Goal: Transaction & Acquisition: Purchase product/service

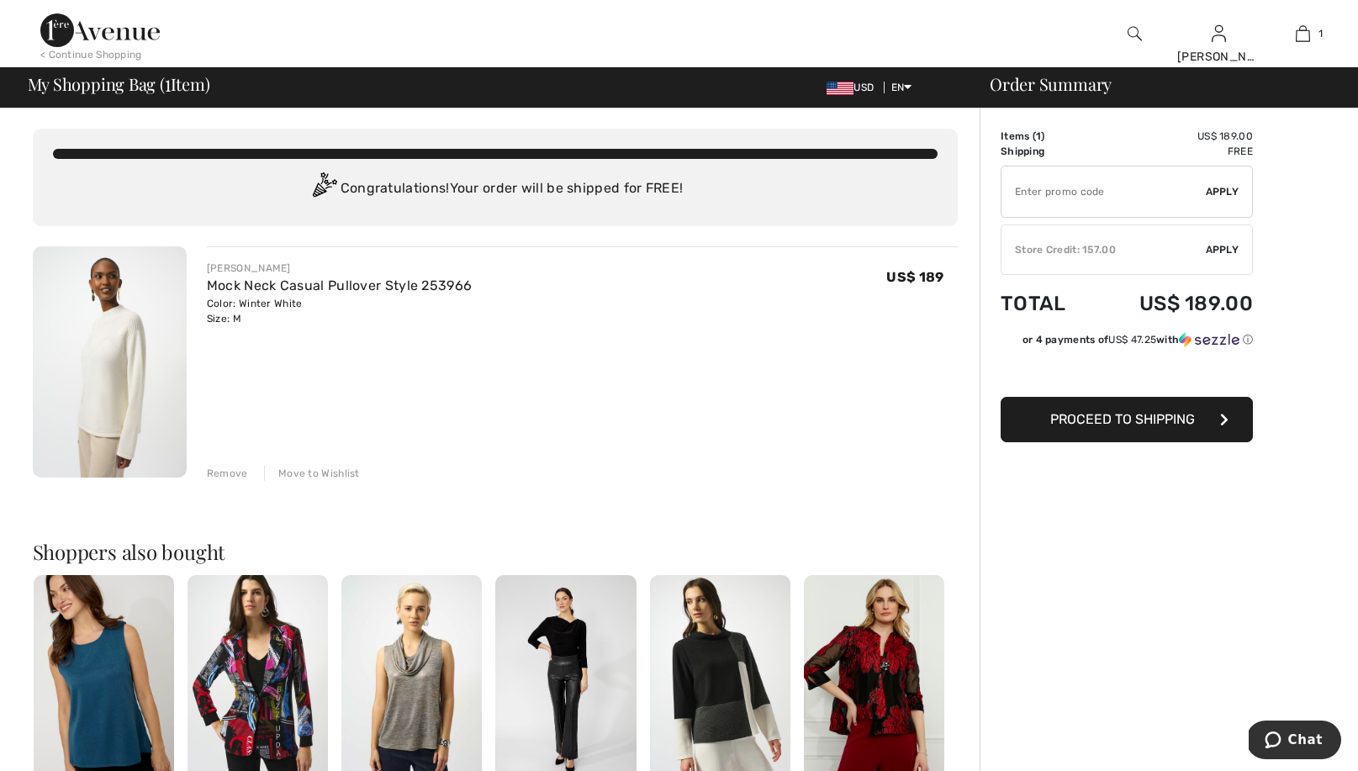
click at [229, 468] on div "Remove" at bounding box center [227, 473] width 41 height 15
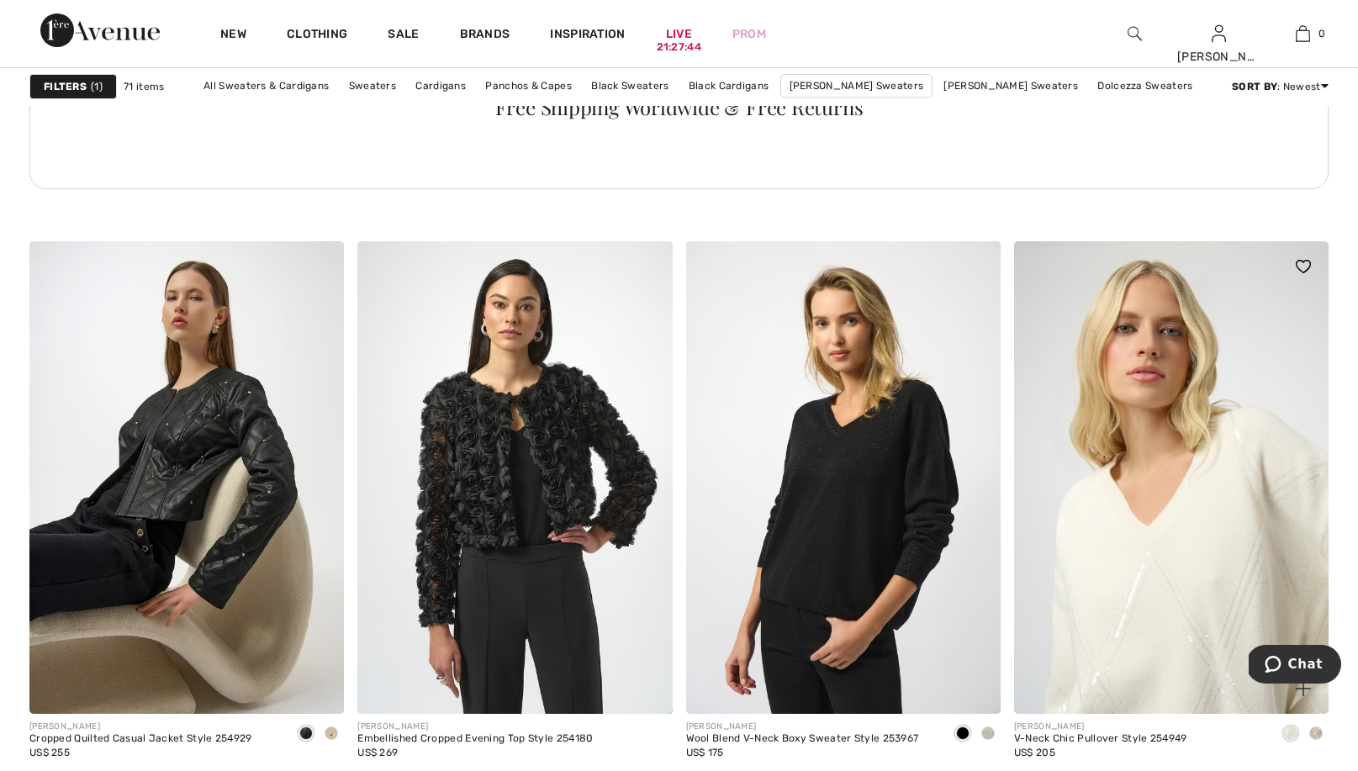
scroll to position [2428, 0]
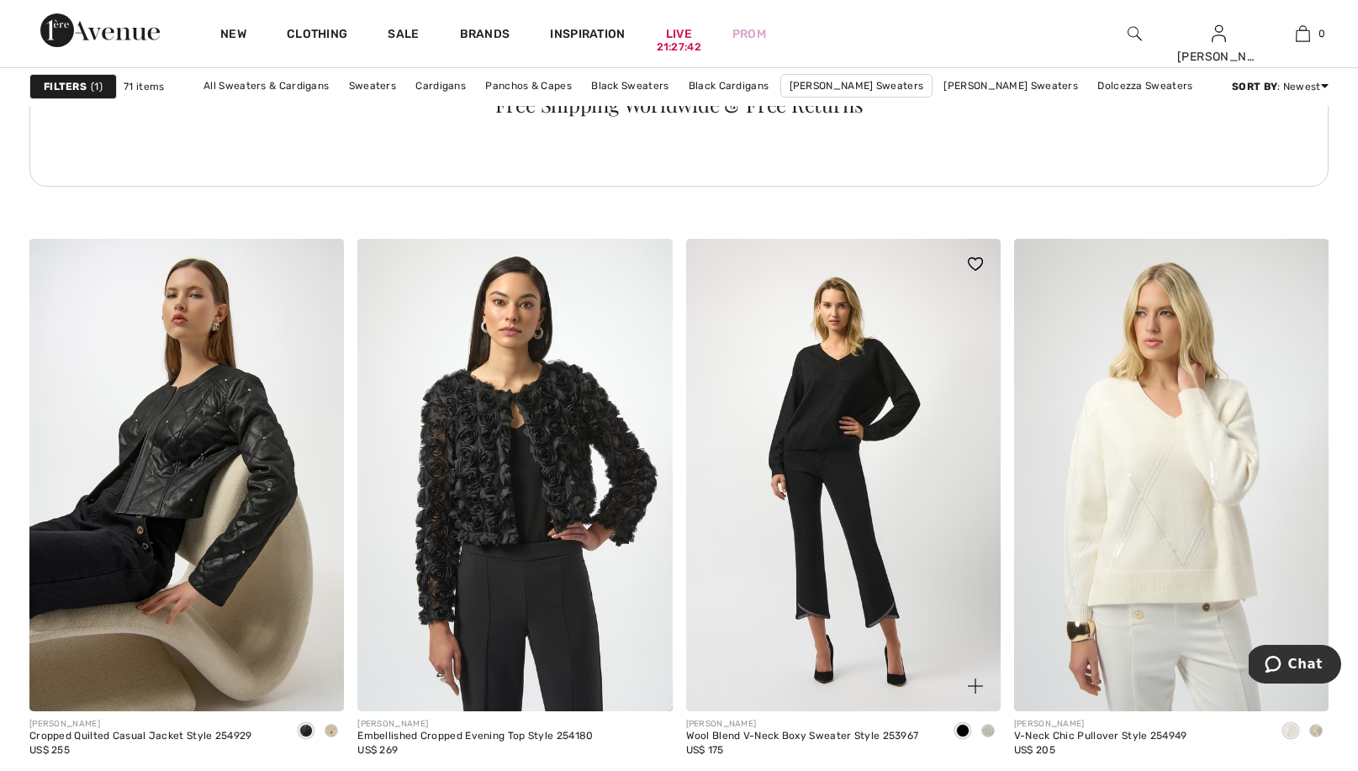
click at [807, 393] on img at bounding box center [843, 475] width 315 height 472
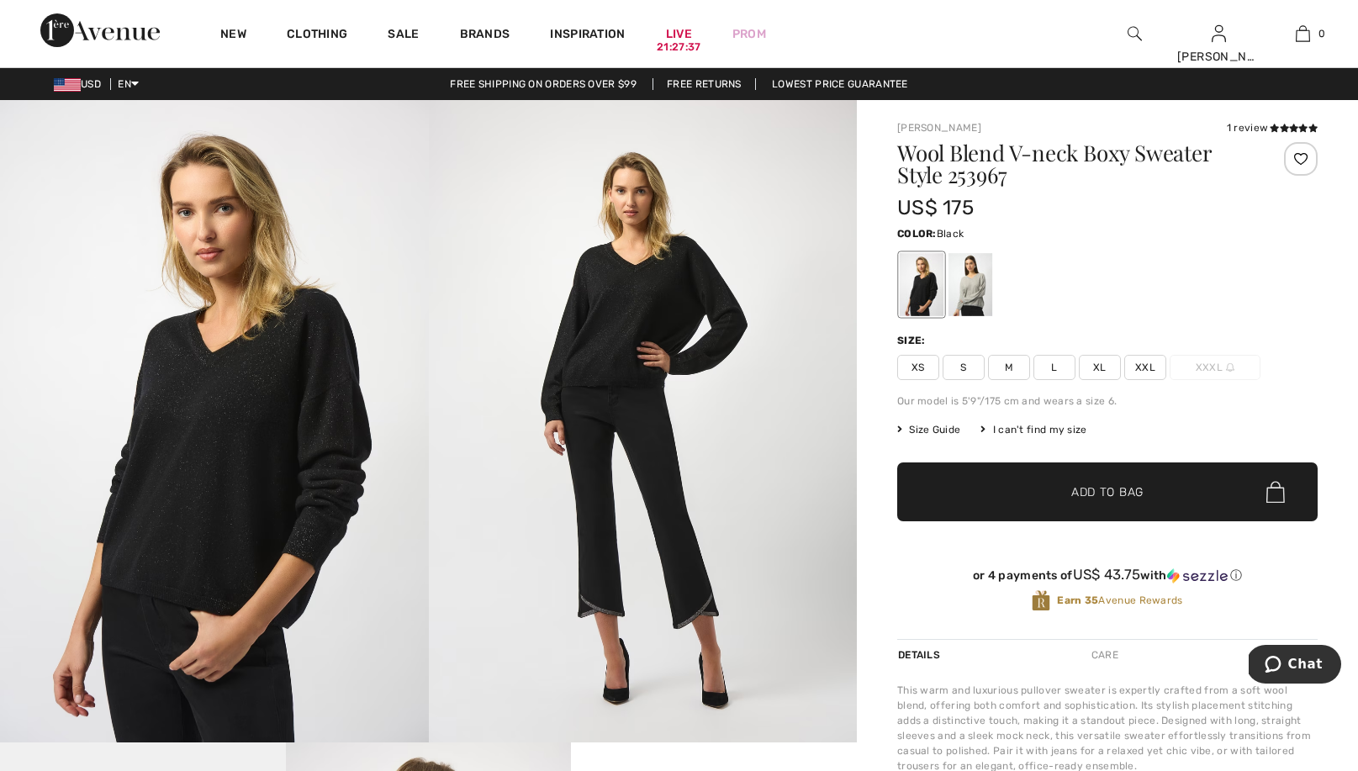
click at [238, 441] on img at bounding box center [214, 421] width 429 height 642
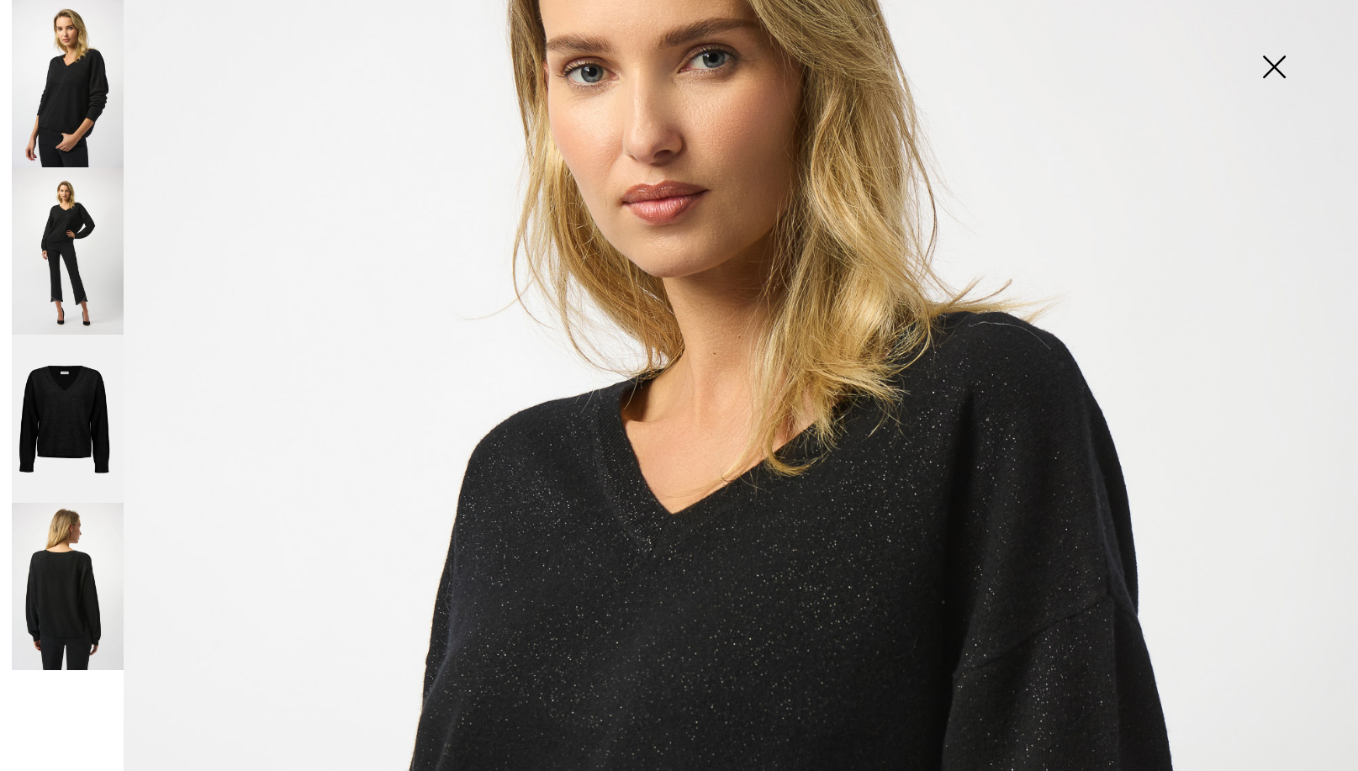
scroll to position [287, 0]
click at [1263, 65] on img at bounding box center [1274, 68] width 84 height 87
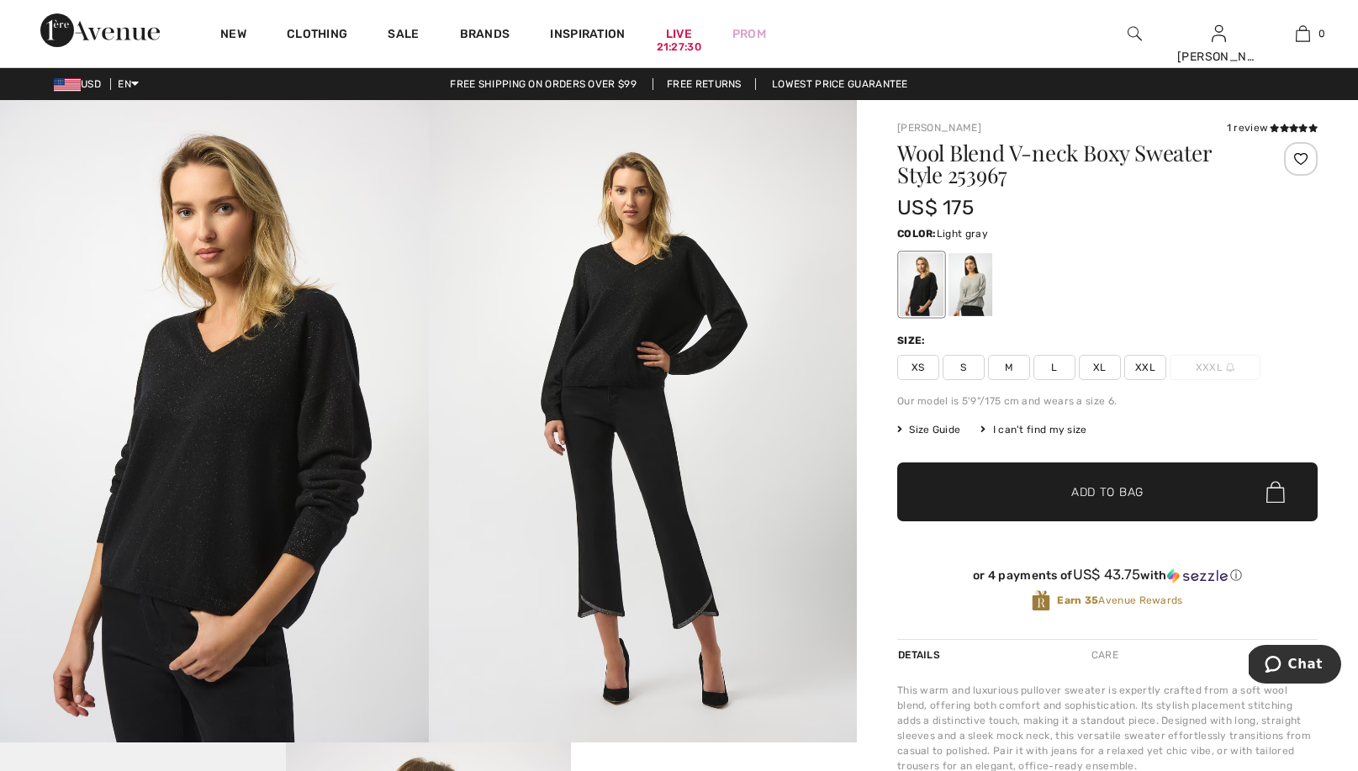
click at [972, 287] on div at bounding box center [971, 284] width 44 height 63
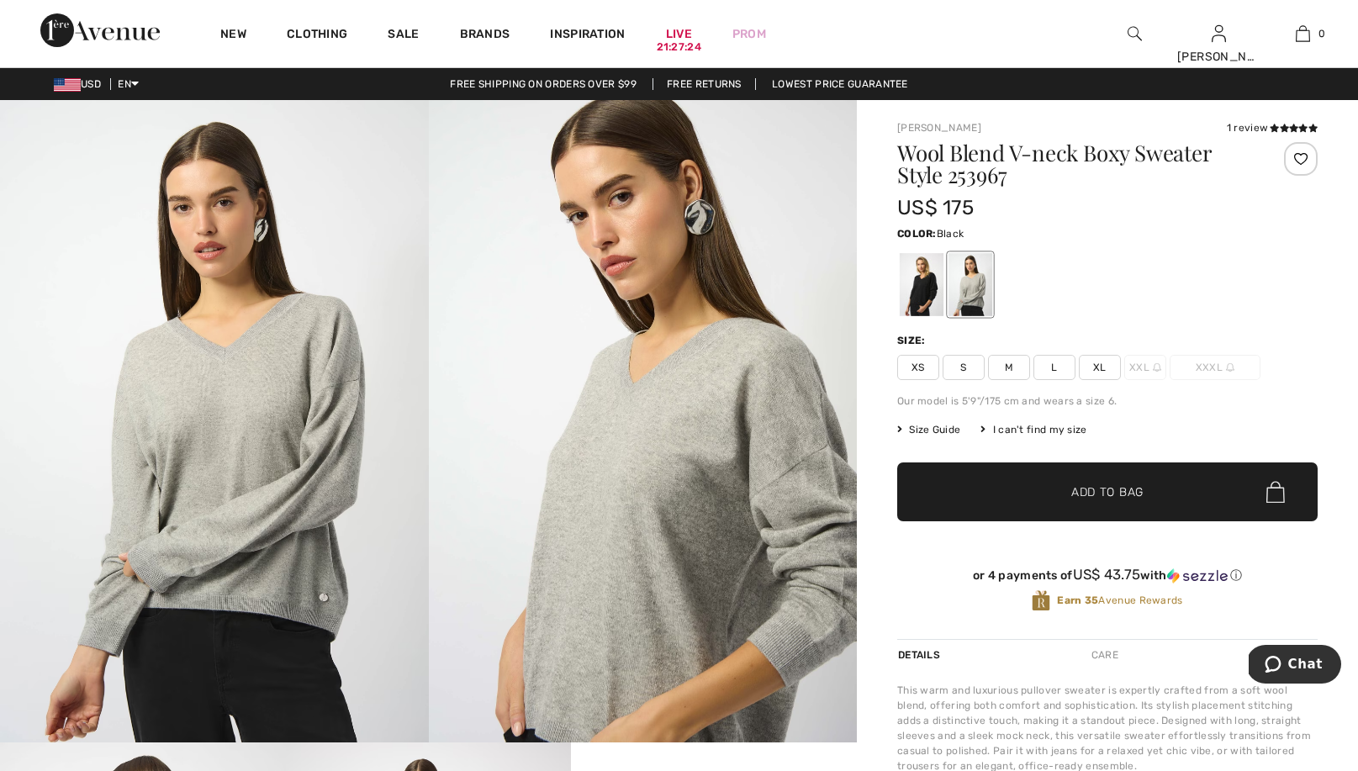
click at [917, 277] on div at bounding box center [922, 284] width 44 height 63
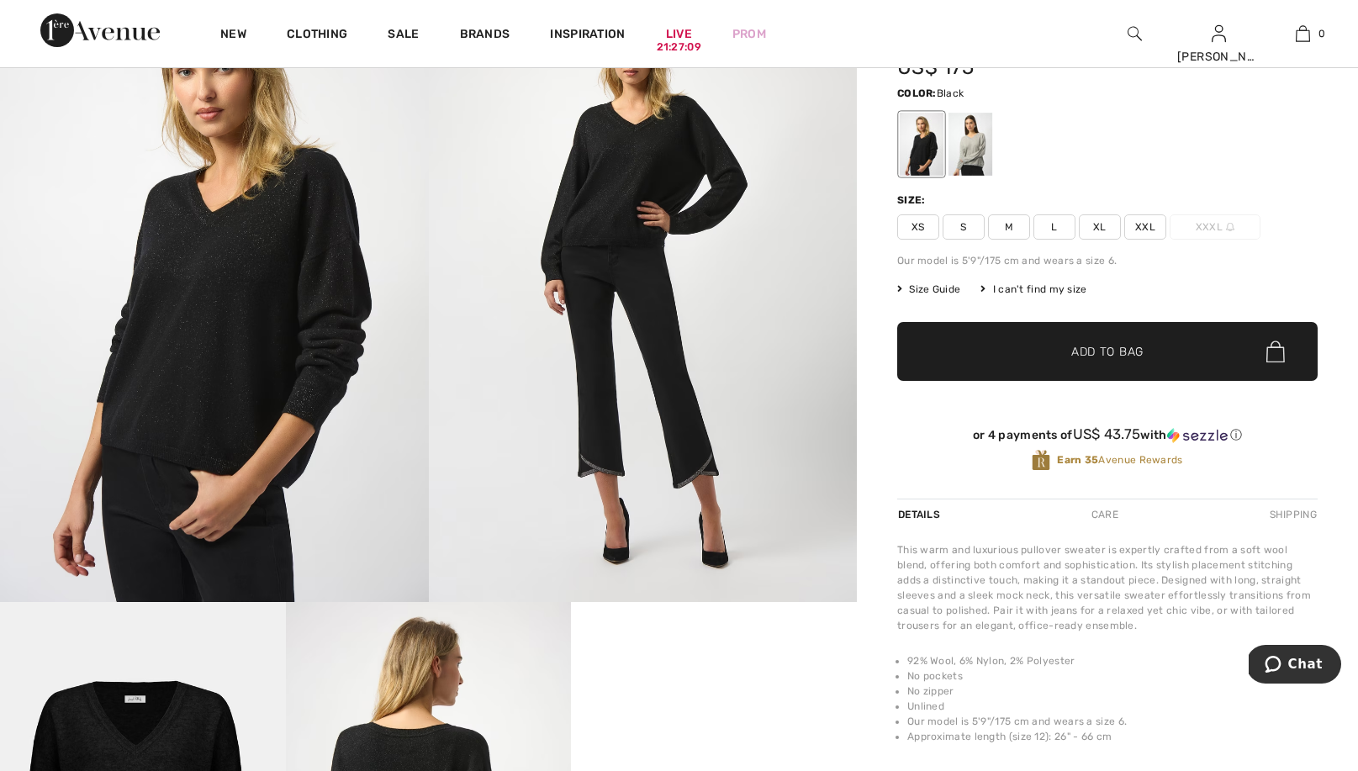
scroll to position [137, 0]
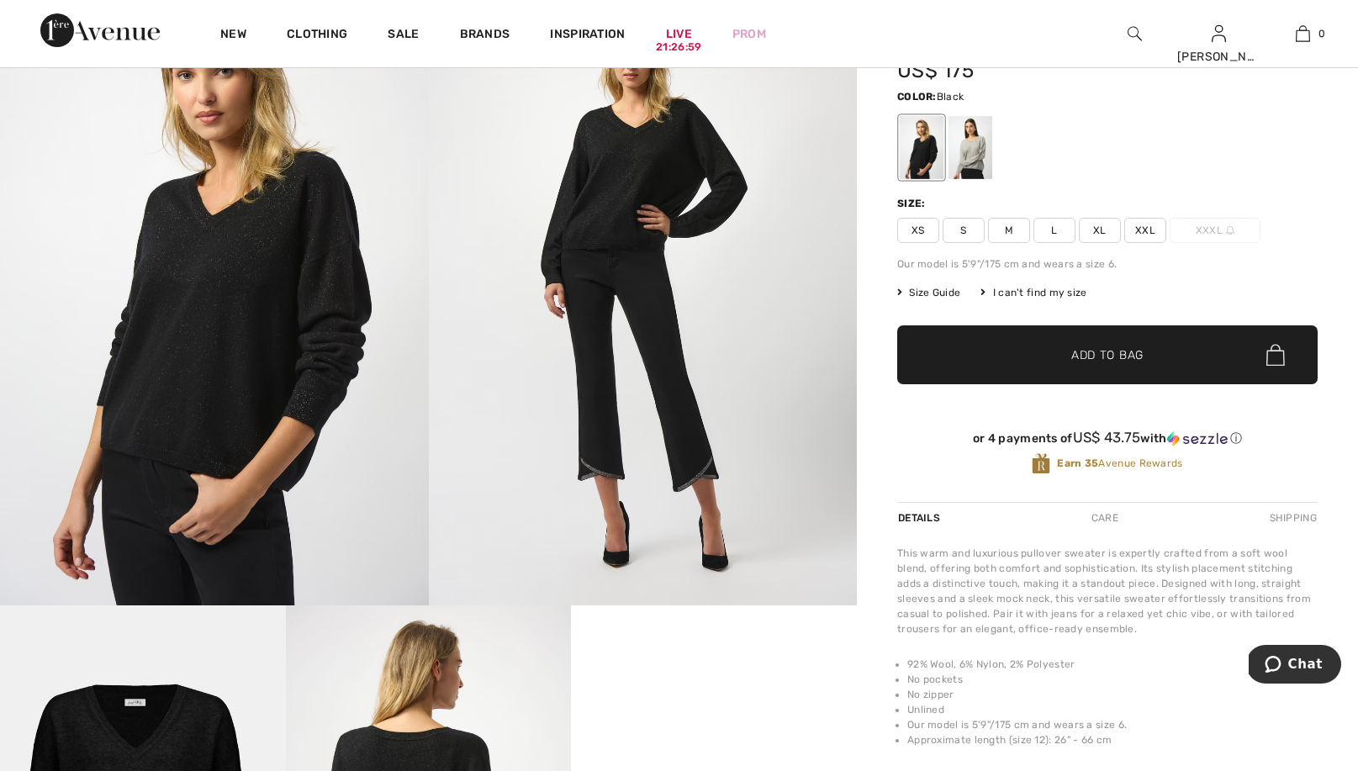
click at [219, 379] on img at bounding box center [214, 284] width 429 height 642
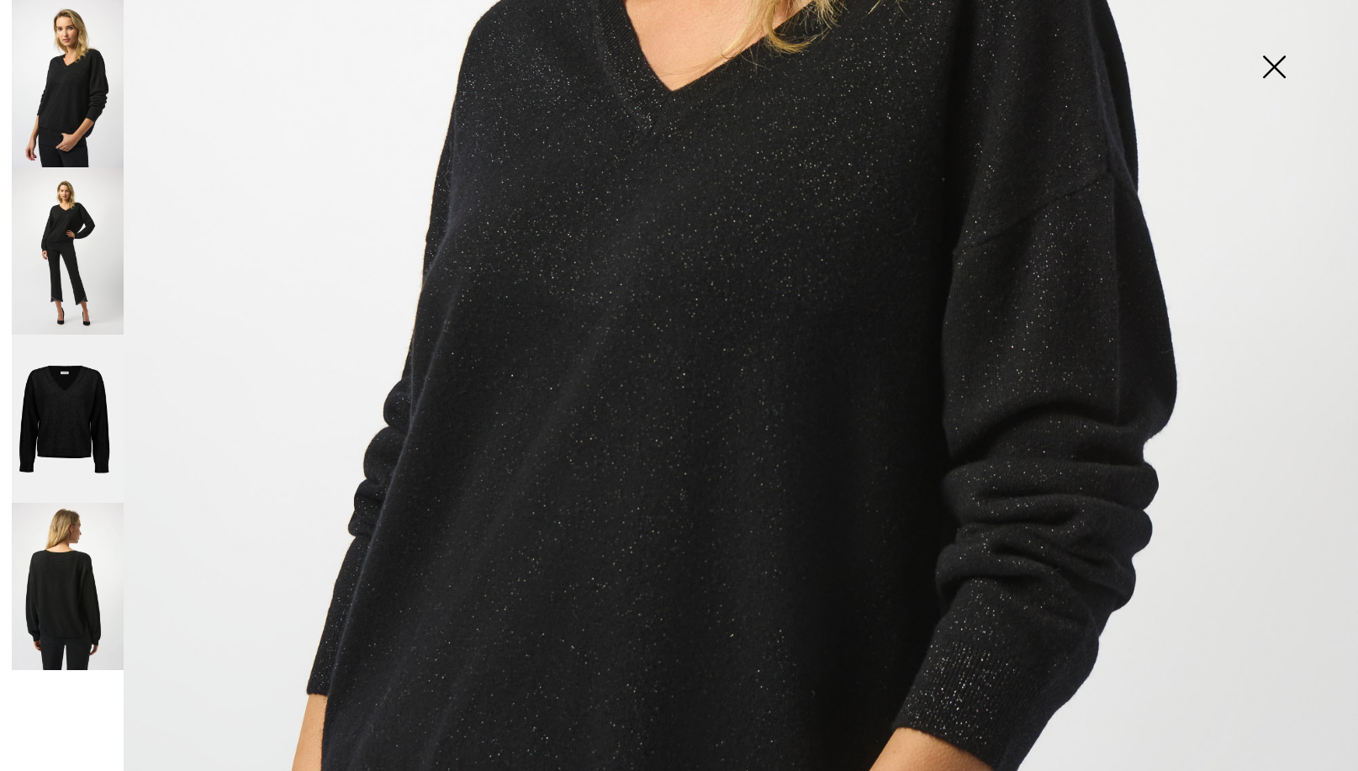
scroll to position [707, 0]
click at [1266, 68] on img at bounding box center [1274, 68] width 84 height 87
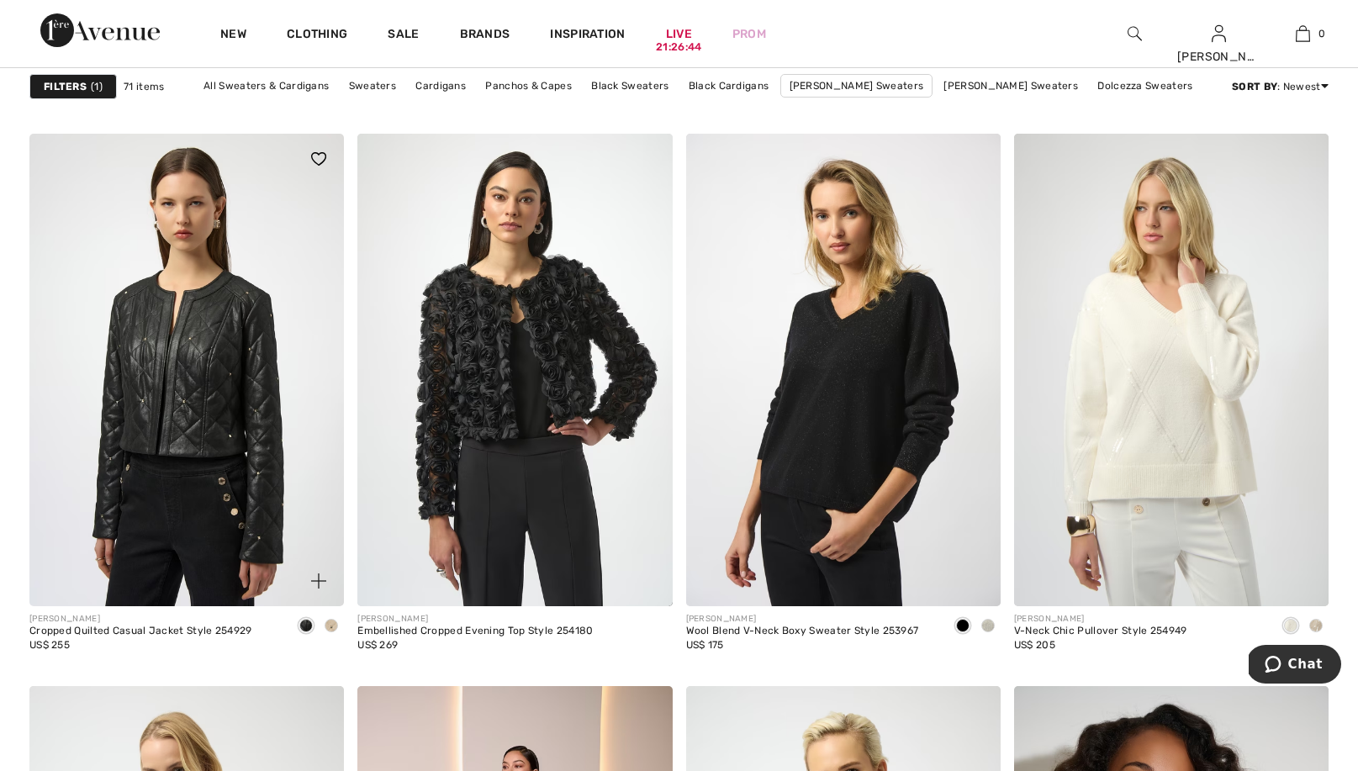
scroll to position [2534, 0]
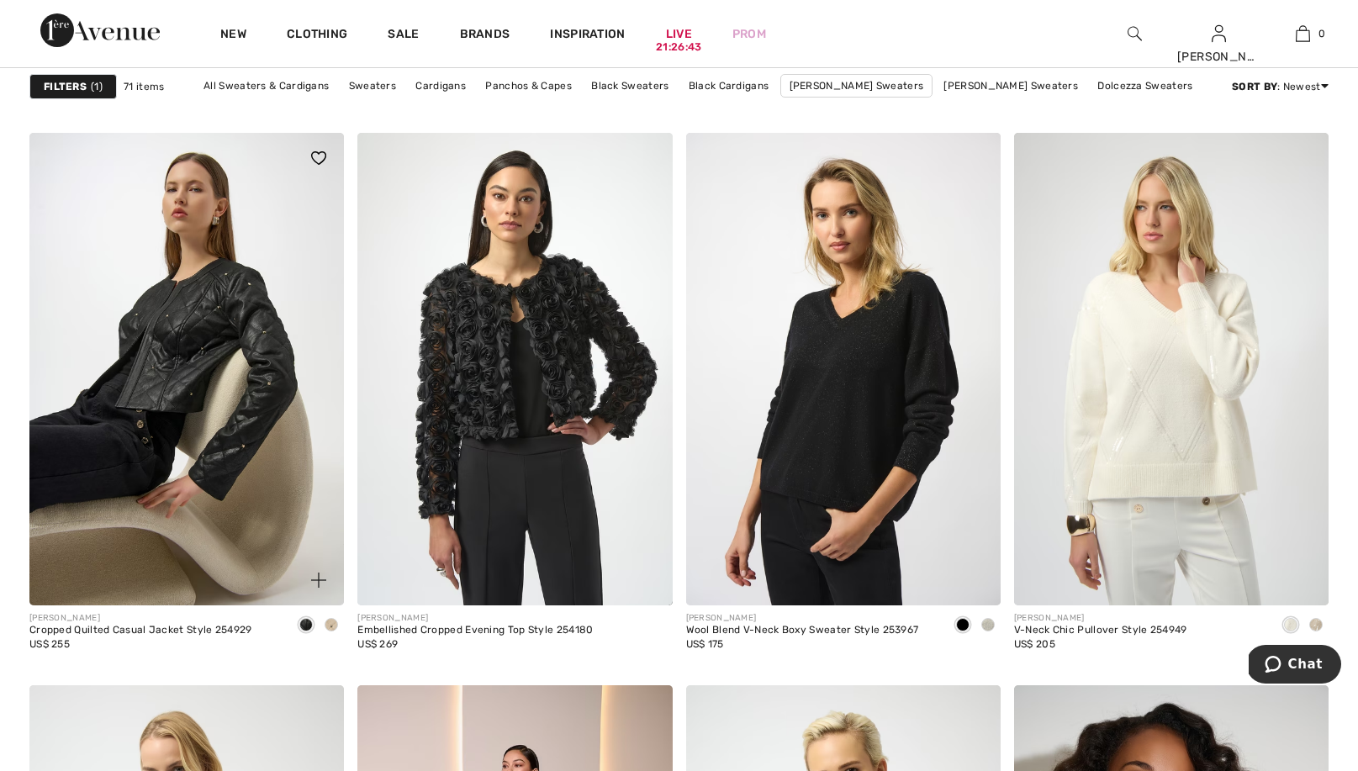
click at [334, 624] on span at bounding box center [331, 624] width 13 height 13
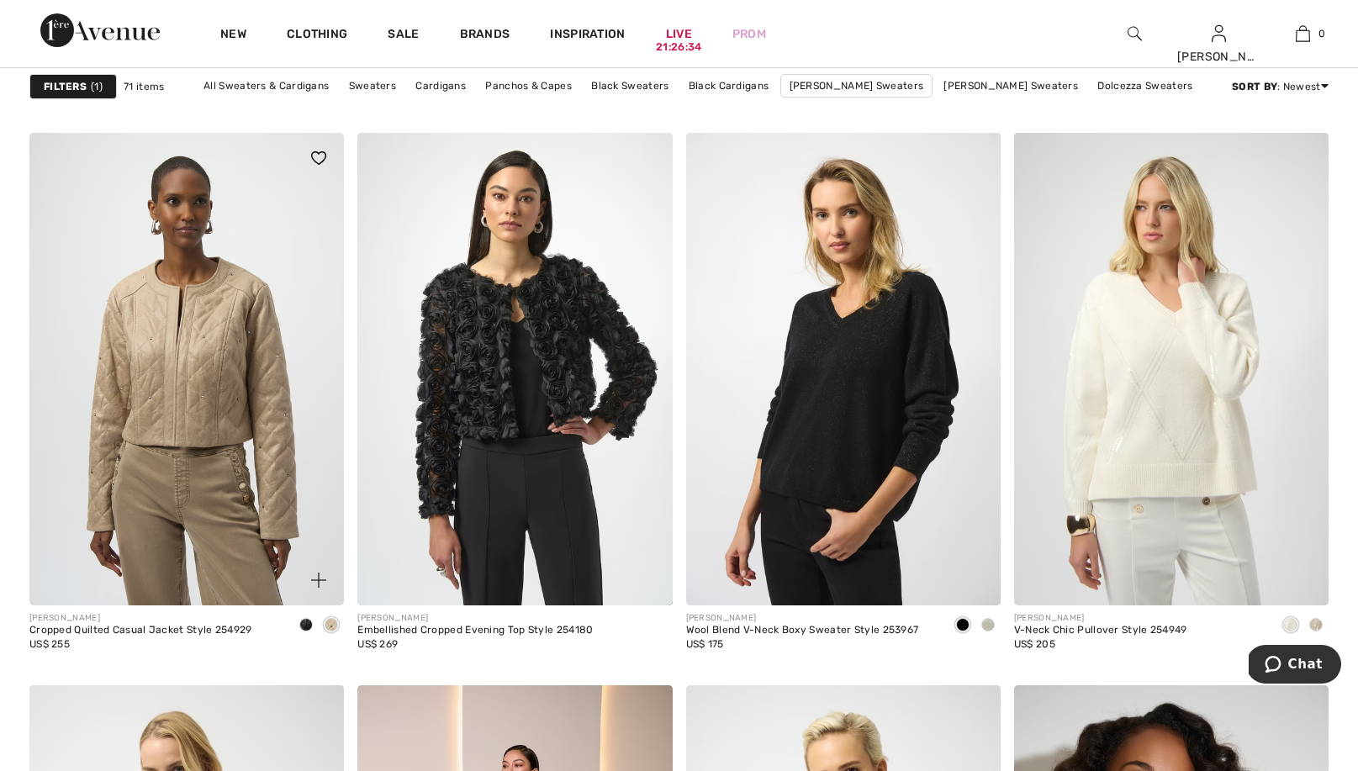
click at [234, 528] on img at bounding box center [186, 369] width 315 height 472
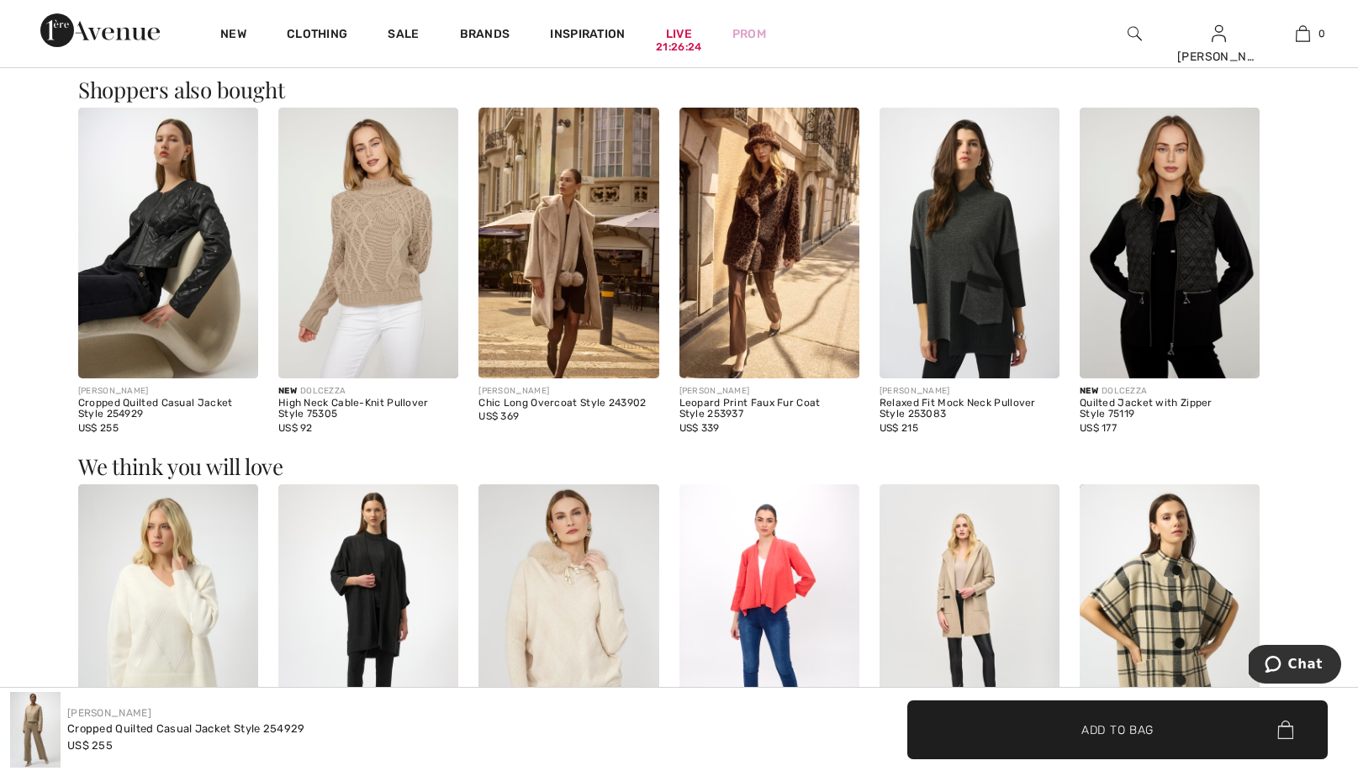
scroll to position [1541, 0]
click at [578, 238] on img at bounding box center [568, 243] width 180 height 270
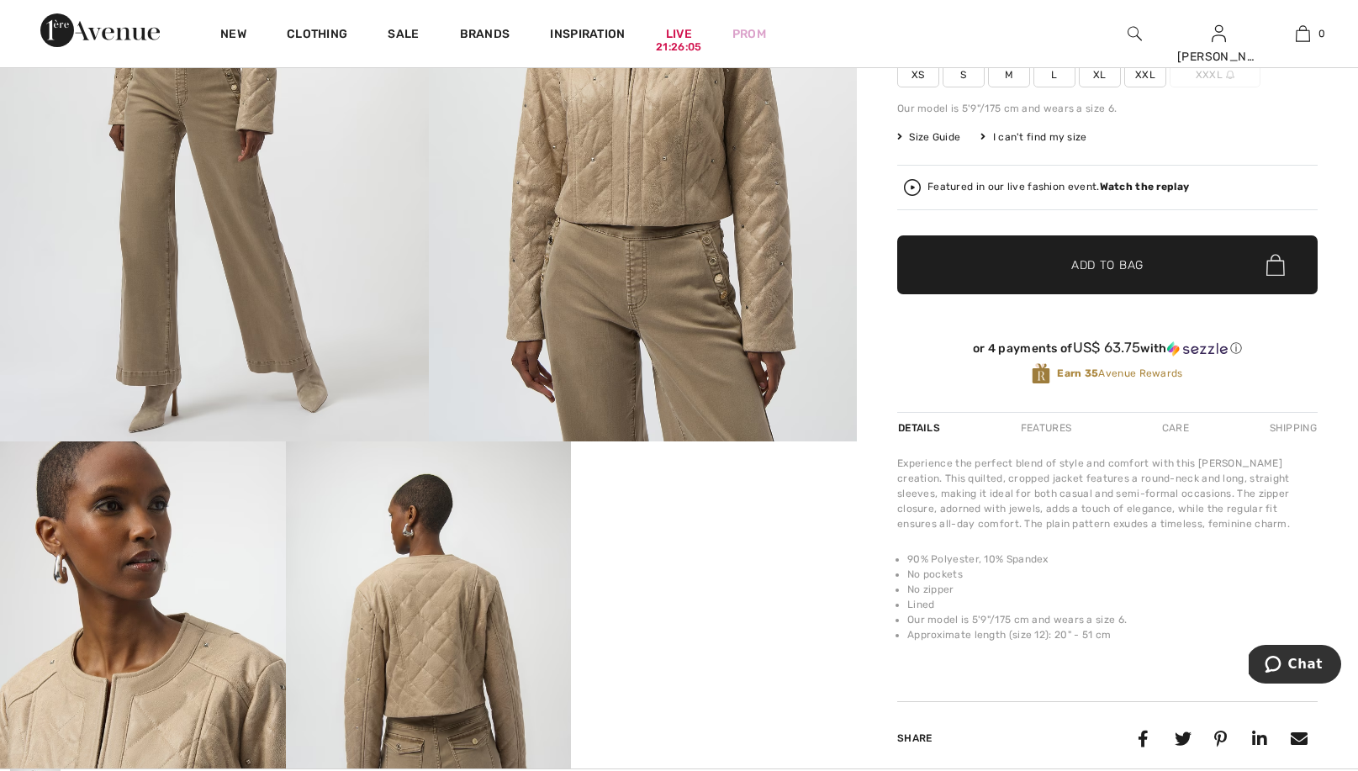
scroll to position [211, 0]
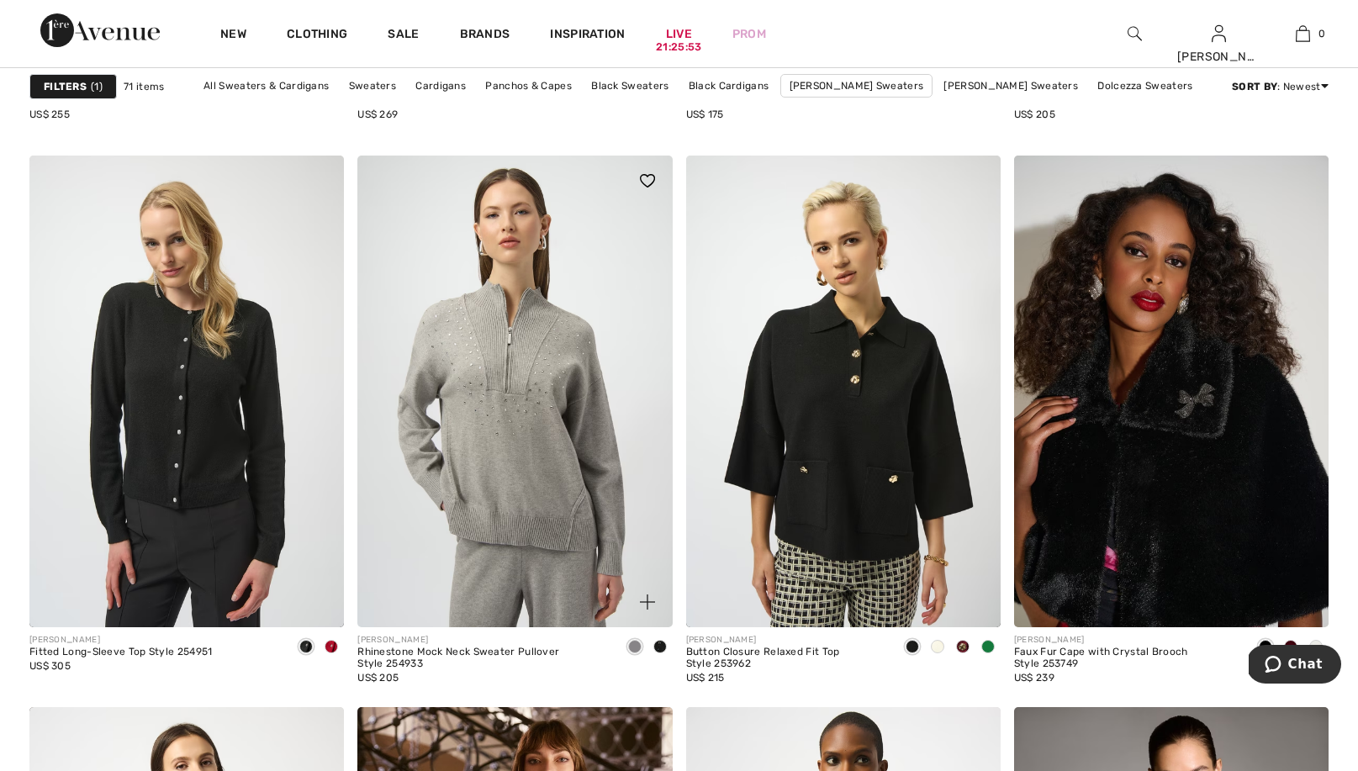
scroll to position [3066, 0]
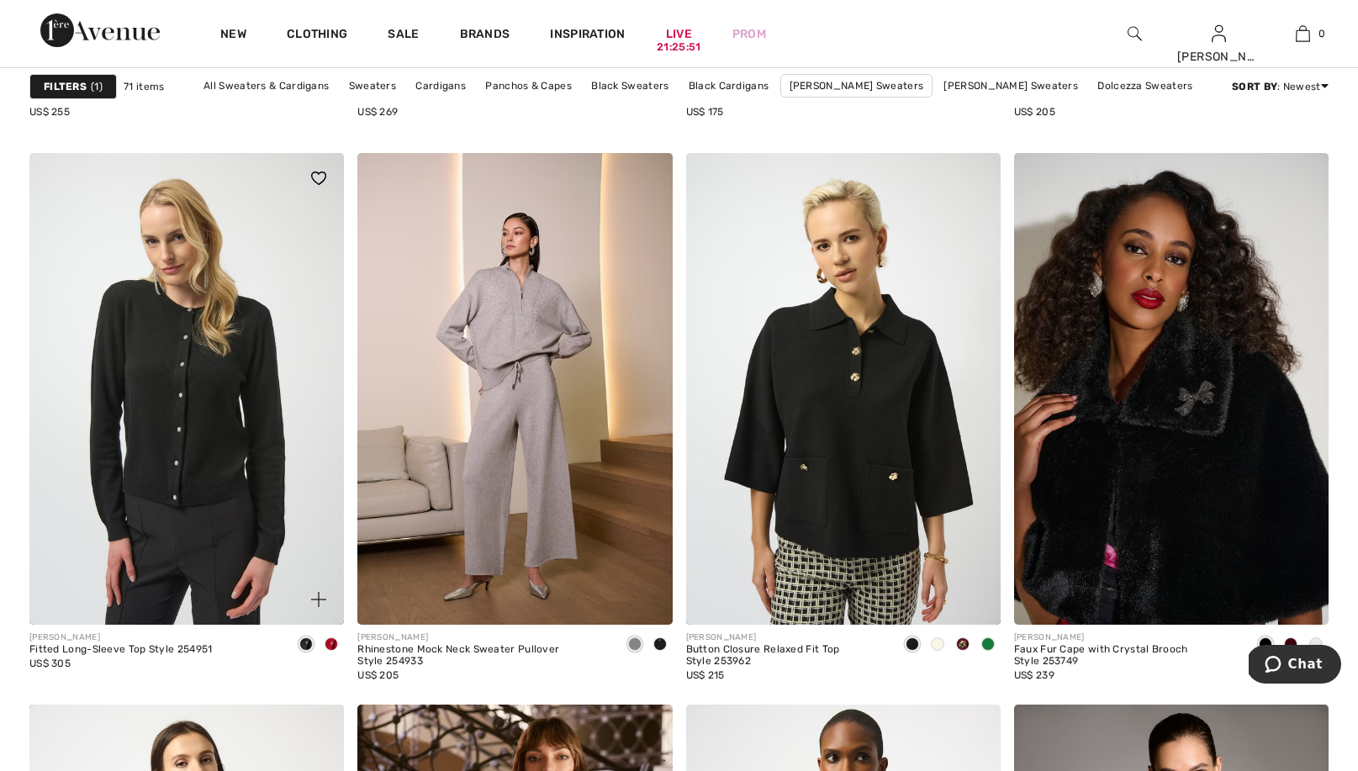
click at [332, 642] on span at bounding box center [331, 643] width 13 height 13
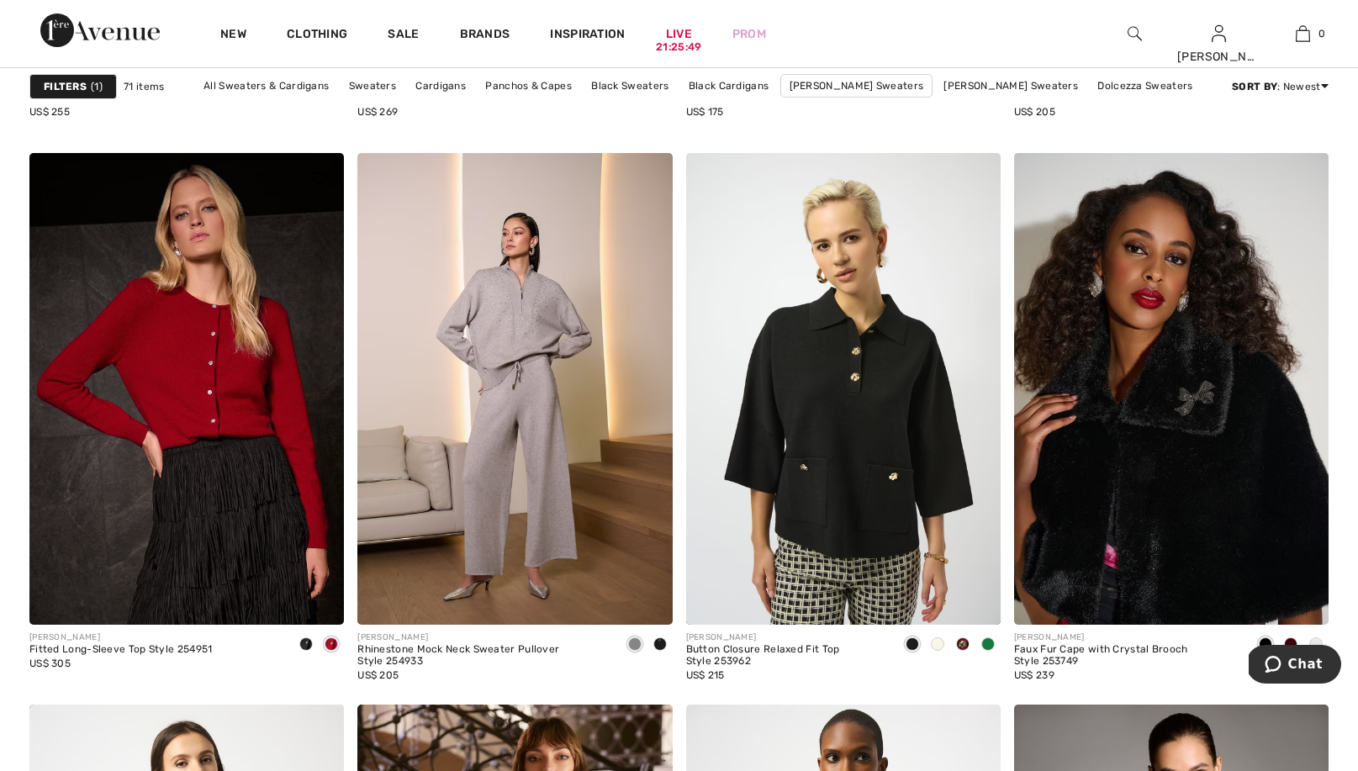
click at [307, 640] on span at bounding box center [305, 643] width 13 height 13
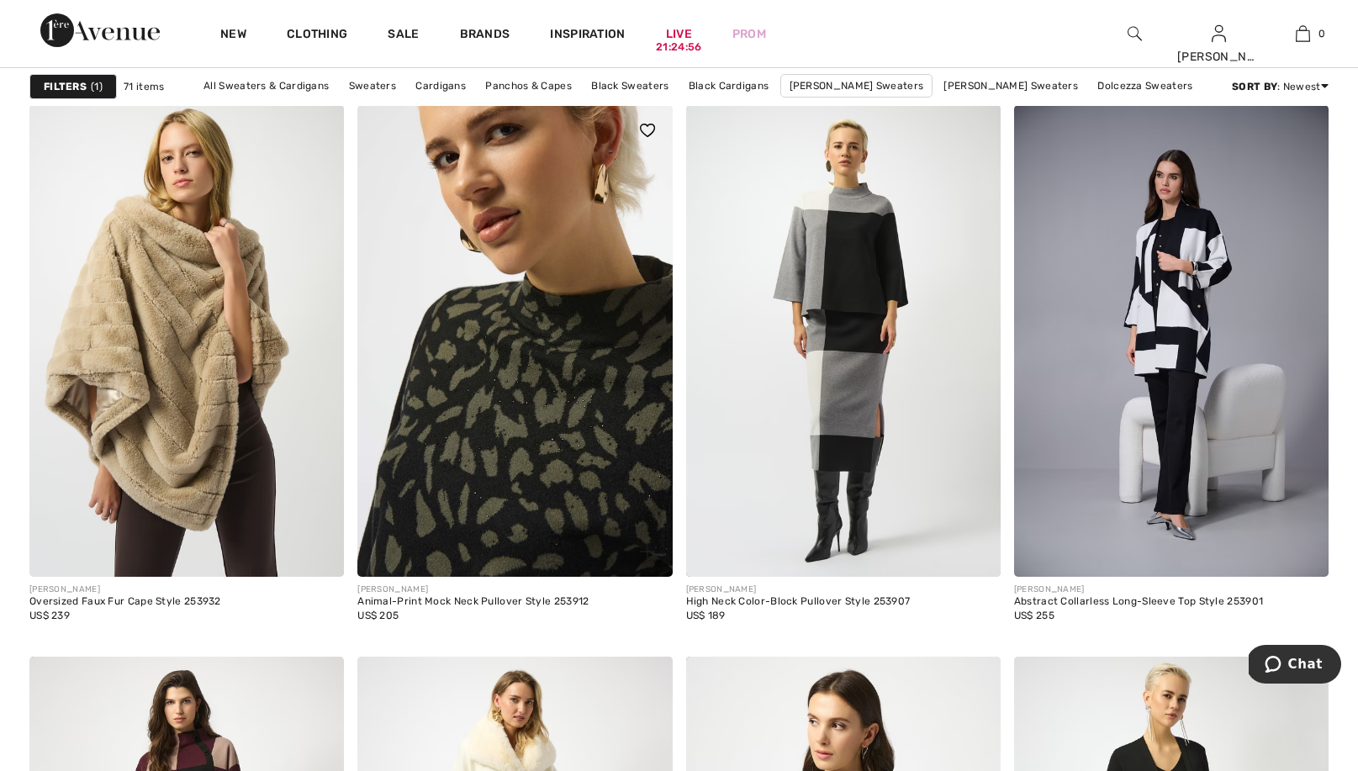
scroll to position [5583, 0]
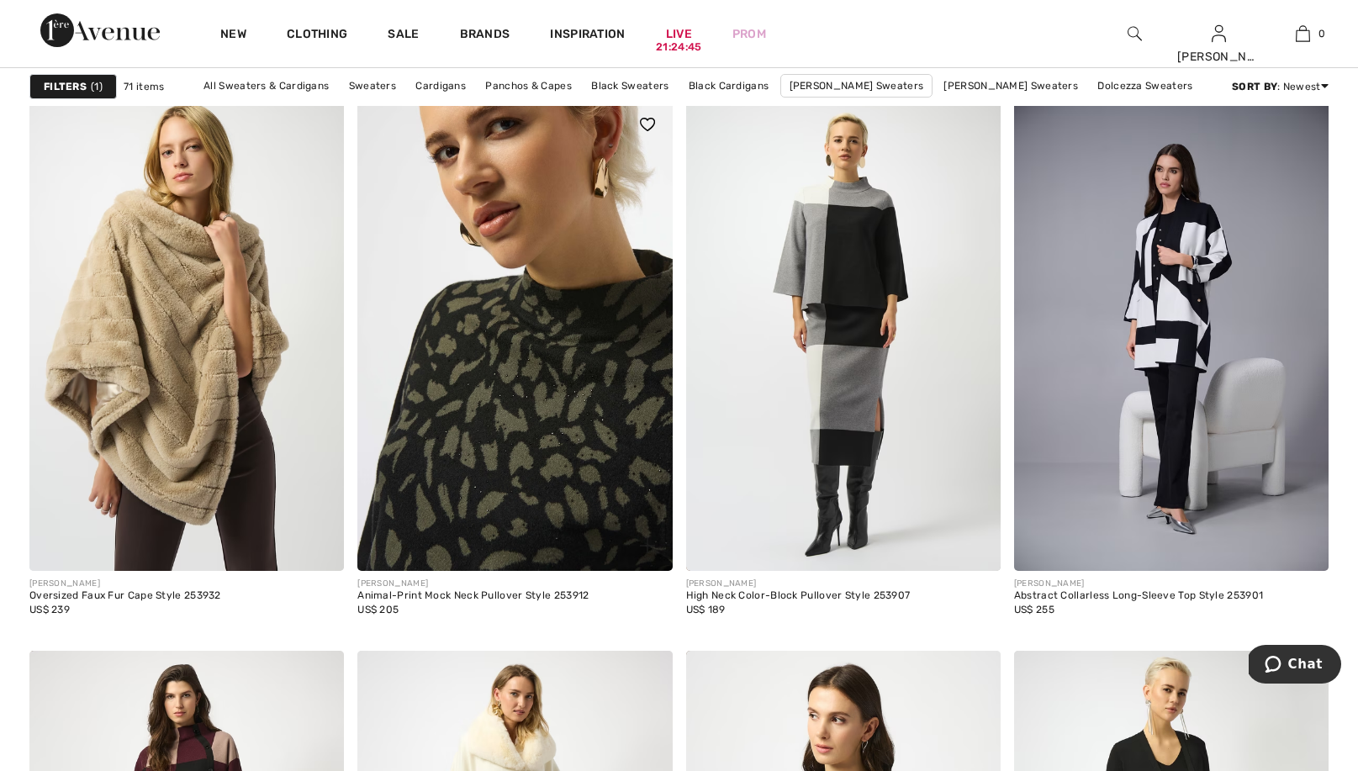
click at [524, 508] on img at bounding box center [514, 335] width 315 height 472
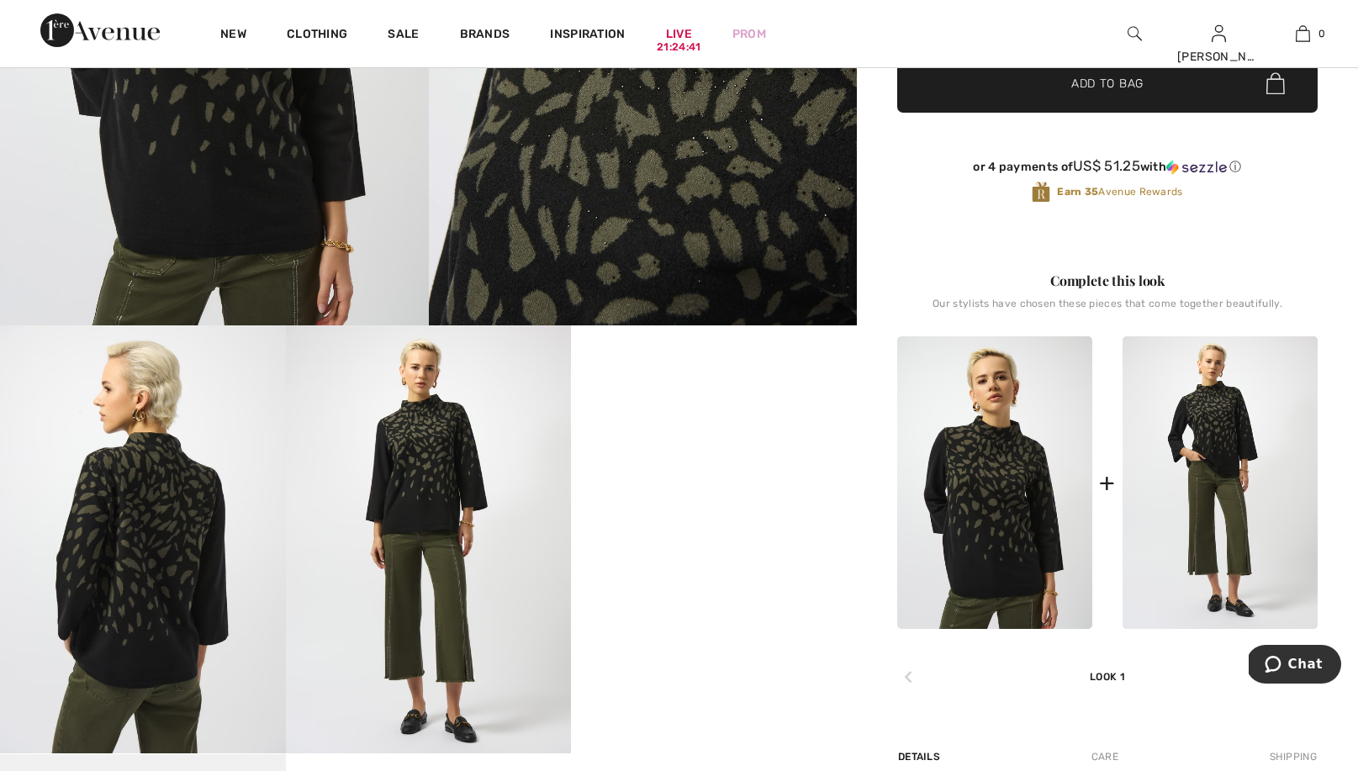
scroll to position [420, 0]
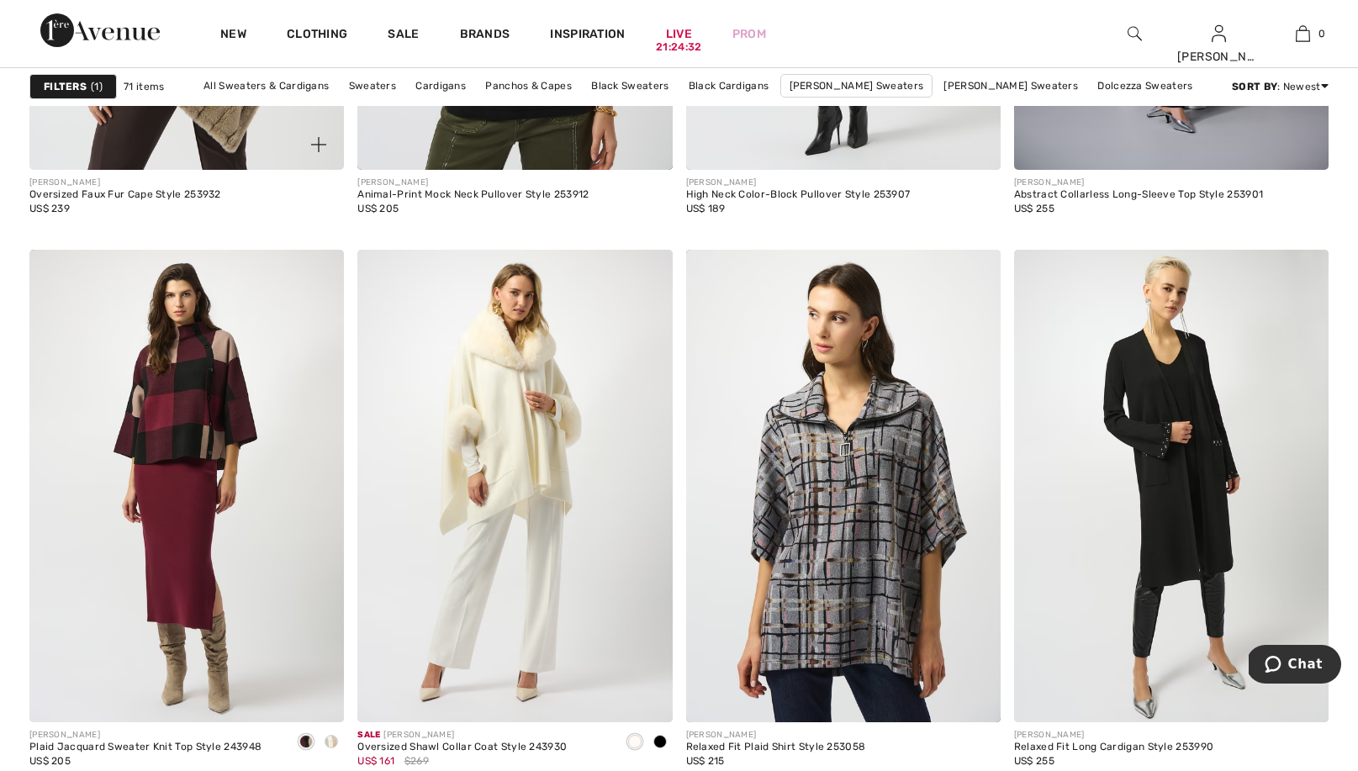
scroll to position [5985, 0]
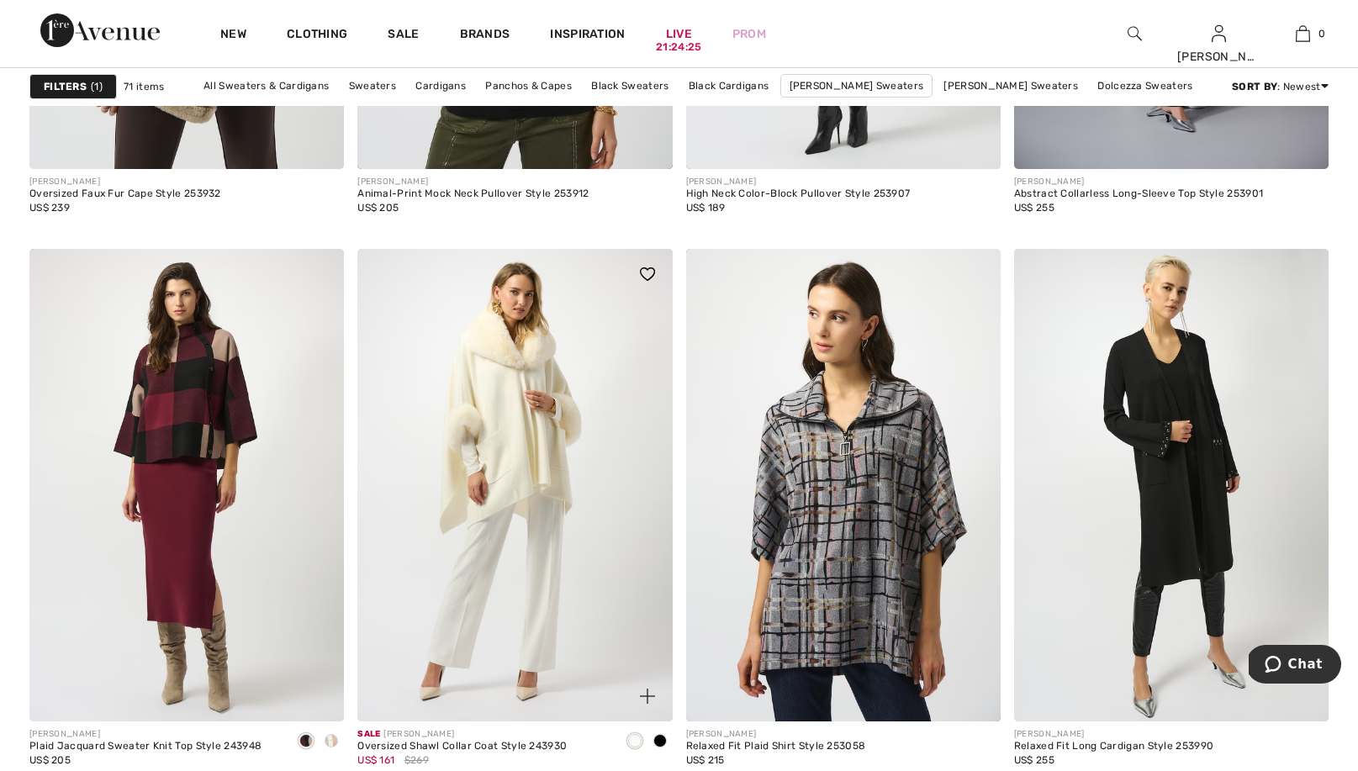
click at [657, 740] on span at bounding box center [659, 740] width 13 height 13
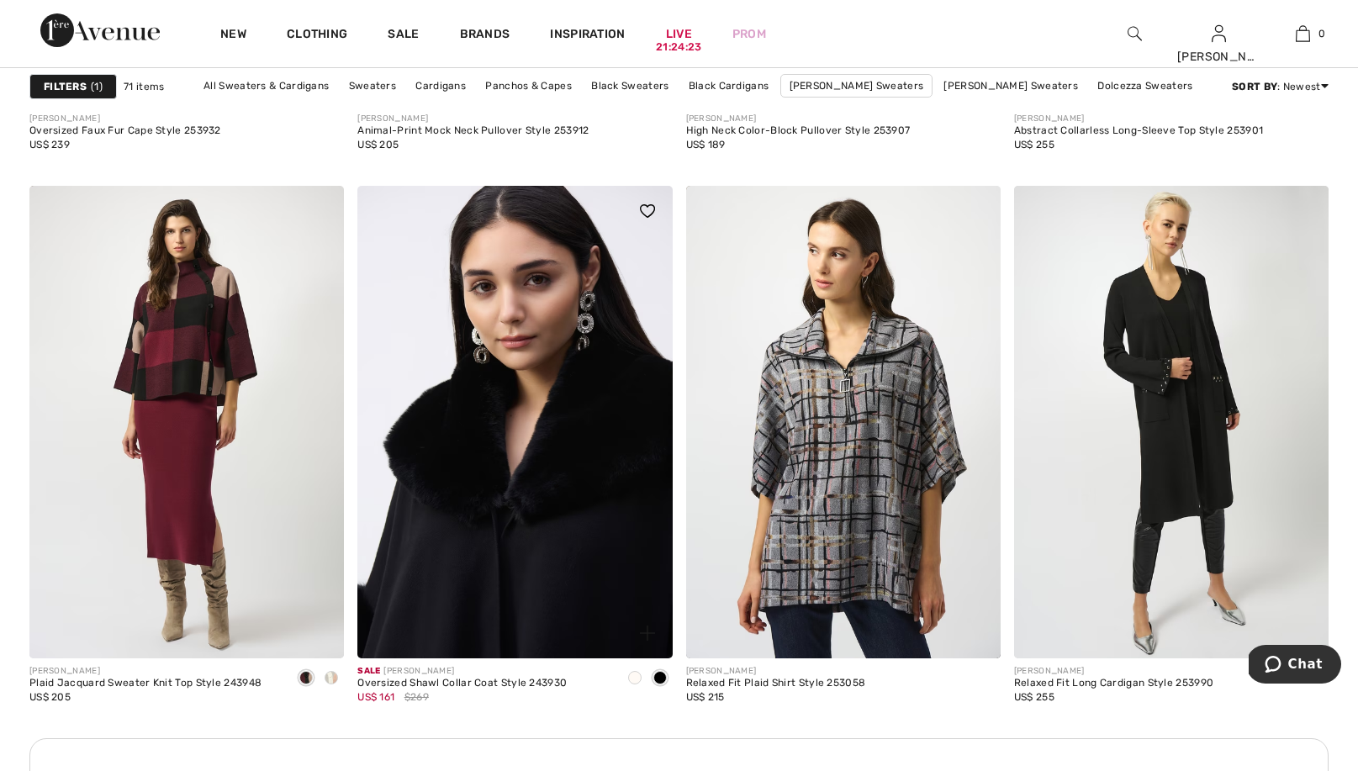
scroll to position [6055, 0]
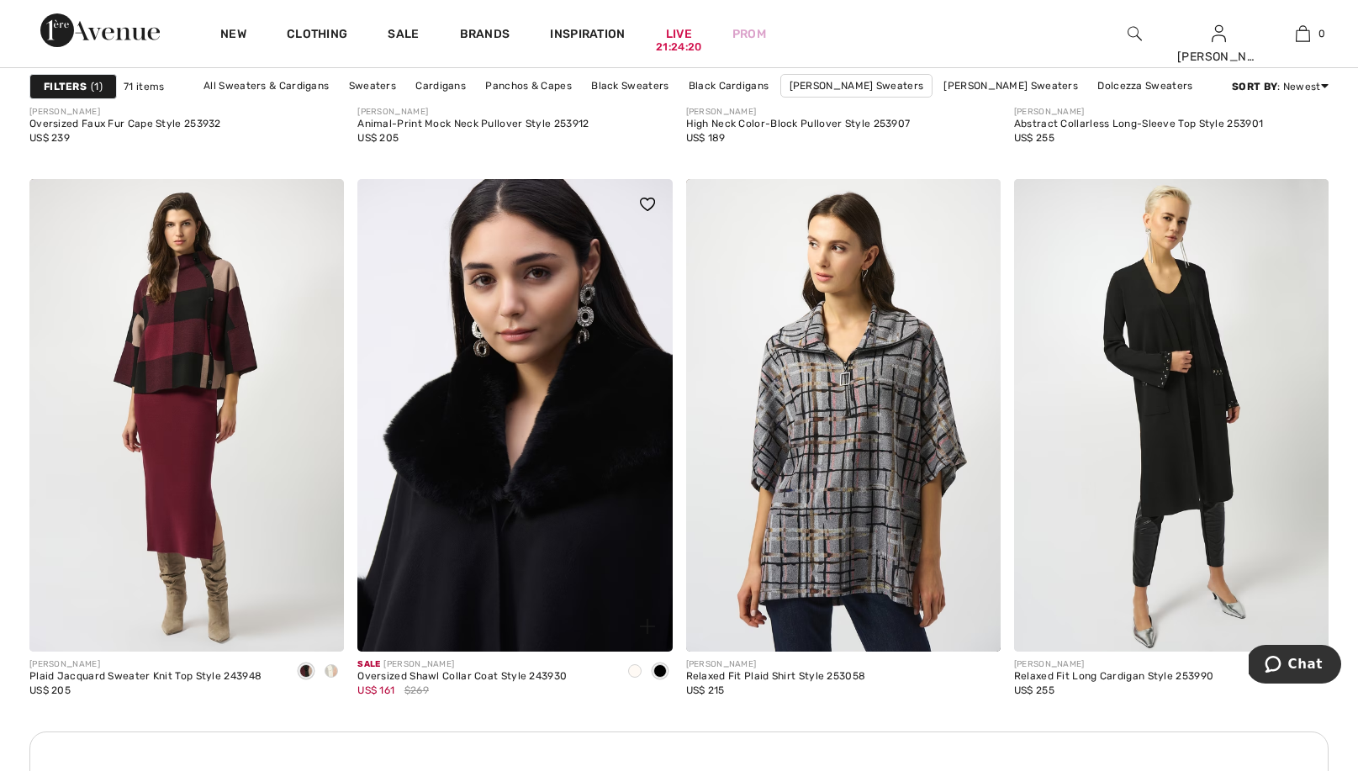
click at [510, 500] on img at bounding box center [514, 415] width 315 height 472
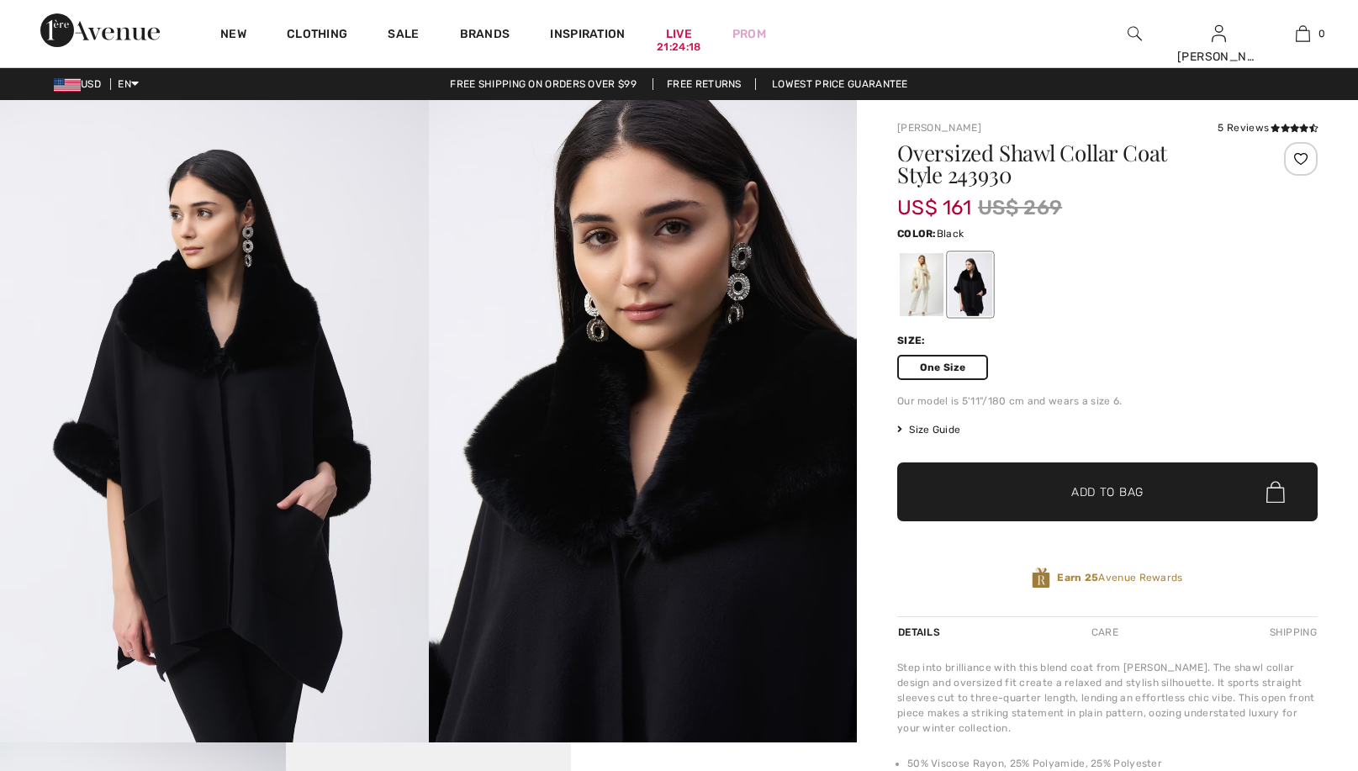
checkbox input "true"
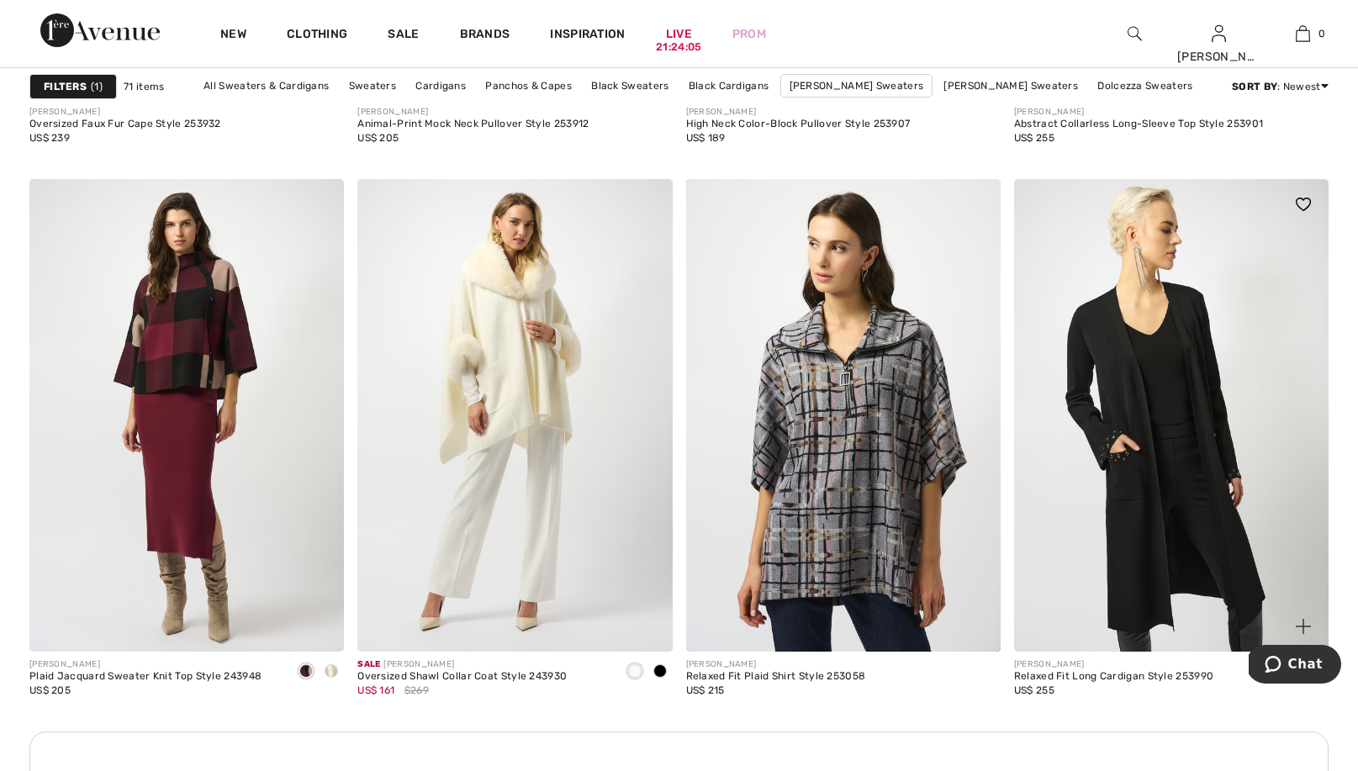
click at [1122, 394] on img at bounding box center [1171, 415] width 315 height 472
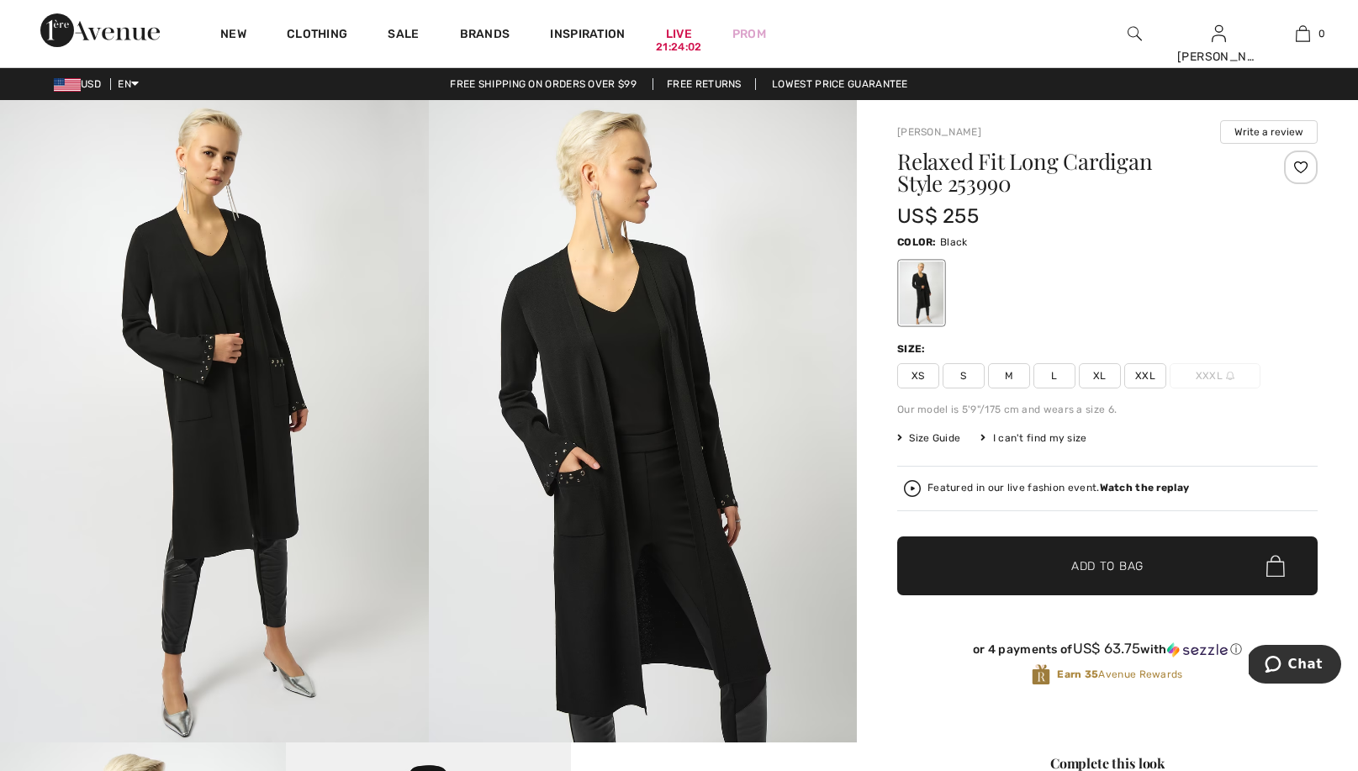
click at [571, 473] on img at bounding box center [643, 421] width 429 height 642
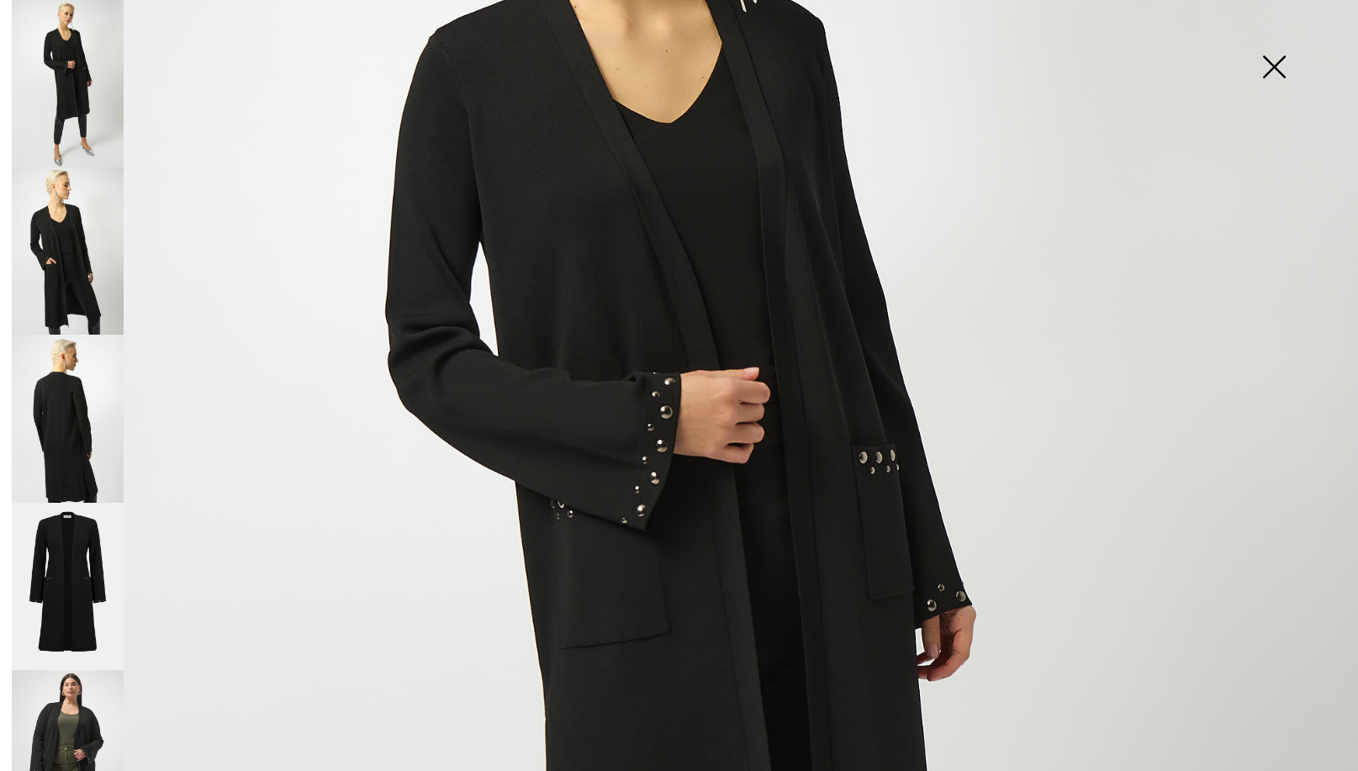
scroll to position [373, 0]
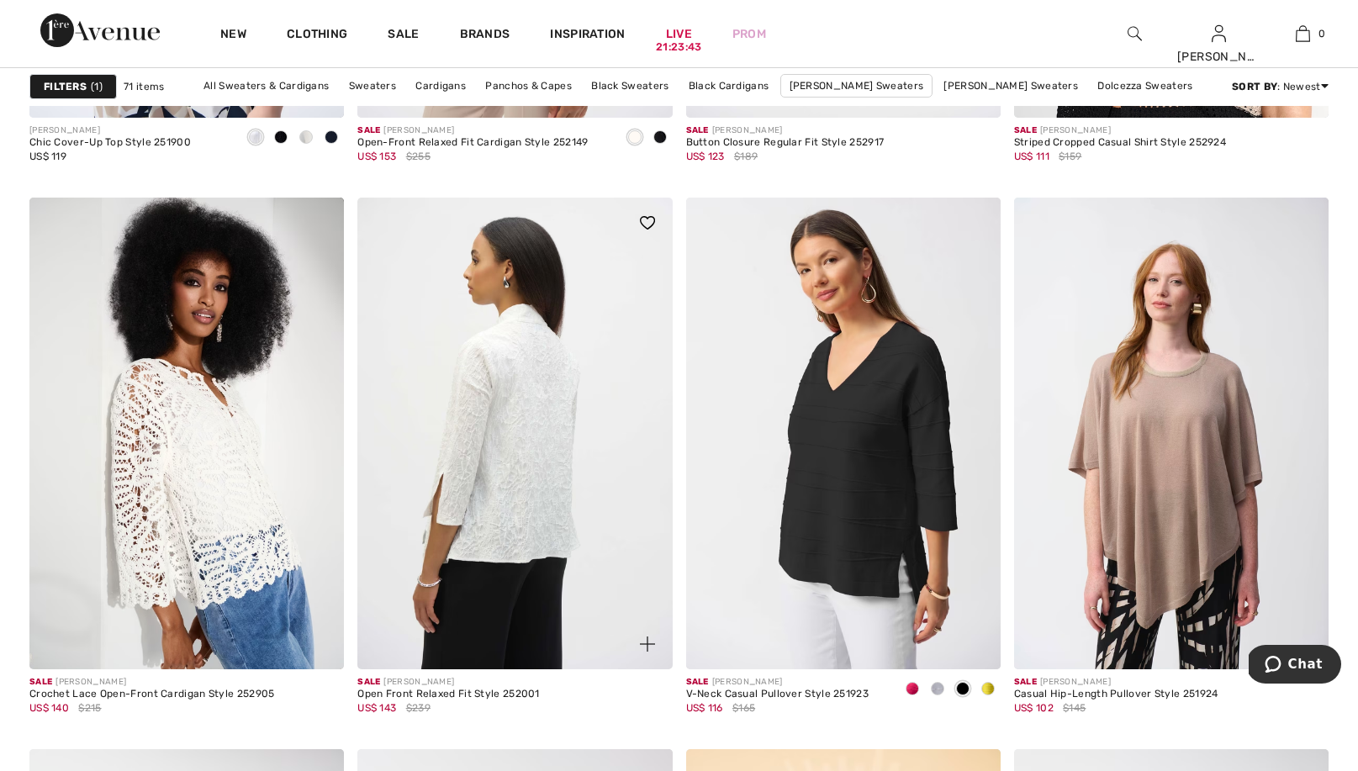
scroll to position [7359, 0]
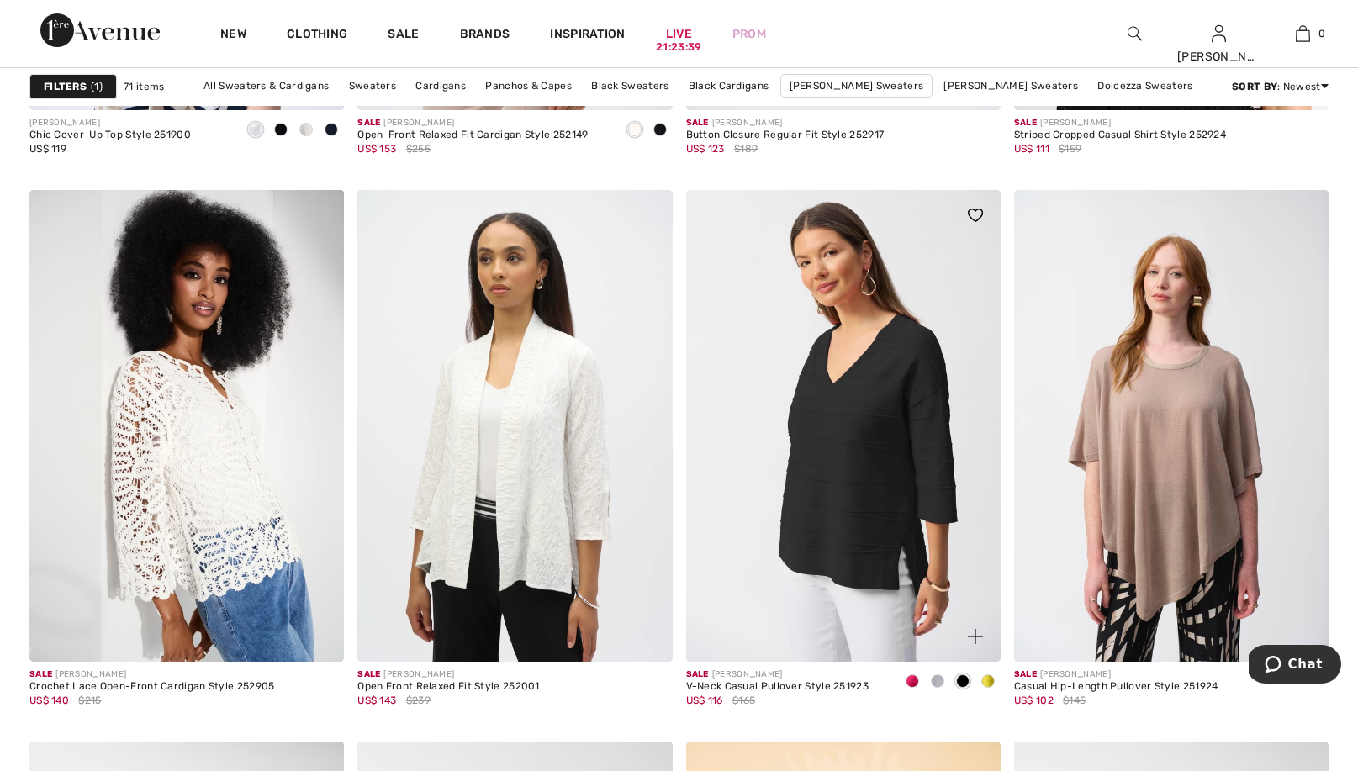
click at [914, 678] on span at bounding box center [912, 680] width 13 height 13
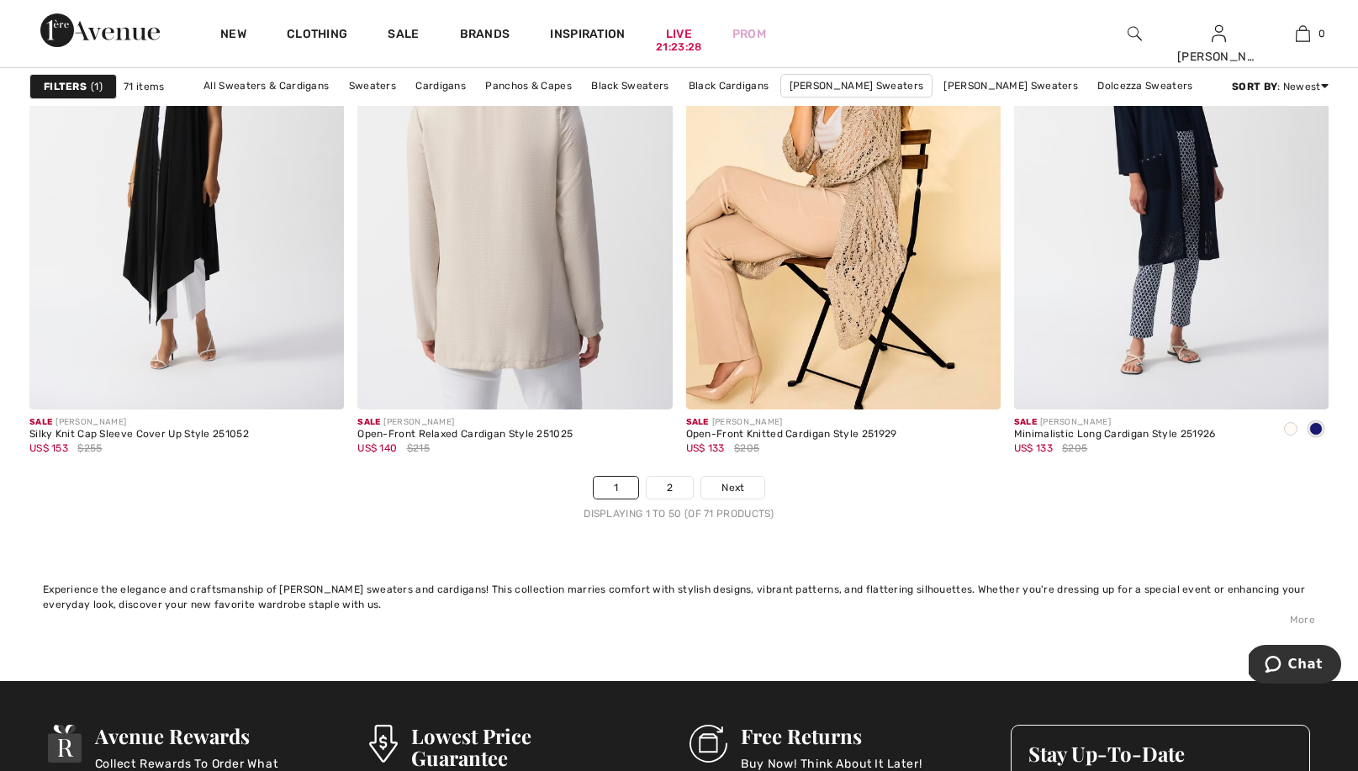
scroll to position [8165, 0]
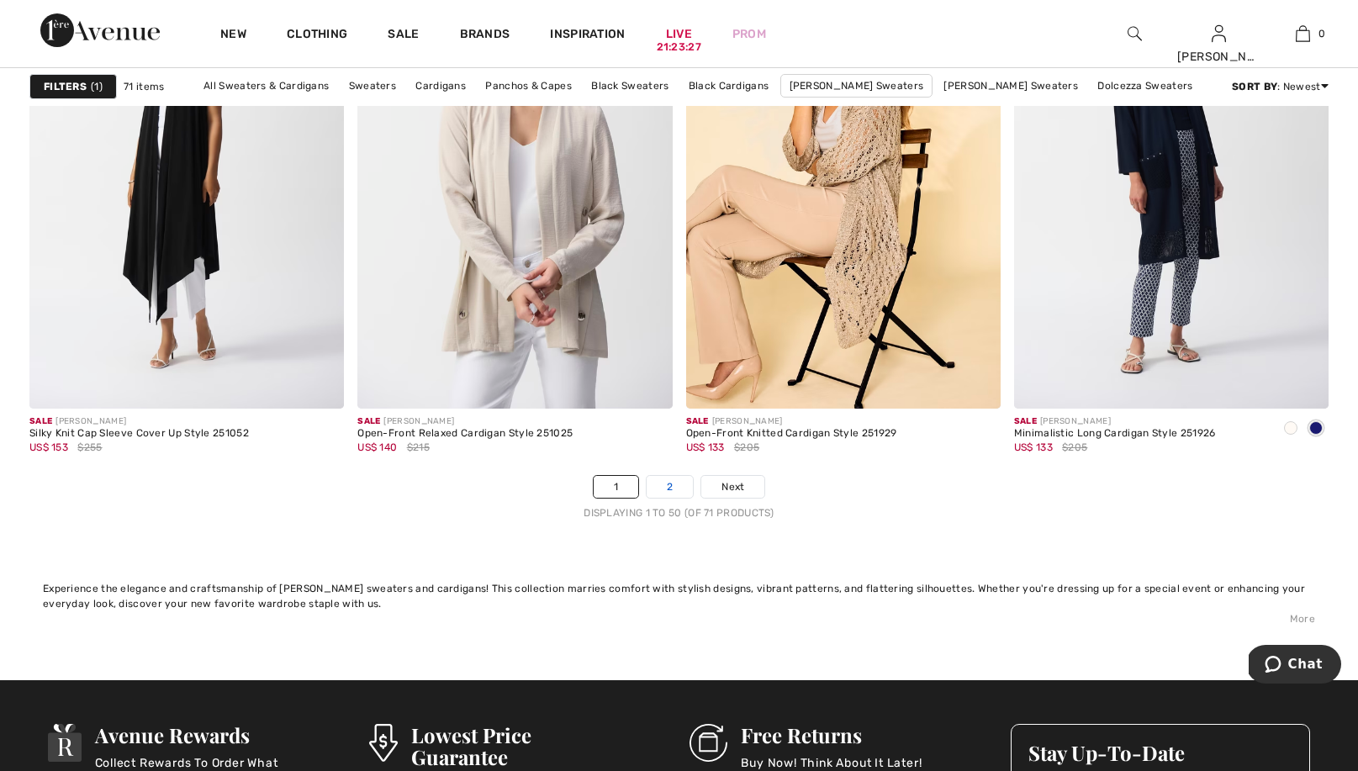
click at [669, 487] on link "2" at bounding box center [670, 487] width 46 height 22
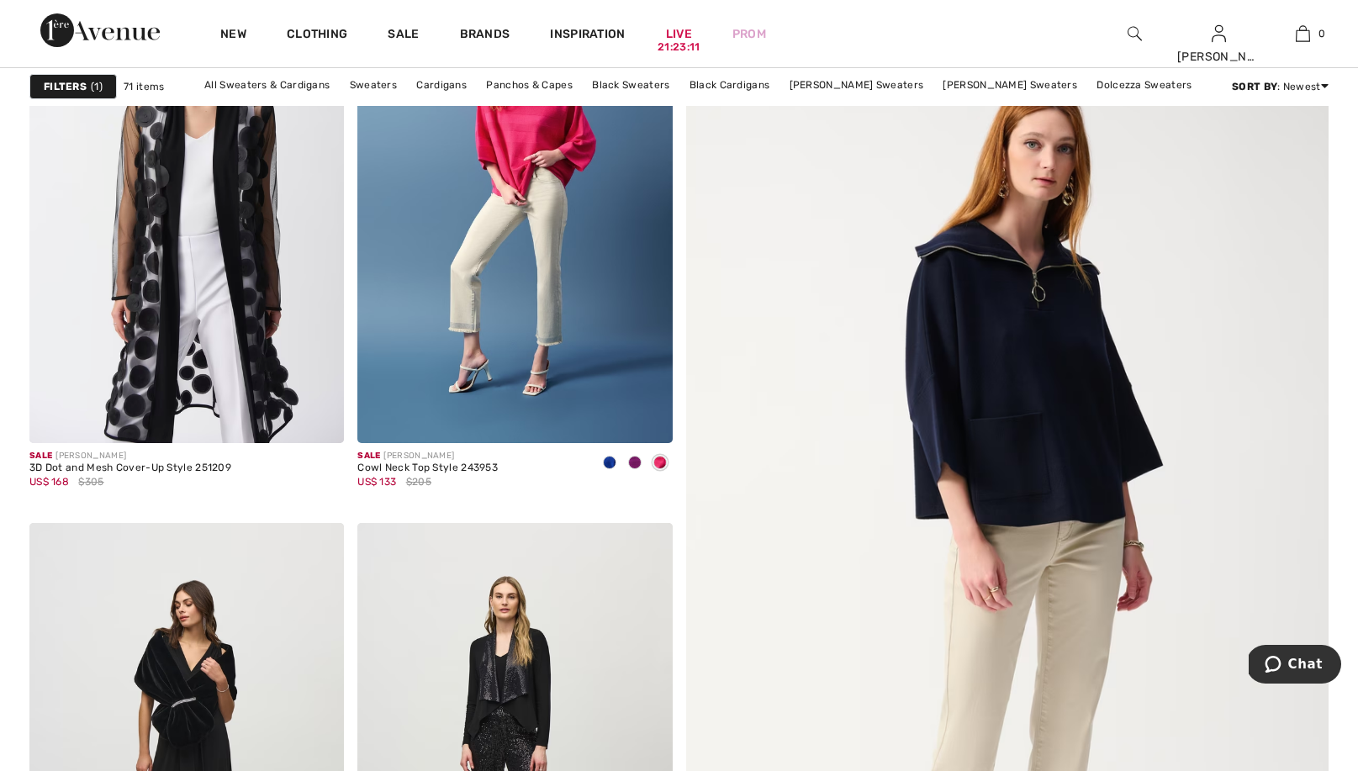
scroll to position [276, 0]
click at [1011, 399] on img at bounding box center [1006, 550] width 771 height 1157
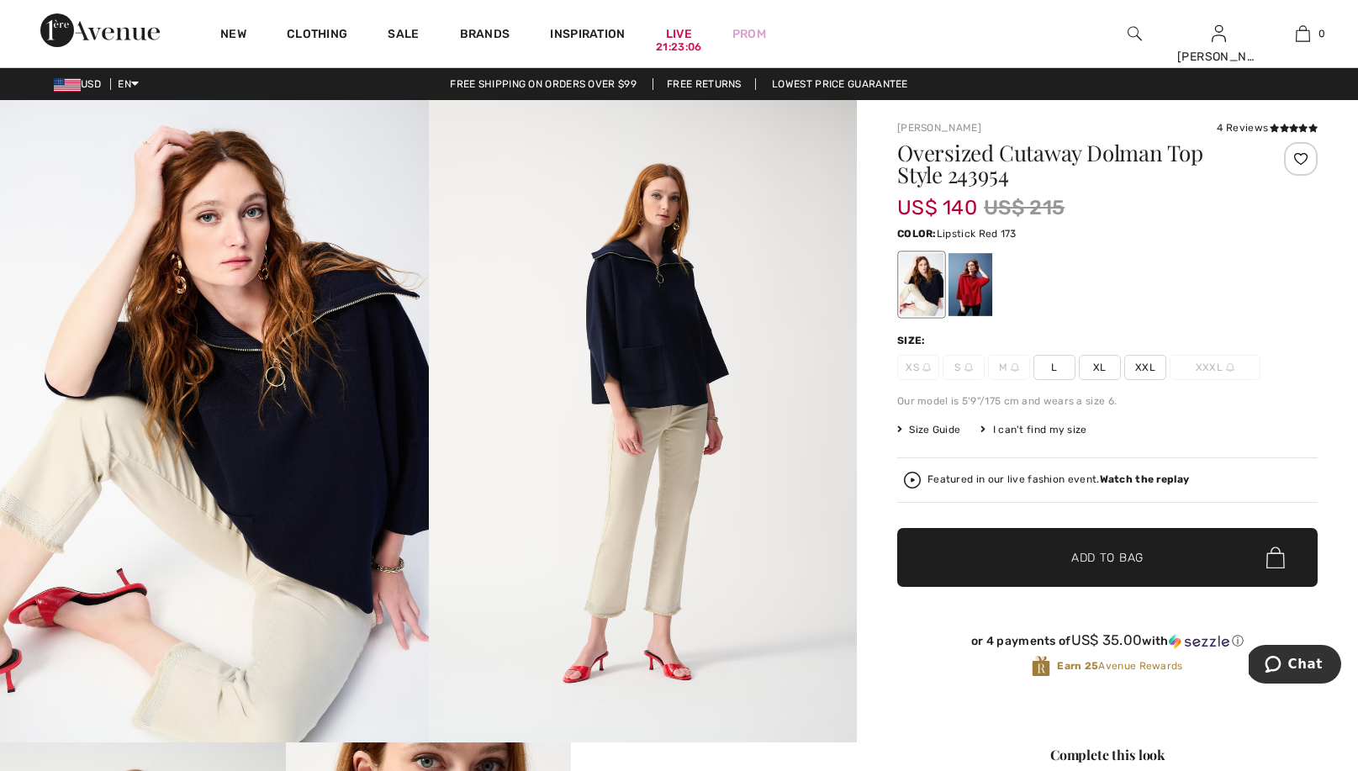
click at [970, 289] on div at bounding box center [971, 284] width 44 height 63
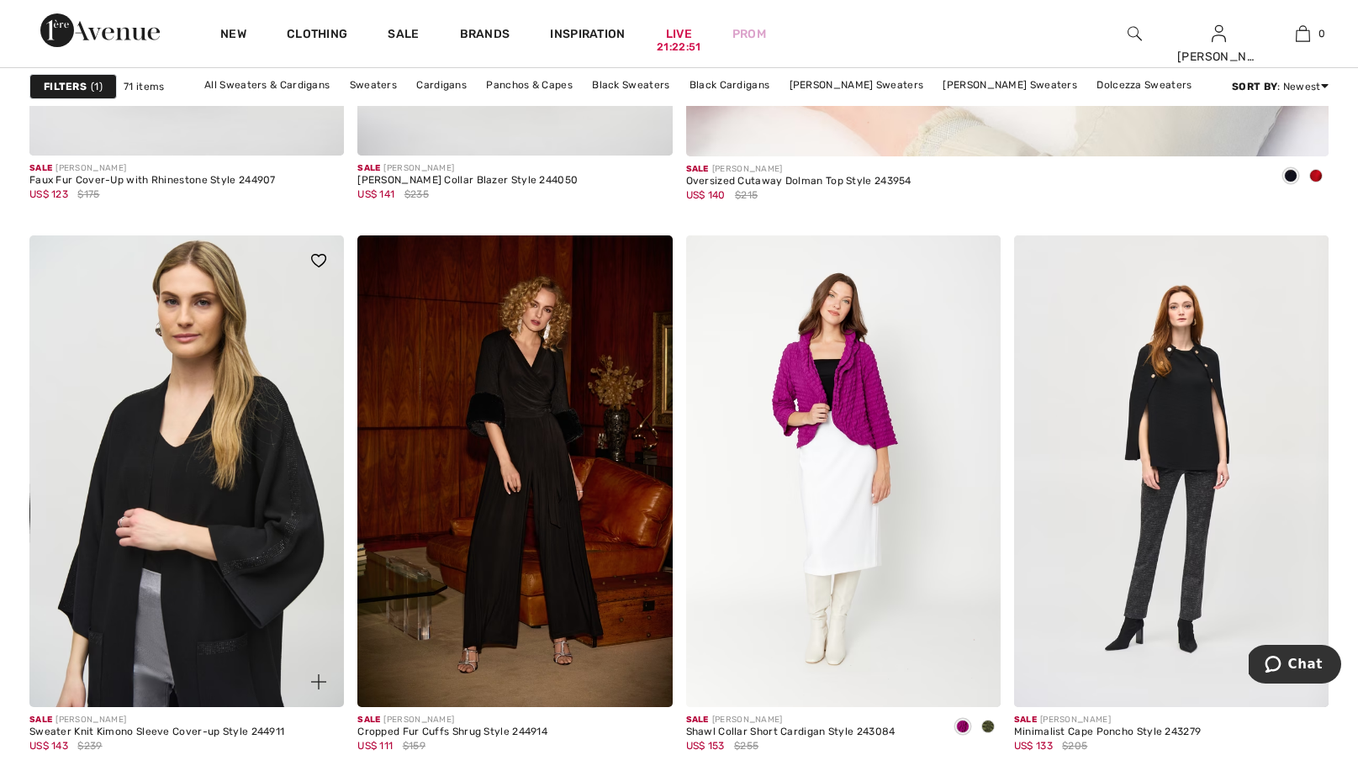
scroll to position [1123, 0]
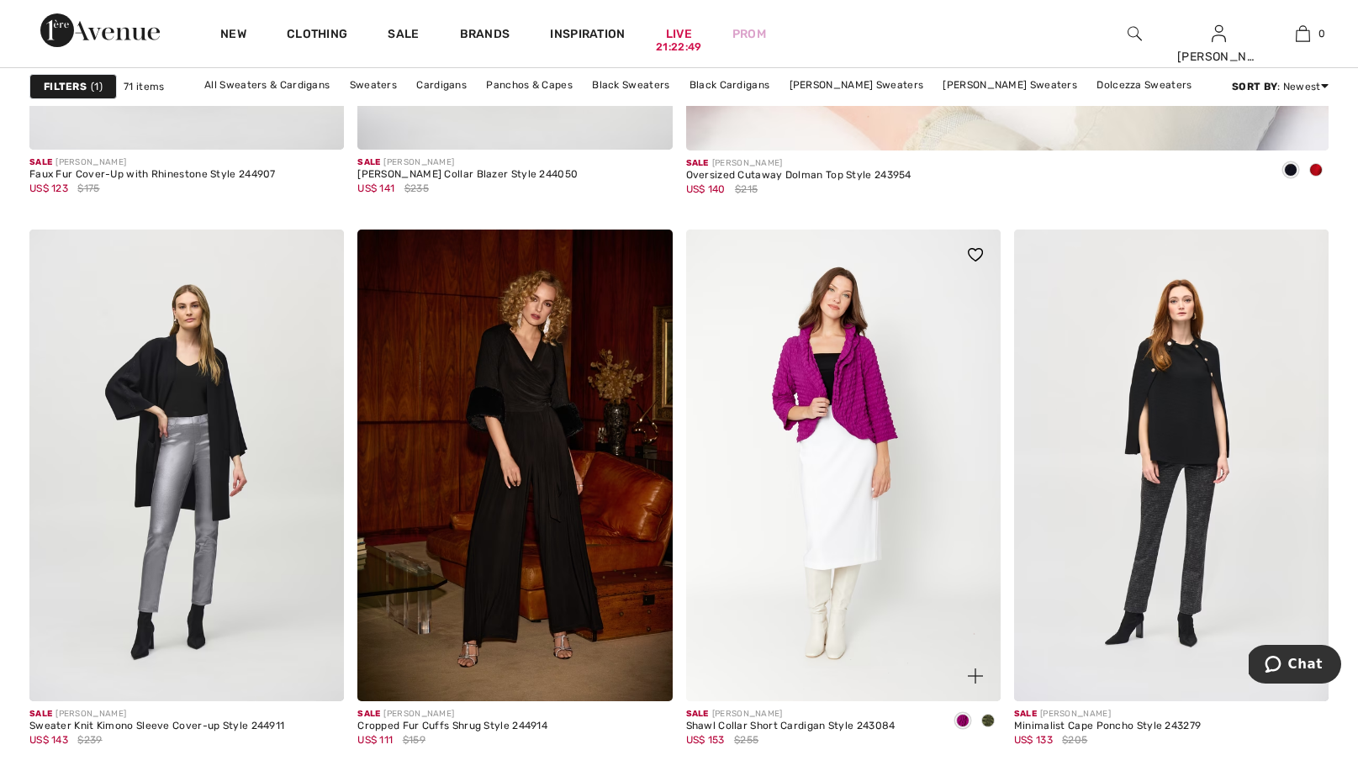
click at [988, 719] on span at bounding box center [987, 720] width 13 height 13
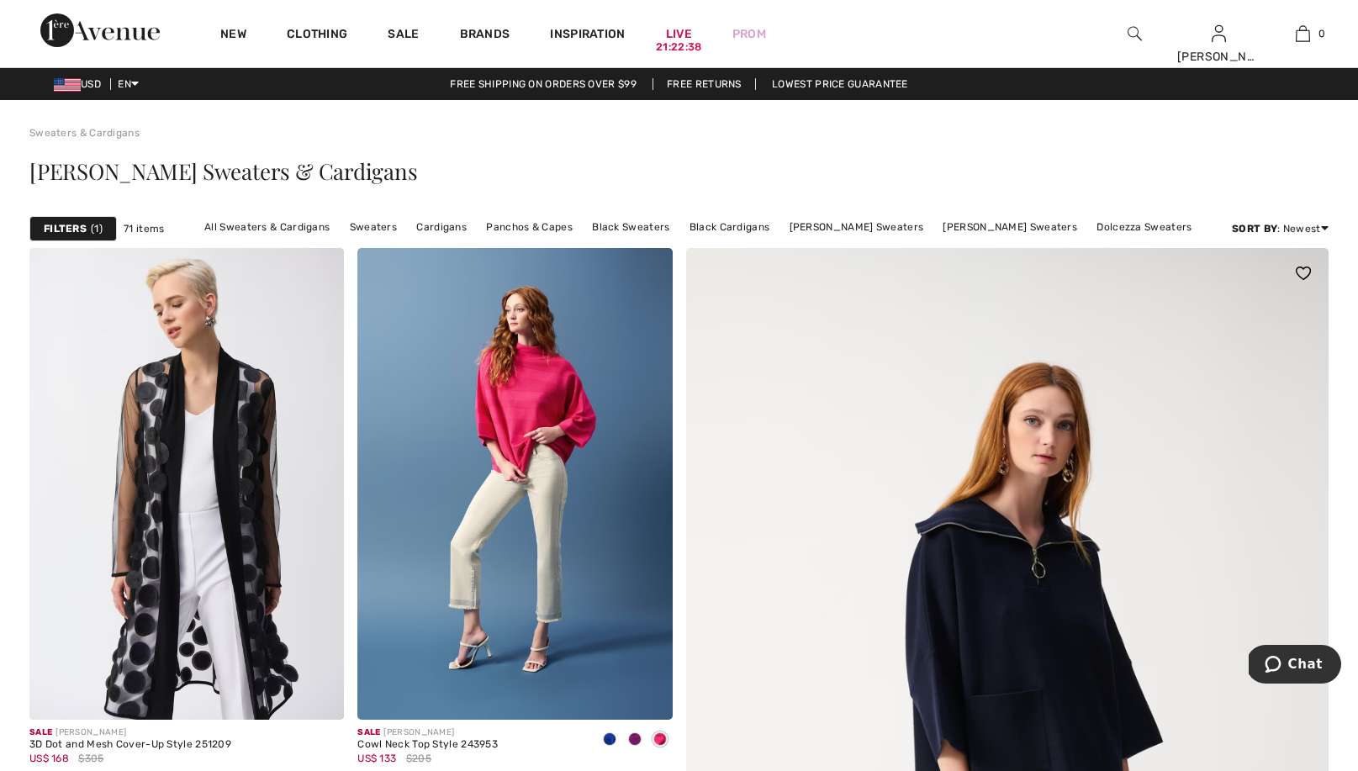
scroll to position [0, 0]
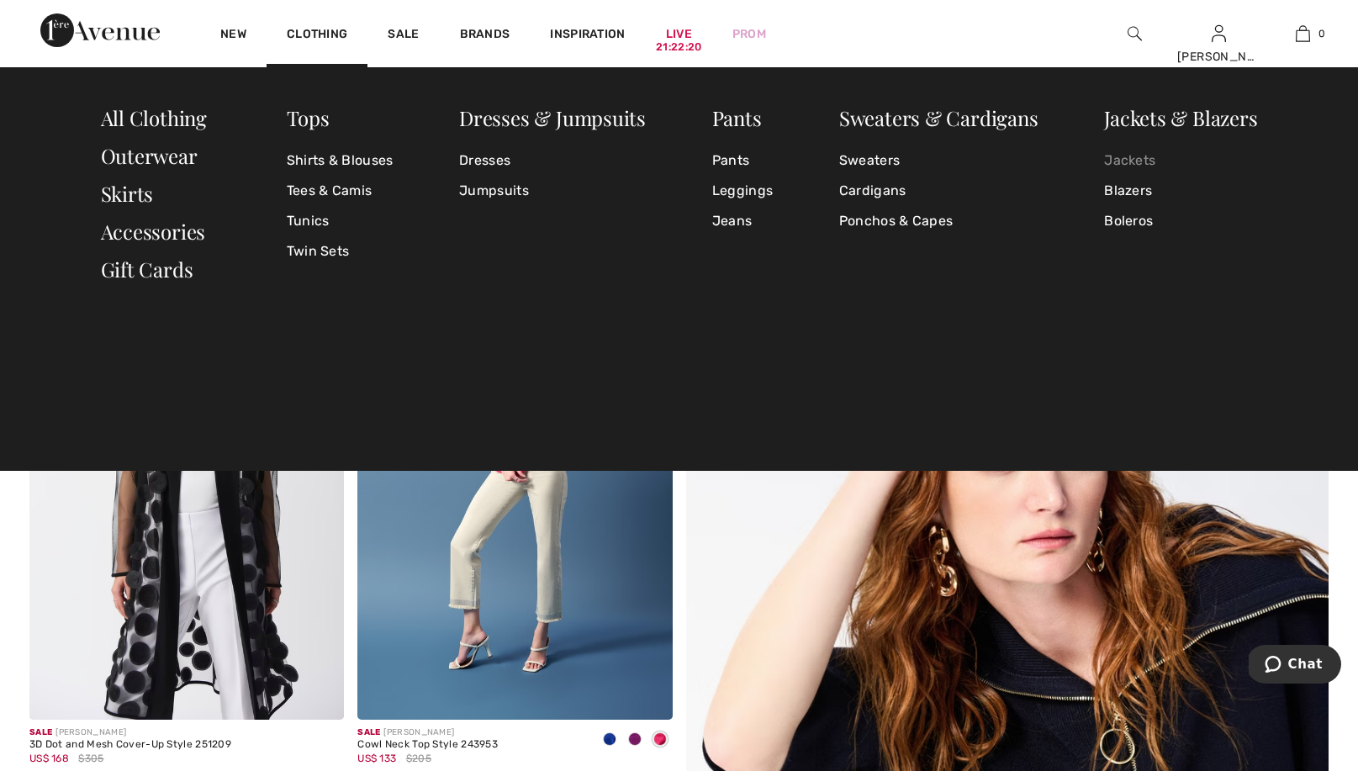
click at [1141, 158] on link "Jackets" at bounding box center [1180, 160] width 153 height 30
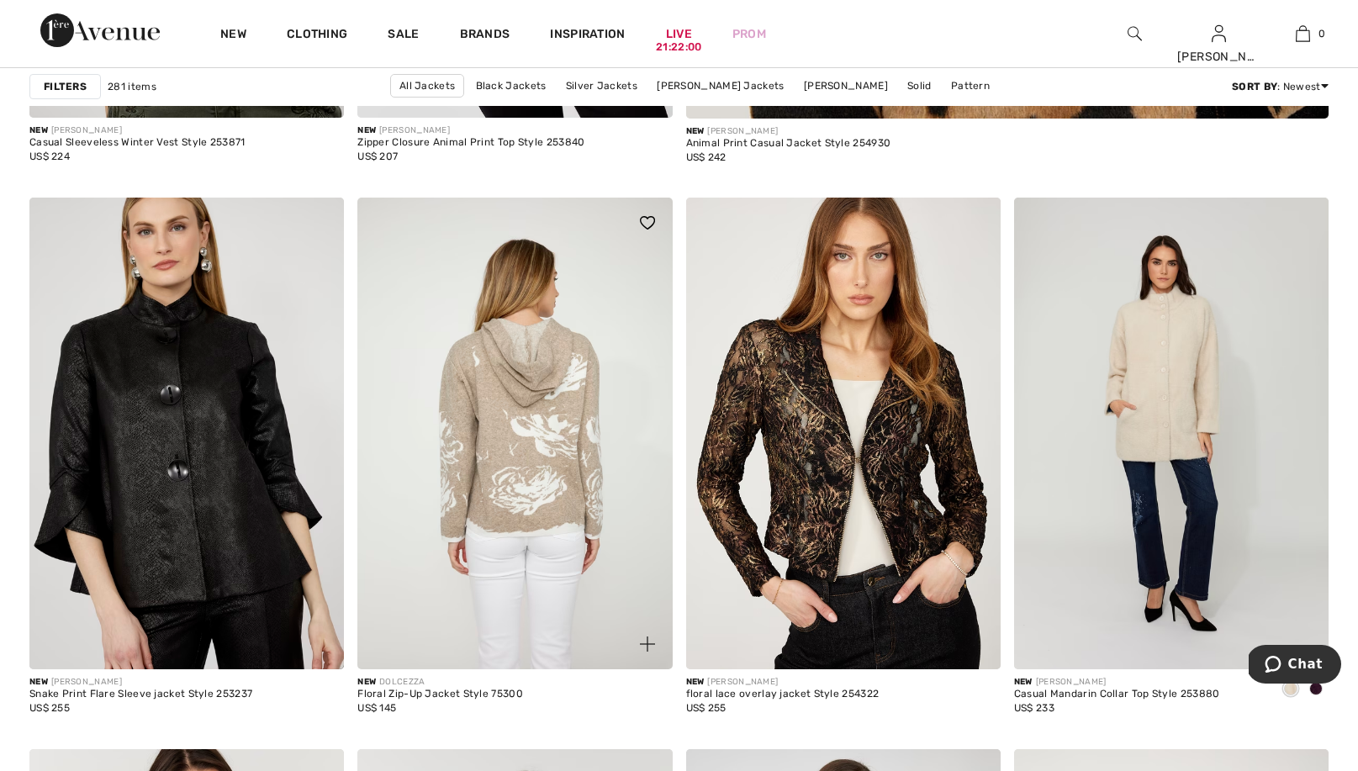
scroll to position [1155, 0]
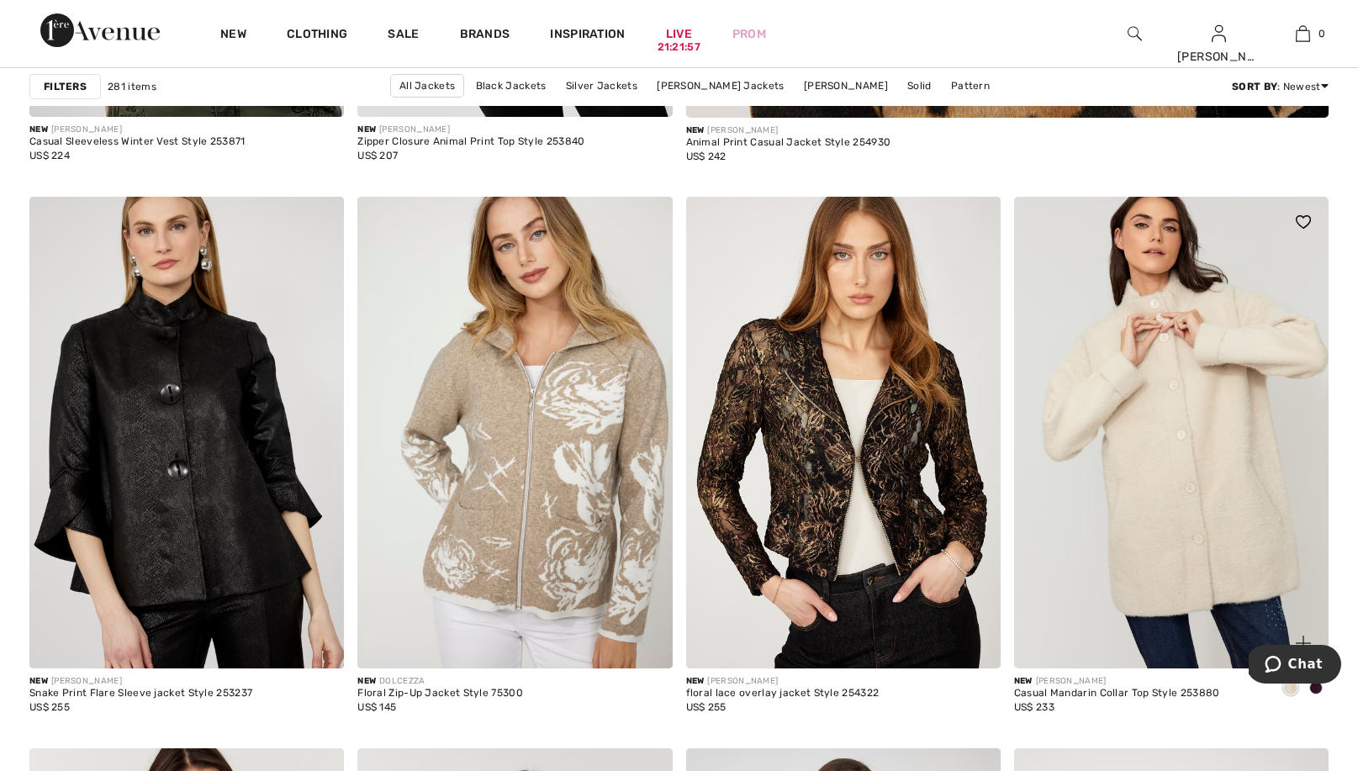
click at [1191, 408] on img at bounding box center [1171, 433] width 315 height 472
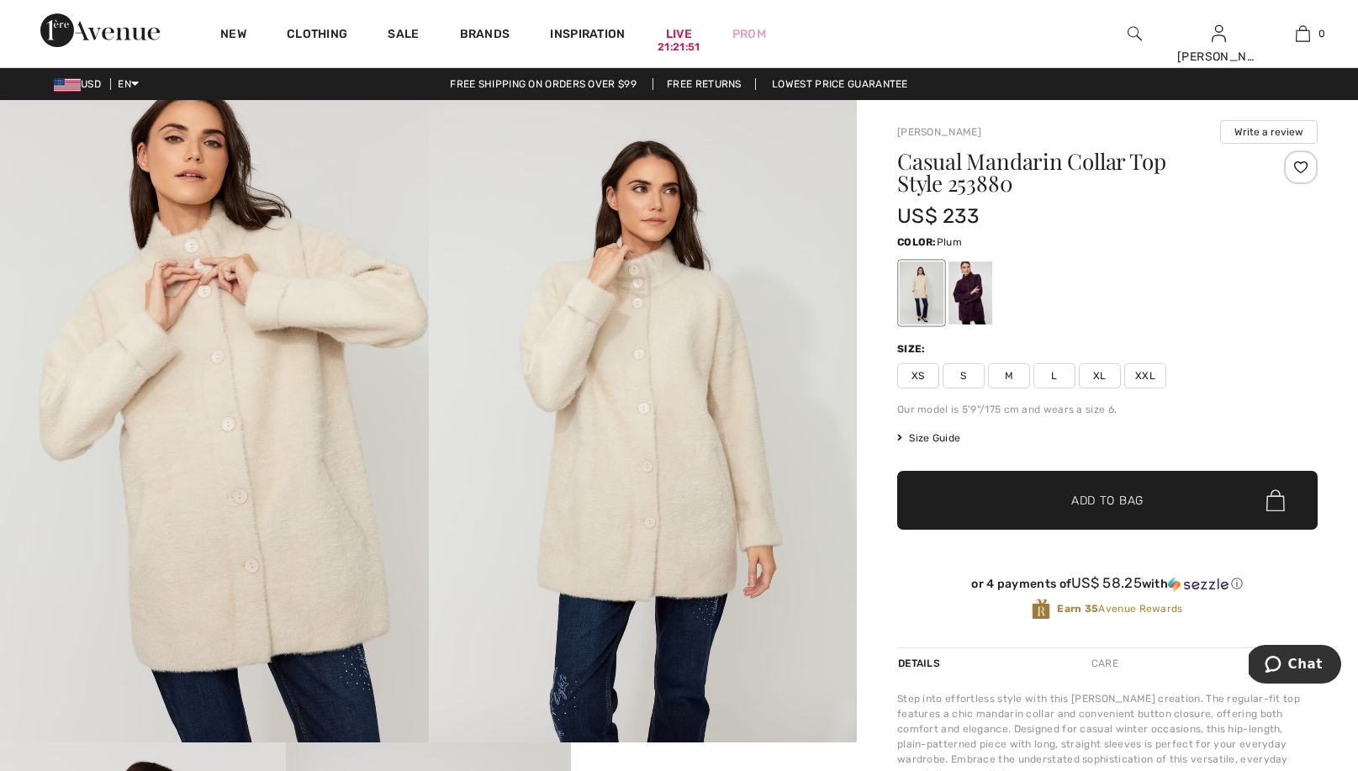
click at [970, 304] on div at bounding box center [971, 293] width 44 height 63
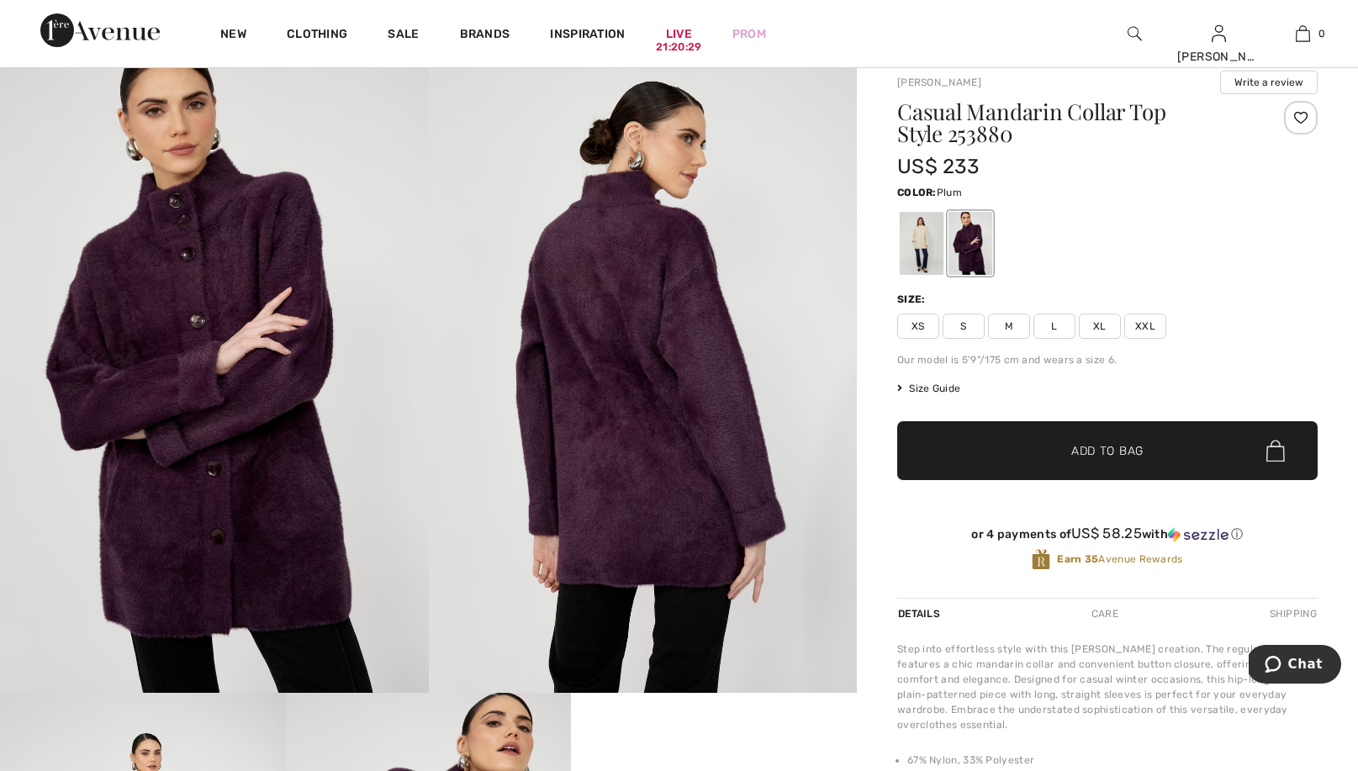
scroll to position [27, 0]
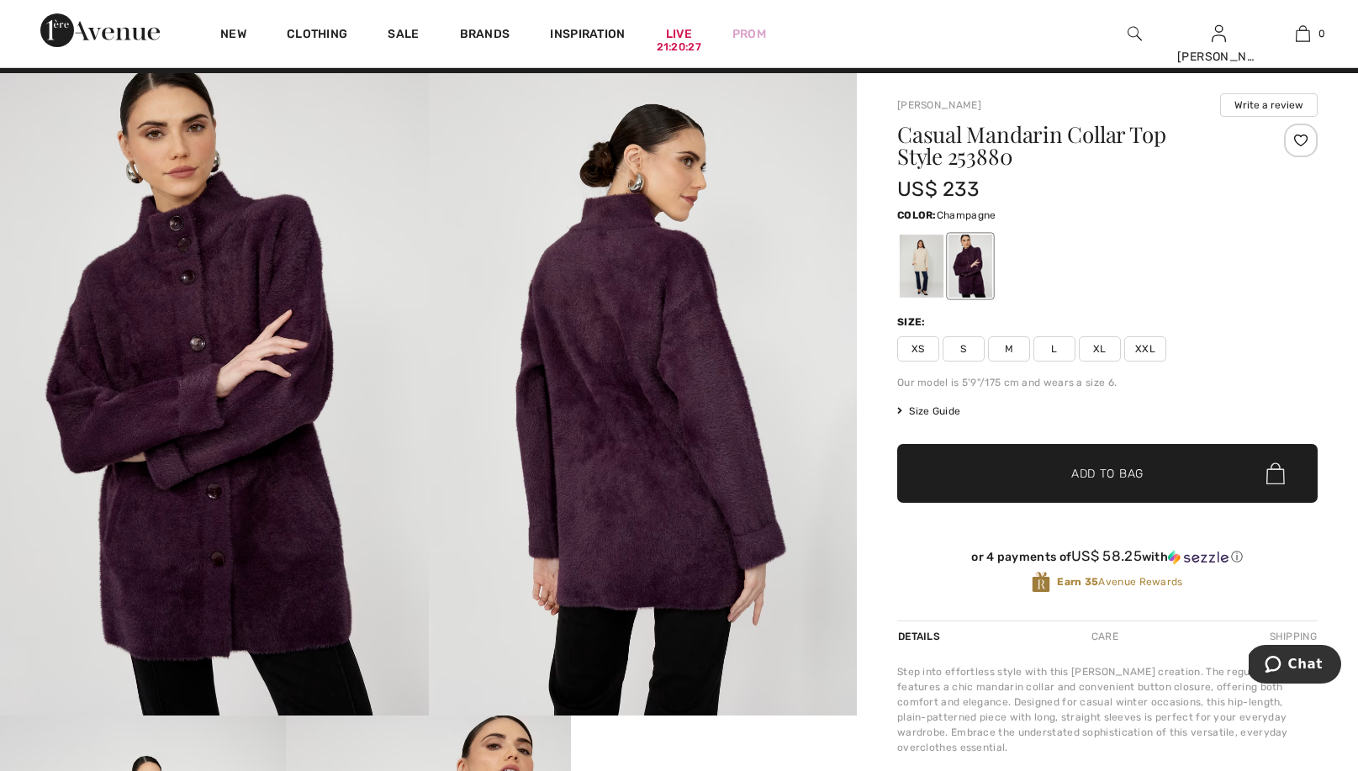
click at [919, 270] on div at bounding box center [922, 266] width 44 height 63
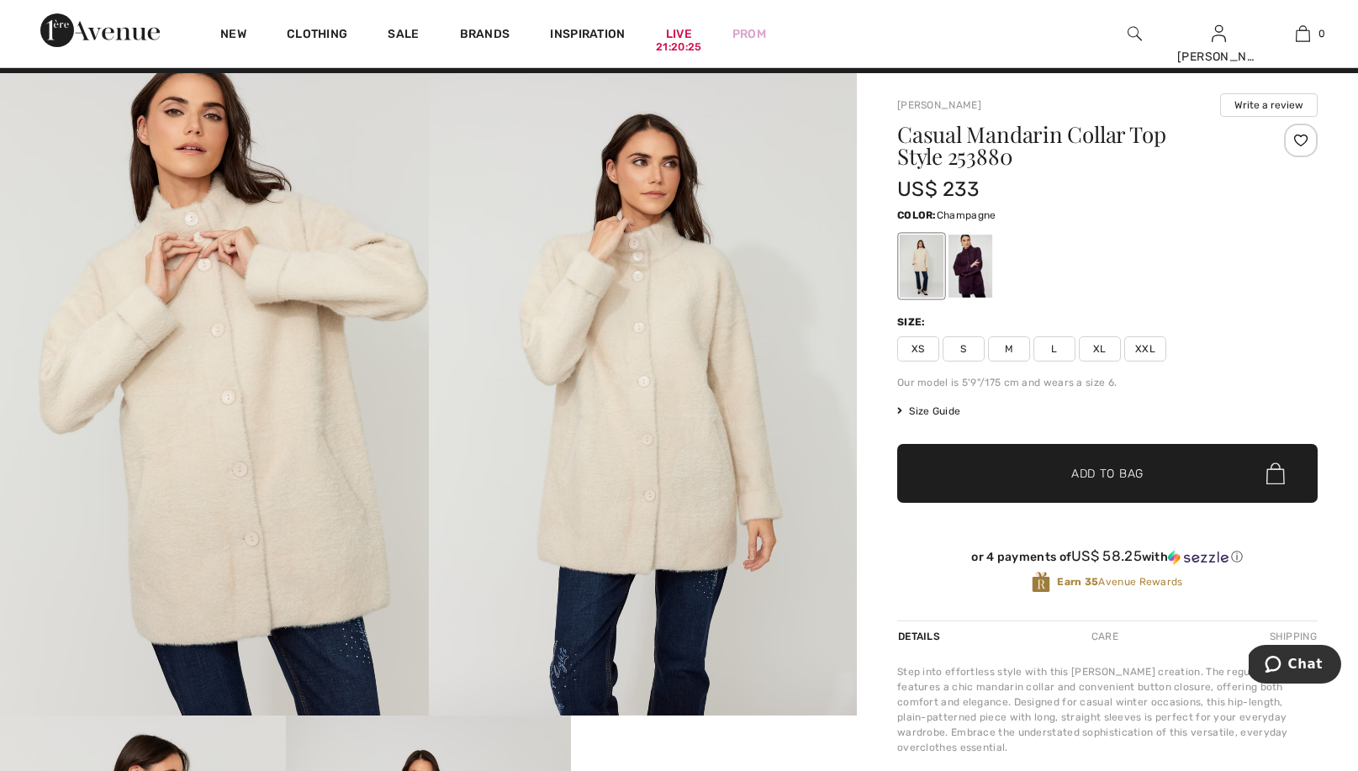
click at [632, 432] on img at bounding box center [643, 394] width 429 height 642
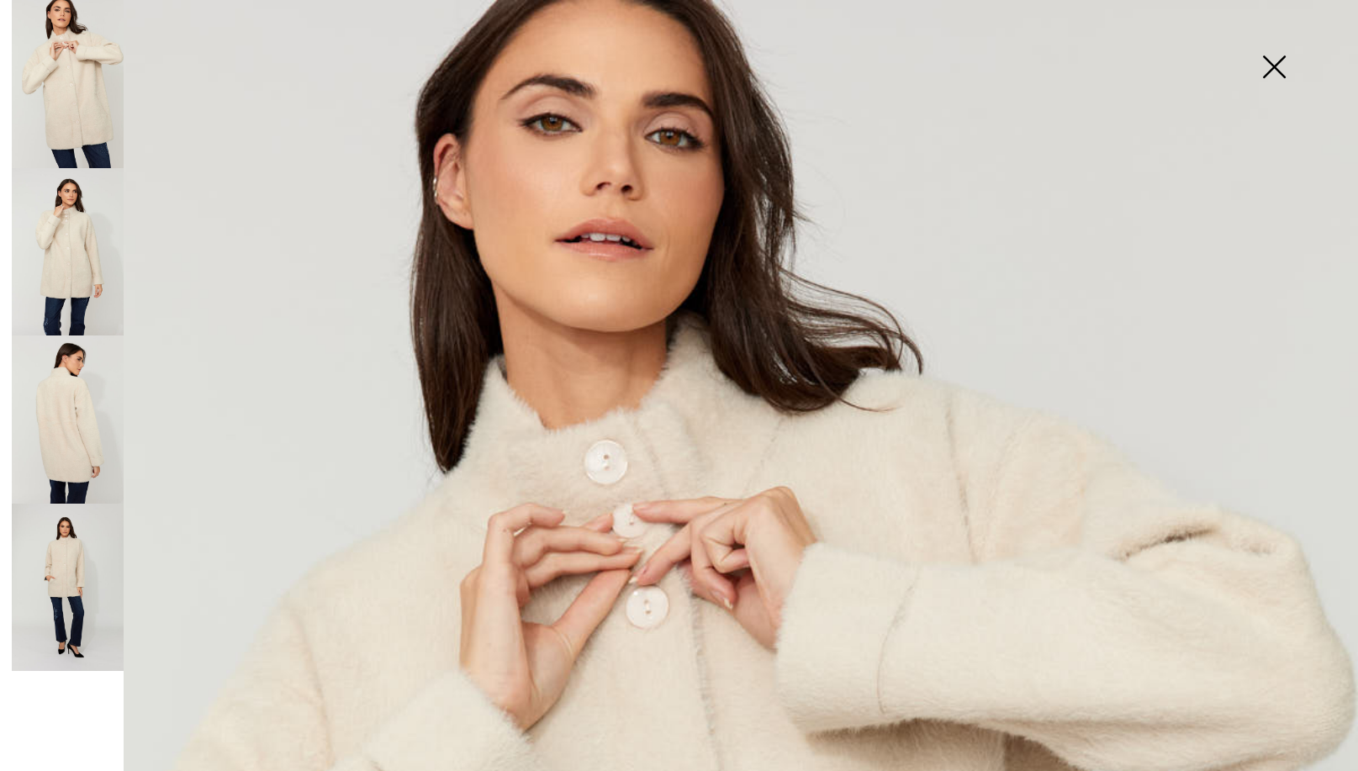
scroll to position [0, 0]
click at [1269, 66] on img at bounding box center [1274, 68] width 84 height 87
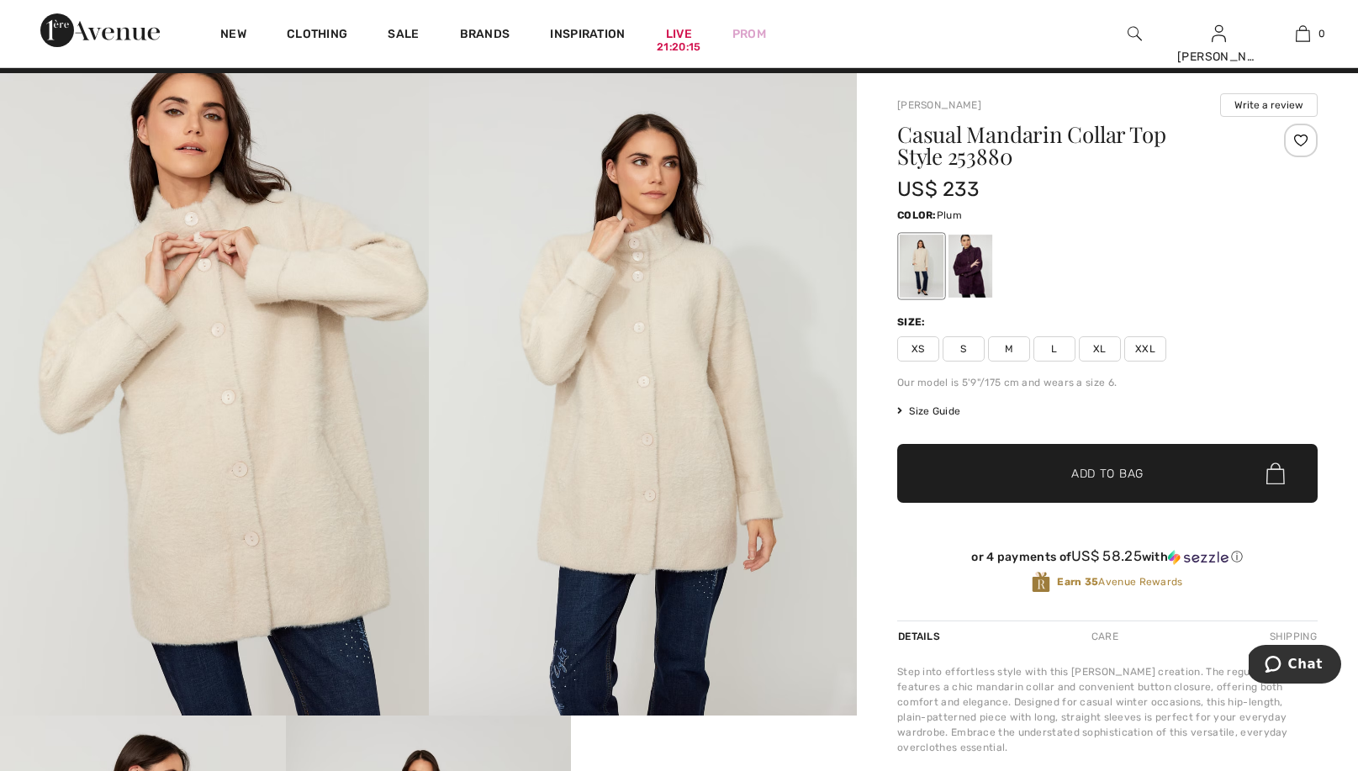
click at [972, 270] on div at bounding box center [971, 266] width 44 height 63
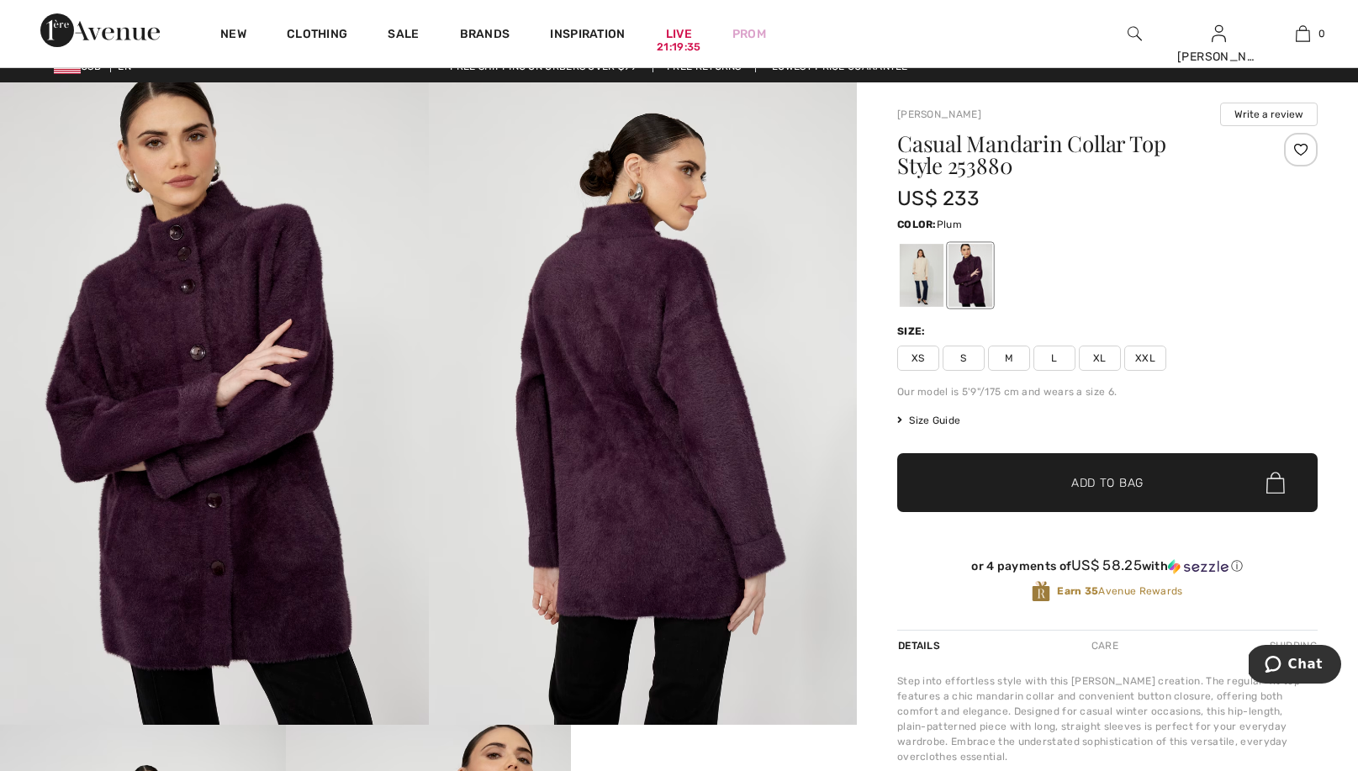
scroll to position [17, 0]
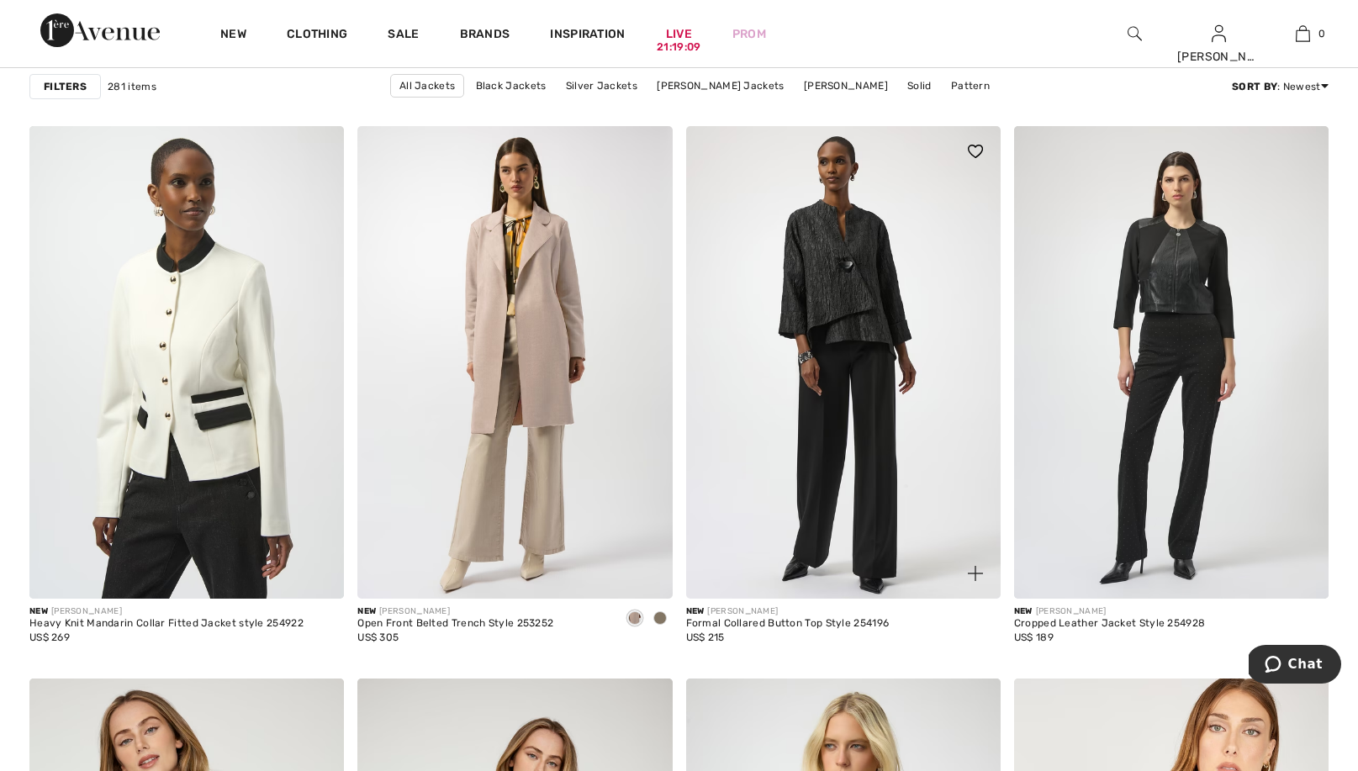
scroll to position [2544, 0]
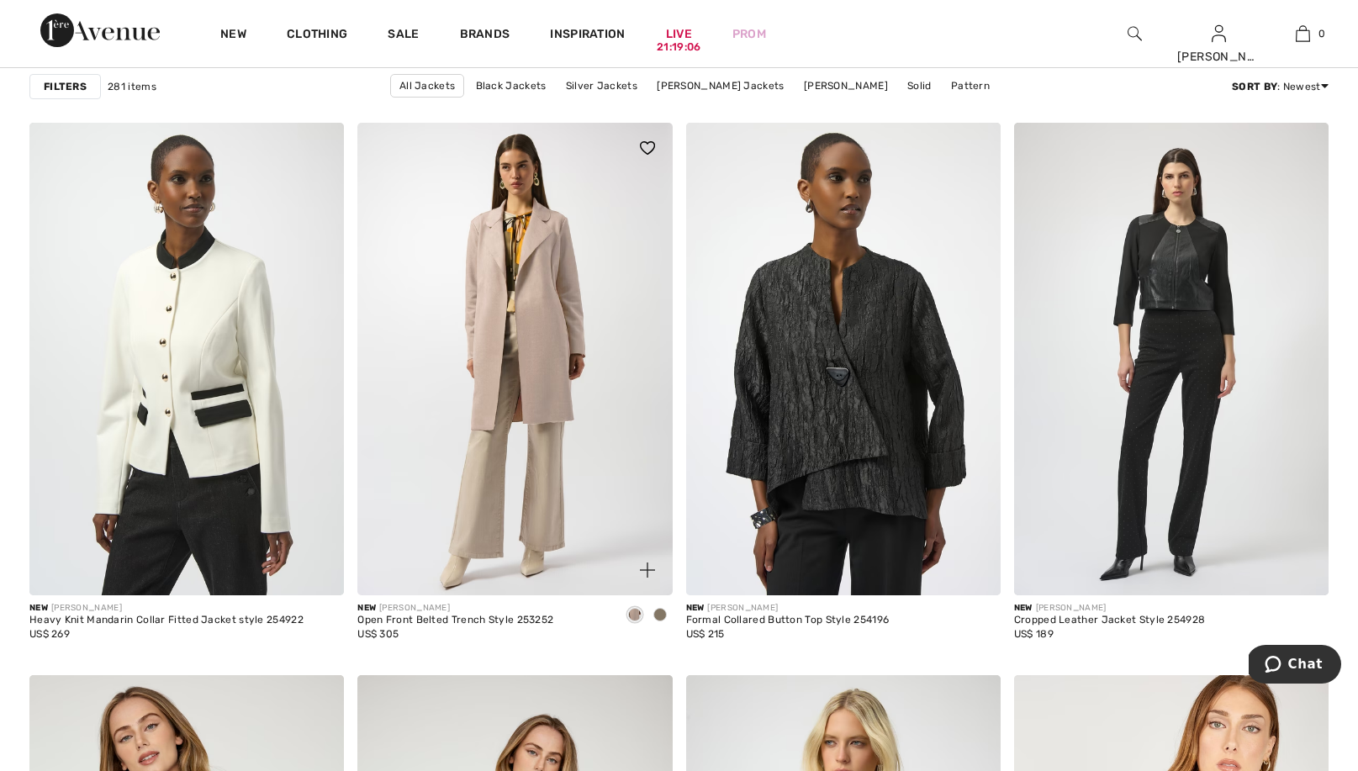
click at [663, 612] on span at bounding box center [659, 614] width 13 height 13
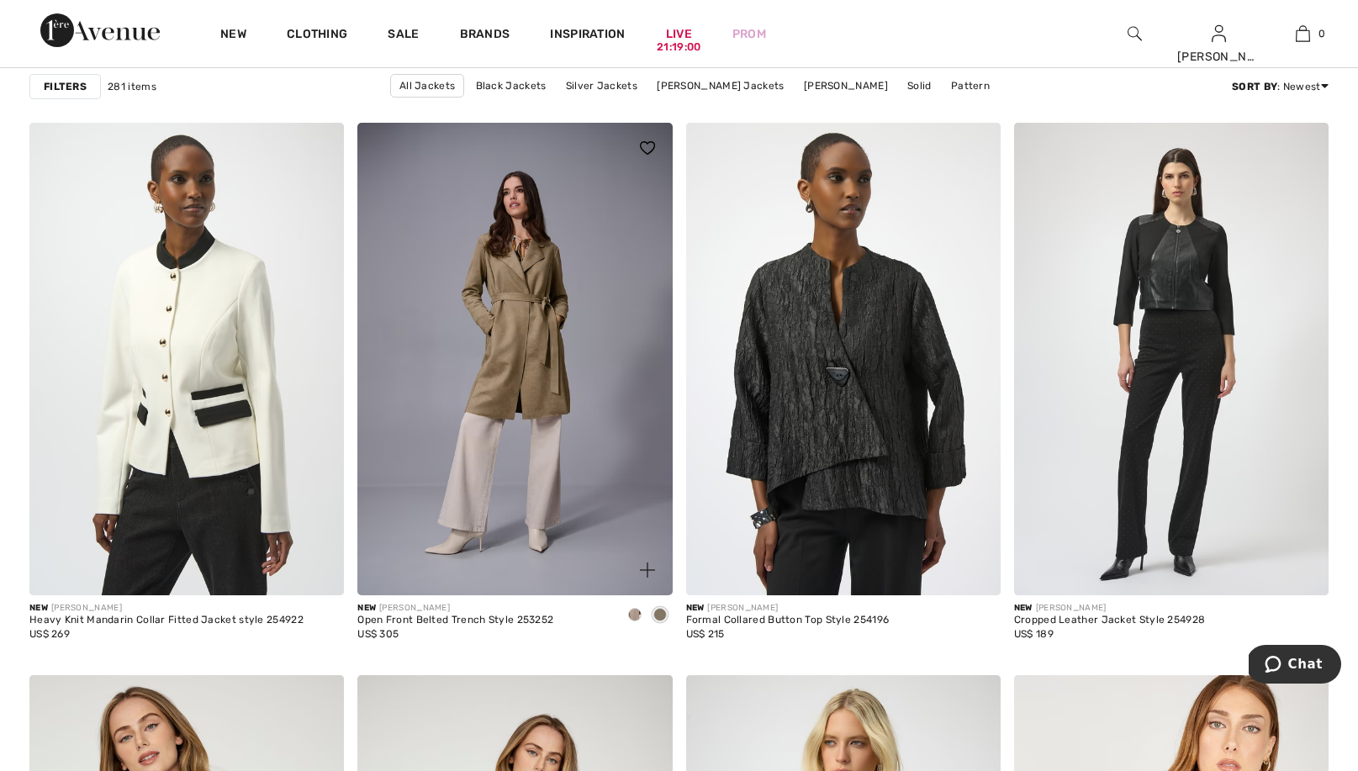
click at [632, 611] on span at bounding box center [634, 614] width 13 height 13
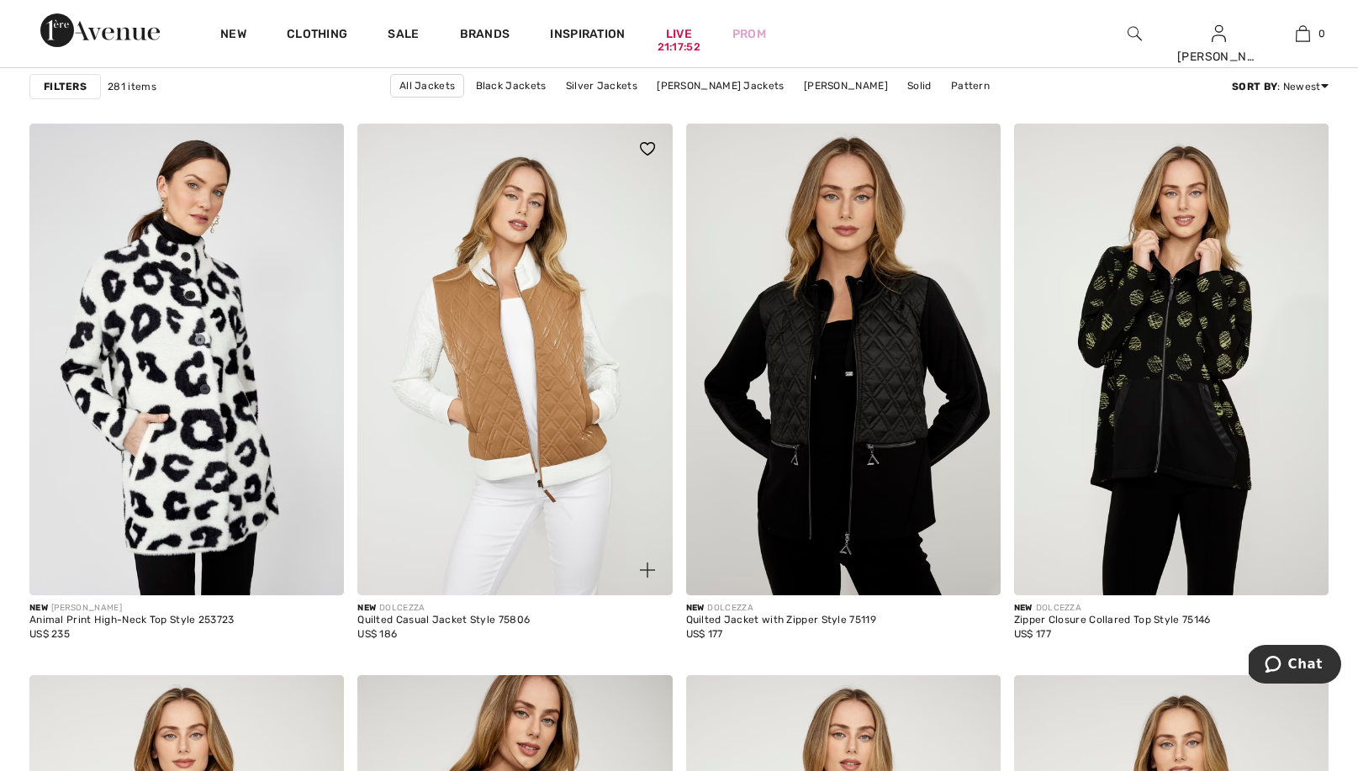
scroll to position [6875, 0]
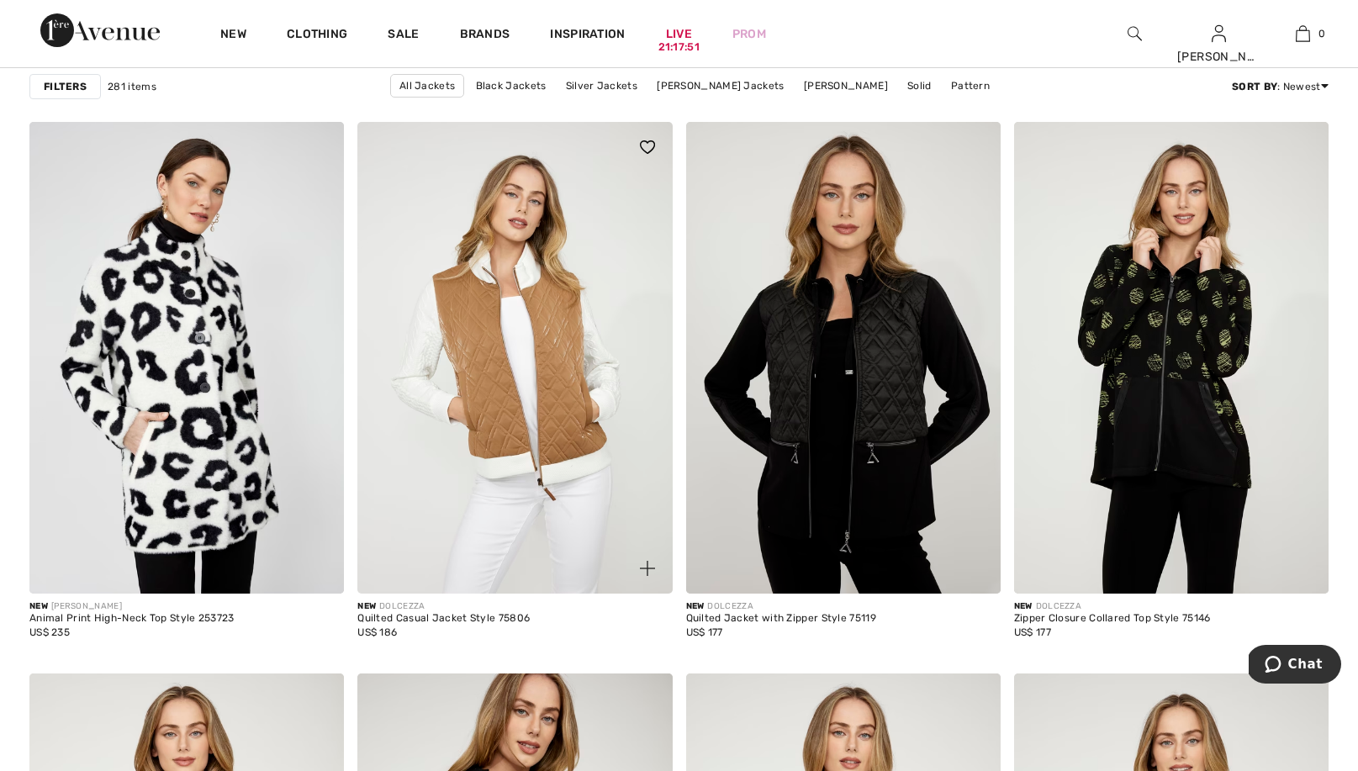
click at [552, 389] on img at bounding box center [514, 358] width 315 height 472
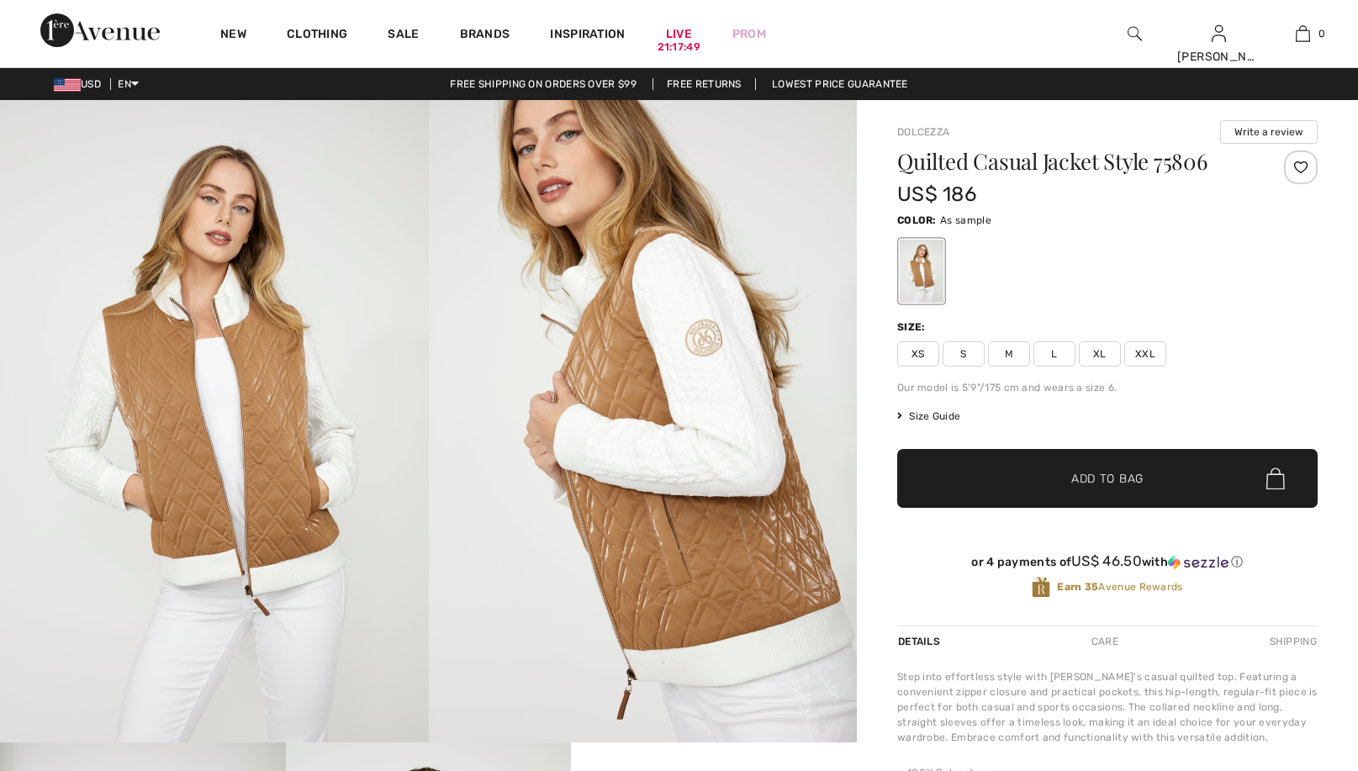
checkbox input "true"
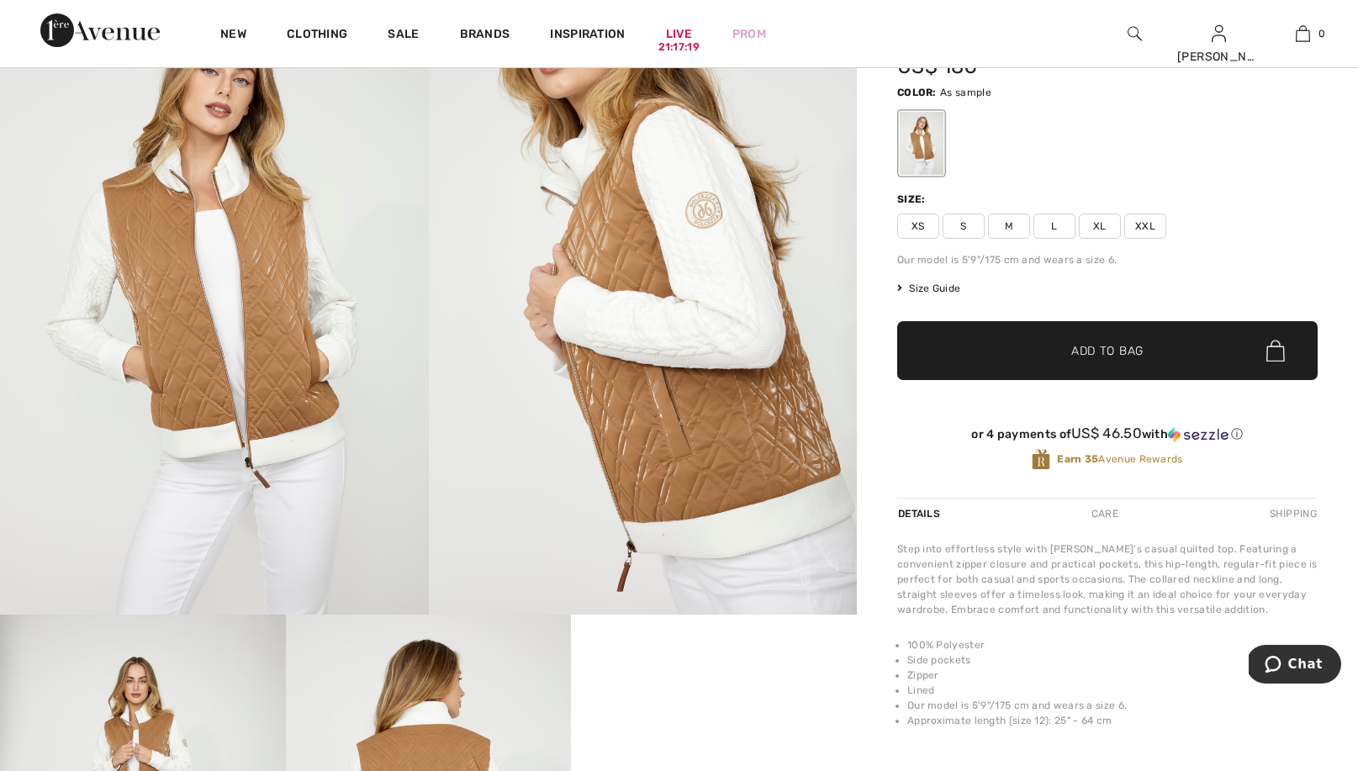
scroll to position [128, 0]
click at [1007, 229] on span "M" at bounding box center [1009, 226] width 42 height 25
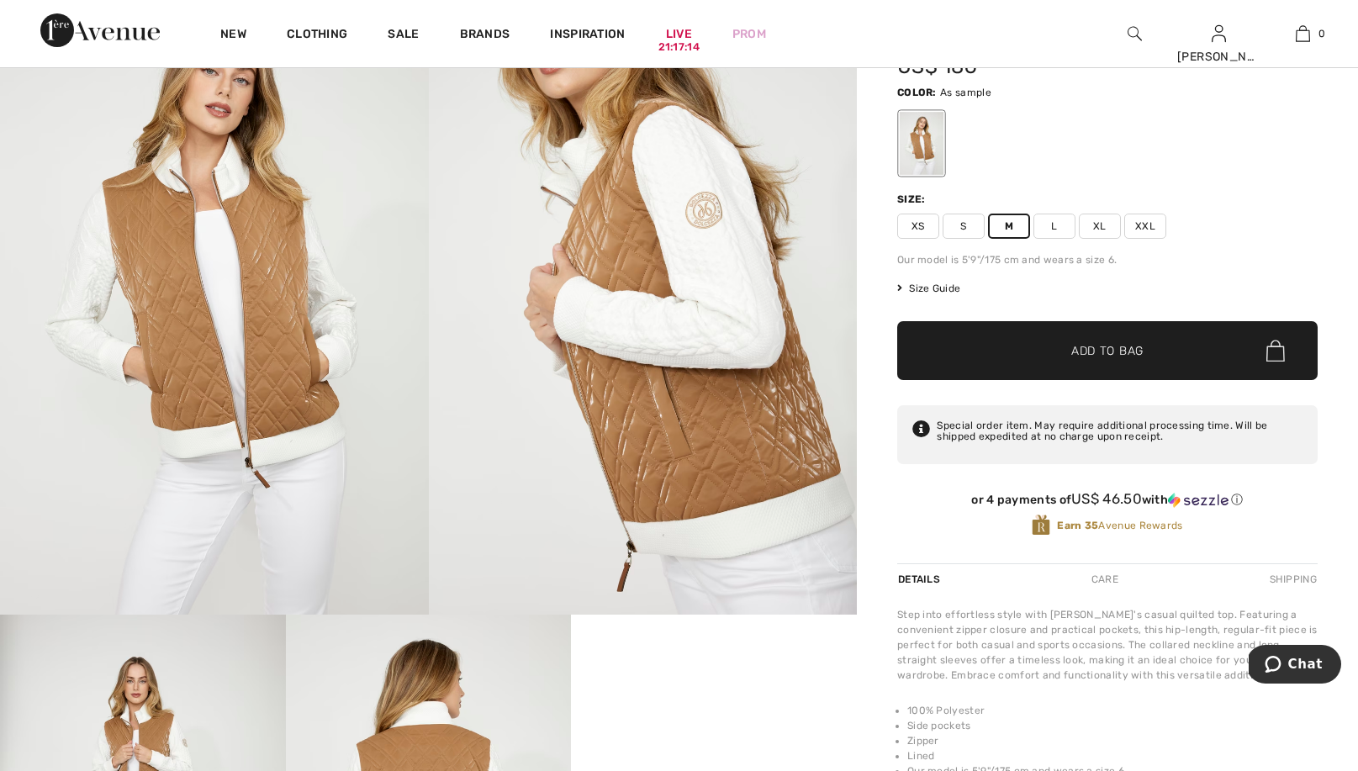
click at [1085, 347] on span "Add to Bag" at bounding box center [1107, 351] width 72 height 18
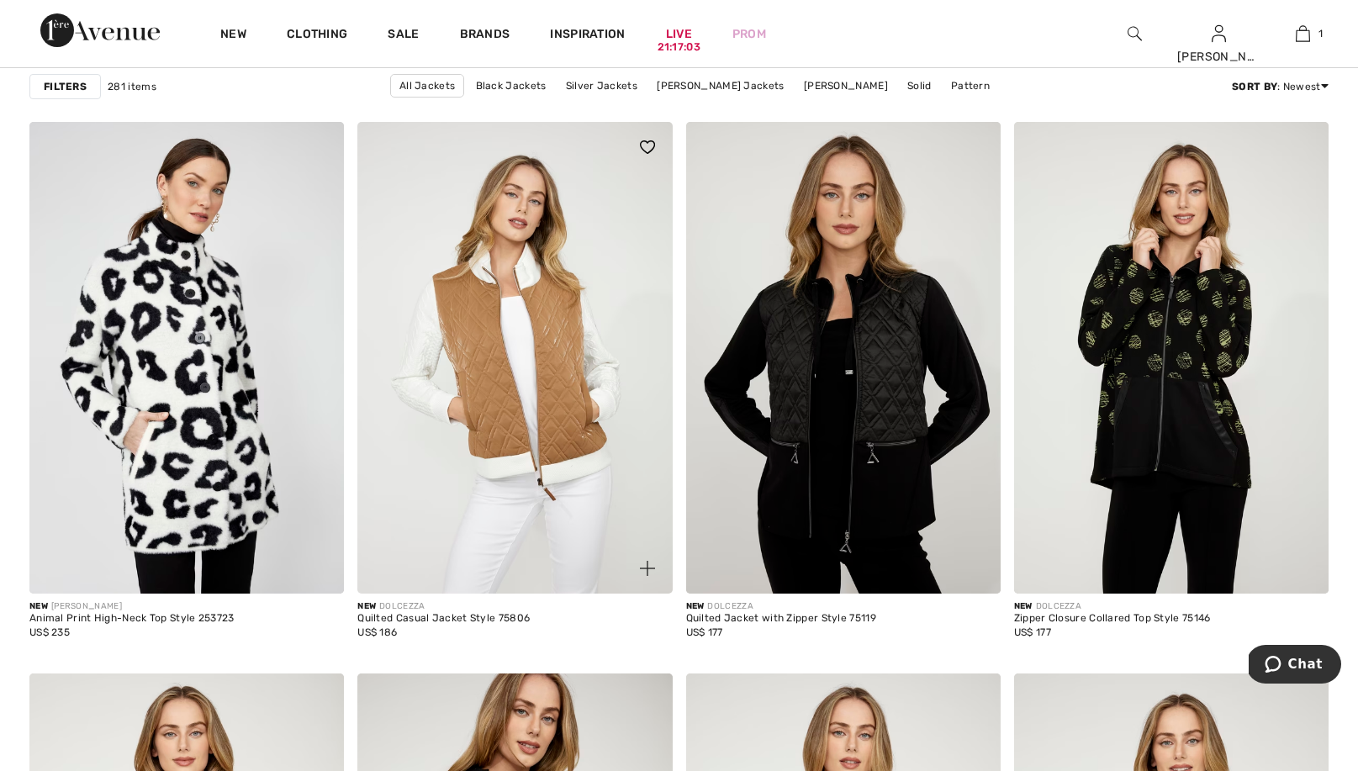
click at [564, 389] on img at bounding box center [514, 358] width 315 height 472
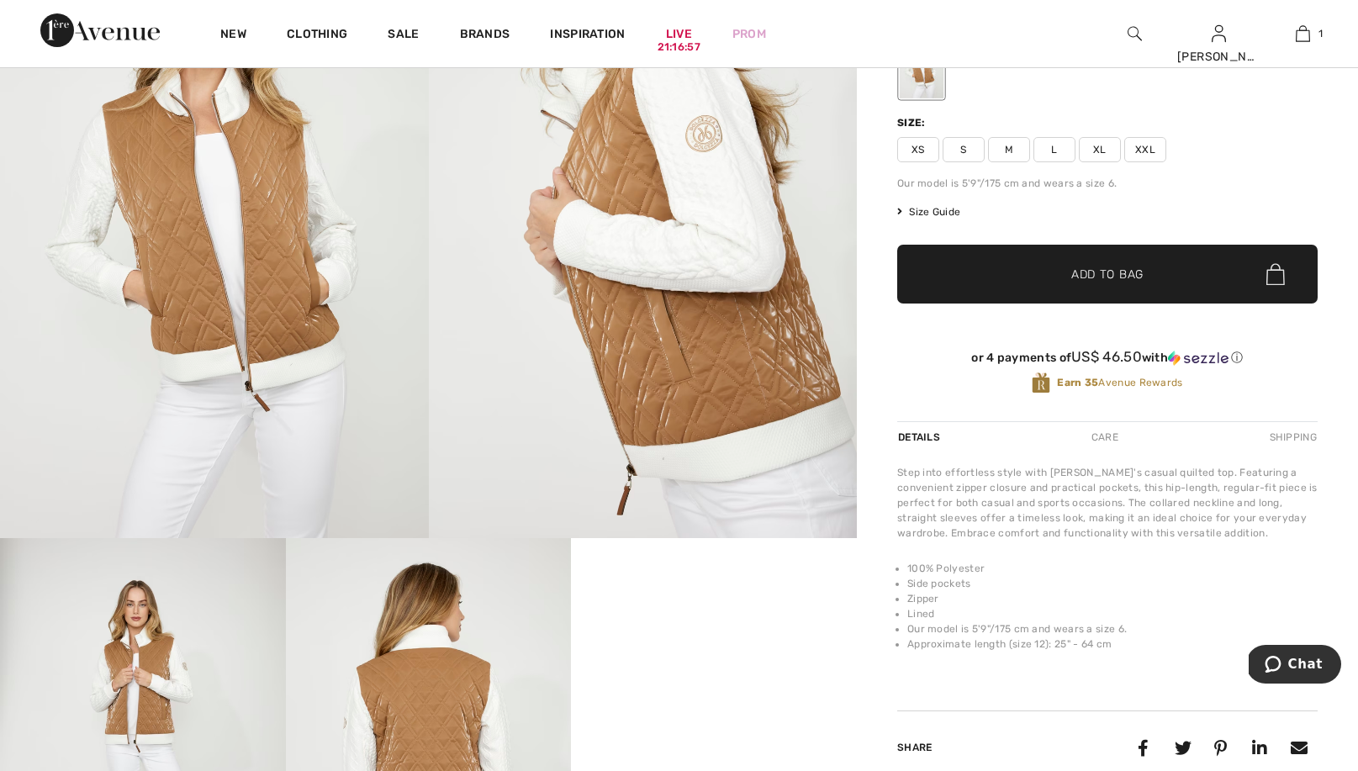
scroll to position [204, 0]
click at [672, 373] on img at bounding box center [643, 218] width 429 height 642
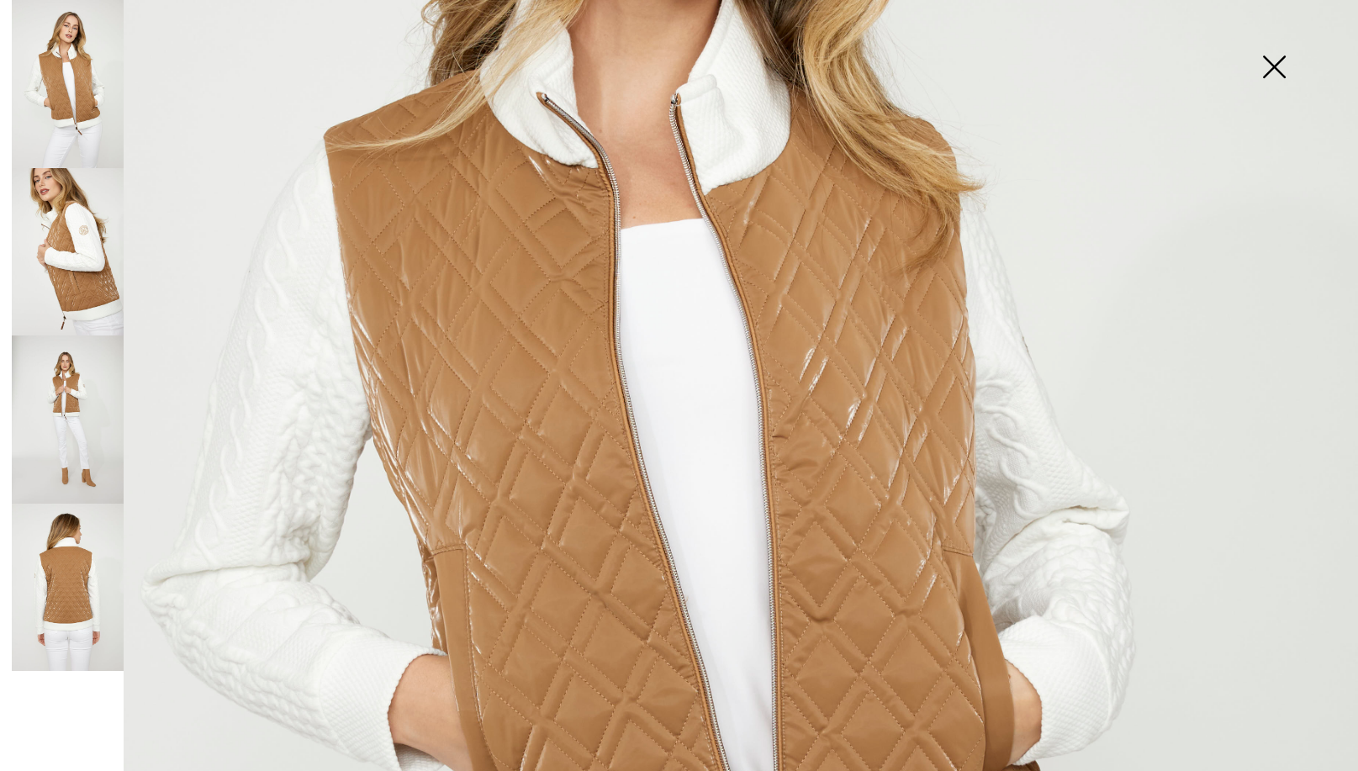
scroll to position [535, 0]
click at [549, 468] on img at bounding box center [679, 483] width 1358 height 2037
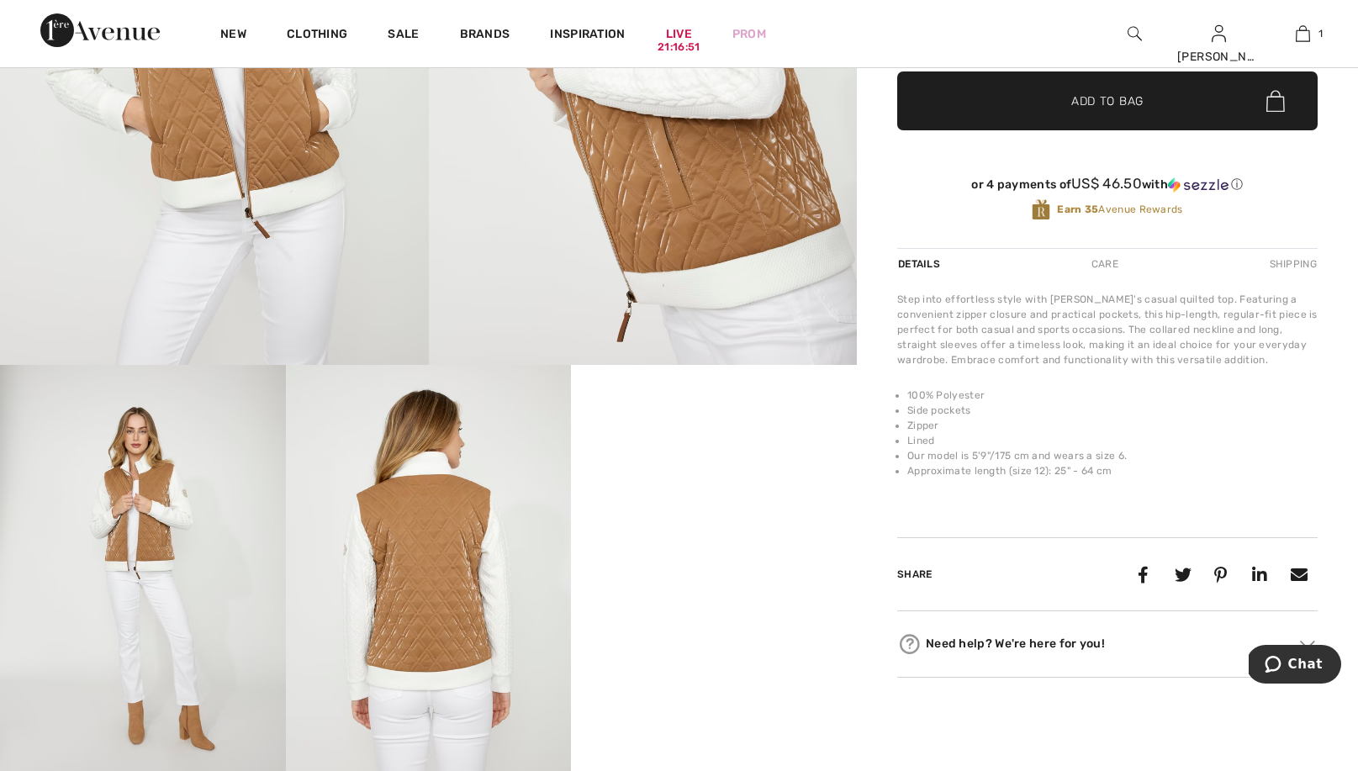
scroll to position [389, 0]
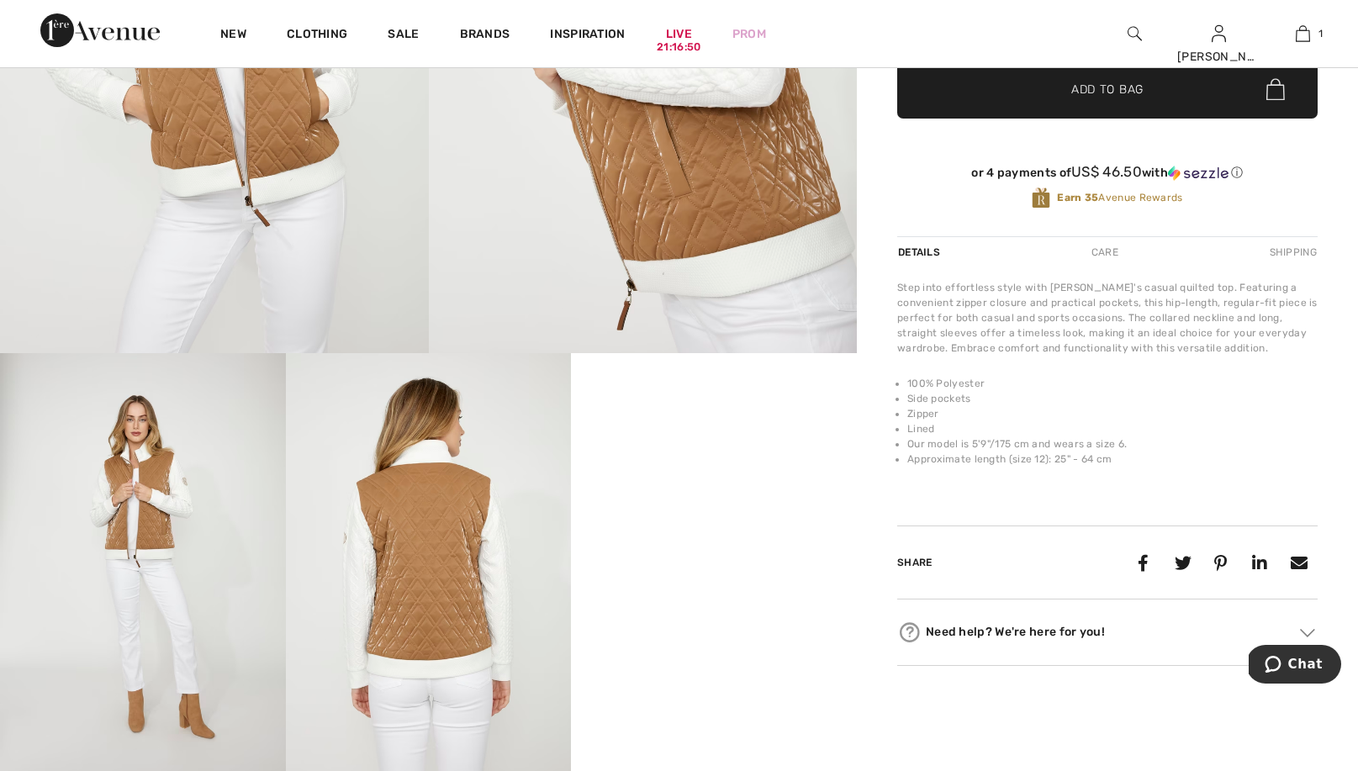
click at [483, 614] on img at bounding box center [429, 567] width 286 height 428
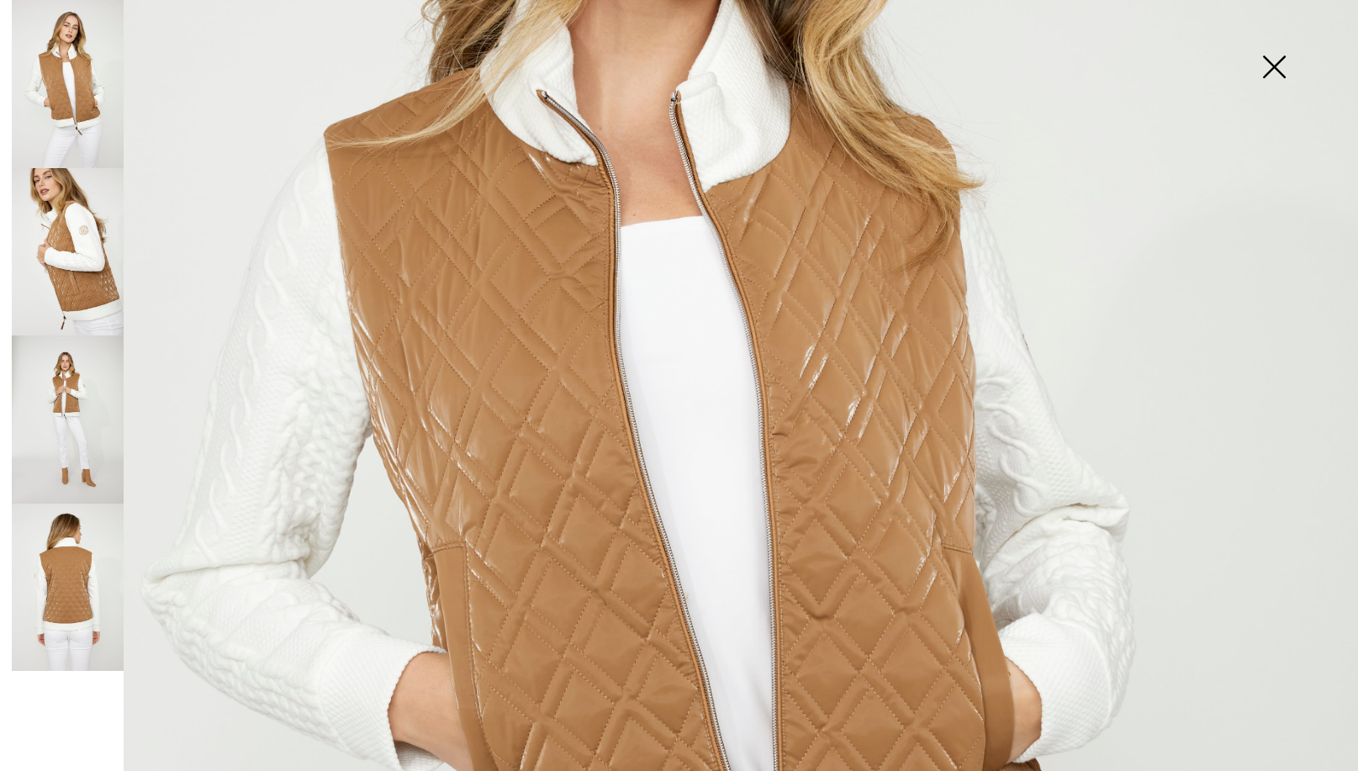
click at [1278, 68] on img at bounding box center [1274, 68] width 84 height 87
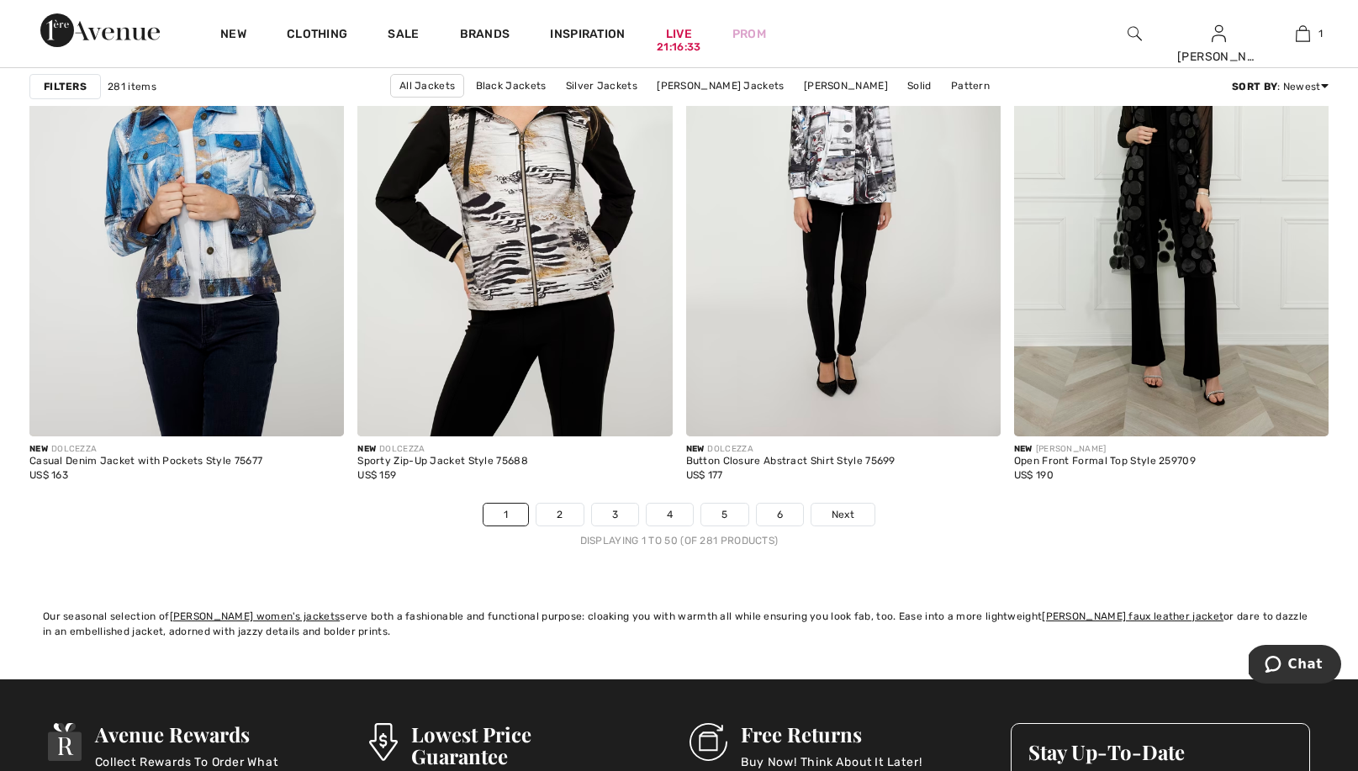
scroll to position [8138, 0]
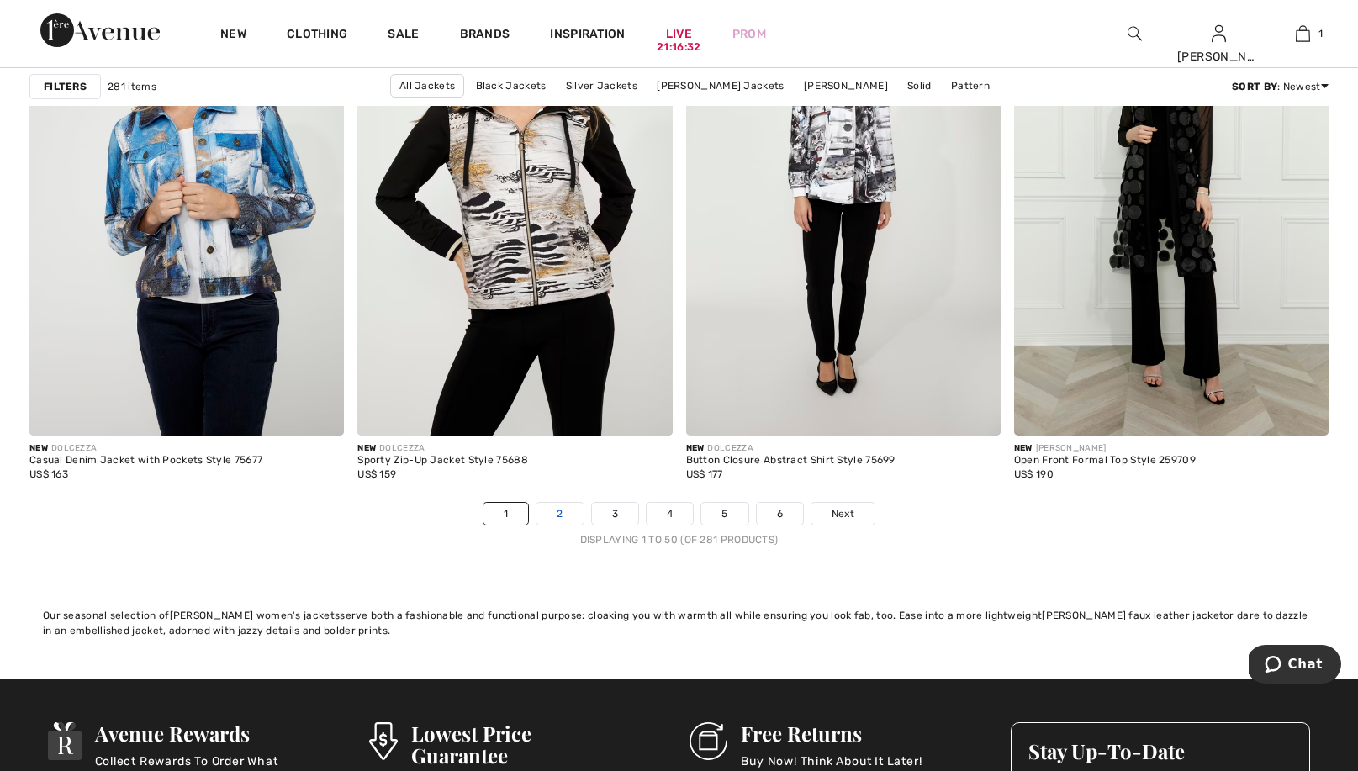
click at [552, 511] on link "2" at bounding box center [560, 514] width 46 height 22
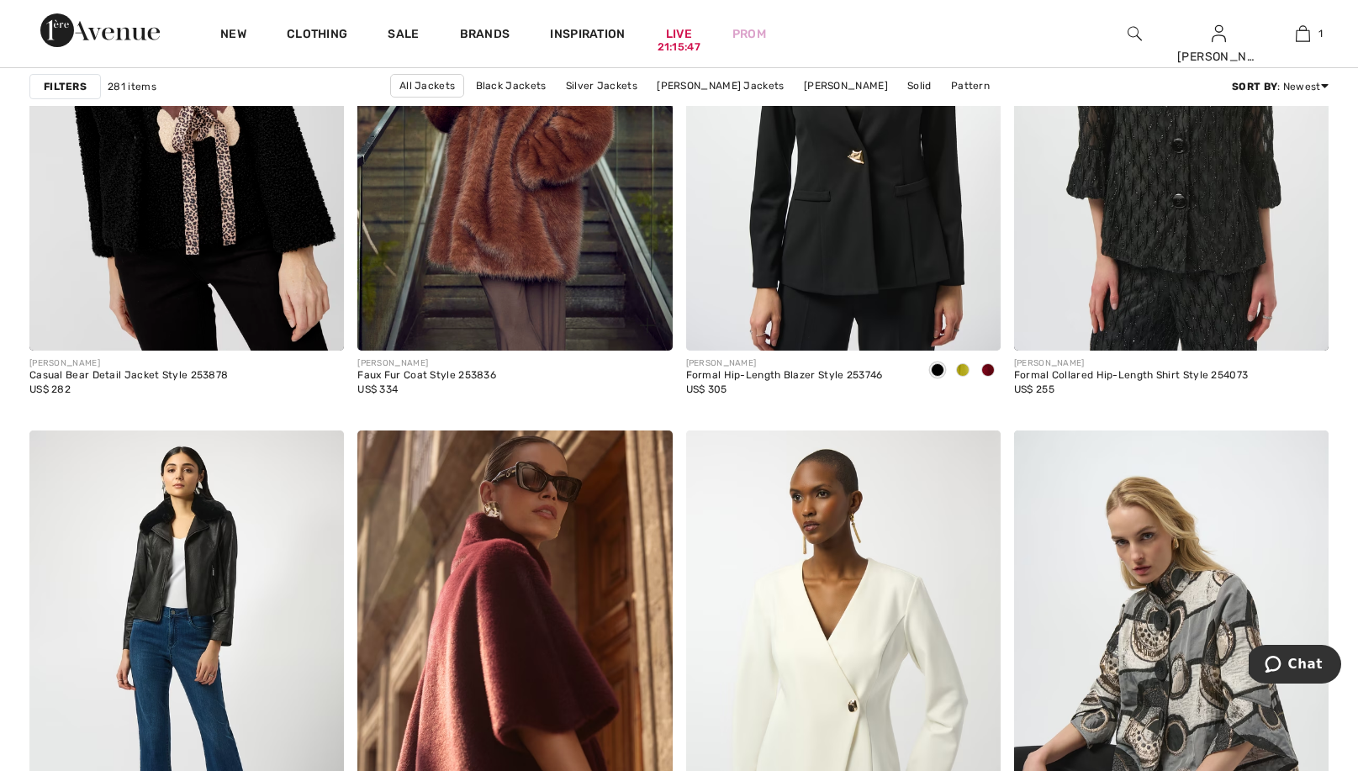
scroll to position [3398, 0]
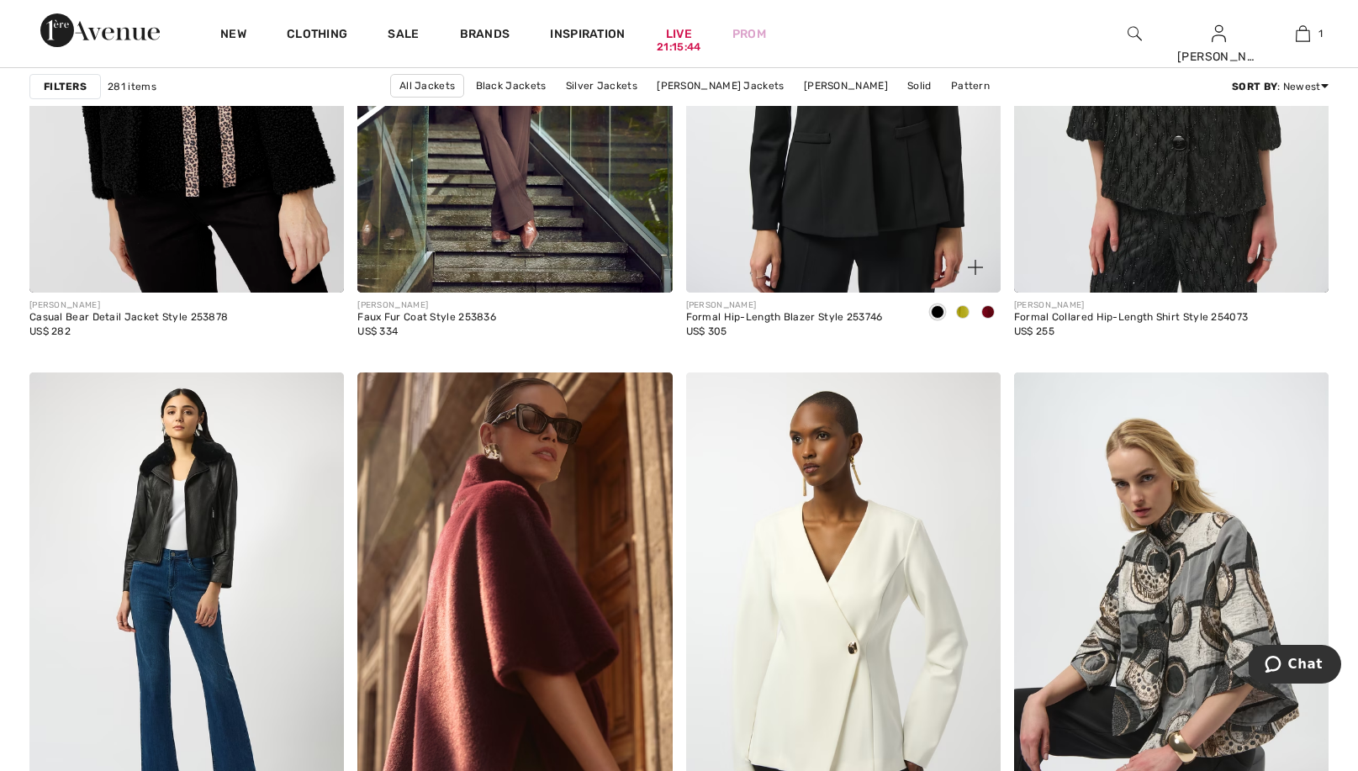
click at [987, 308] on span at bounding box center [987, 311] width 13 height 13
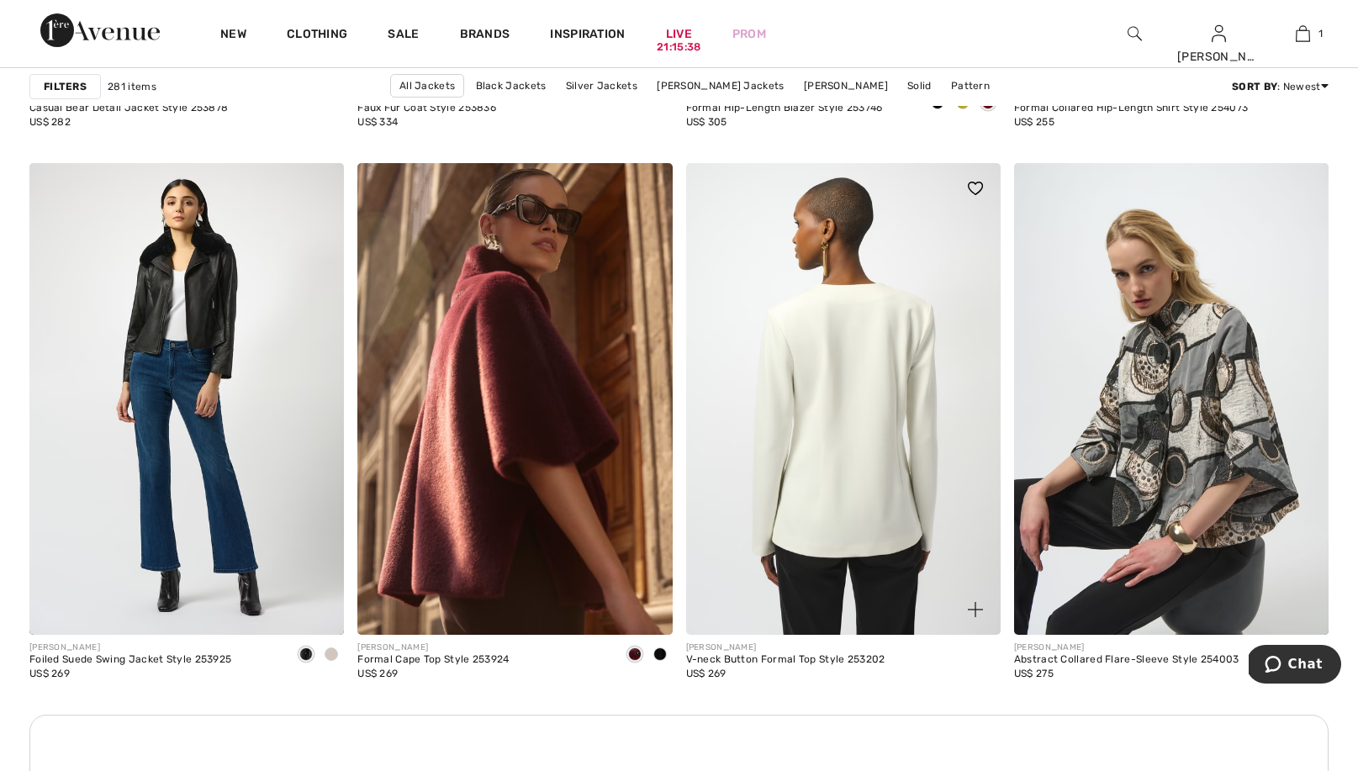
scroll to position [3608, 0]
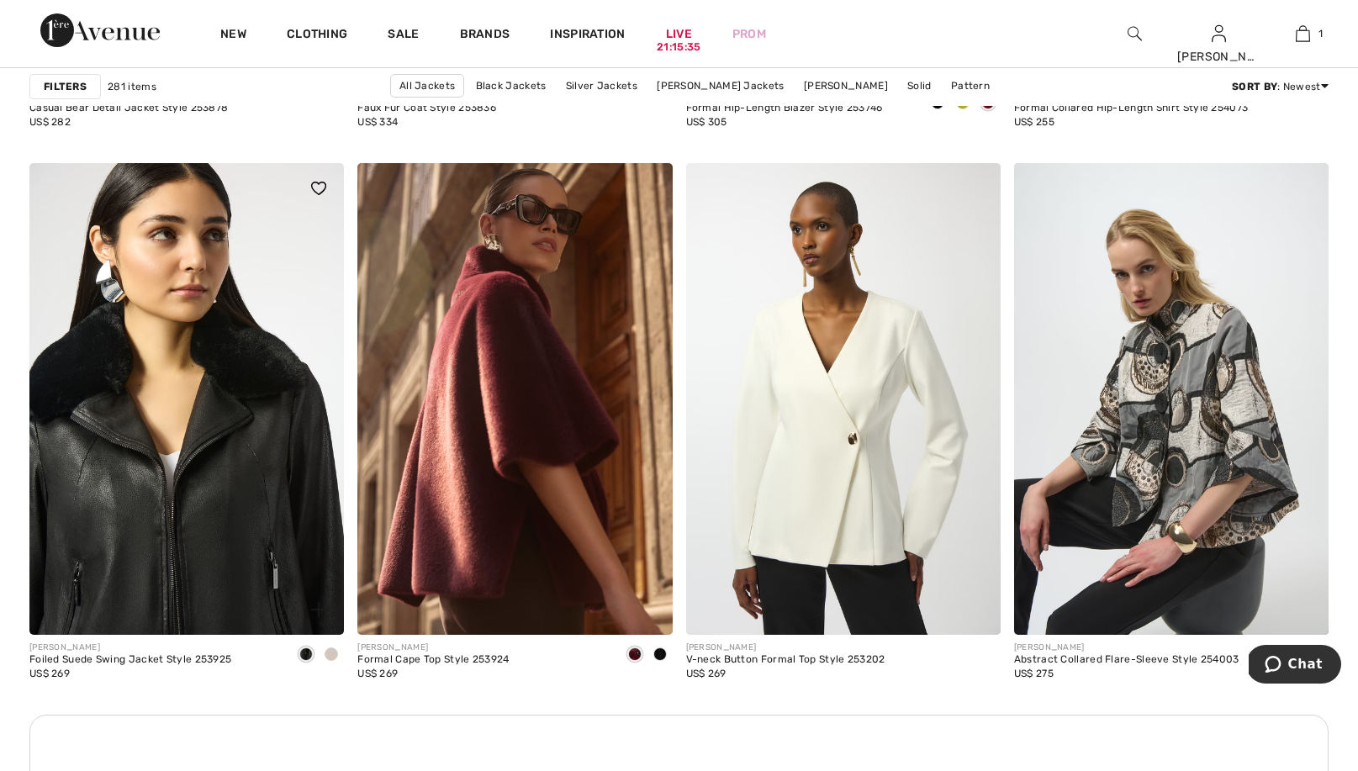
click at [204, 456] on img at bounding box center [186, 399] width 315 height 472
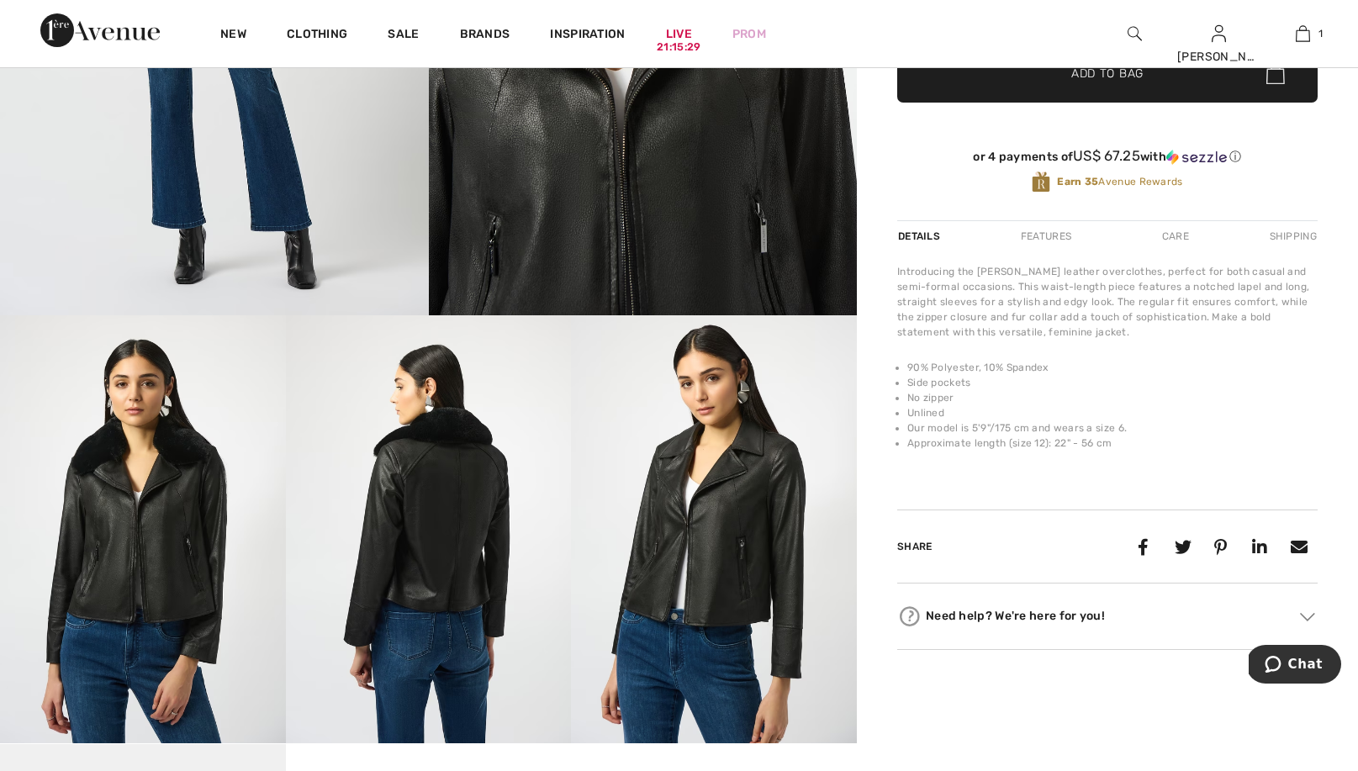
scroll to position [434, 0]
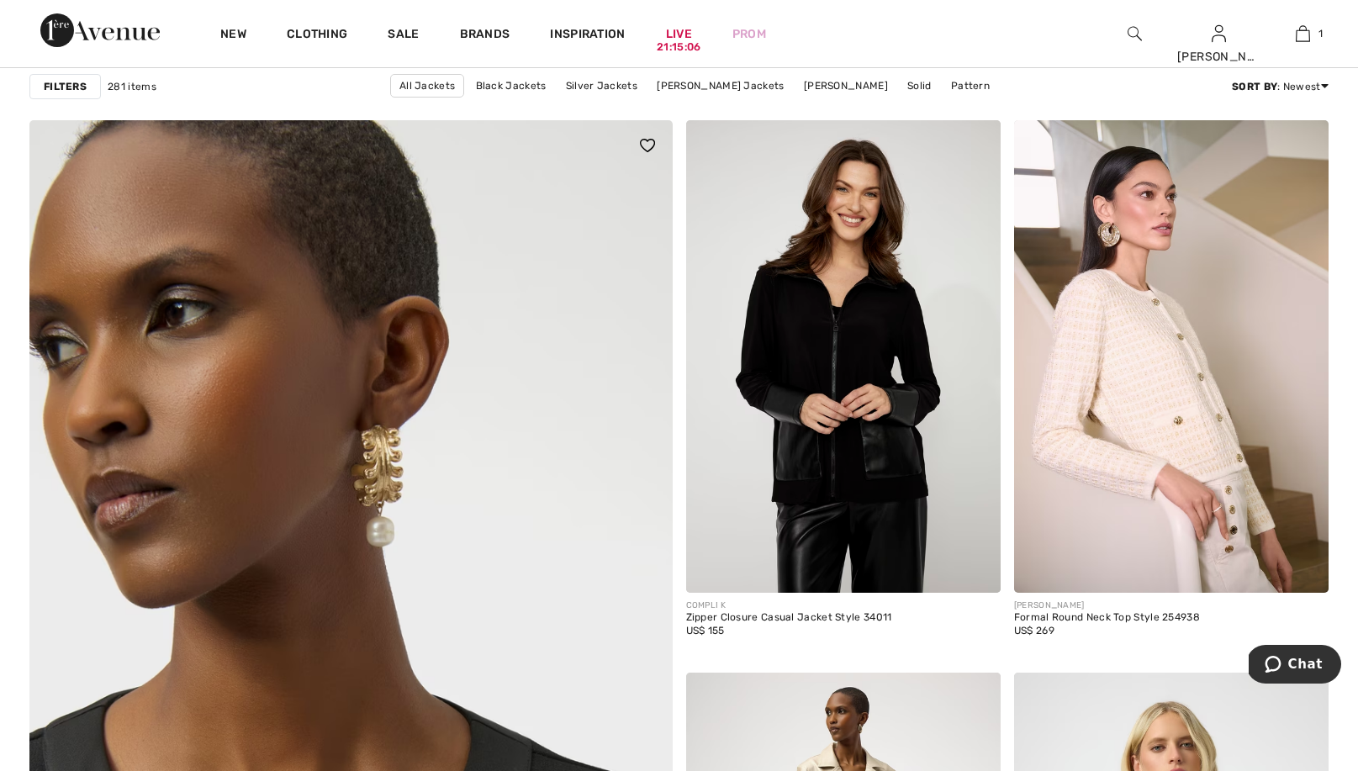
scroll to position [4455, 0]
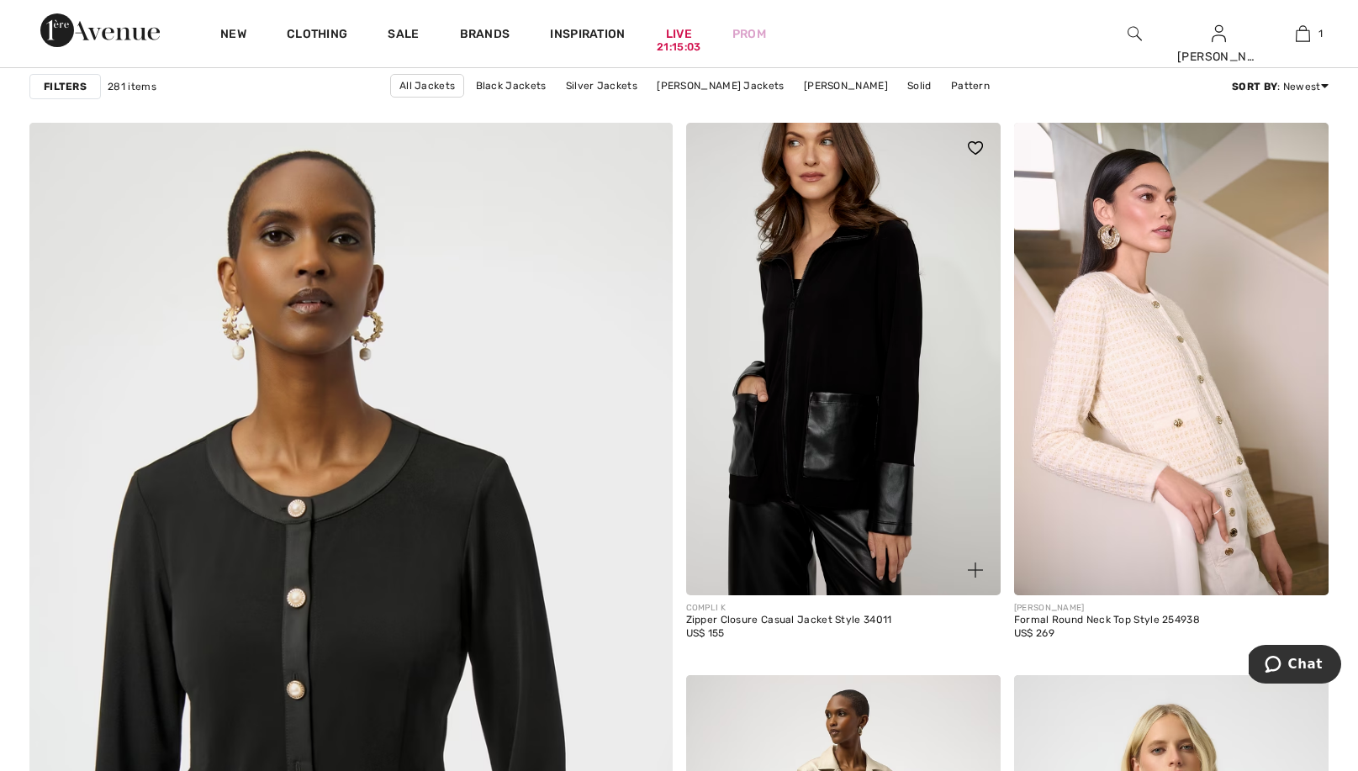
click at [852, 346] on img at bounding box center [843, 359] width 315 height 472
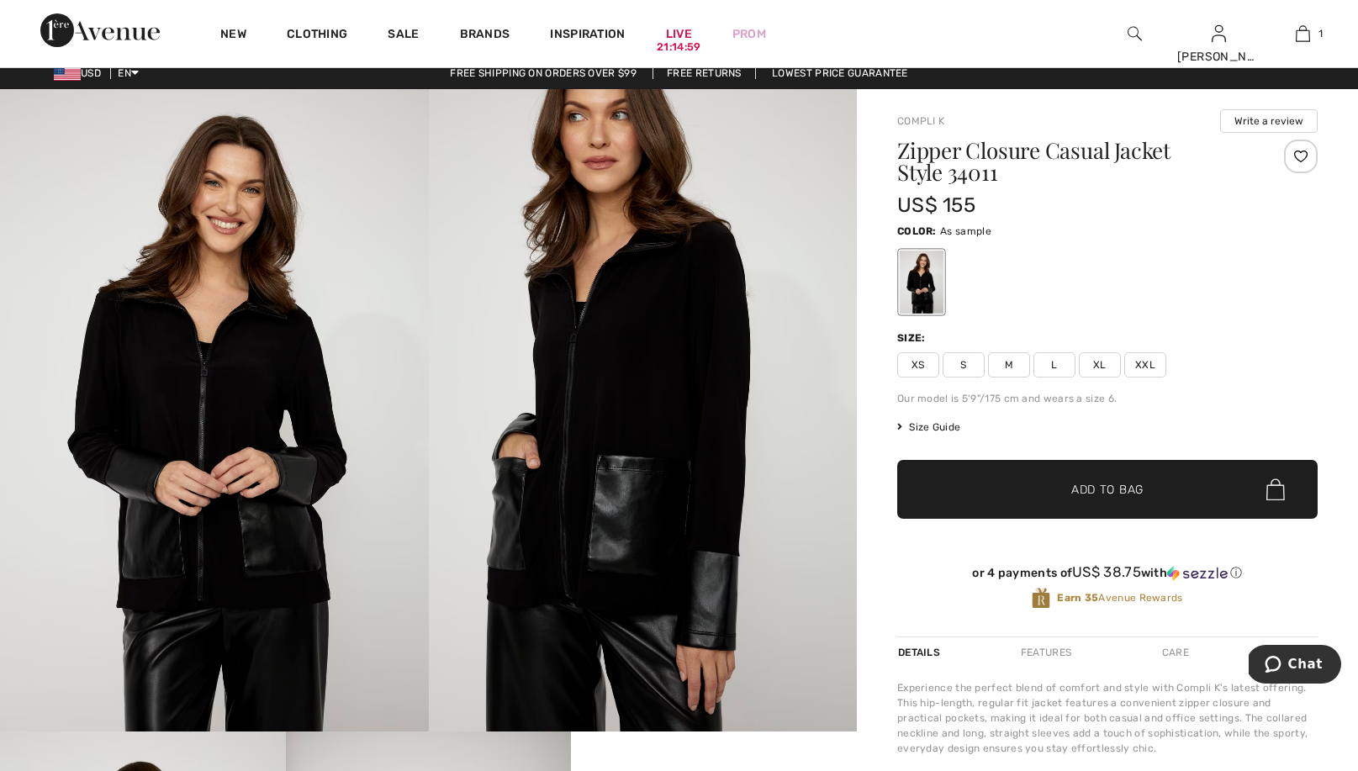
scroll to position [12, 0]
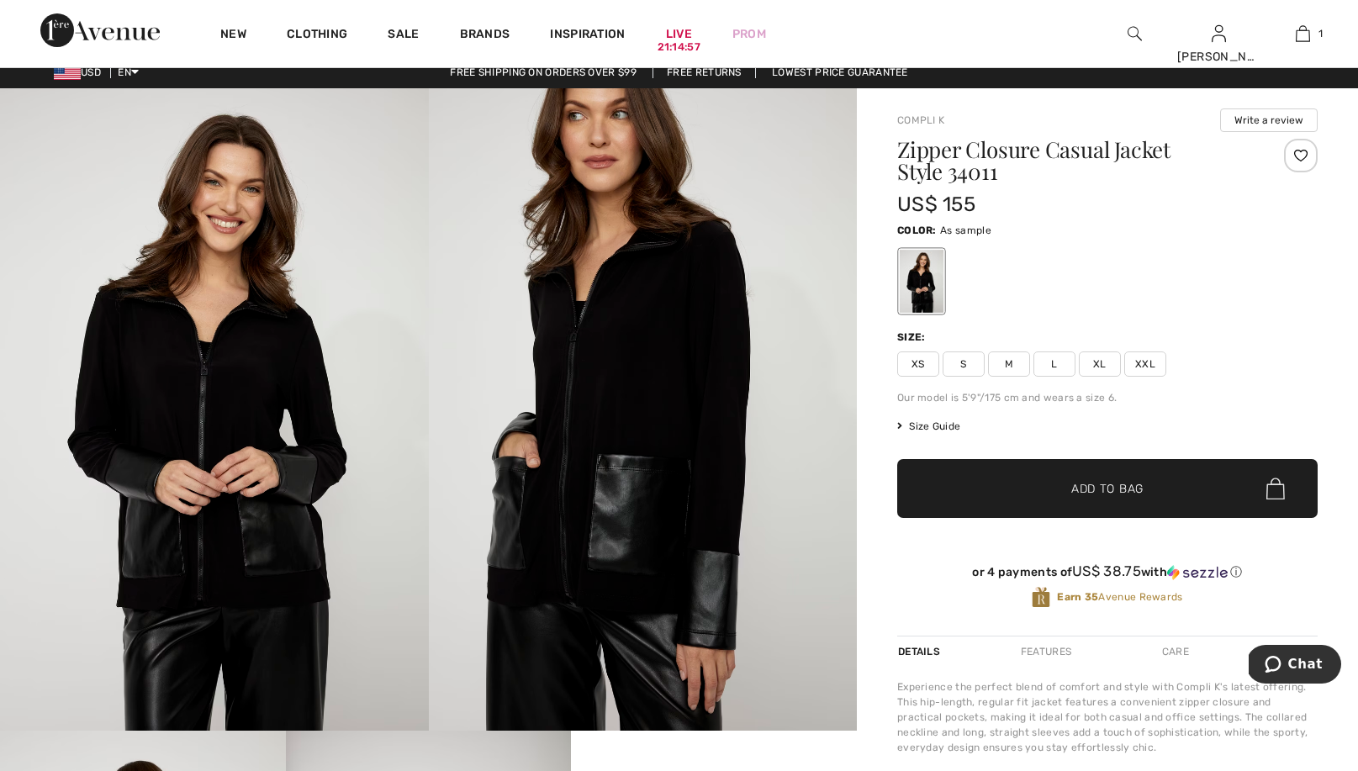
click at [715, 408] on img at bounding box center [643, 409] width 429 height 642
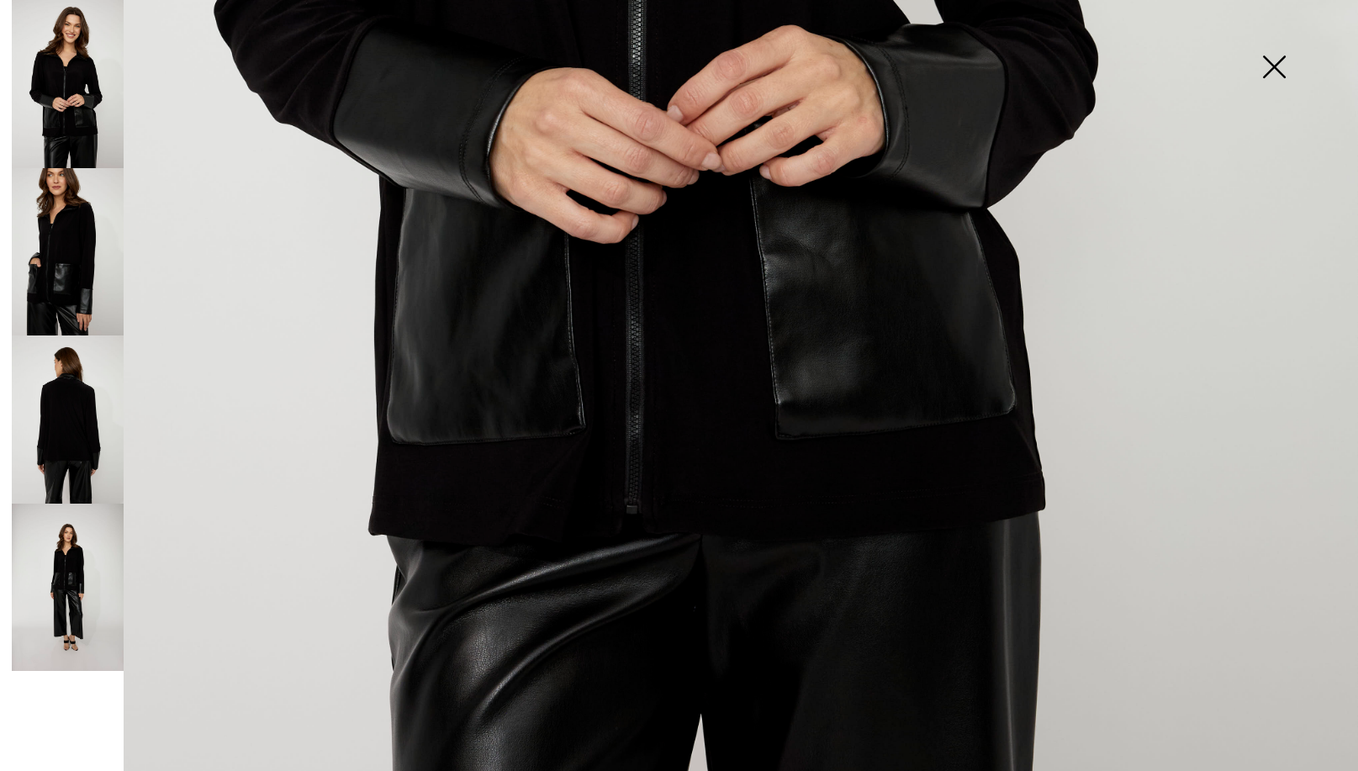
scroll to position [1113, 0]
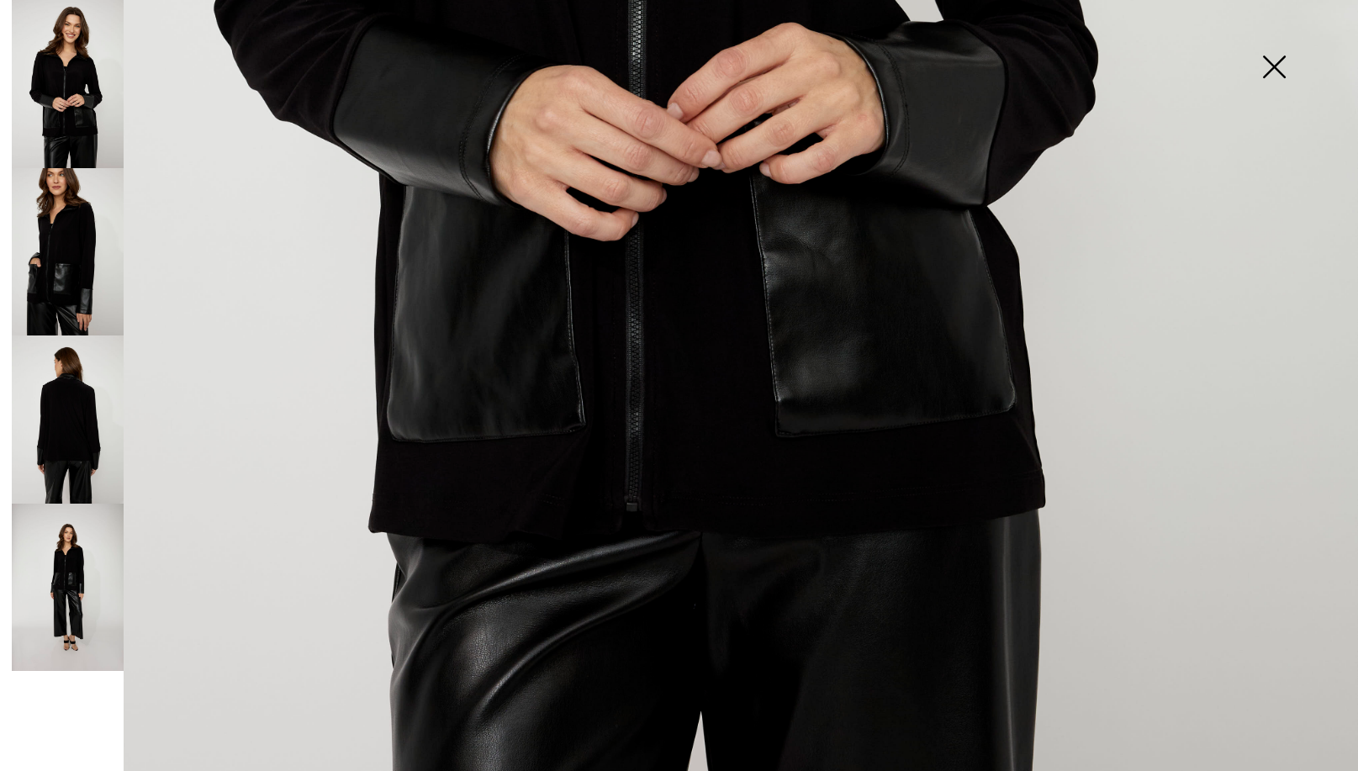
click at [58, 447] on img at bounding box center [68, 420] width 112 height 168
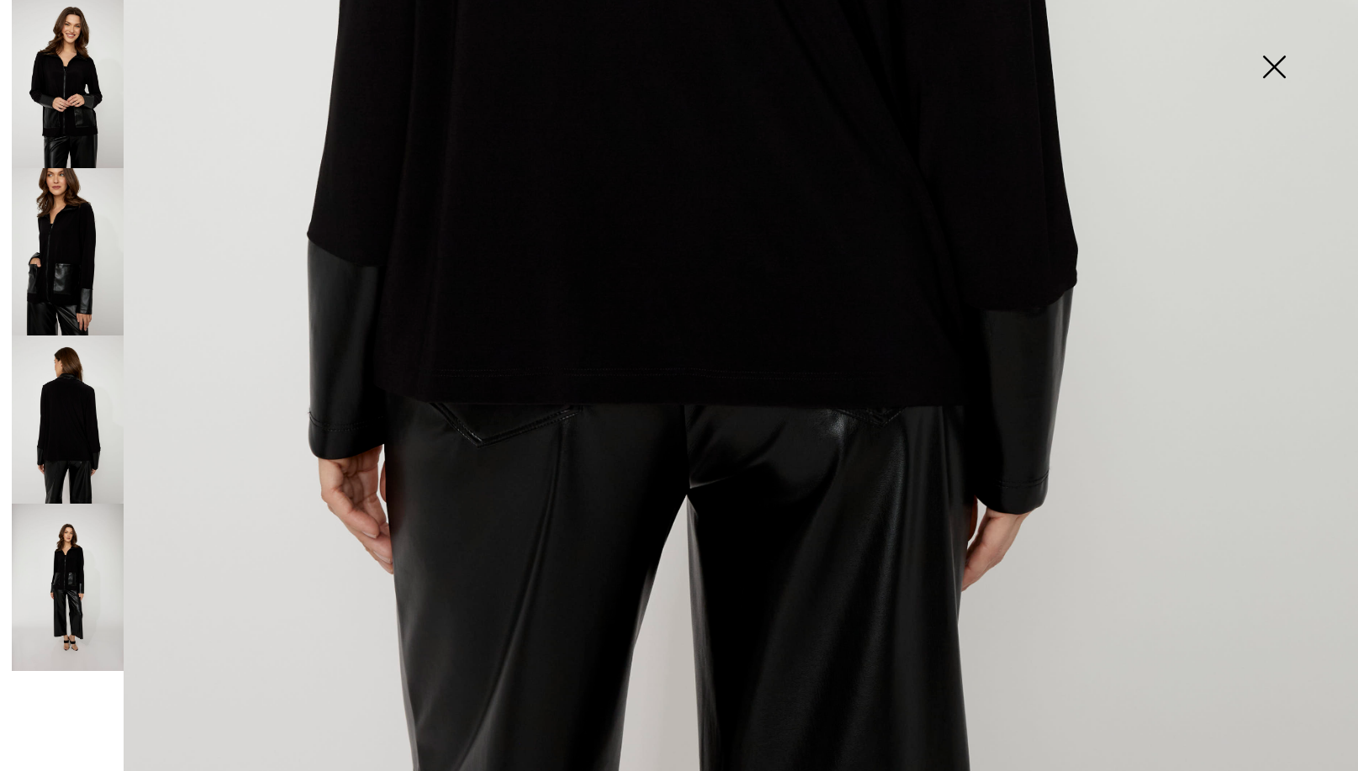
click at [66, 555] on img at bounding box center [68, 588] width 112 height 168
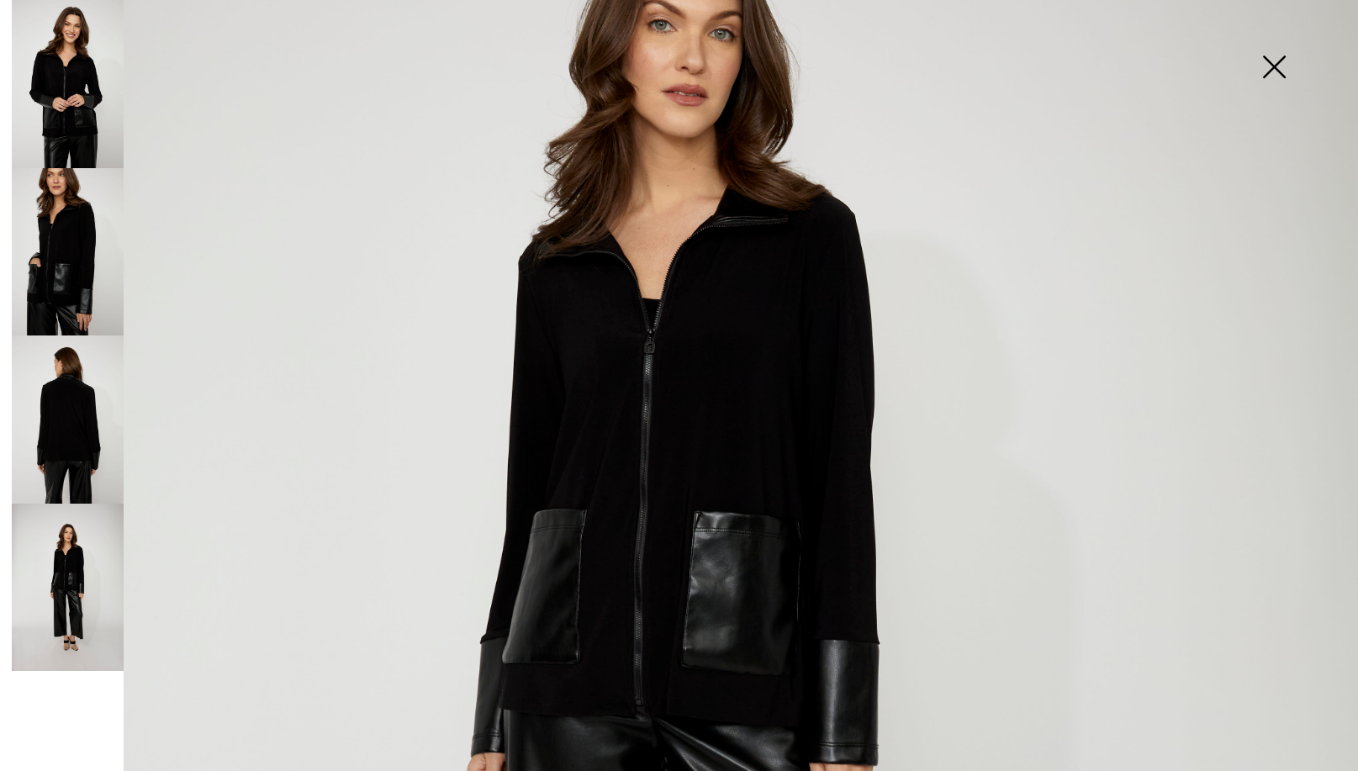
scroll to position [328, 0]
click at [62, 234] on img at bounding box center [68, 252] width 112 height 168
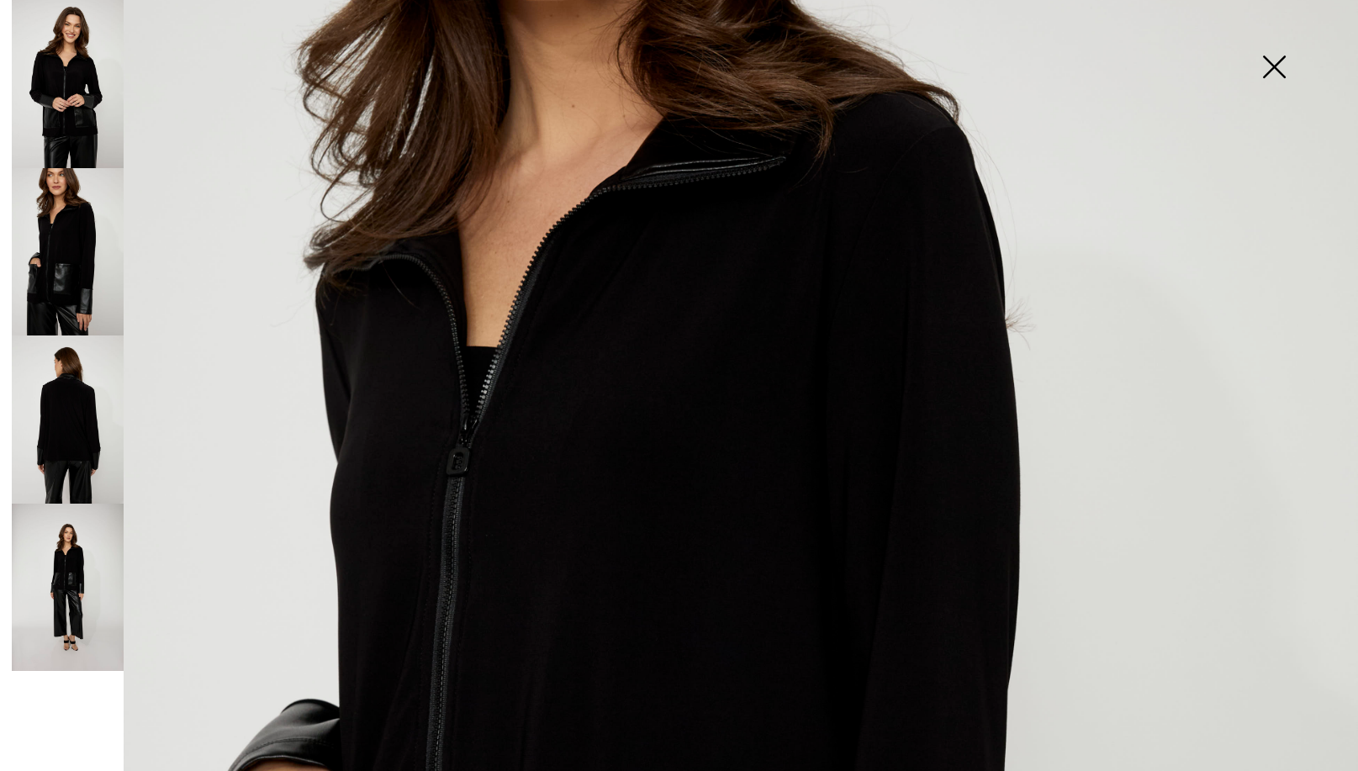
click at [1271, 65] on img at bounding box center [1274, 68] width 84 height 87
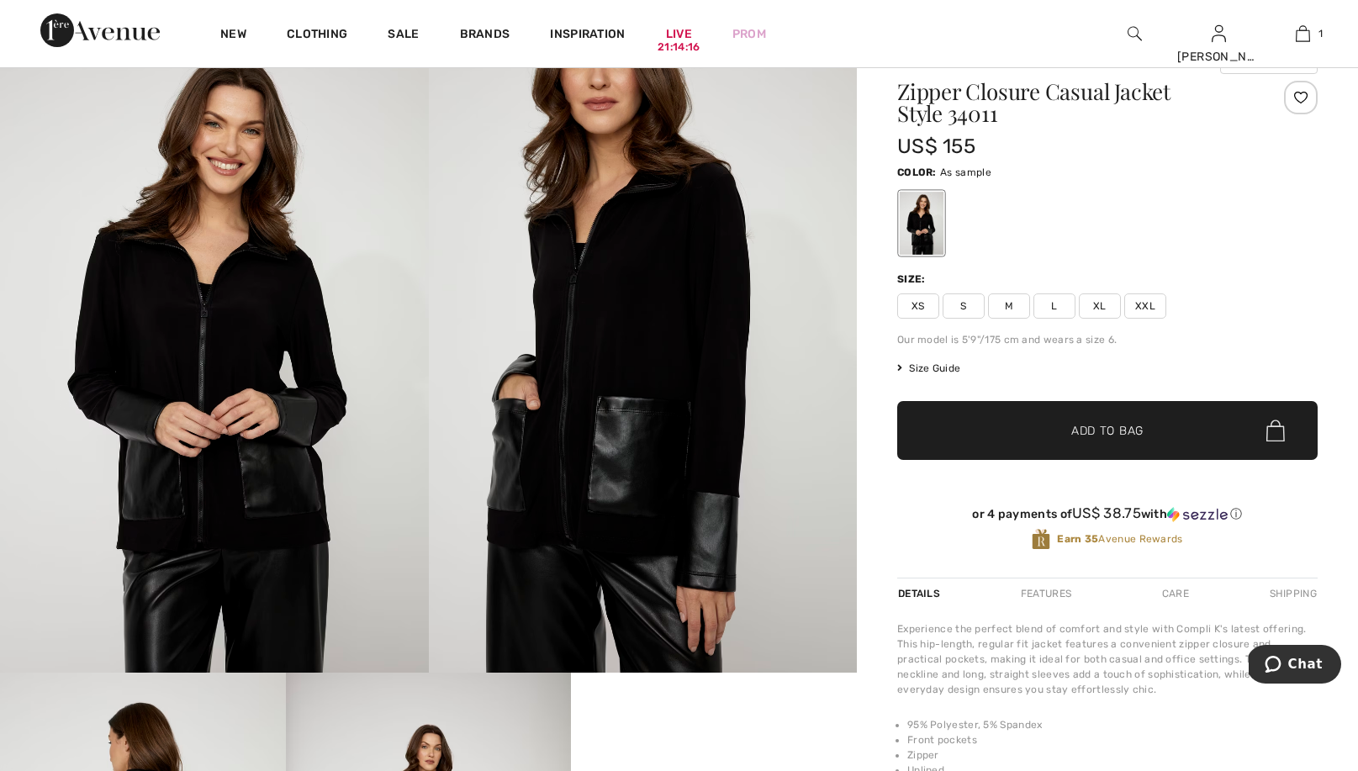
scroll to position [70, 0]
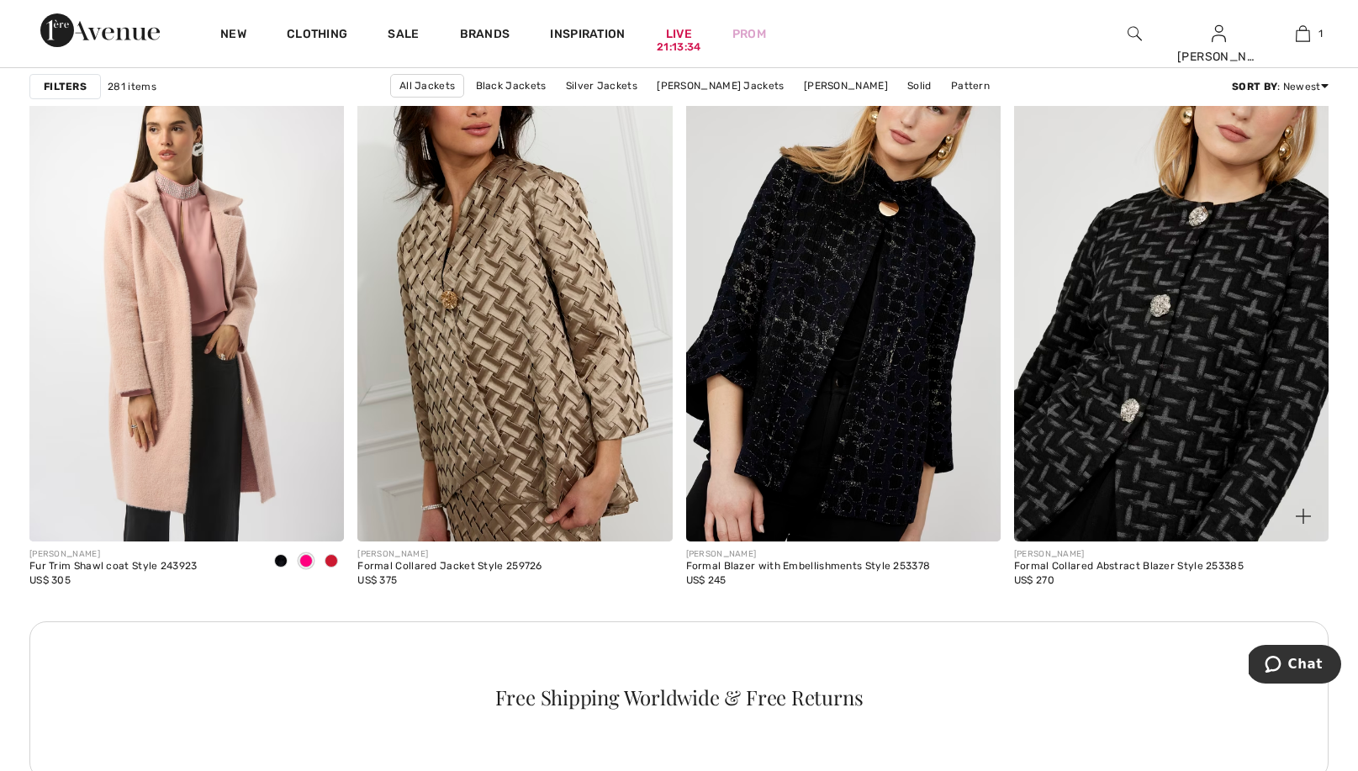
scroll to position [6203, 0]
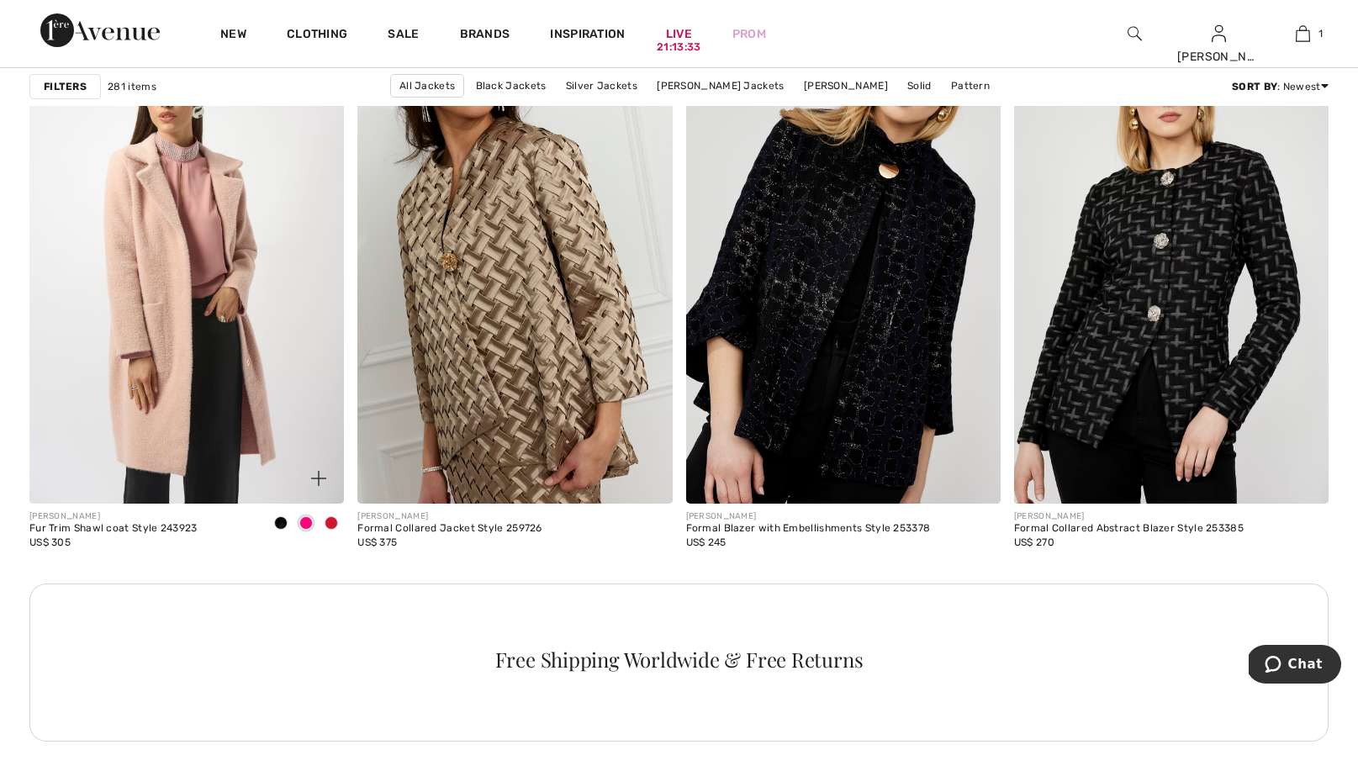
click at [330, 526] on span at bounding box center [331, 522] width 13 height 13
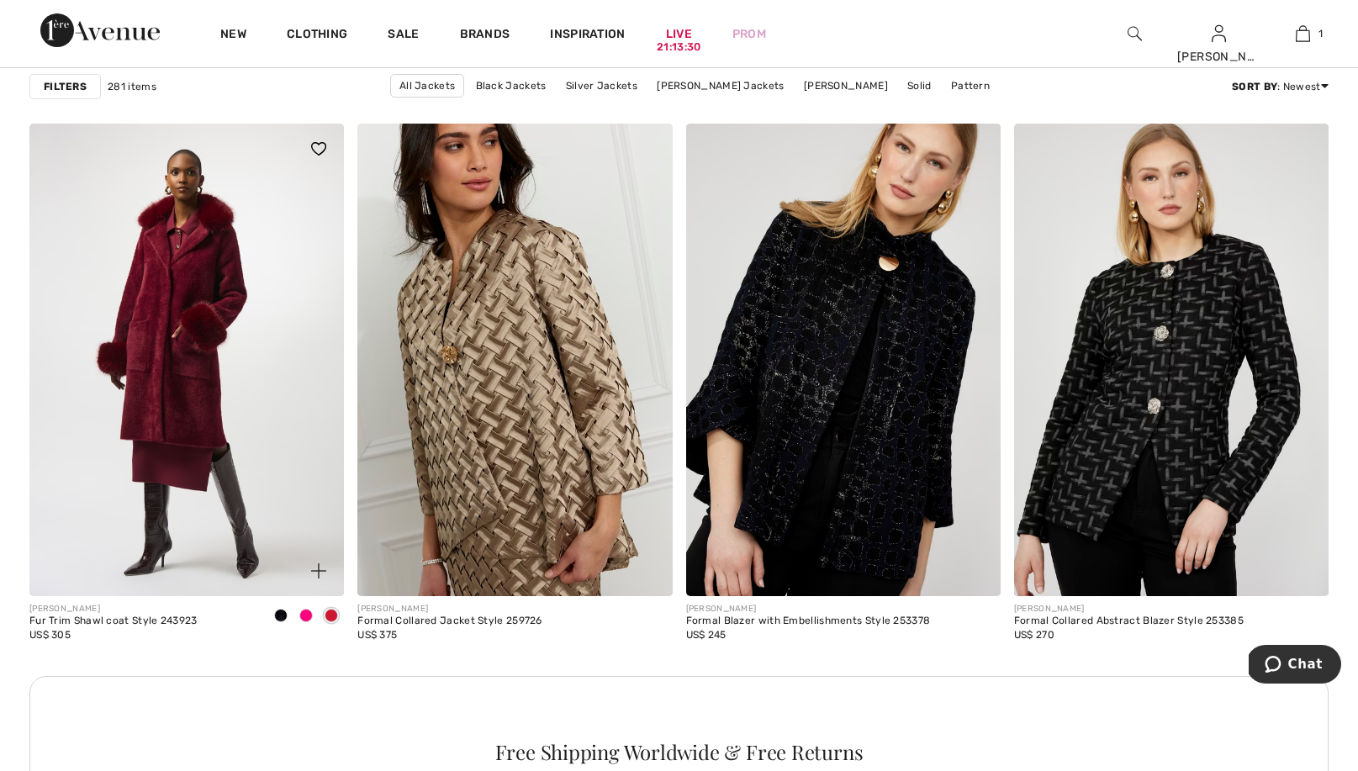
scroll to position [6101, 0]
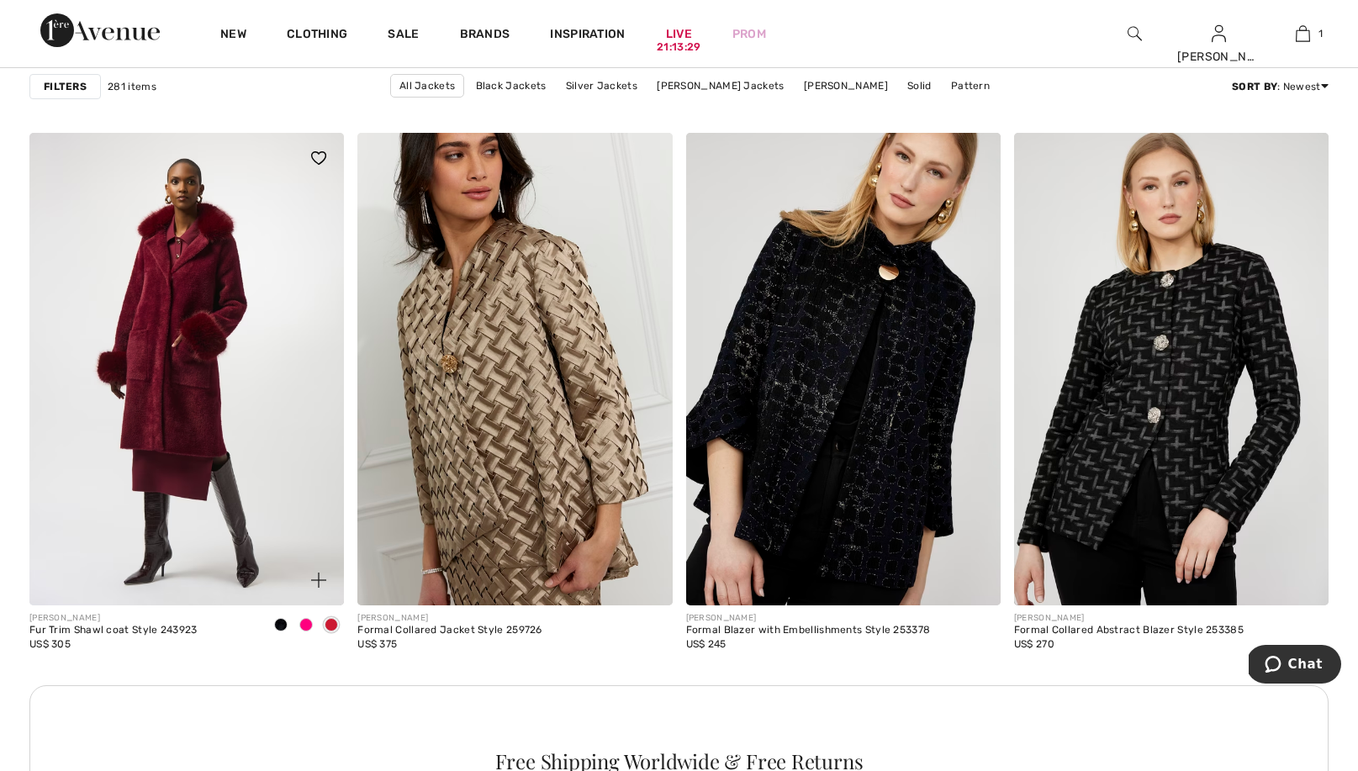
click at [306, 622] on span at bounding box center [305, 624] width 13 height 13
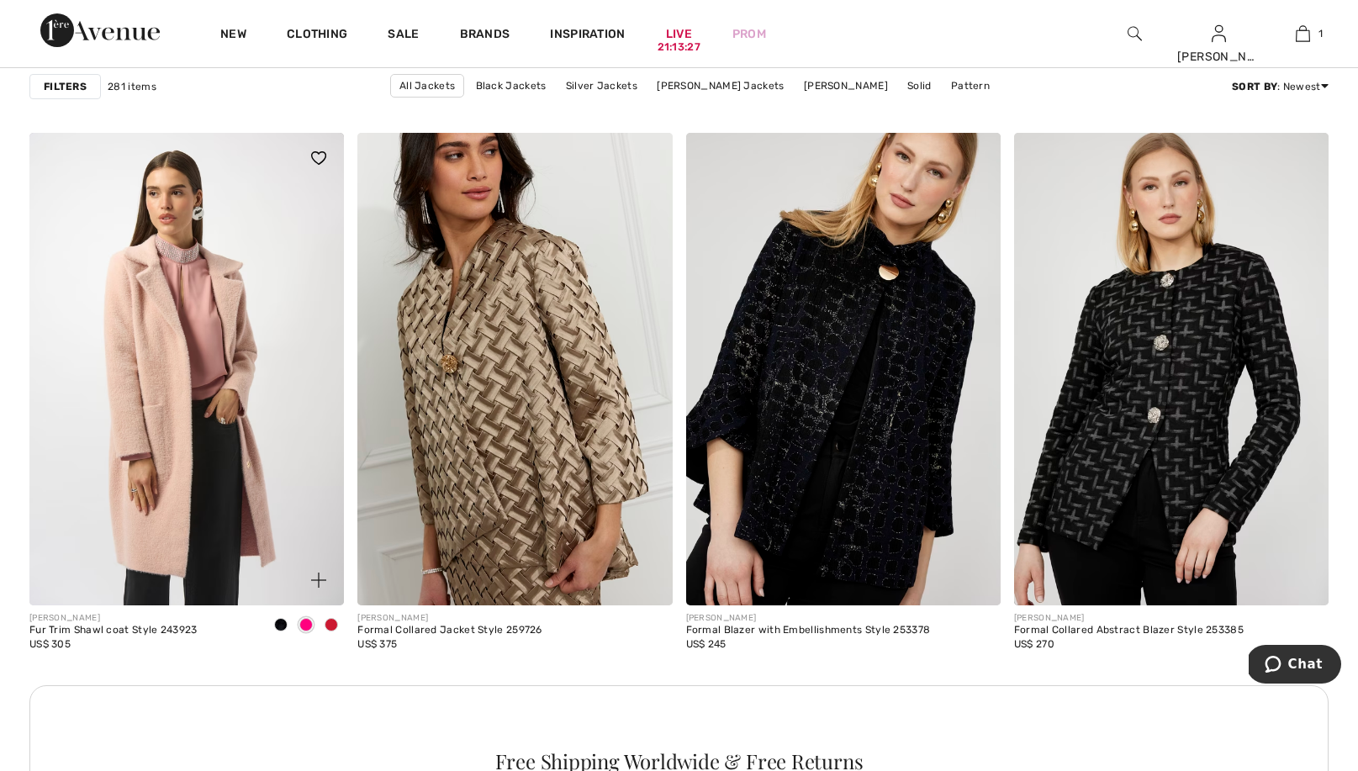
click at [274, 620] on div at bounding box center [280, 626] width 25 height 28
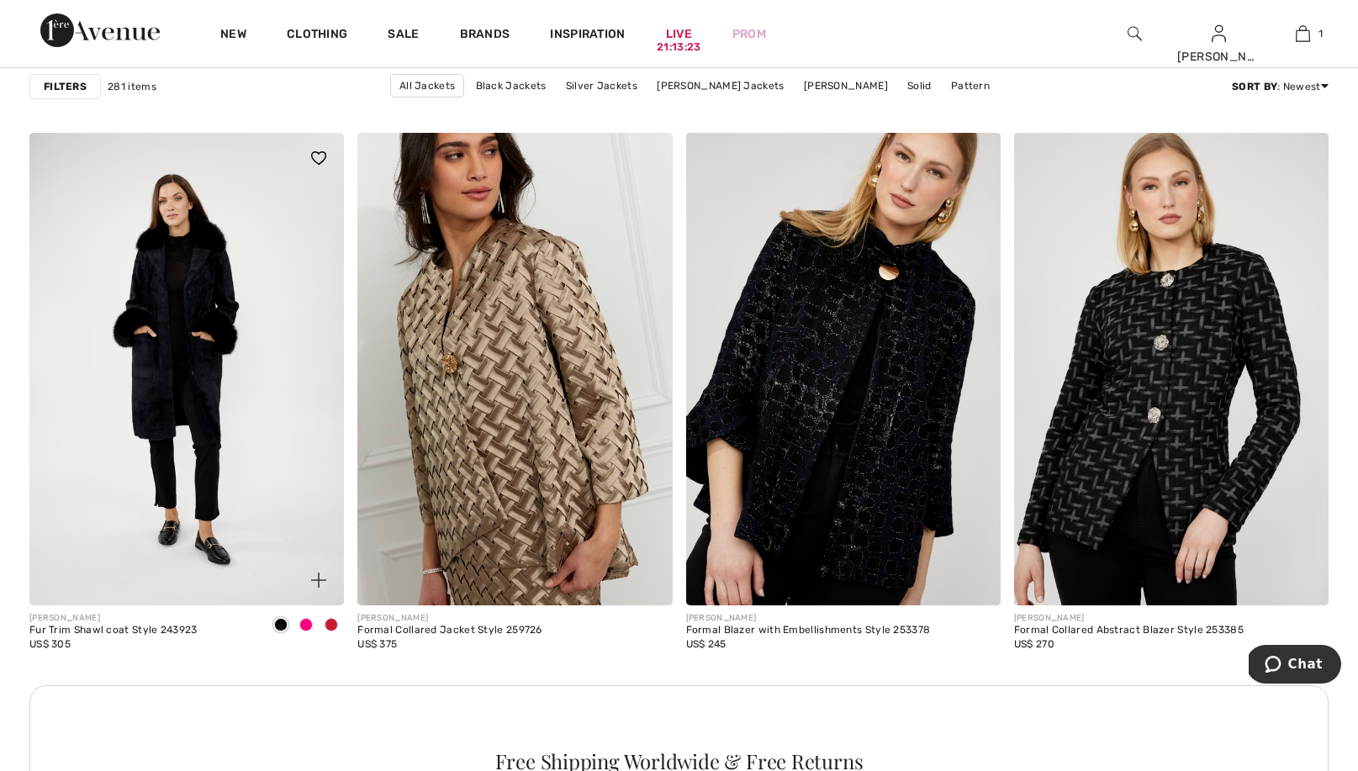
click at [330, 624] on span at bounding box center [331, 624] width 13 height 13
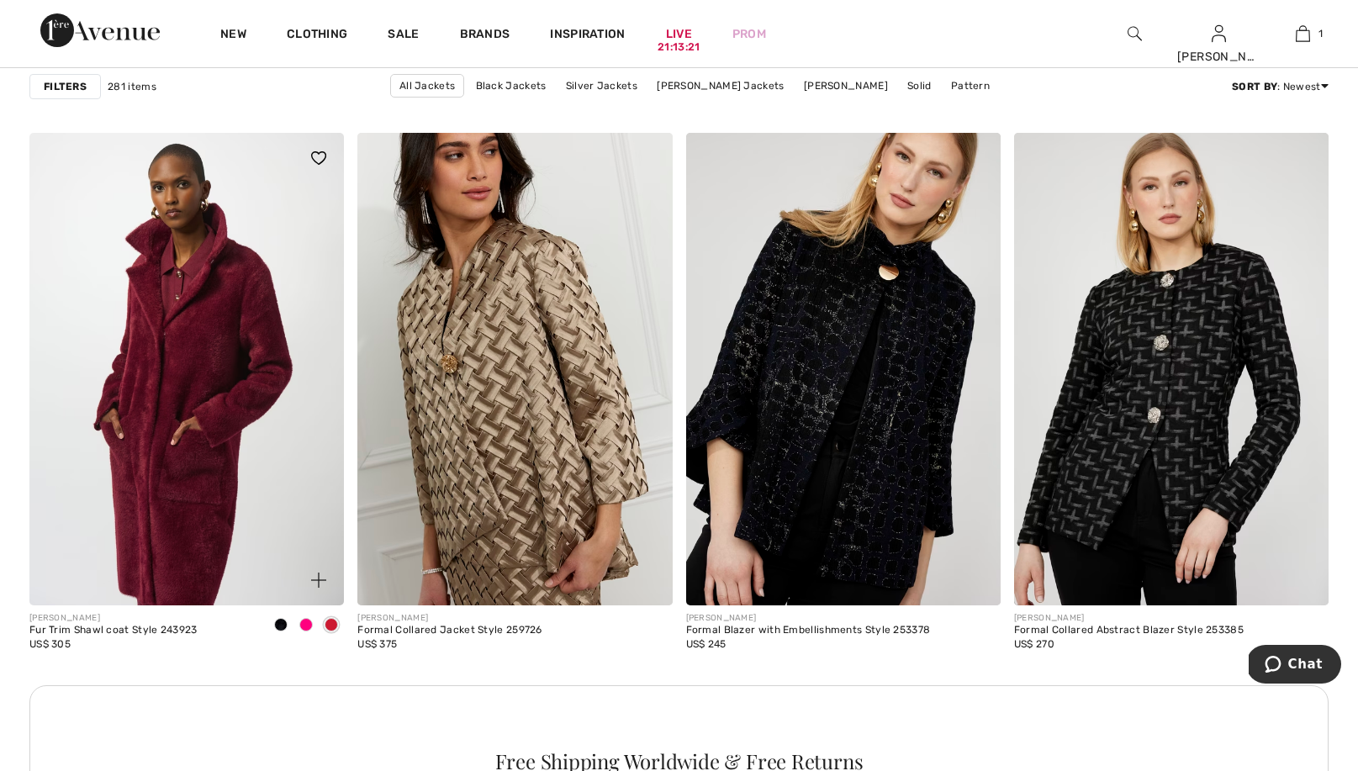
click at [112, 379] on img at bounding box center [186, 369] width 315 height 472
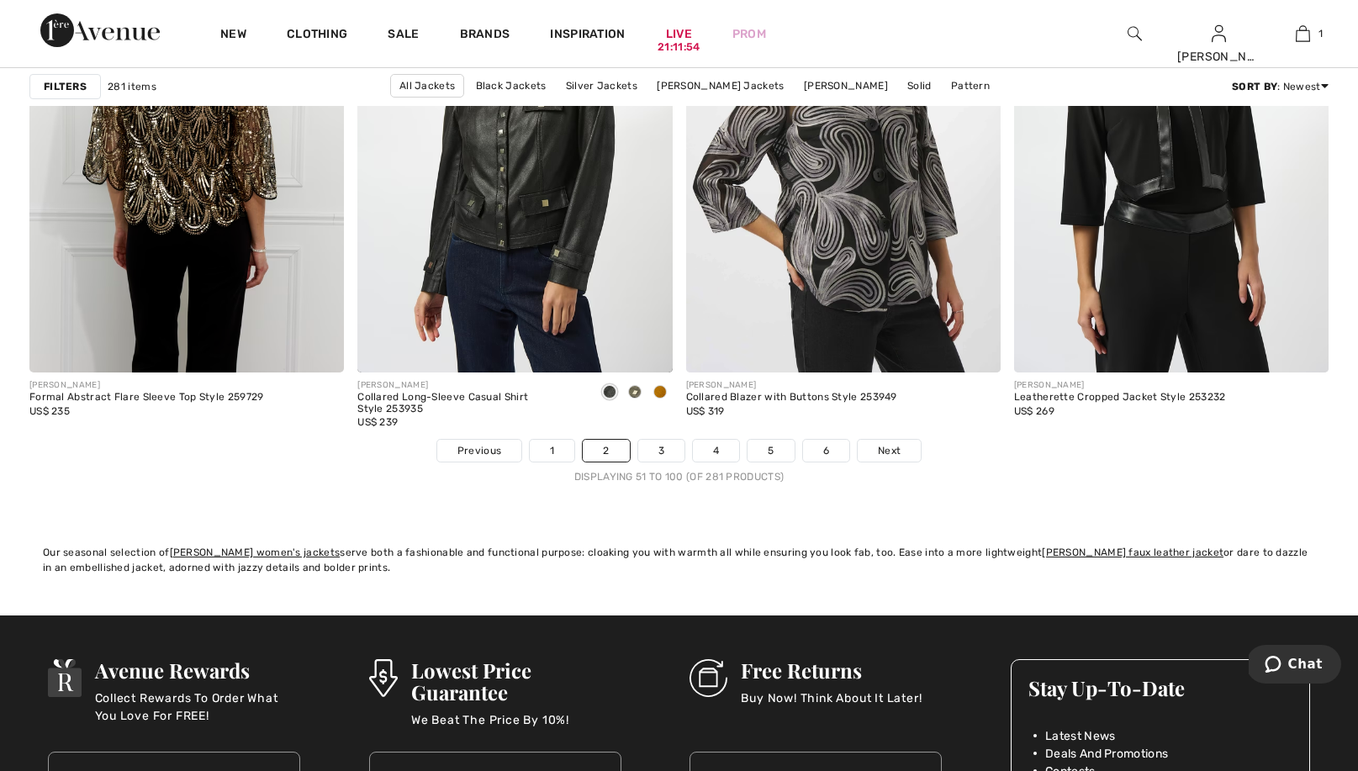
scroll to position [8207, 0]
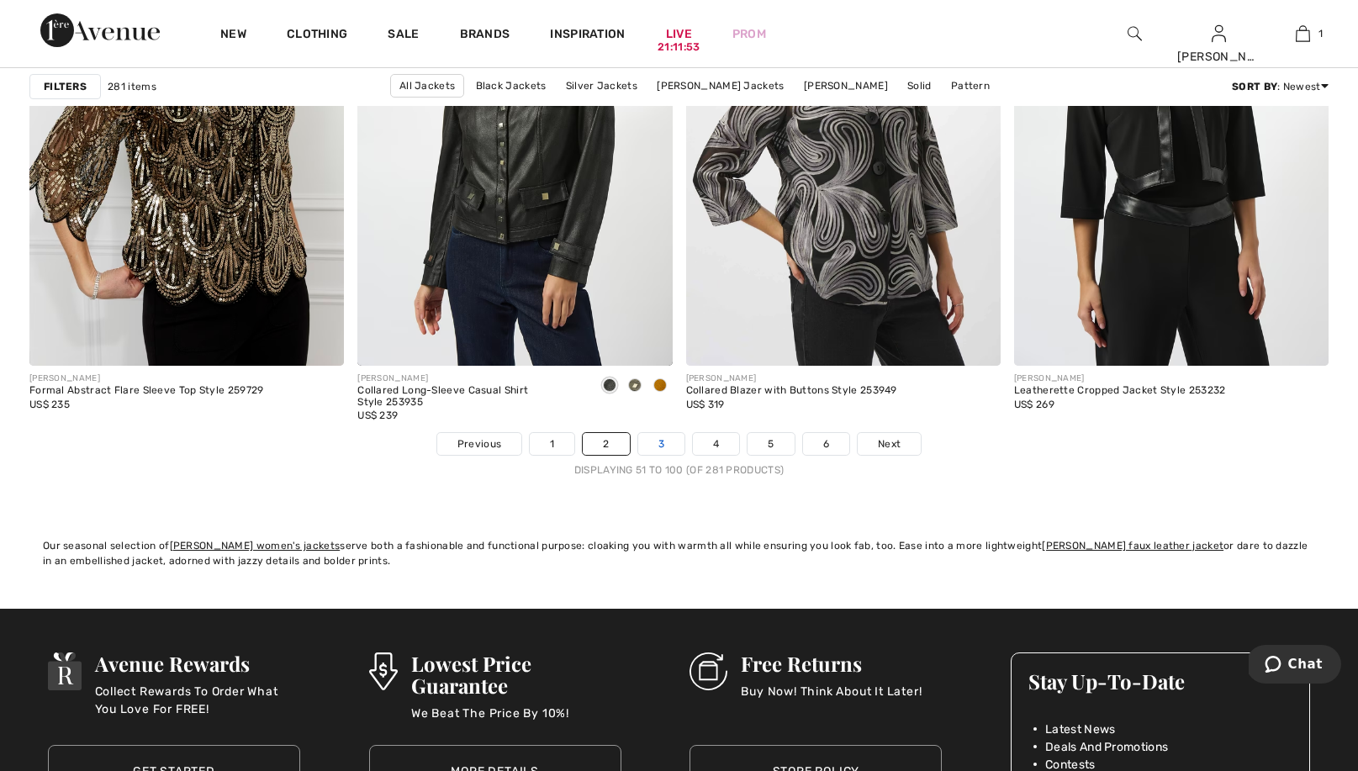
click at [658, 441] on link "3" at bounding box center [661, 444] width 46 height 22
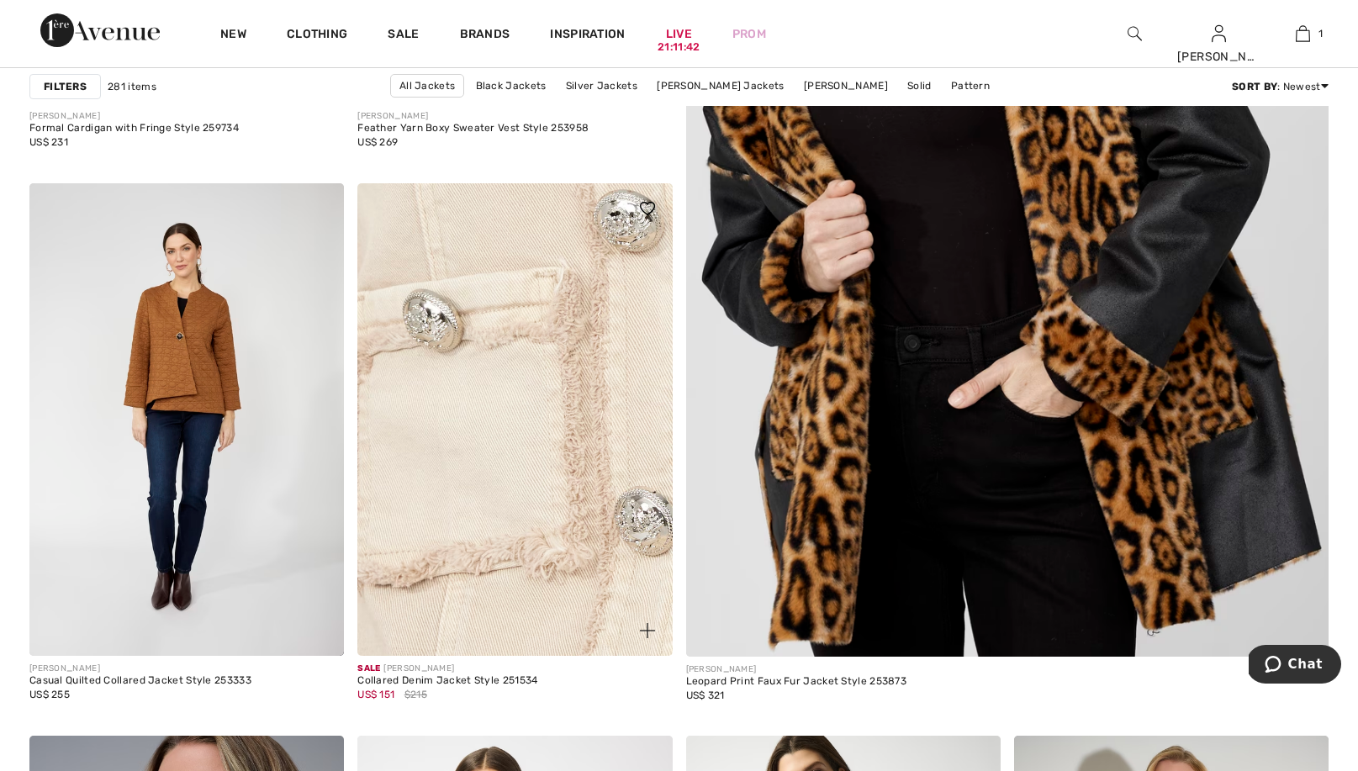
scroll to position [621, 0]
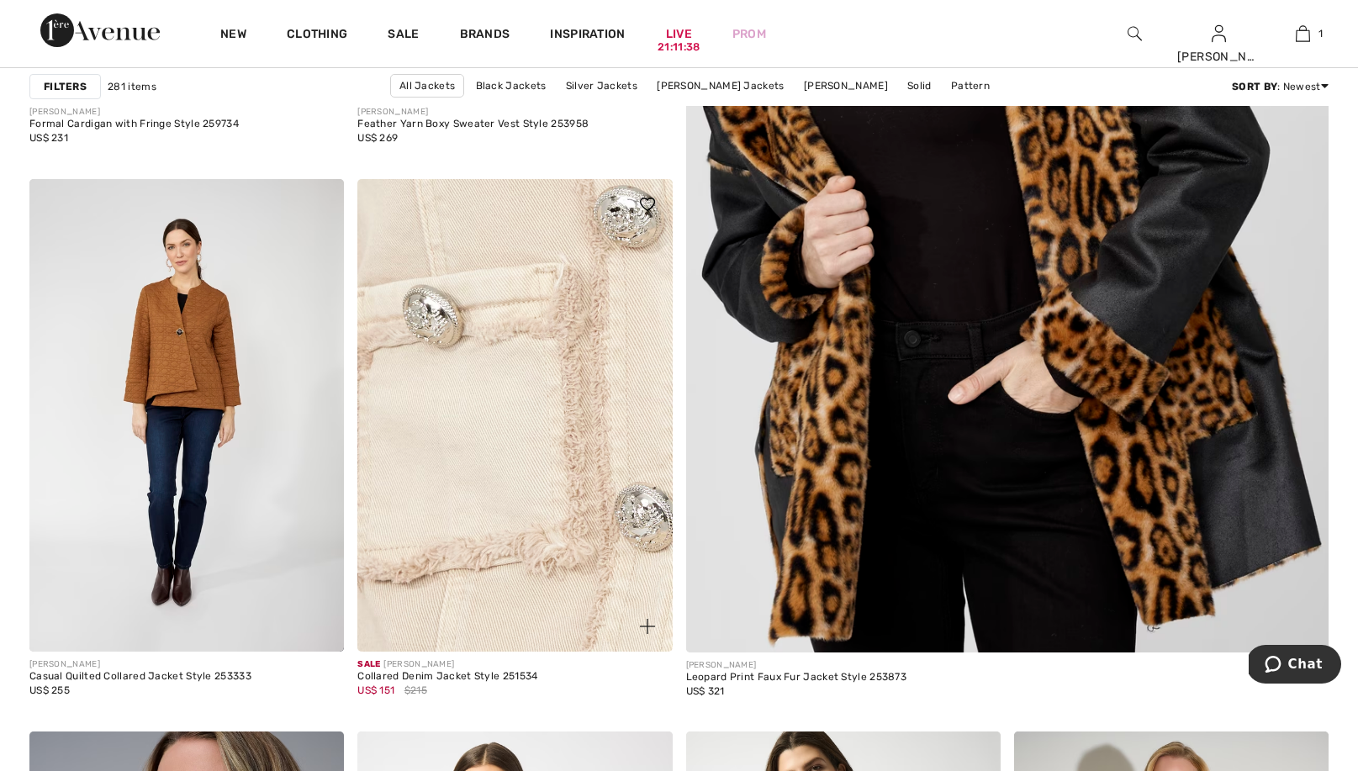
click at [524, 453] on img at bounding box center [514, 415] width 315 height 472
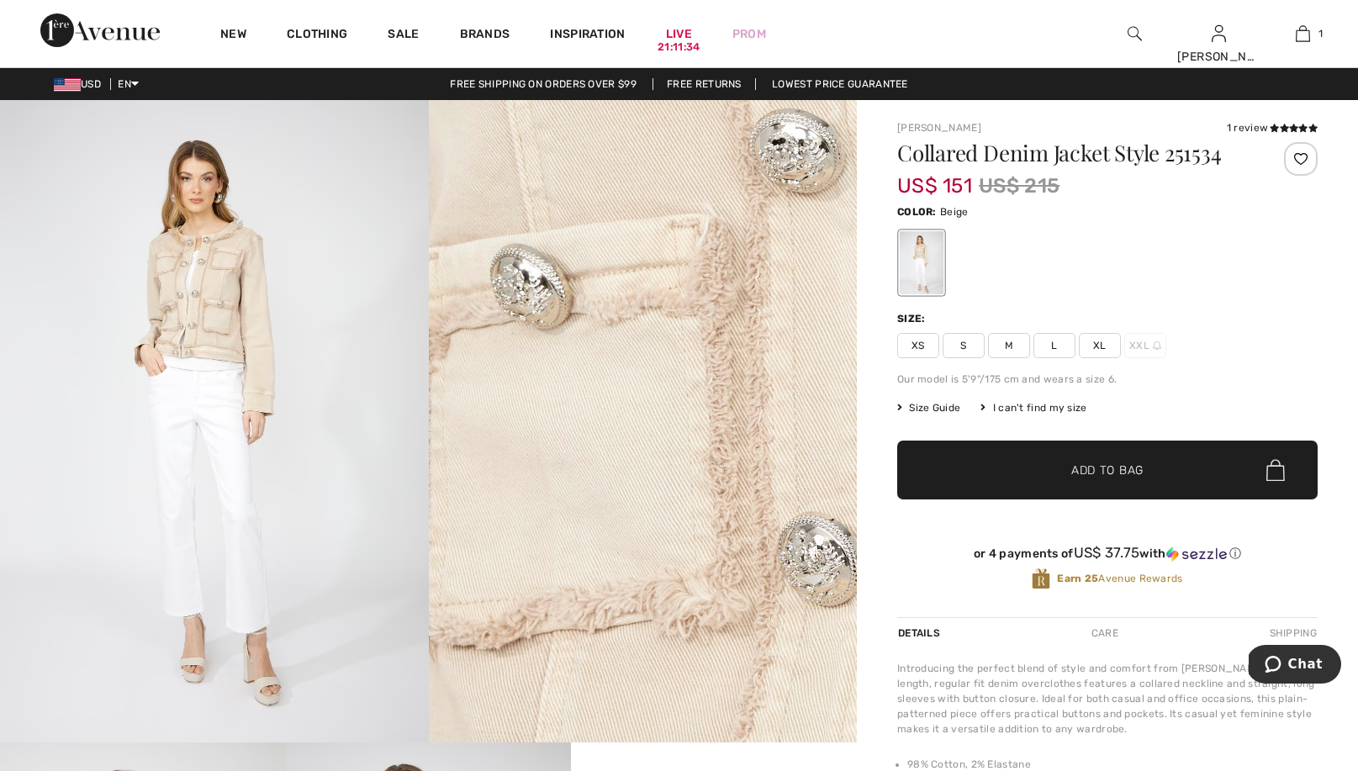
click at [195, 299] on img at bounding box center [214, 421] width 429 height 642
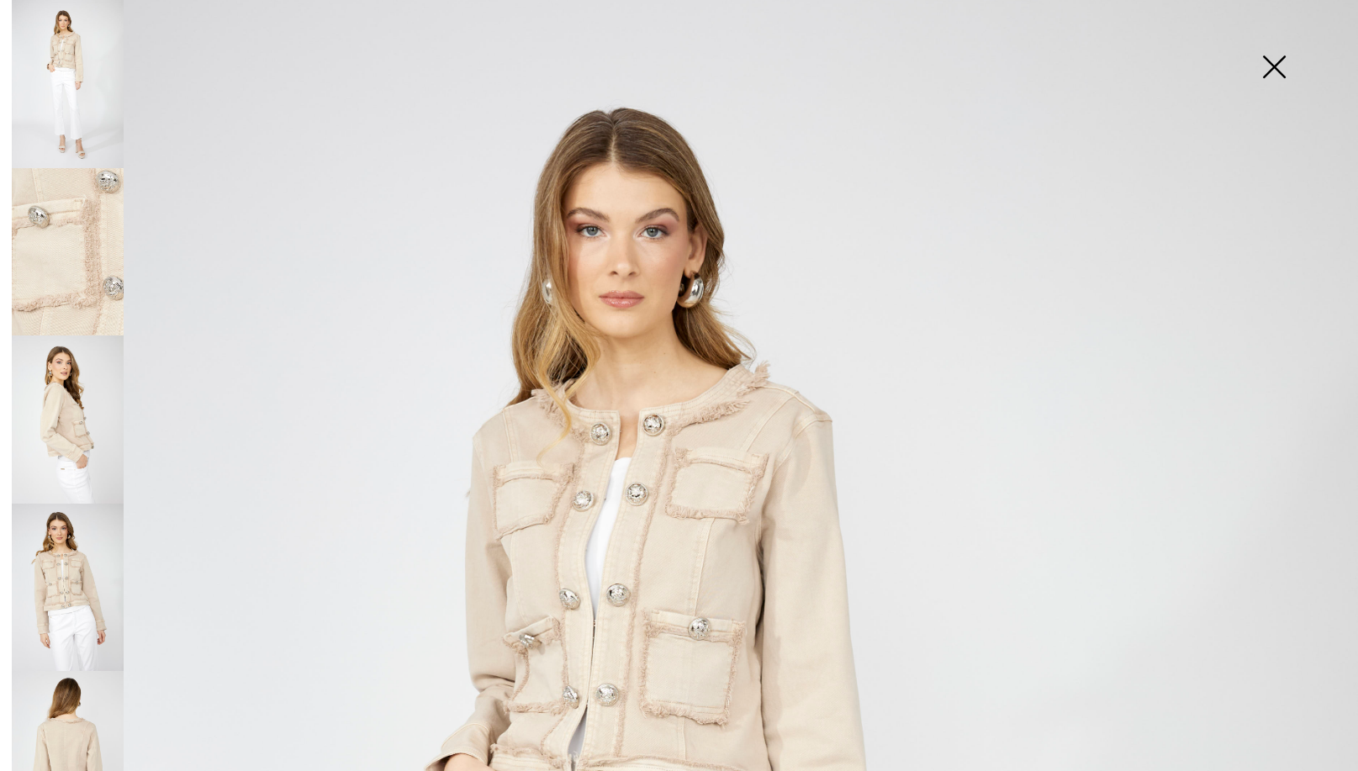
scroll to position [239, 0]
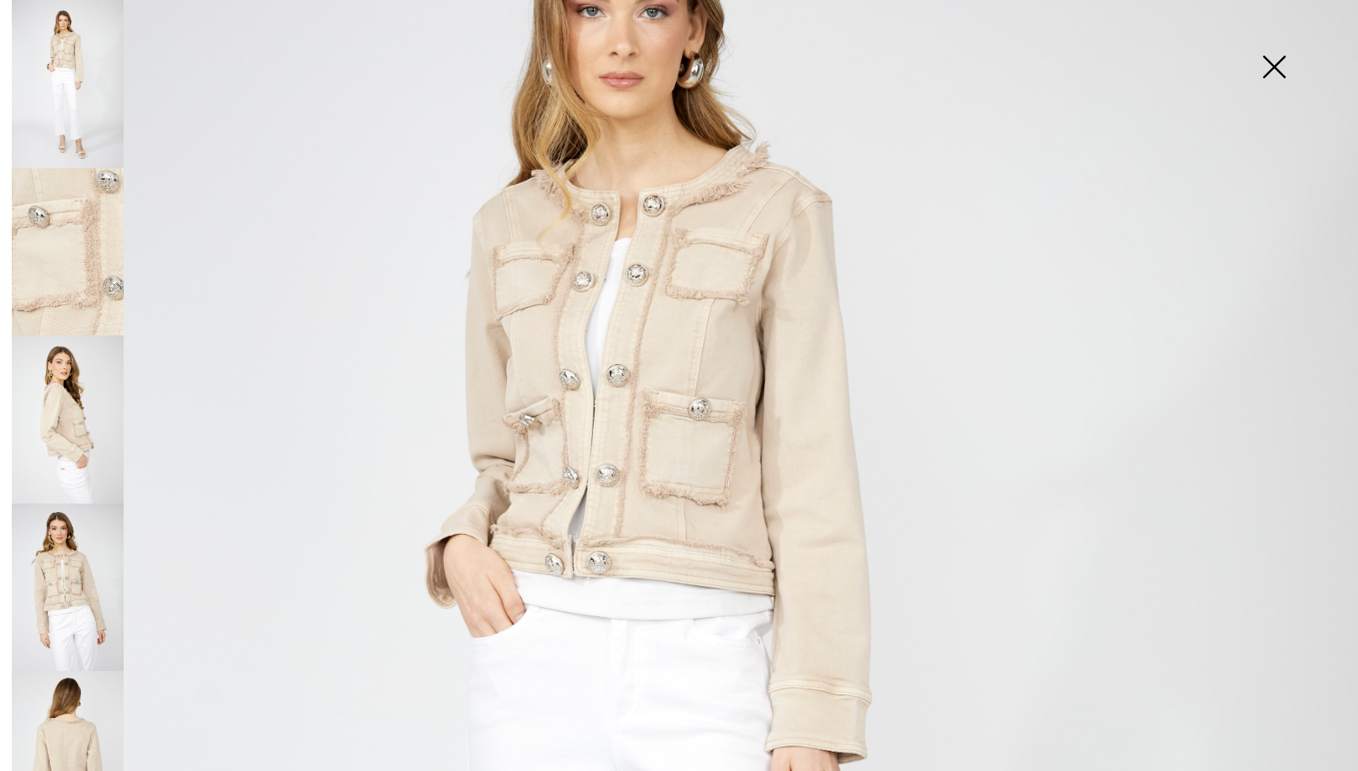
click at [64, 739] on img at bounding box center [68, 755] width 112 height 168
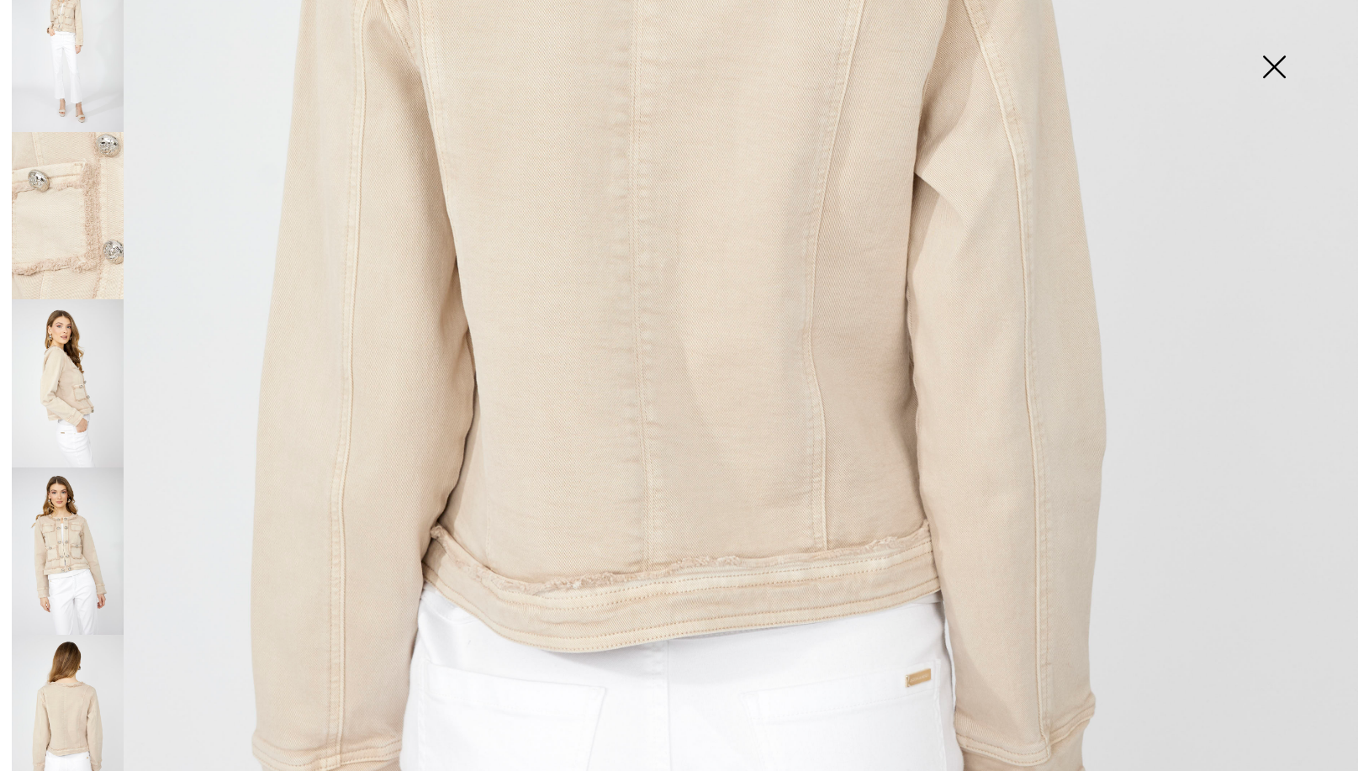
scroll to position [815, 0]
click at [93, 511] on img at bounding box center [68, 552] width 112 height 168
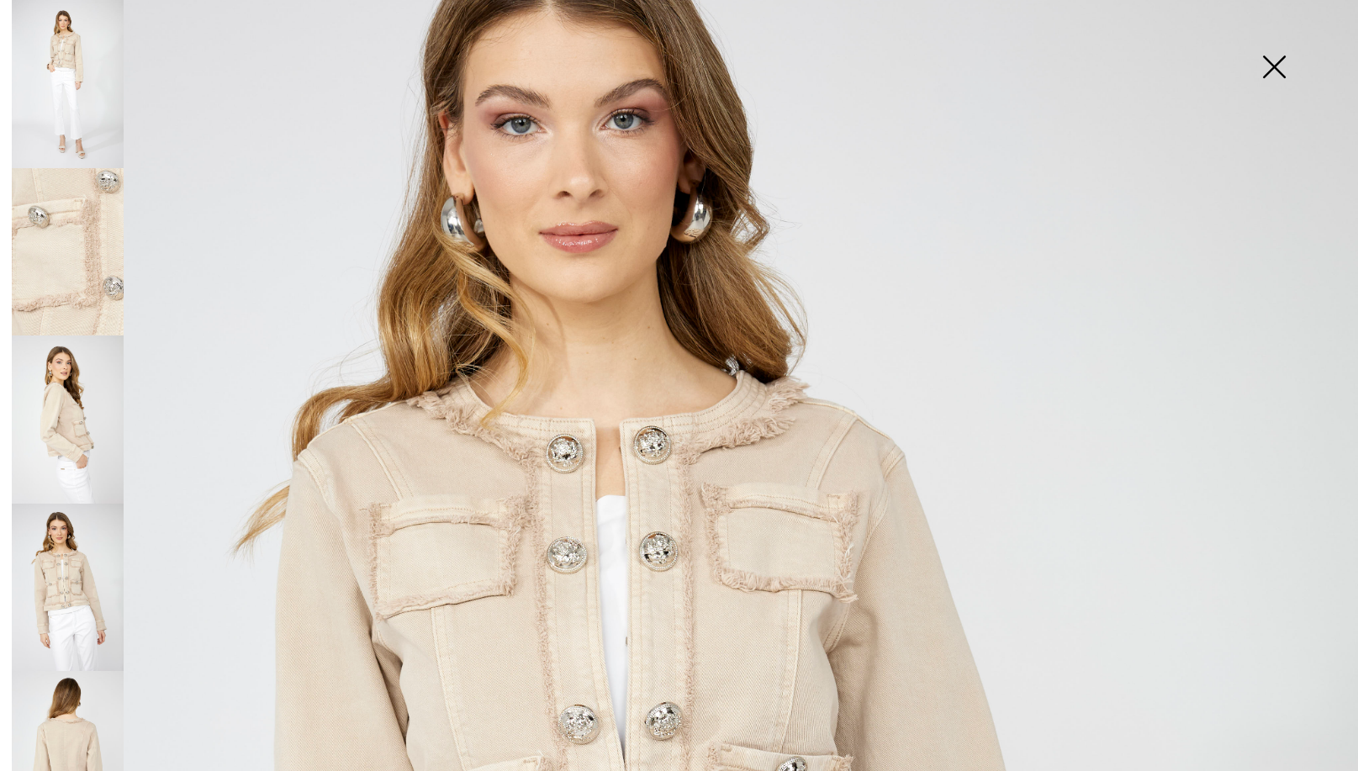
scroll to position [183, 0]
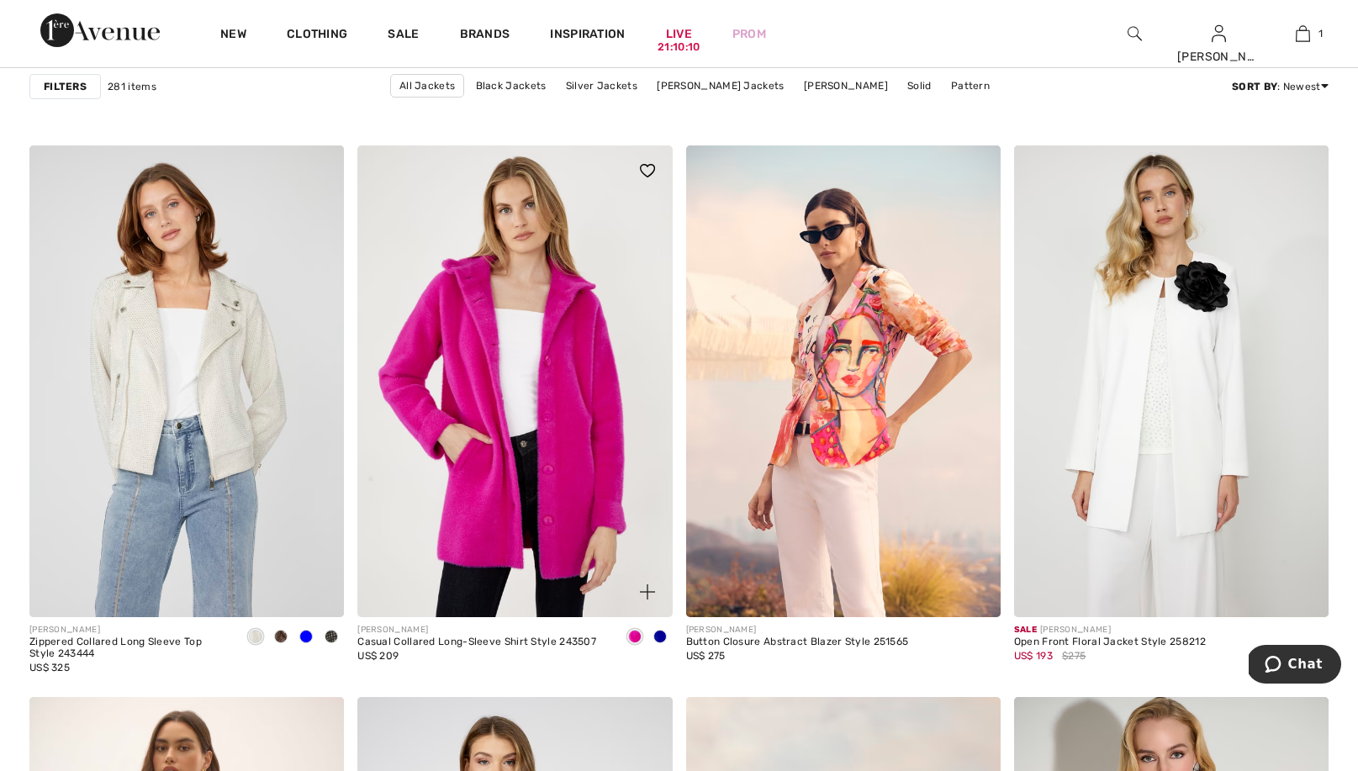
scroll to position [6853, 0]
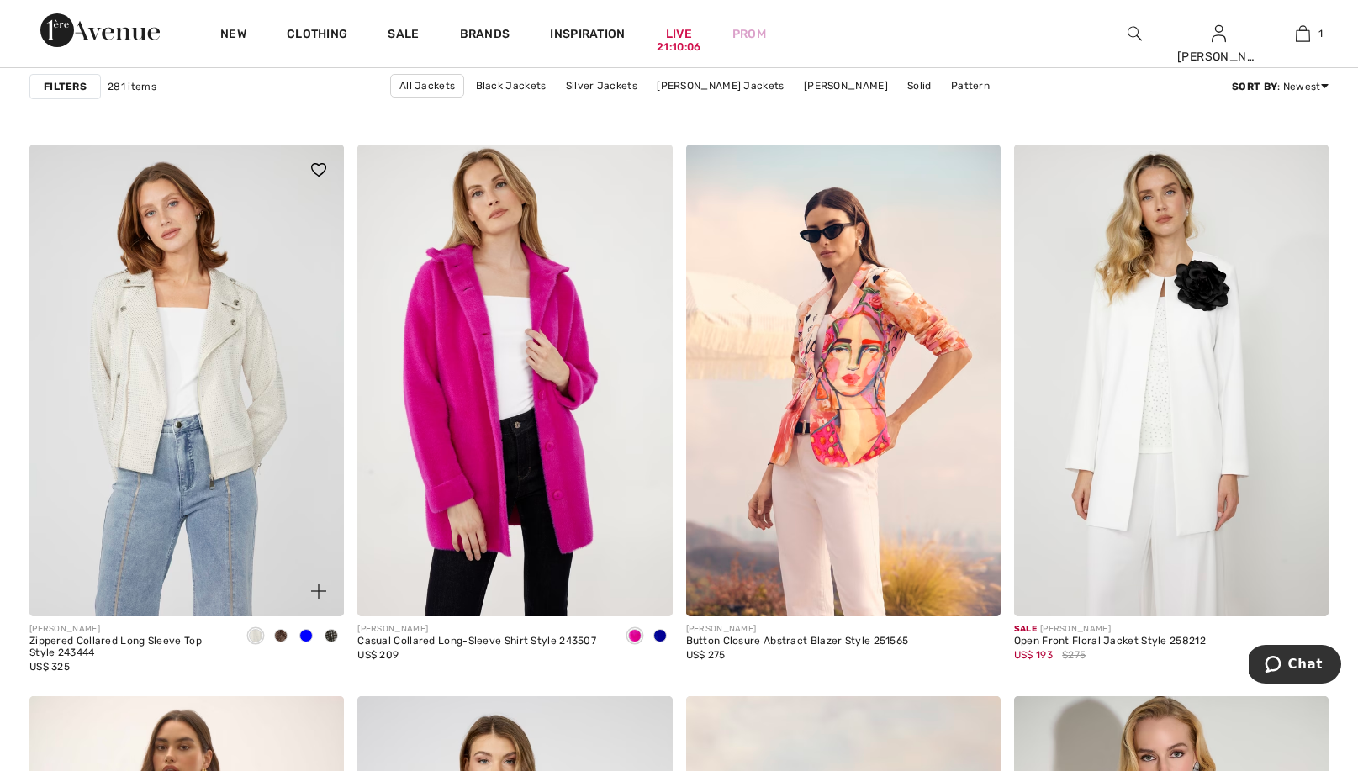
click at [283, 634] on span at bounding box center [280, 635] width 13 height 13
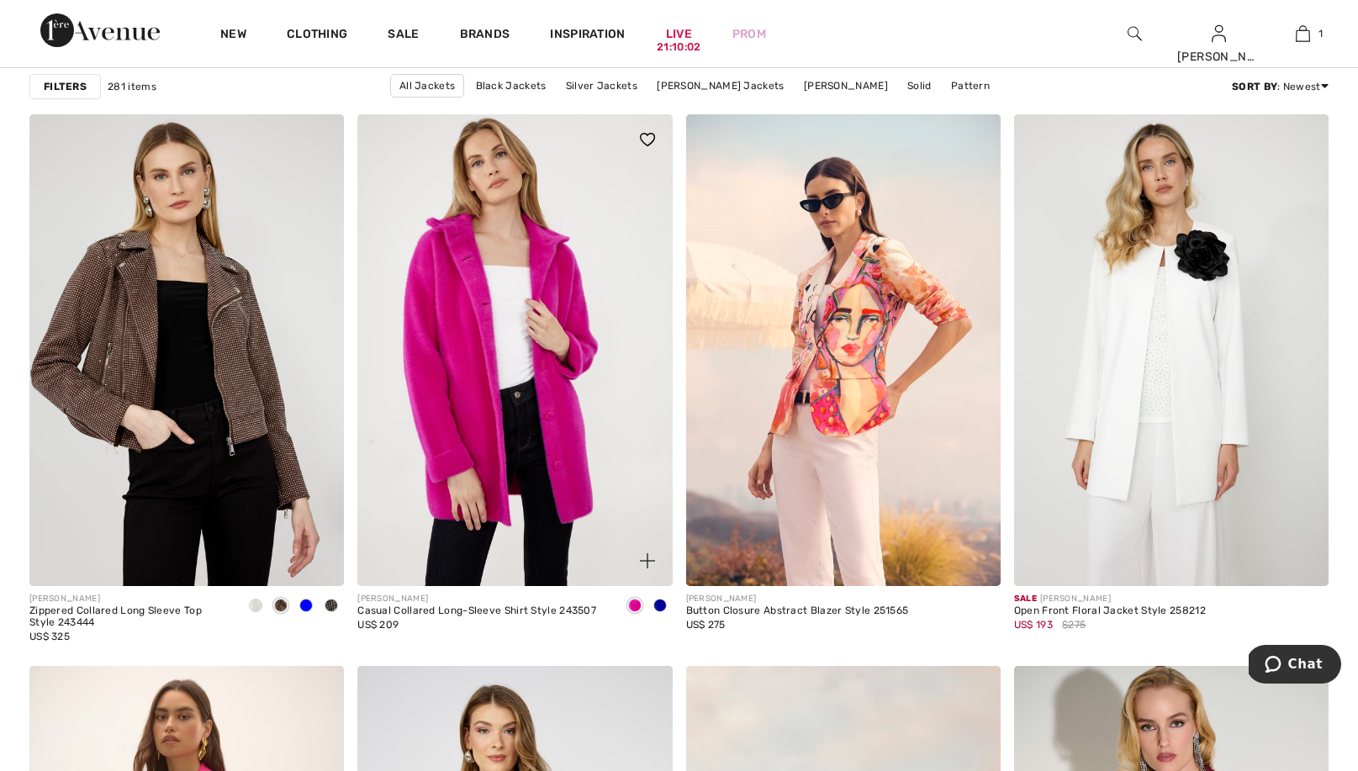
scroll to position [6884, 0]
click at [657, 602] on span at bounding box center [659, 604] width 13 height 13
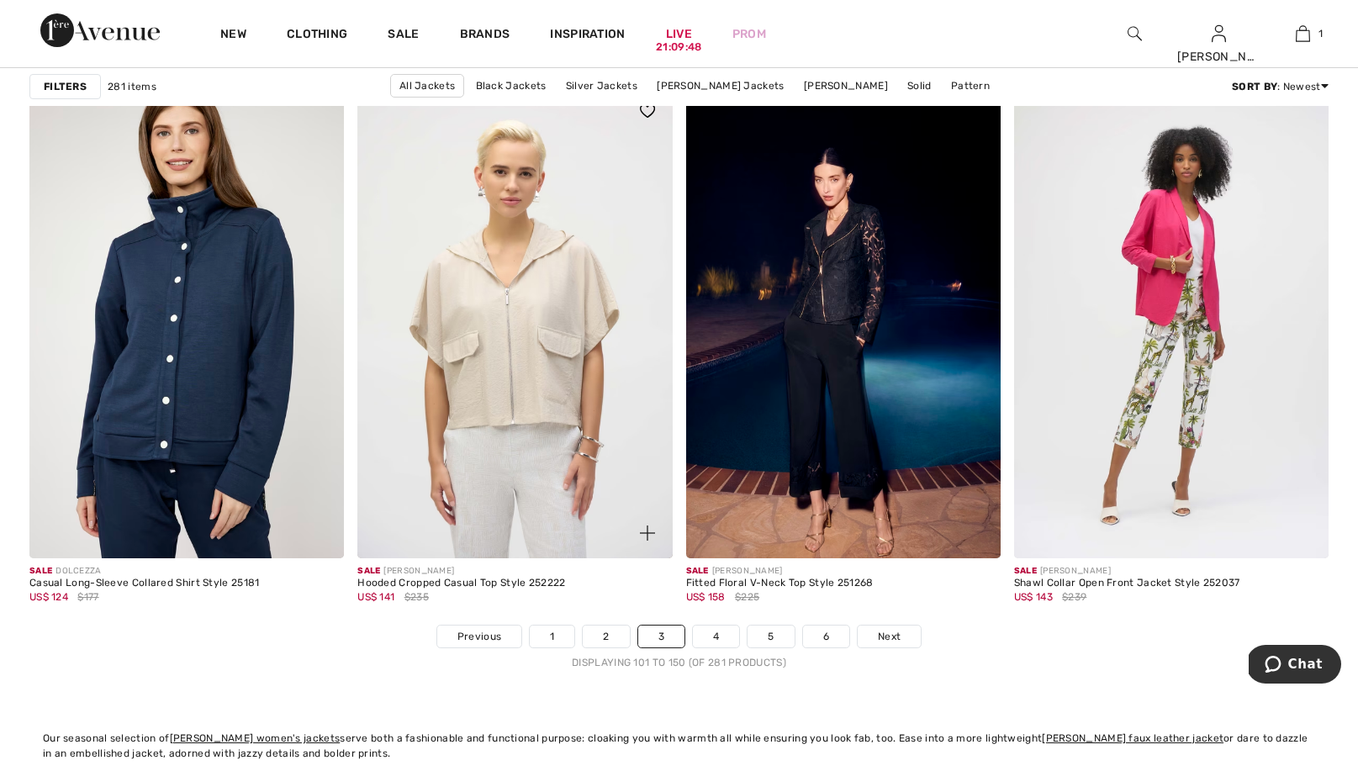
scroll to position [8027, 0]
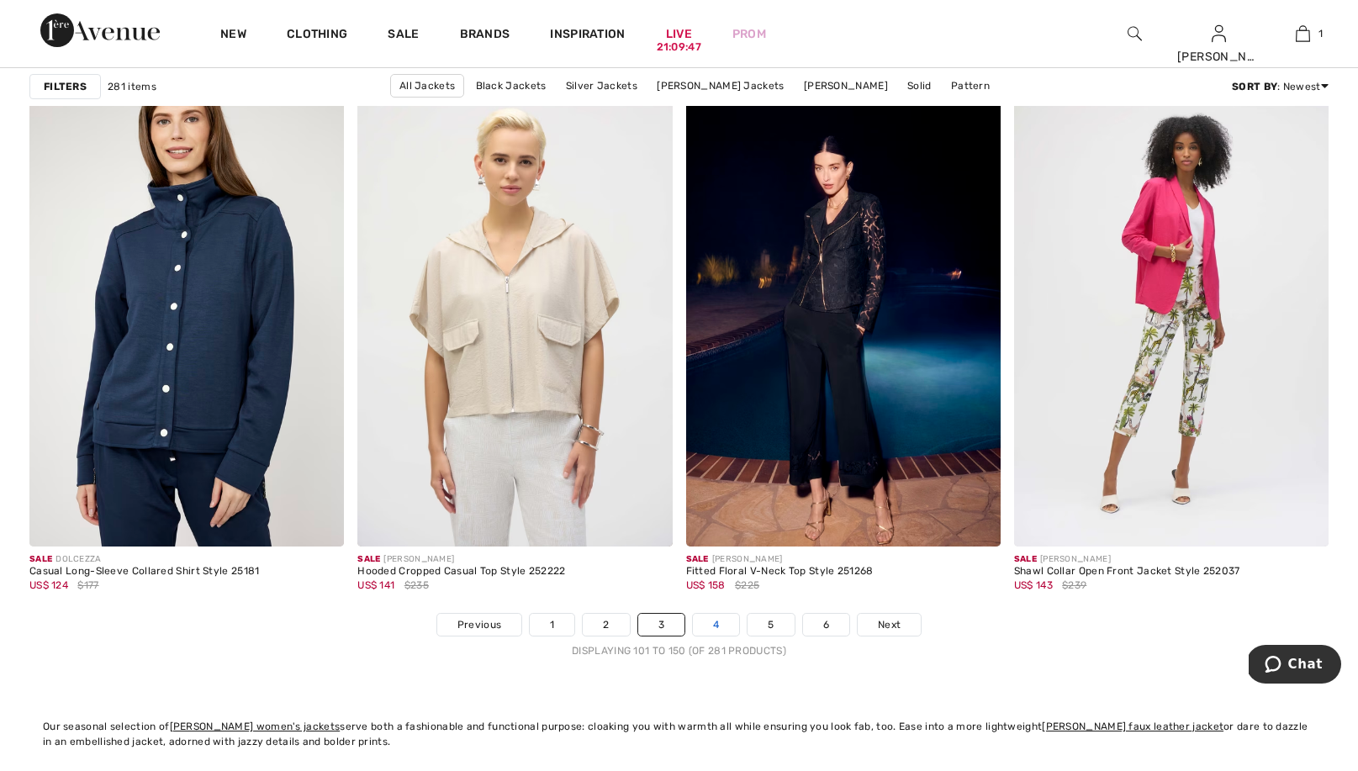
click at [710, 622] on link "4" at bounding box center [716, 625] width 46 height 22
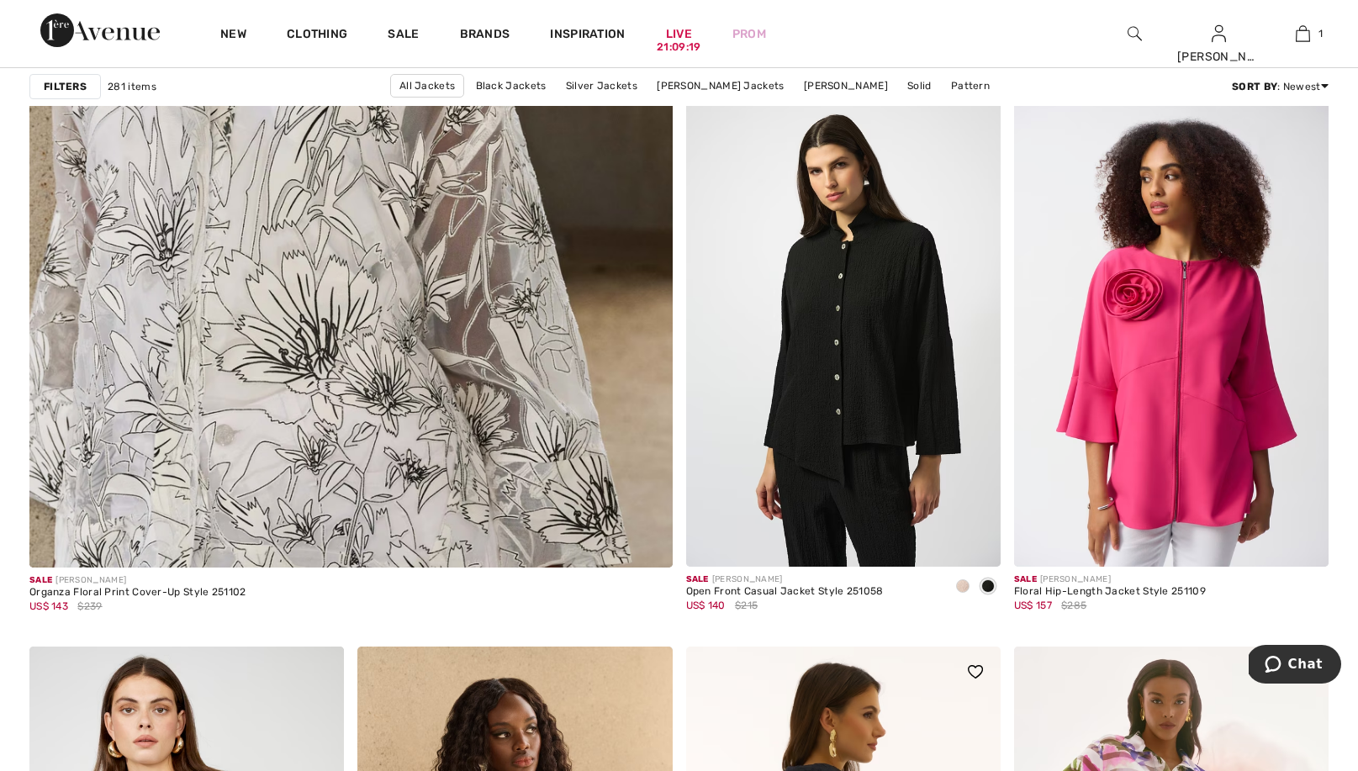
scroll to position [5033, 0]
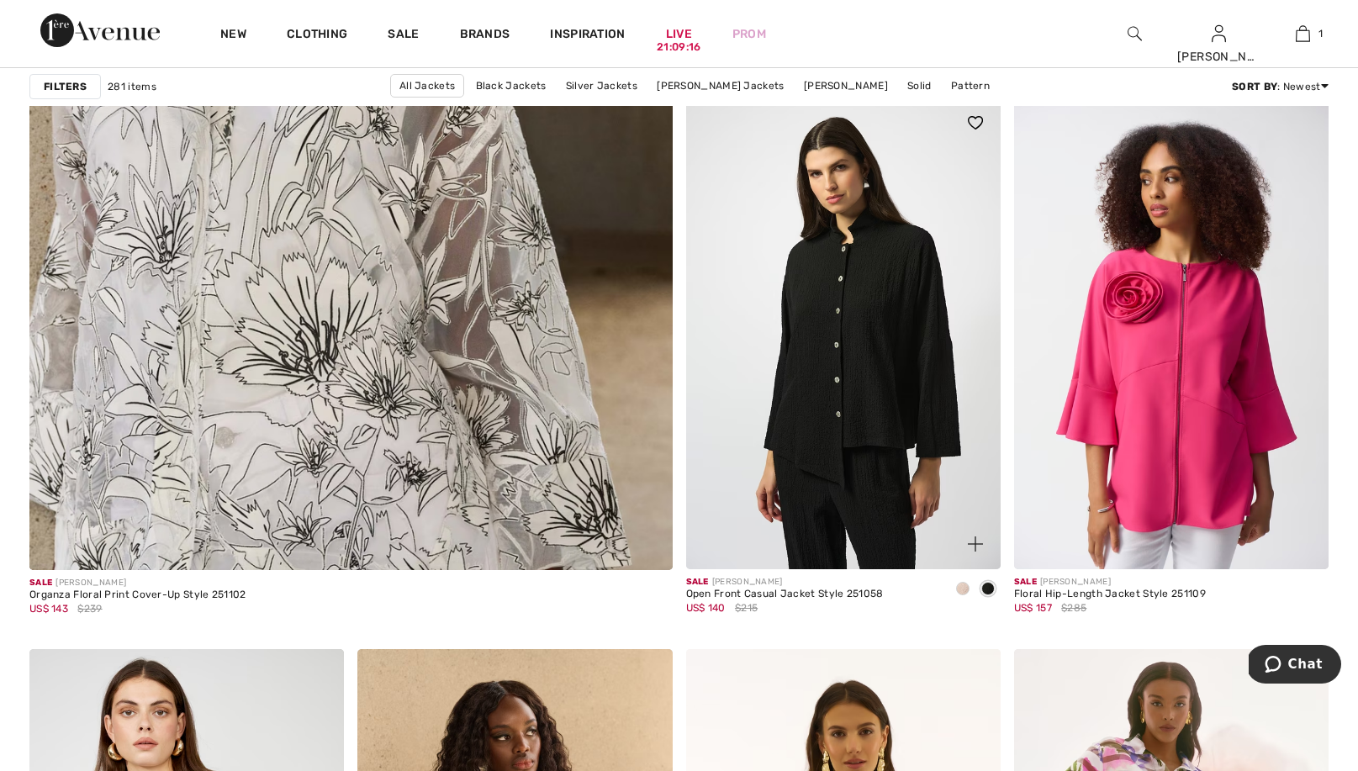
click at [961, 585] on span at bounding box center [962, 588] width 13 height 13
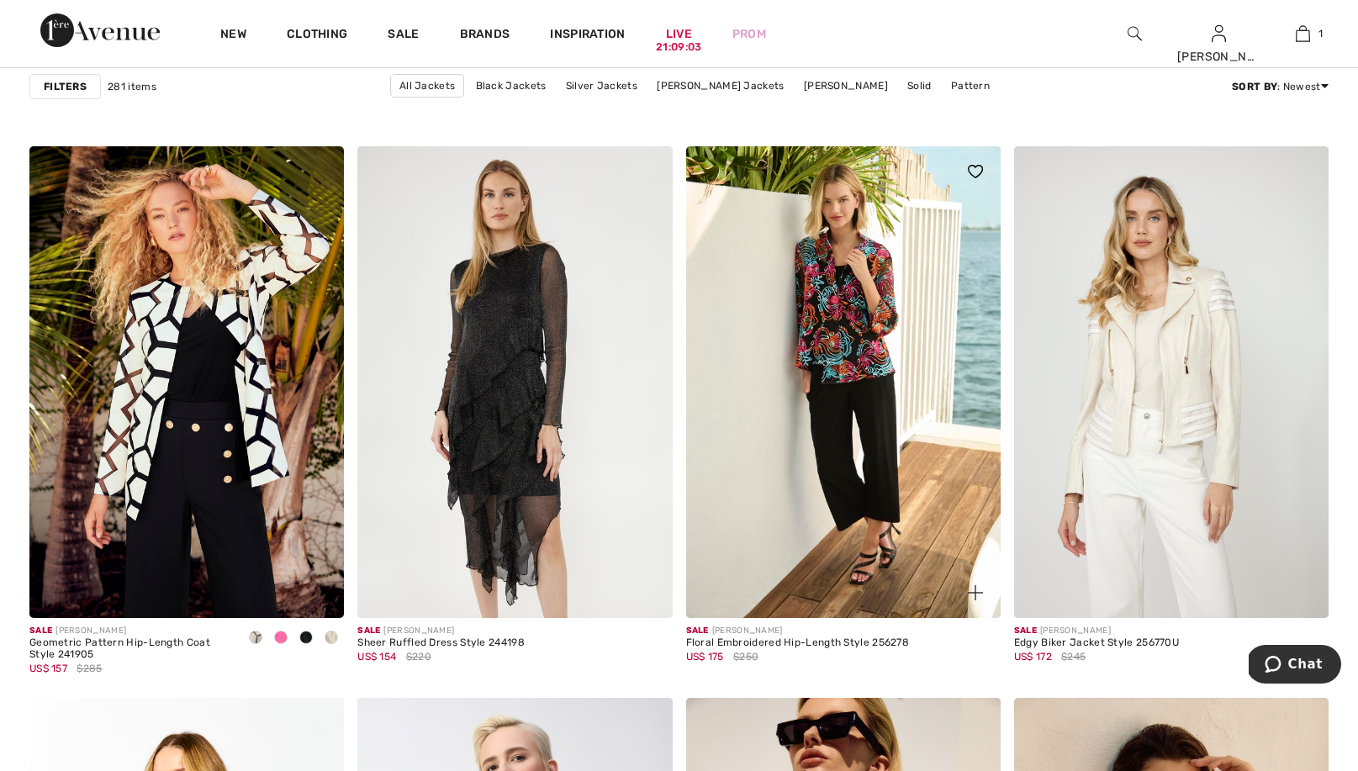
scroll to position [6855, 0]
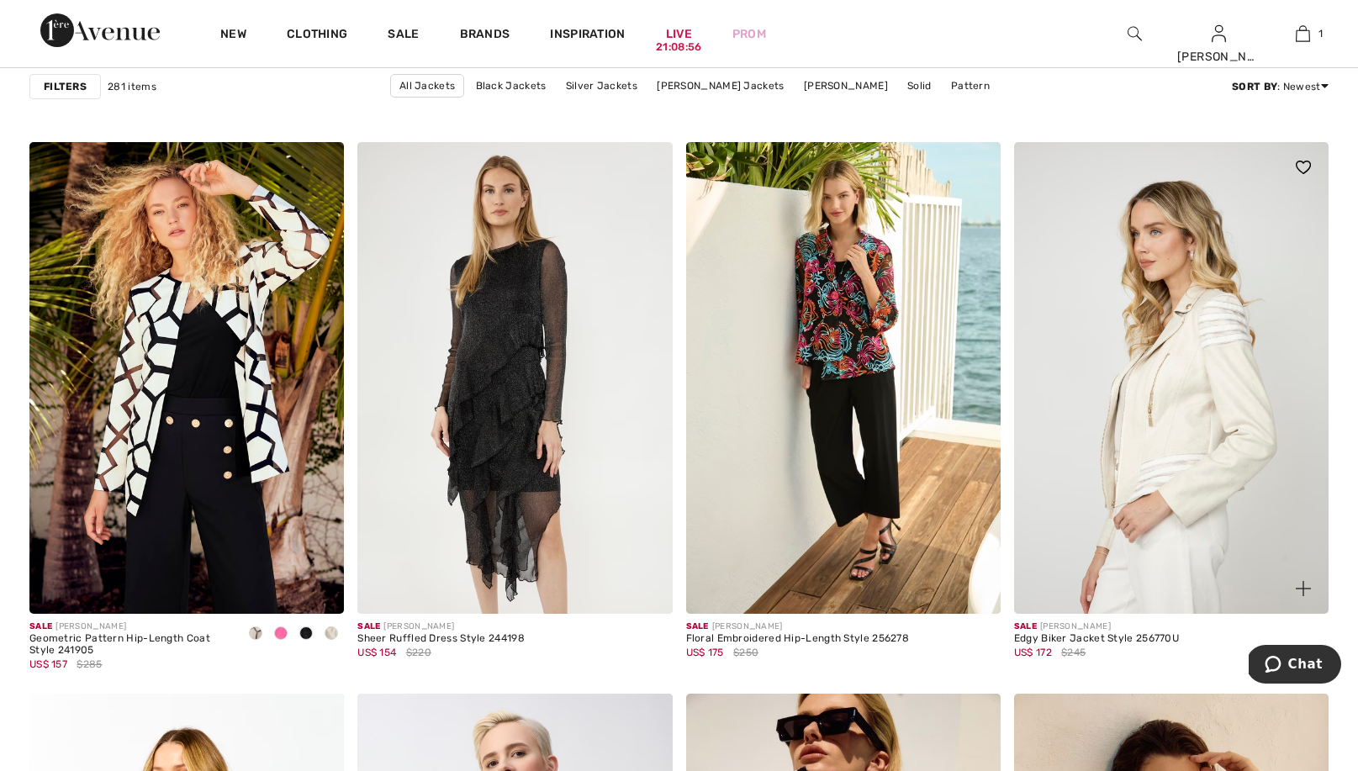
click at [1187, 412] on img at bounding box center [1171, 378] width 315 height 472
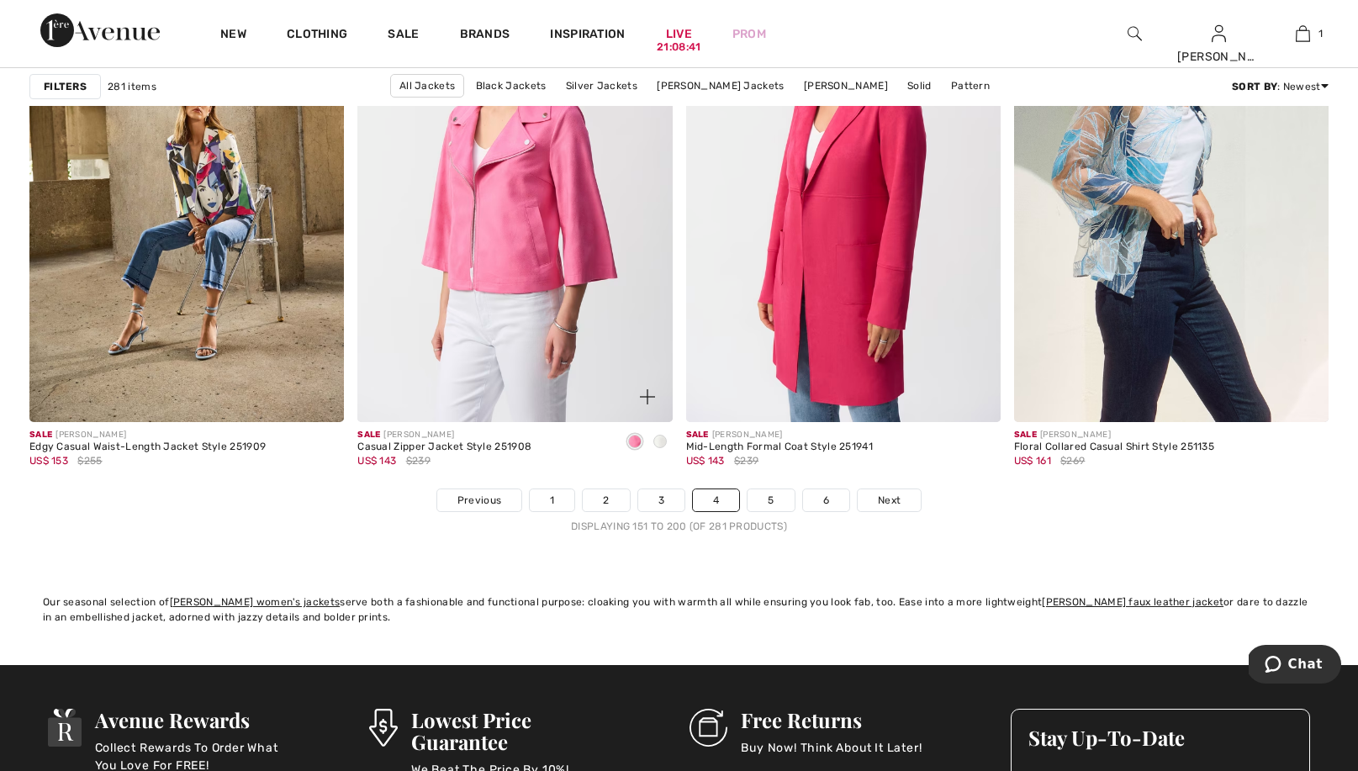
scroll to position [8161, 0]
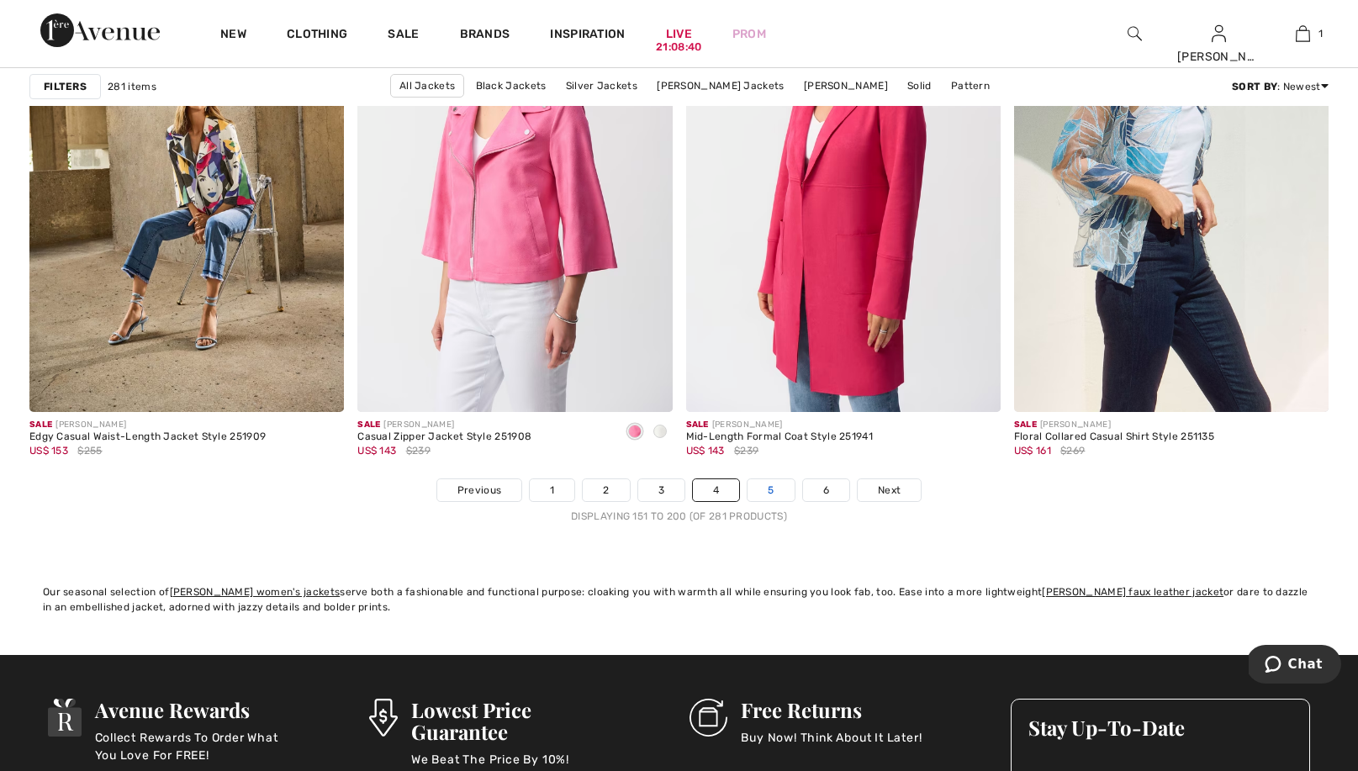
click at [764, 500] on link "5" at bounding box center [771, 490] width 46 height 22
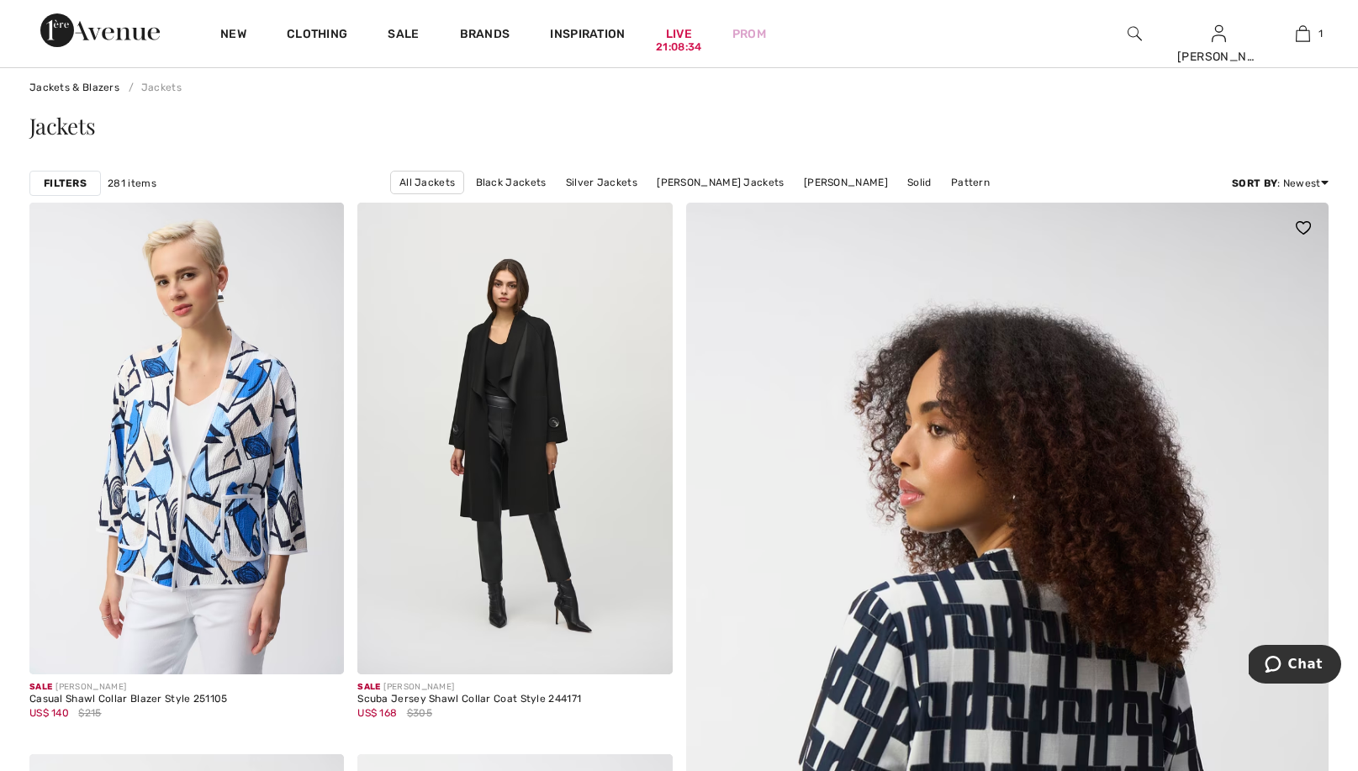
scroll to position [45, 0]
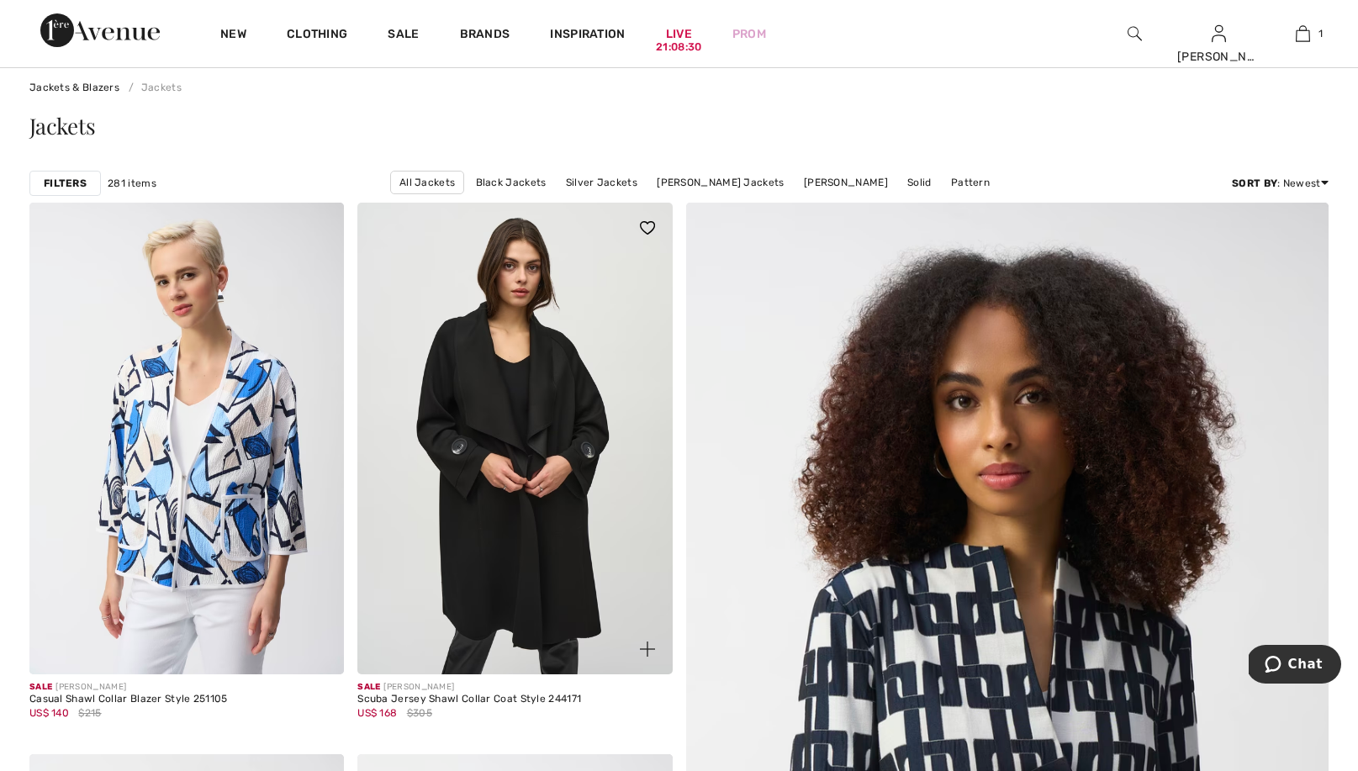
click at [568, 576] on img at bounding box center [514, 439] width 315 height 472
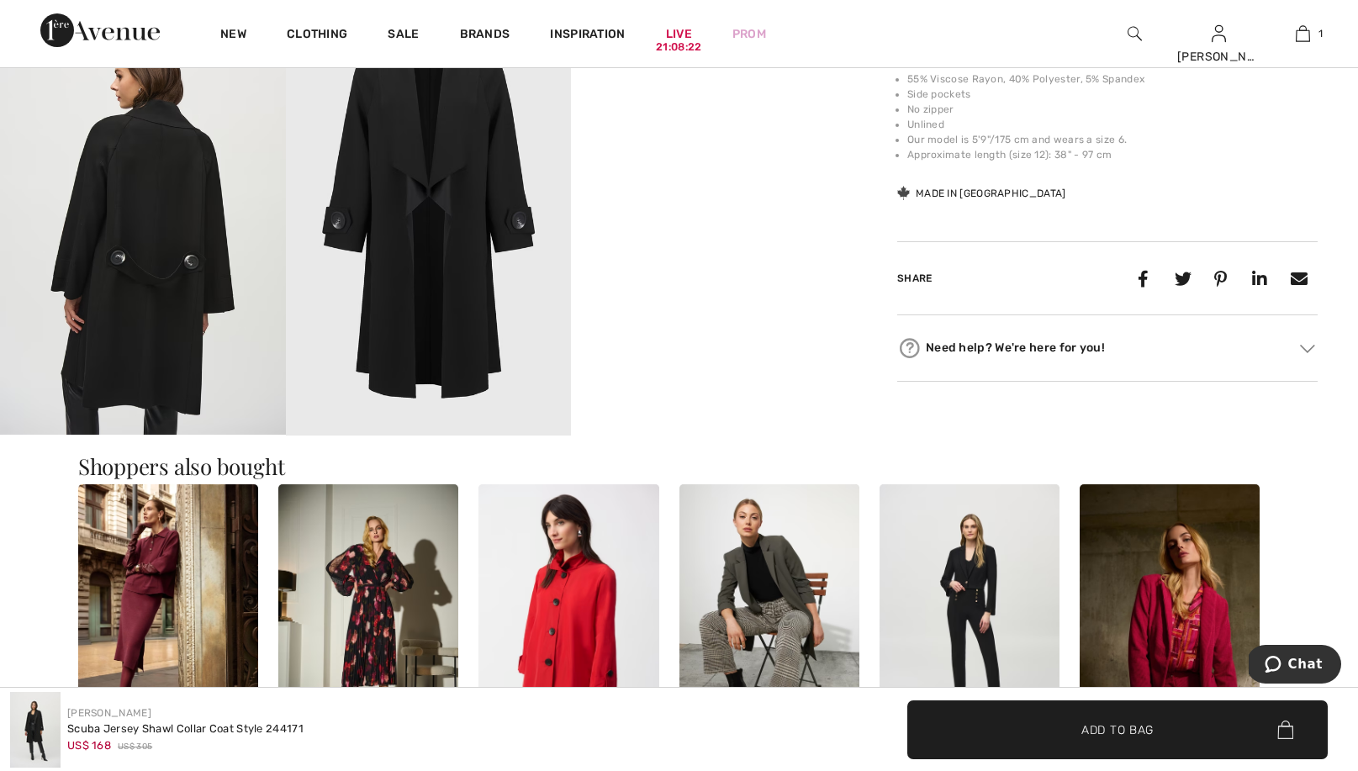
scroll to position [721, 0]
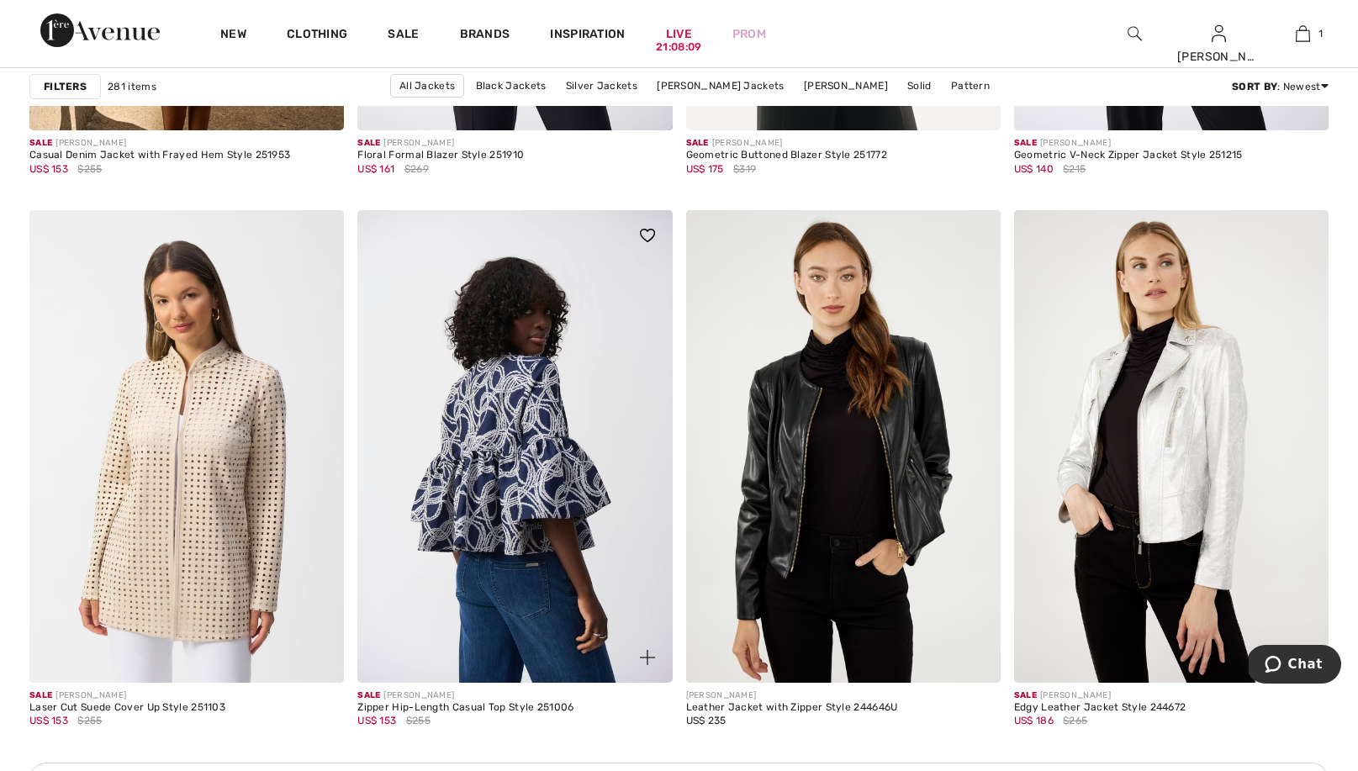
scroll to position [1705, 0]
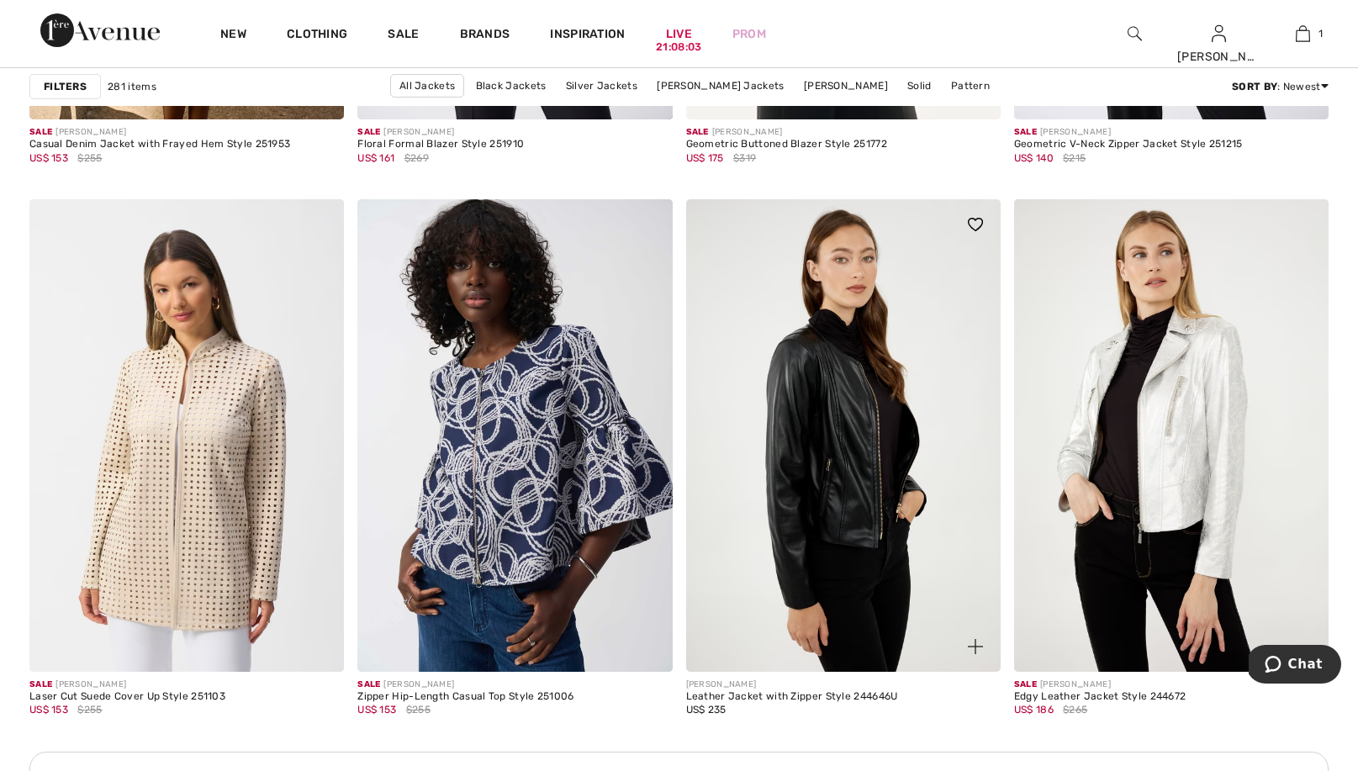
click at [849, 531] on img at bounding box center [843, 435] width 315 height 472
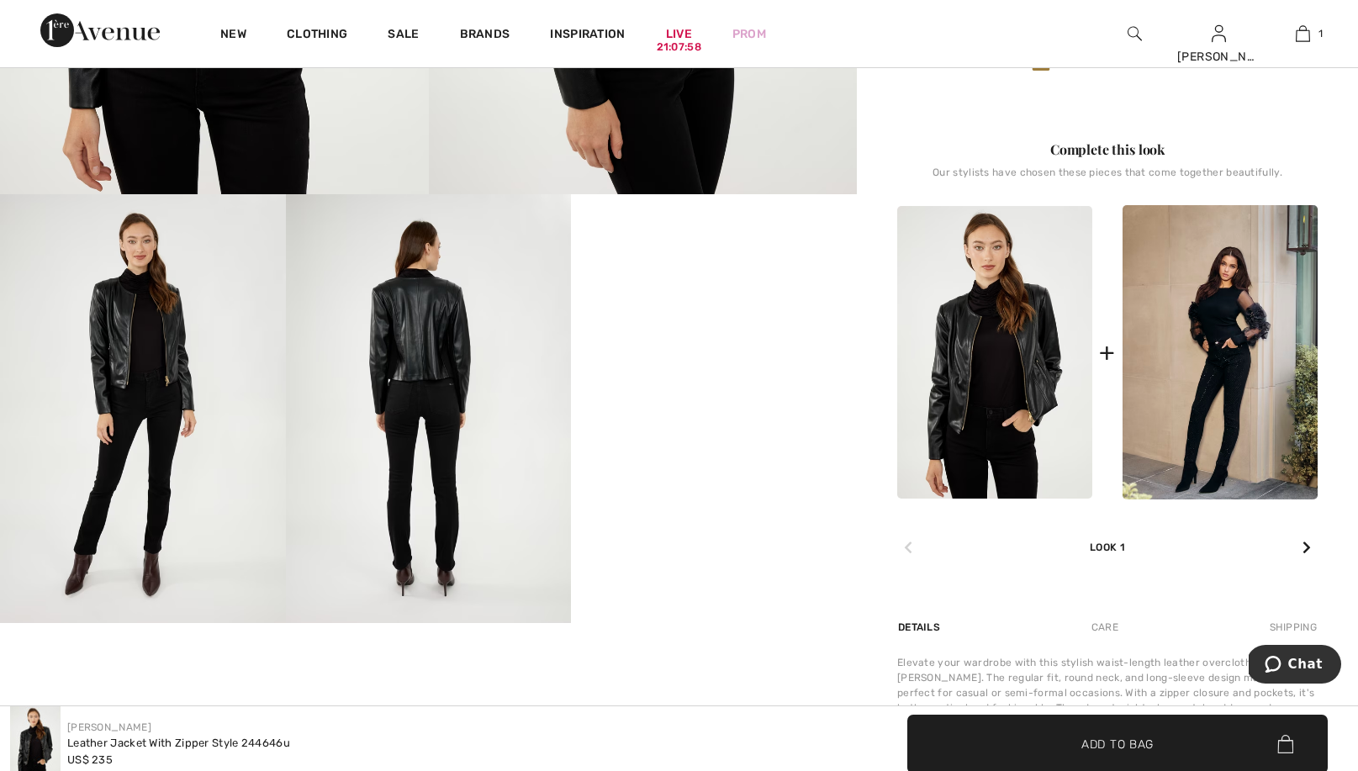
scroll to position [594, 0]
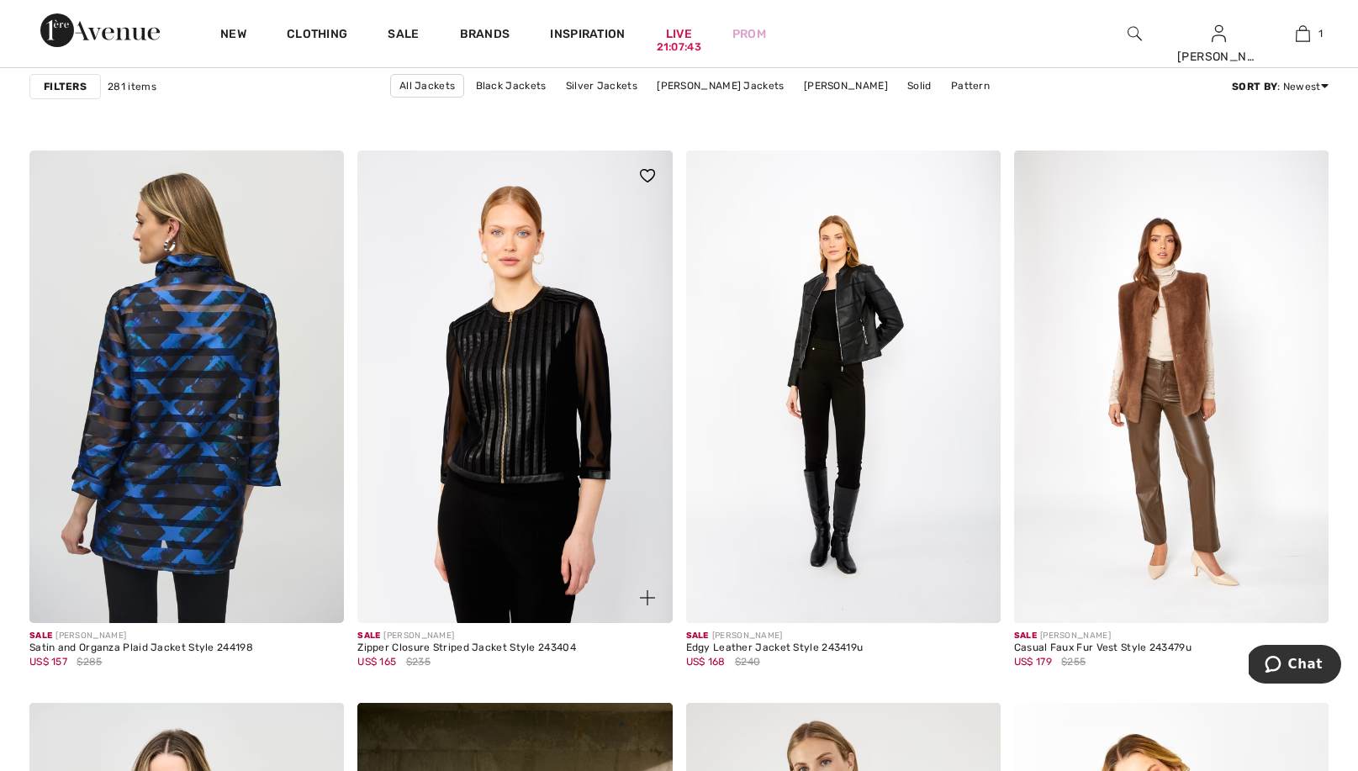
scroll to position [2523, 0]
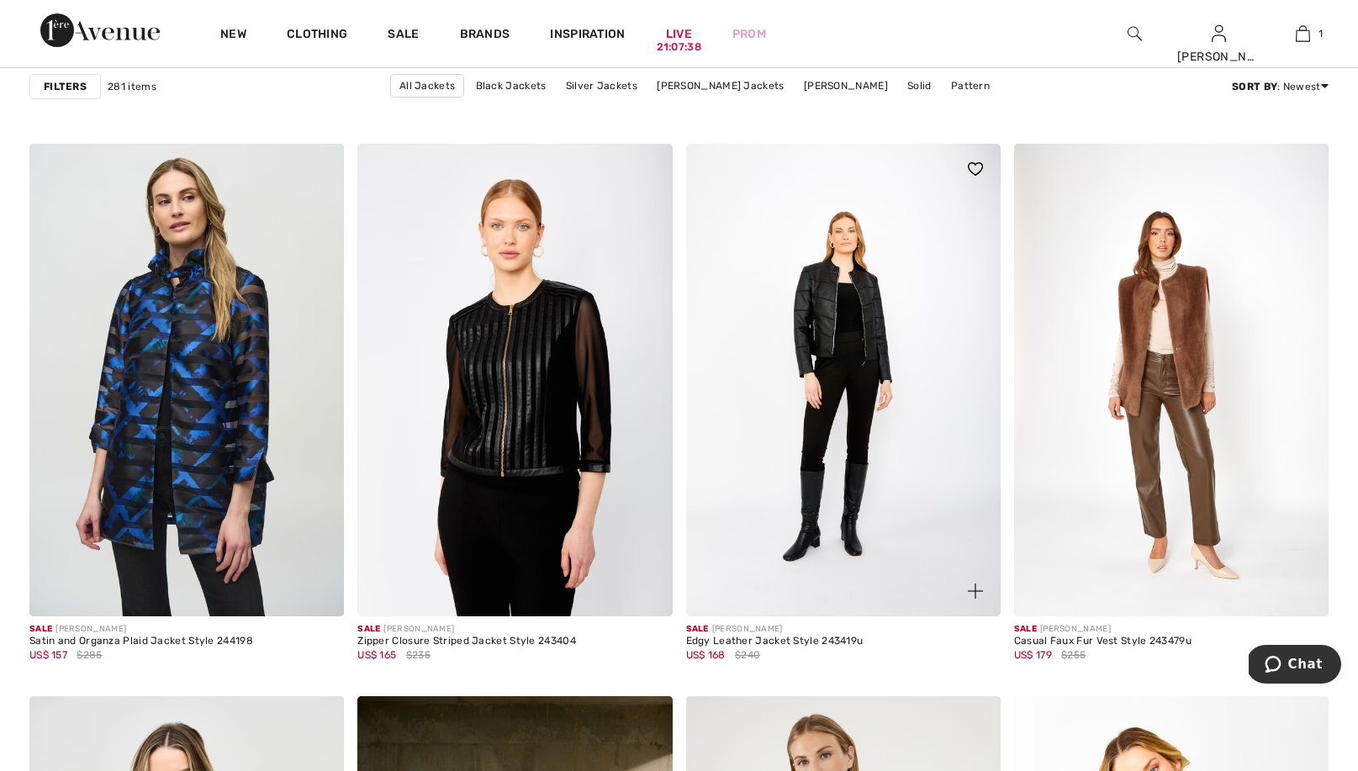
click at [840, 367] on img at bounding box center [843, 380] width 315 height 472
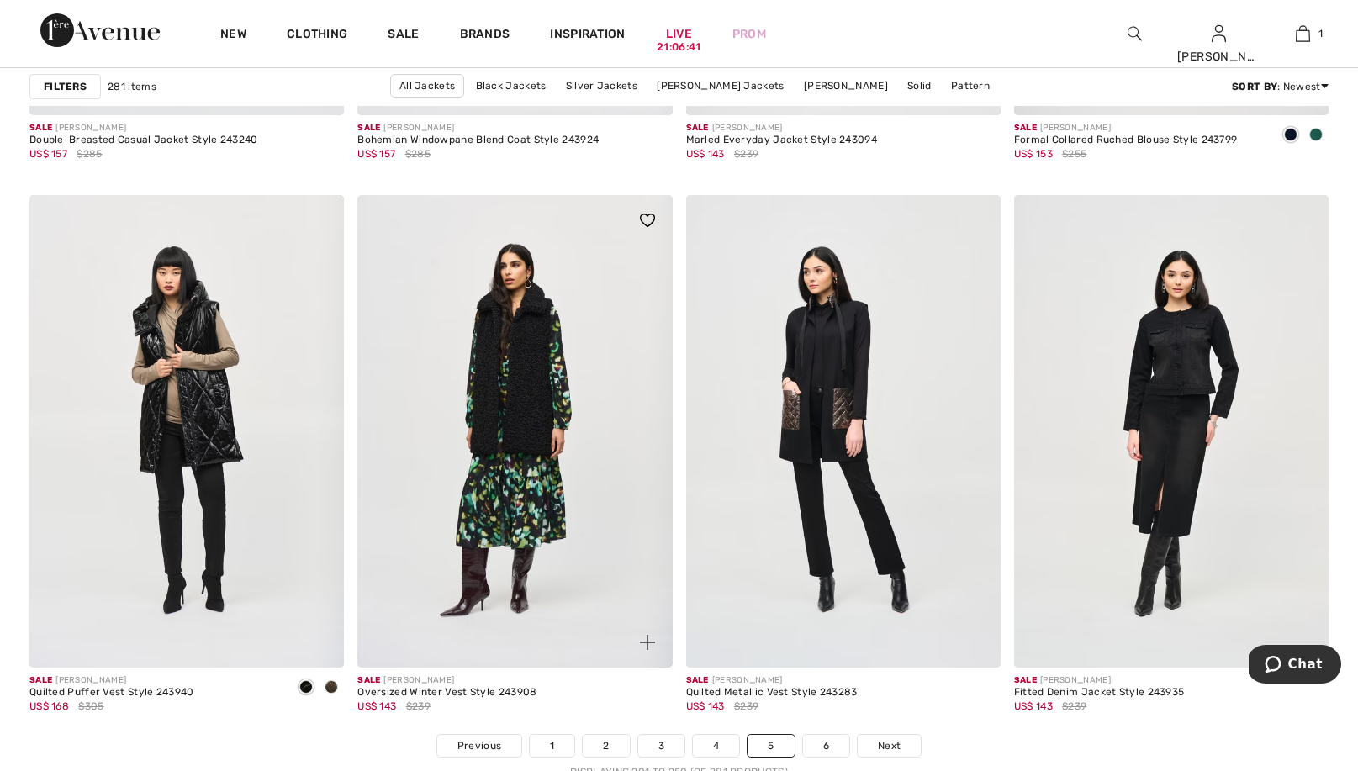
scroll to position [7906, 0]
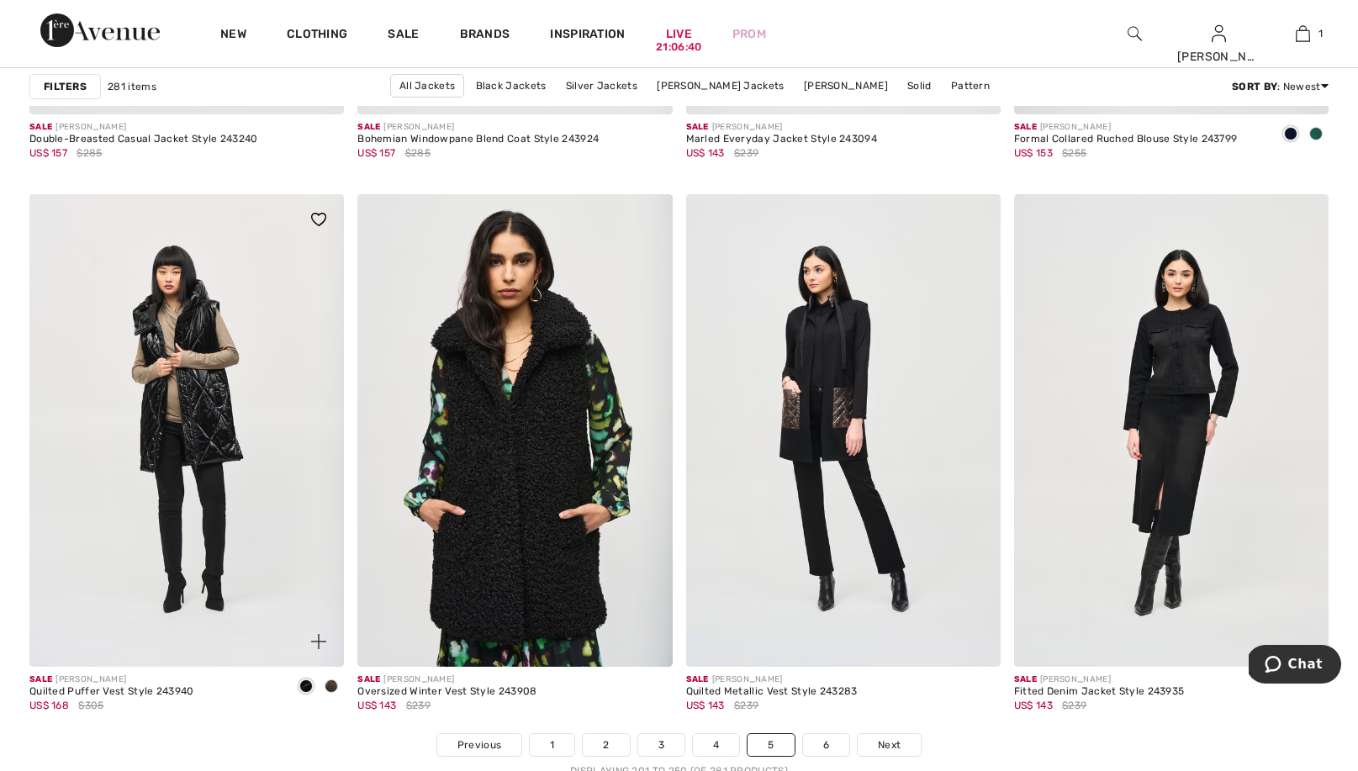
click at [335, 686] on span at bounding box center [331, 685] width 13 height 13
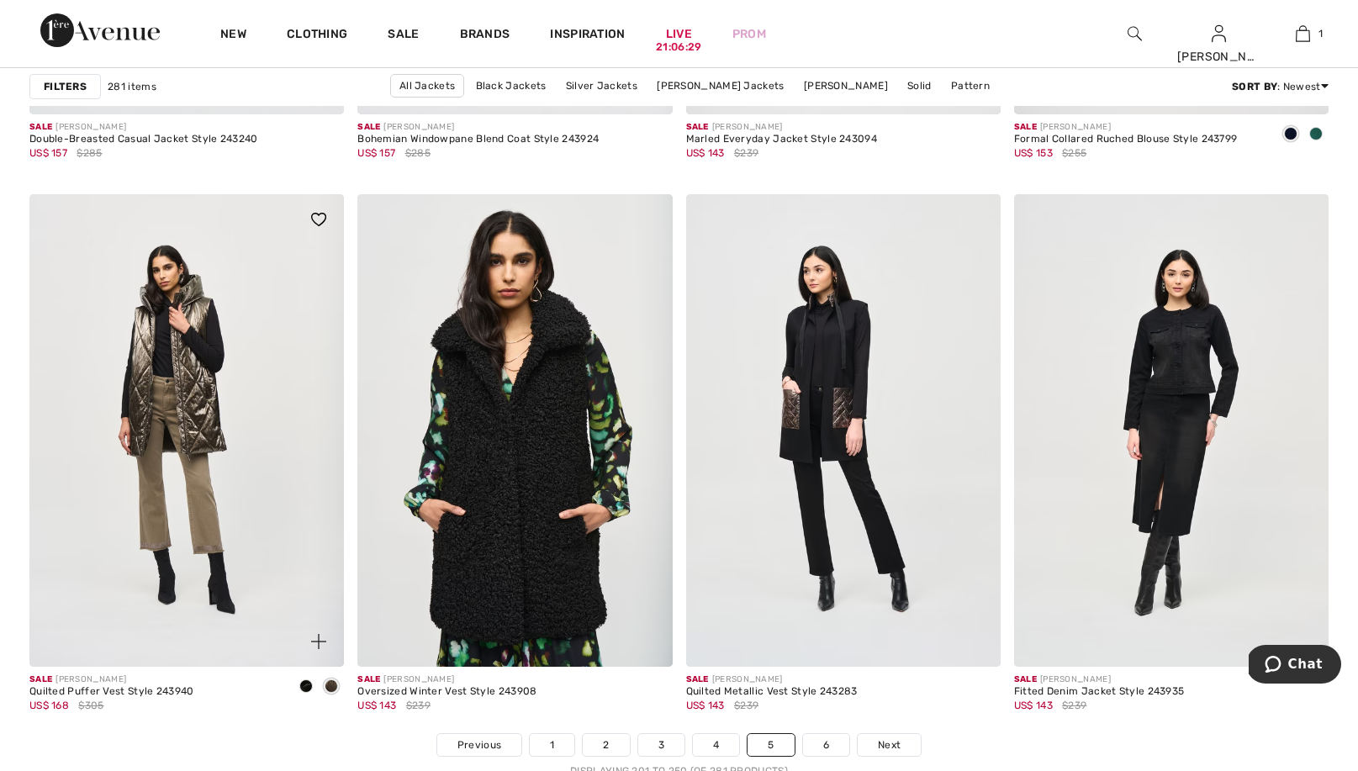
click at [305, 689] on span at bounding box center [305, 685] width 13 height 13
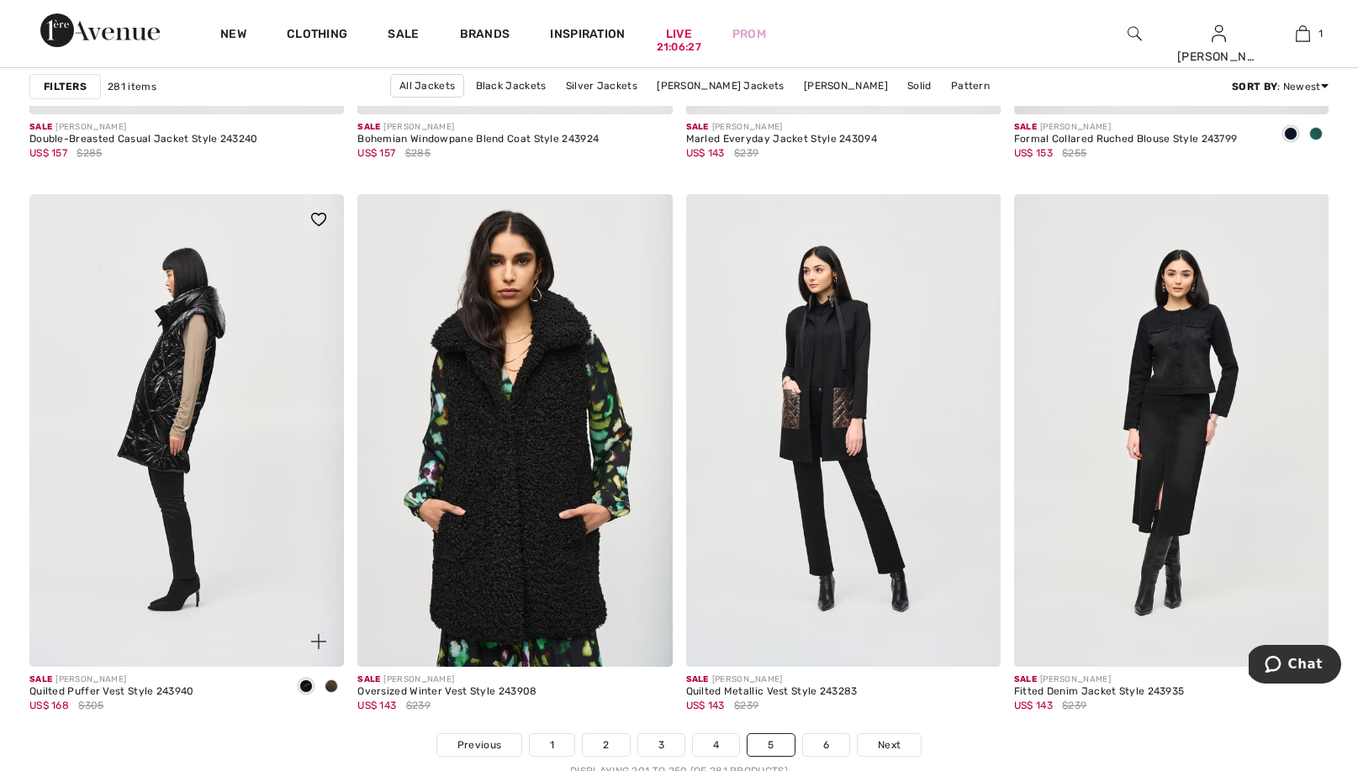
click at [230, 502] on img at bounding box center [186, 430] width 315 height 472
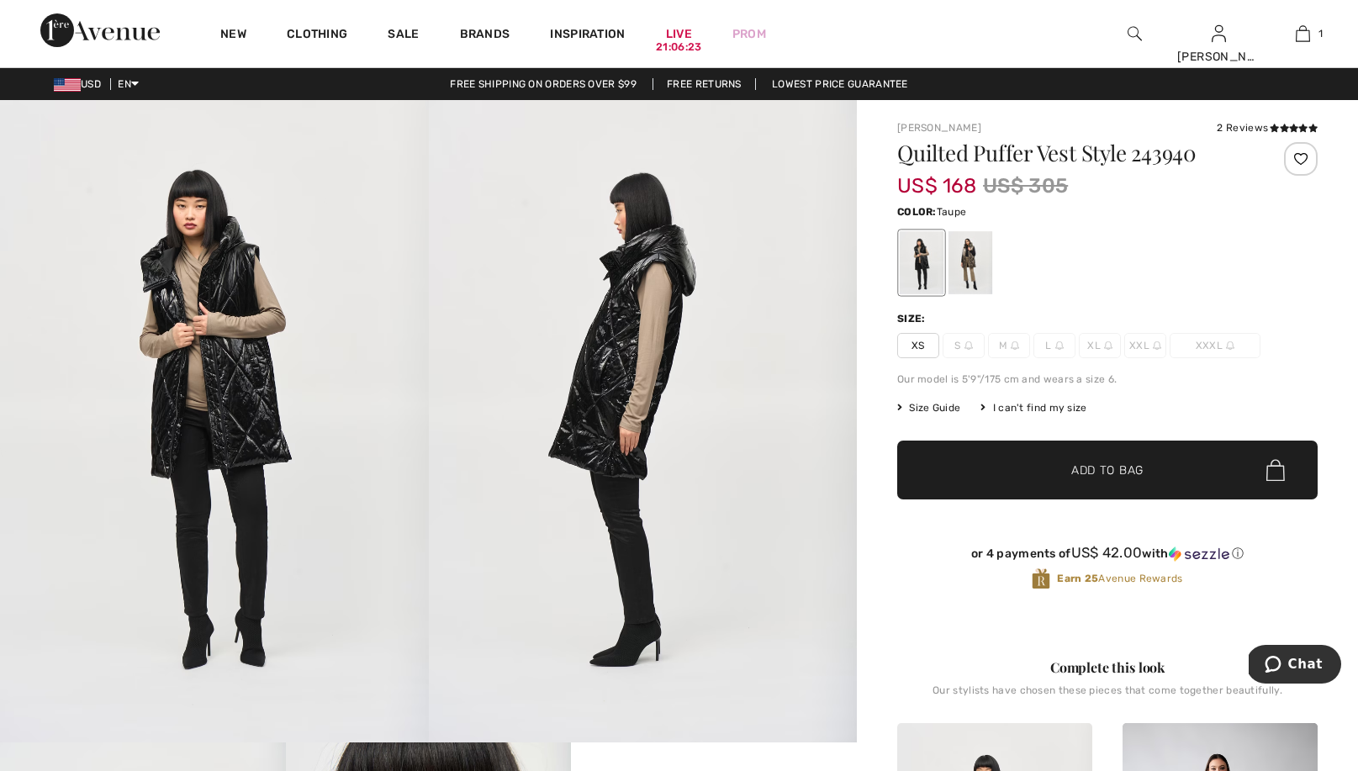
click at [960, 253] on div at bounding box center [971, 262] width 44 height 63
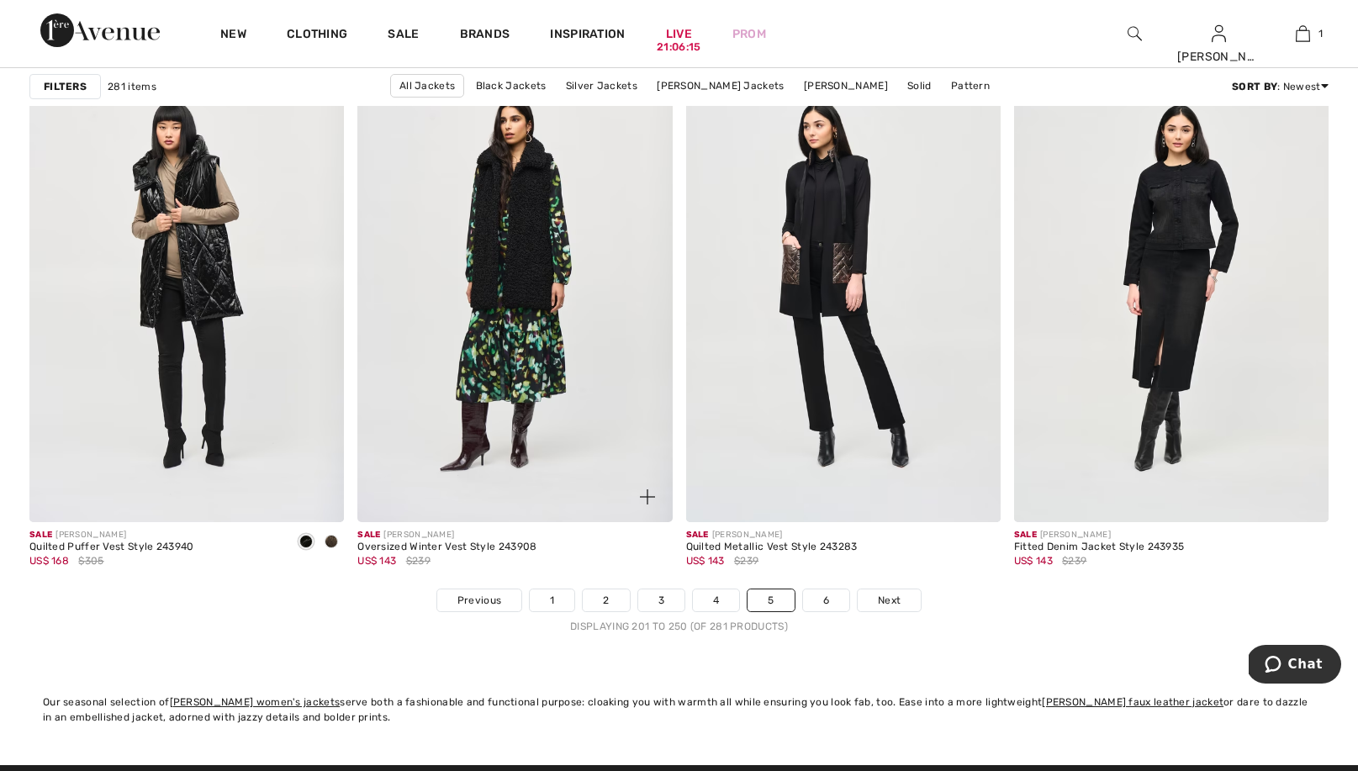
scroll to position [8058, 0]
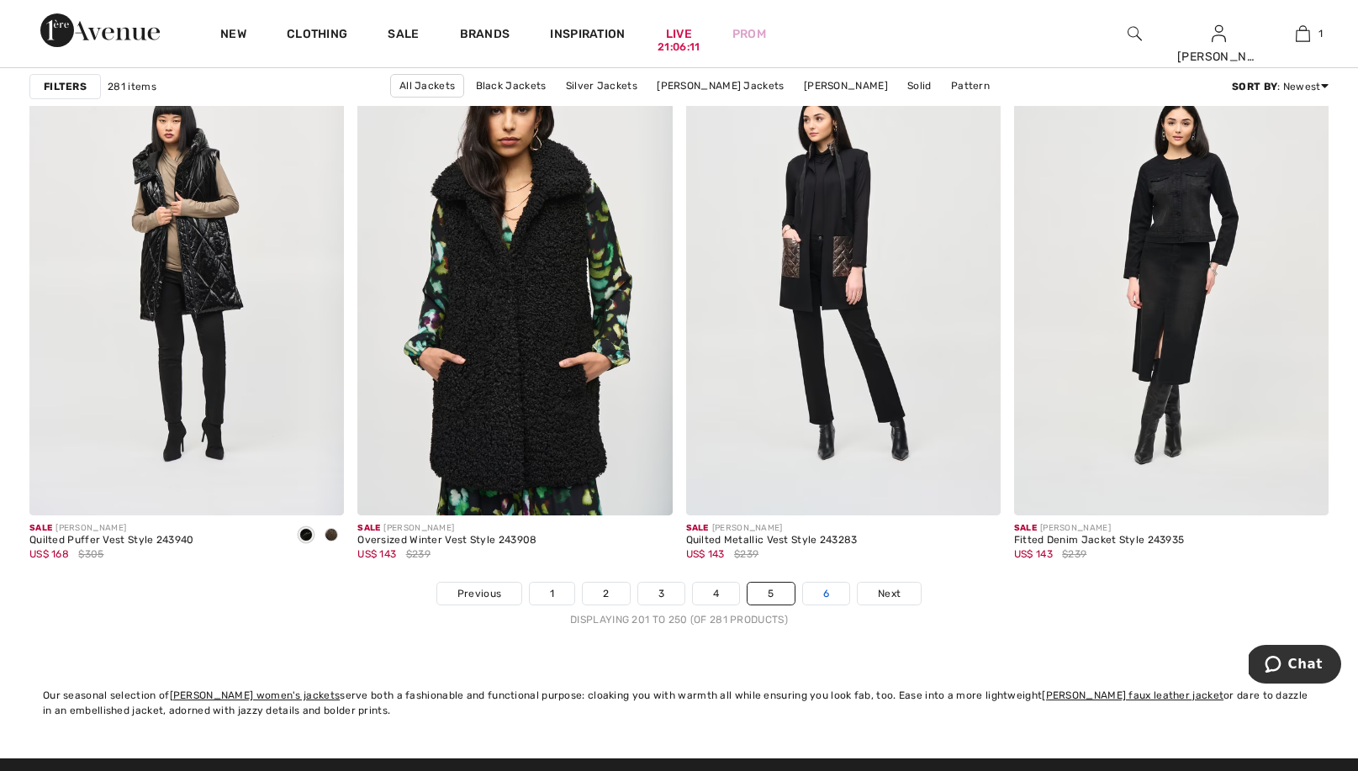
click at [822, 594] on link "6" at bounding box center [826, 594] width 46 height 22
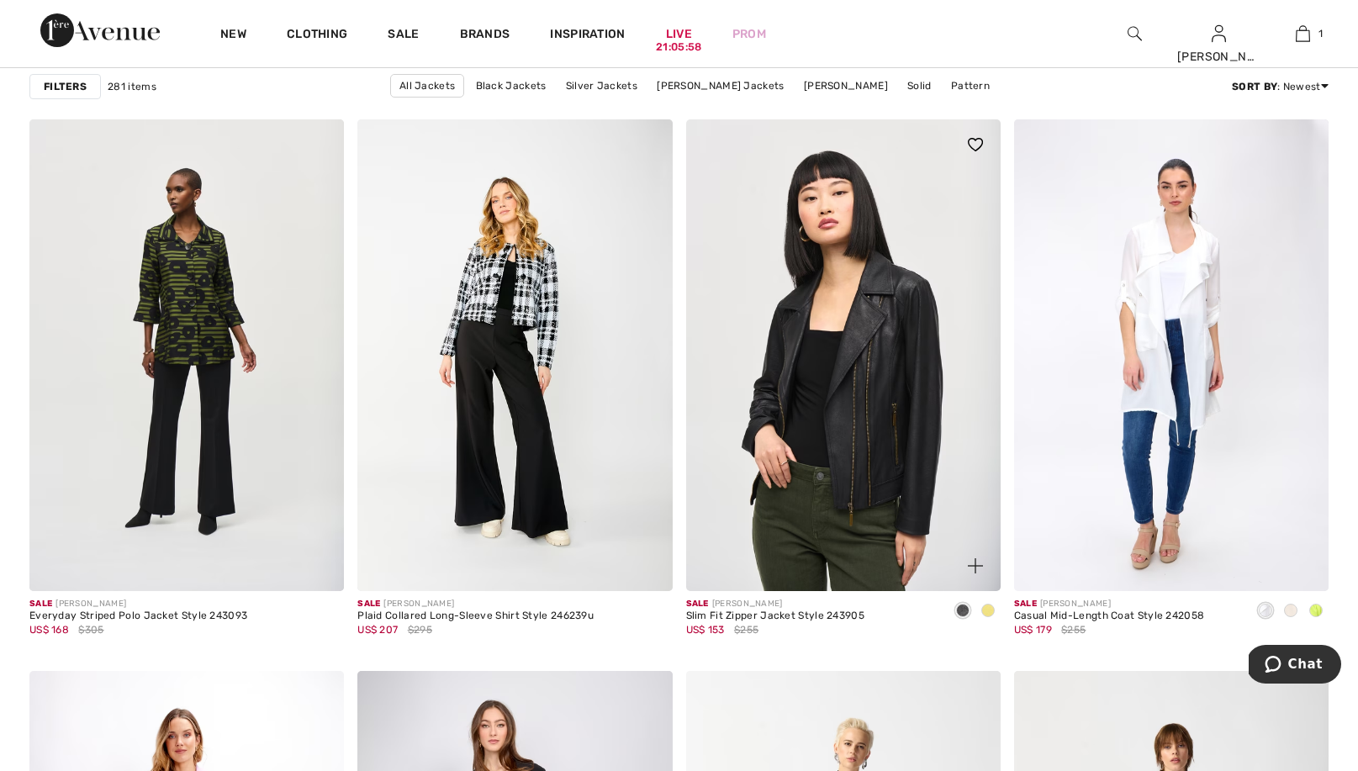
scroll to position [1237, 0]
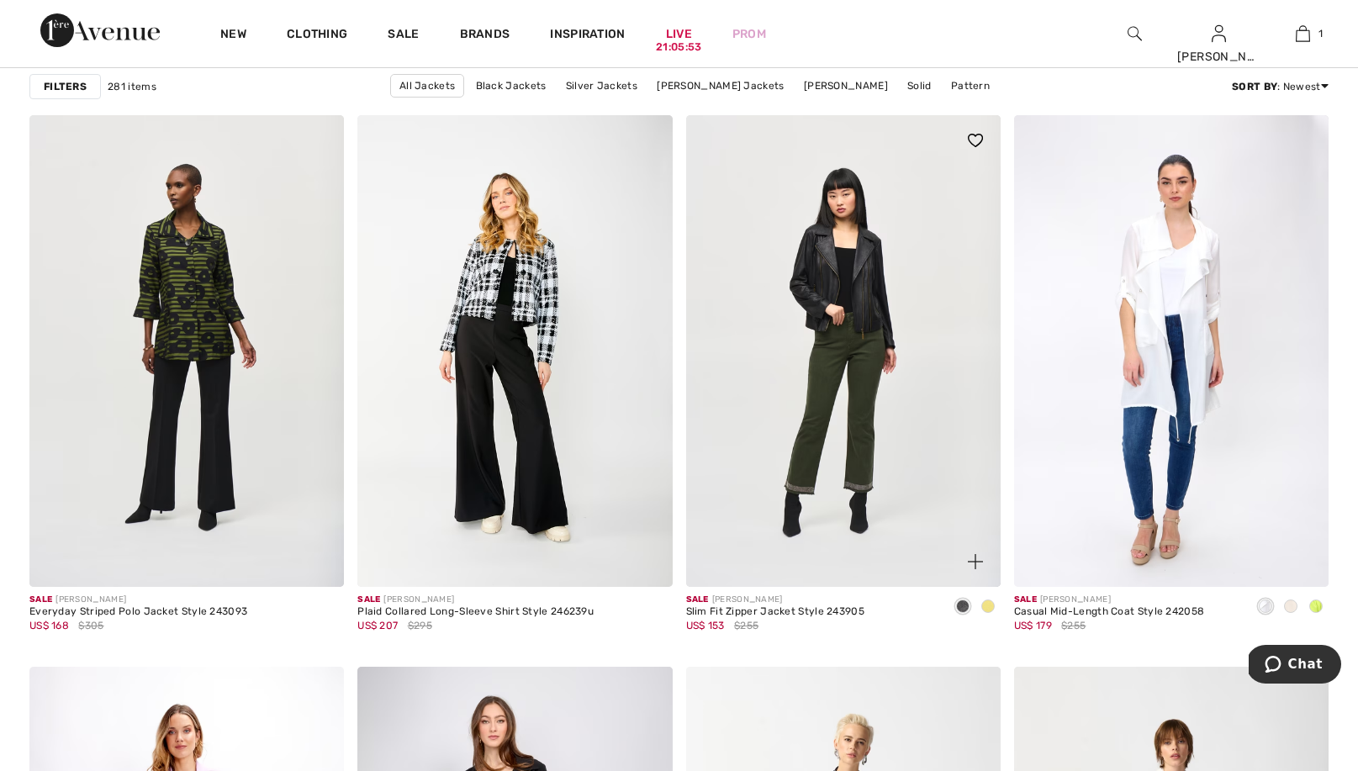
click at [991, 605] on span at bounding box center [987, 606] width 13 height 13
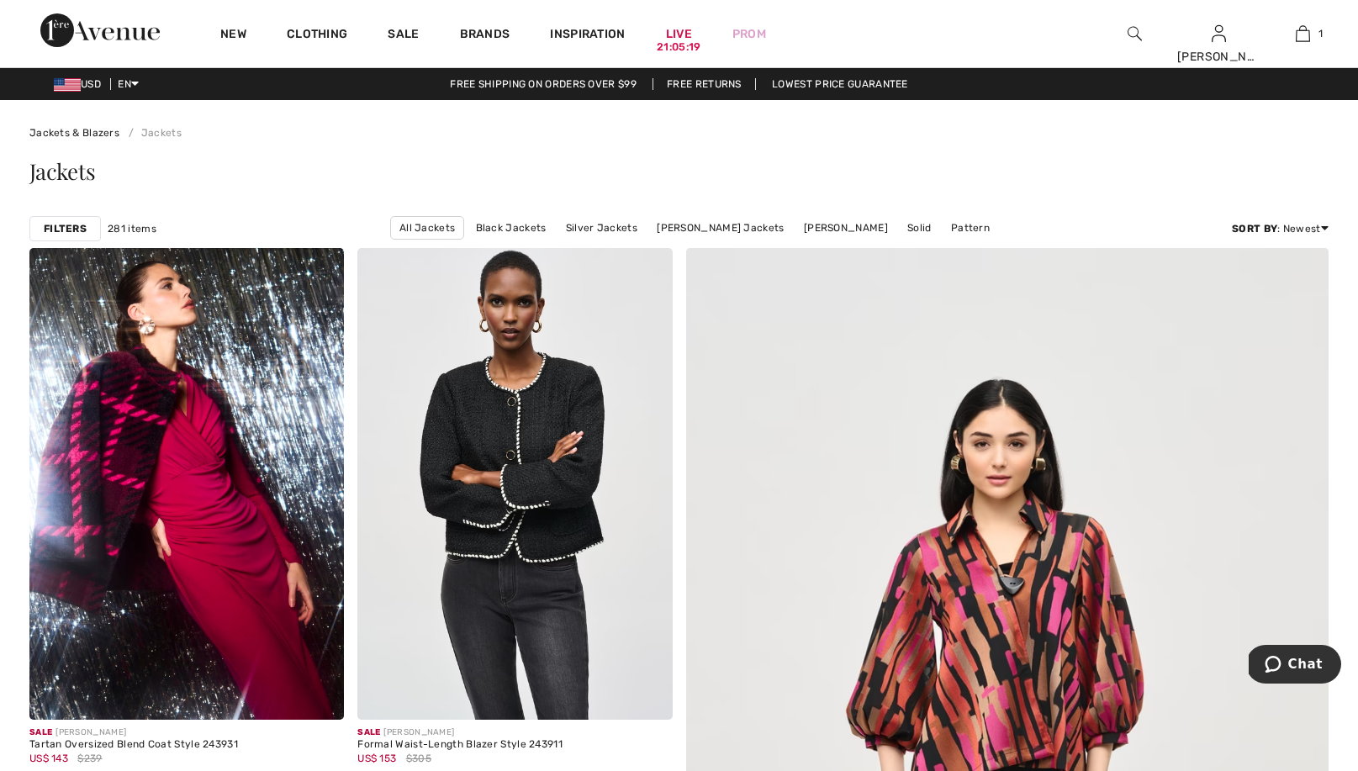
scroll to position [0, 0]
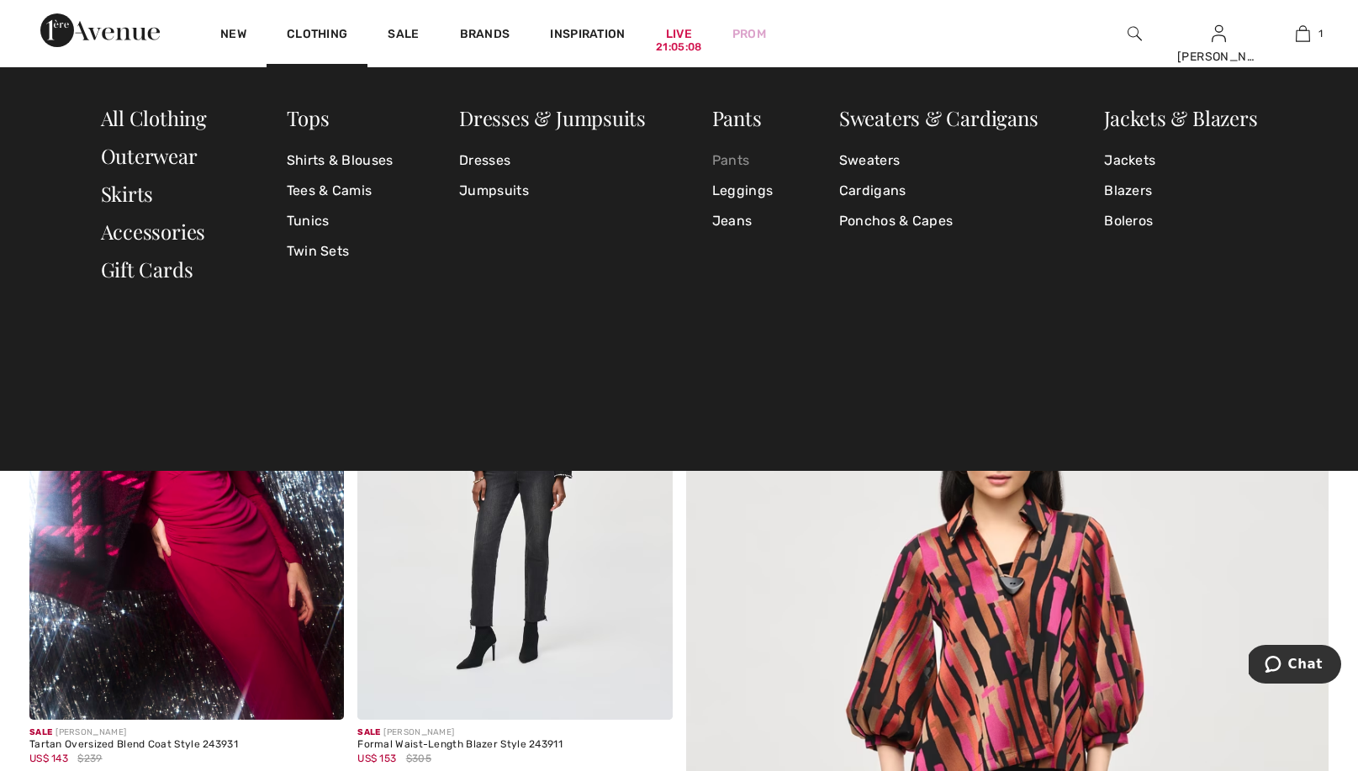
click at [737, 156] on link "Pants" at bounding box center [742, 160] width 61 height 30
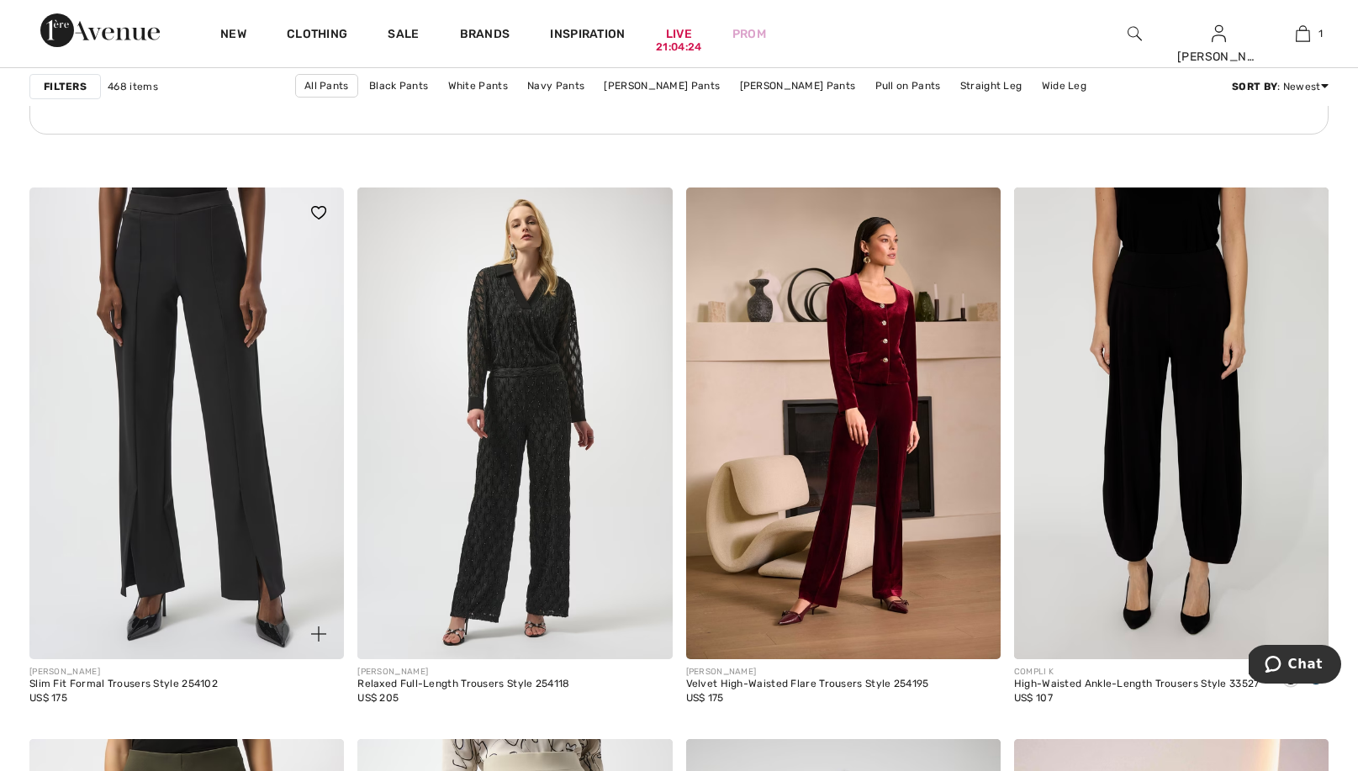
scroll to position [6811, 0]
click at [261, 515] on img at bounding box center [186, 423] width 315 height 472
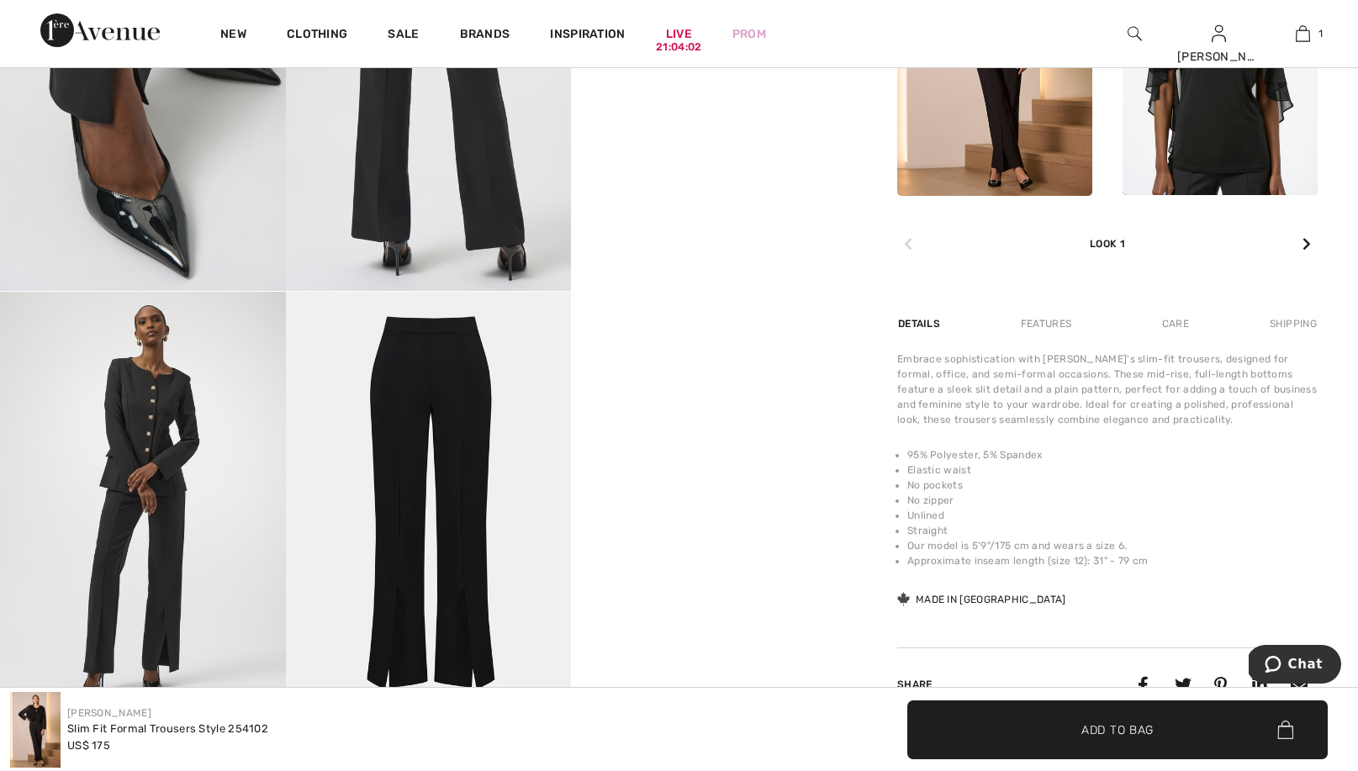
scroll to position [880, 0]
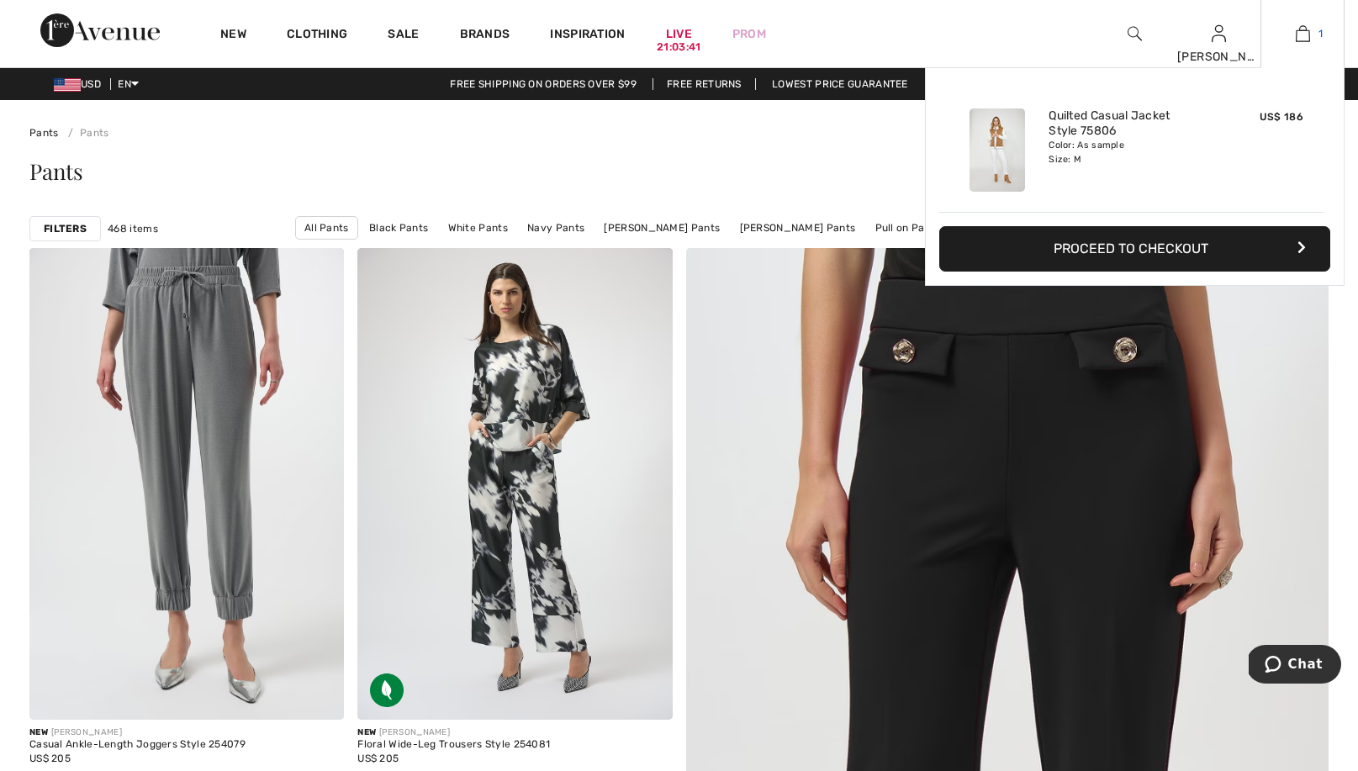
click at [1299, 34] on img at bounding box center [1303, 34] width 14 height 20
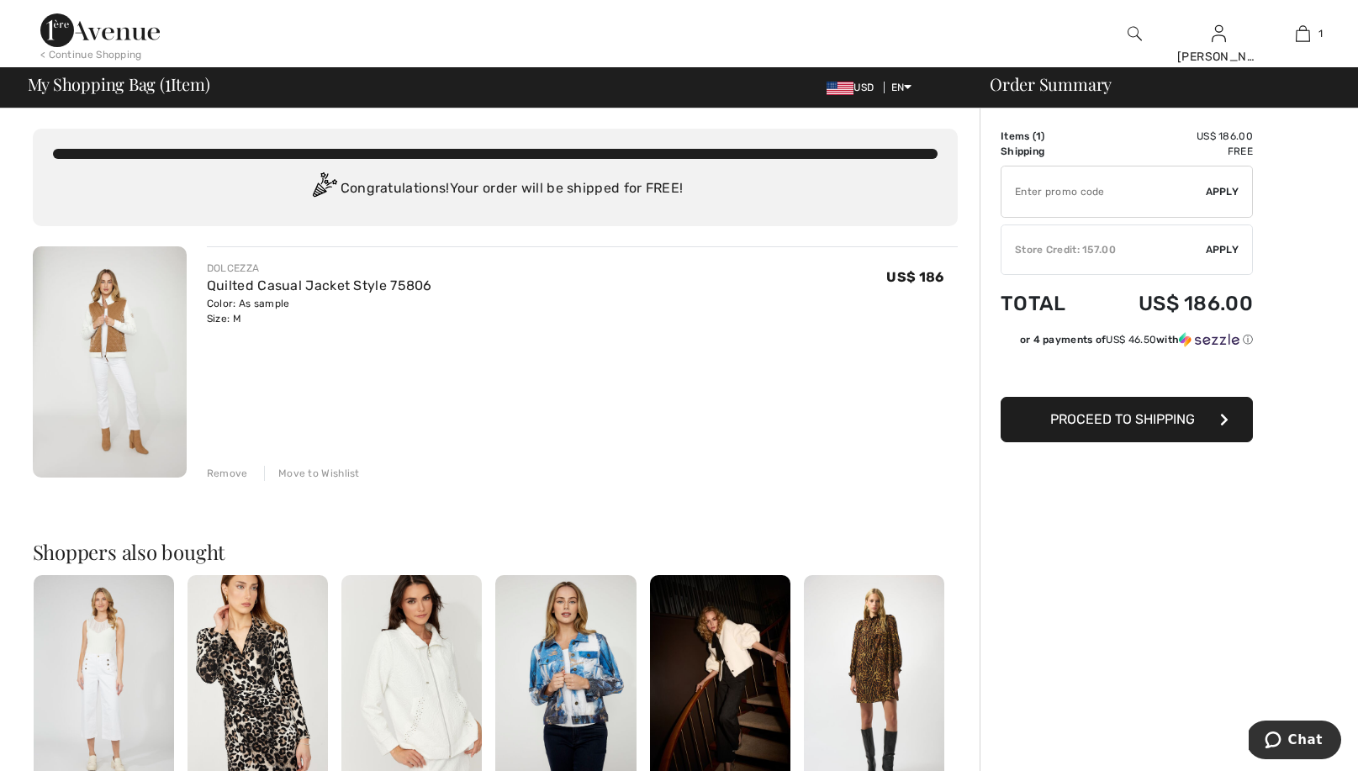
click at [1122, 418] on span "Proceed to Shipping" at bounding box center [1122, 419] width 145 height 16
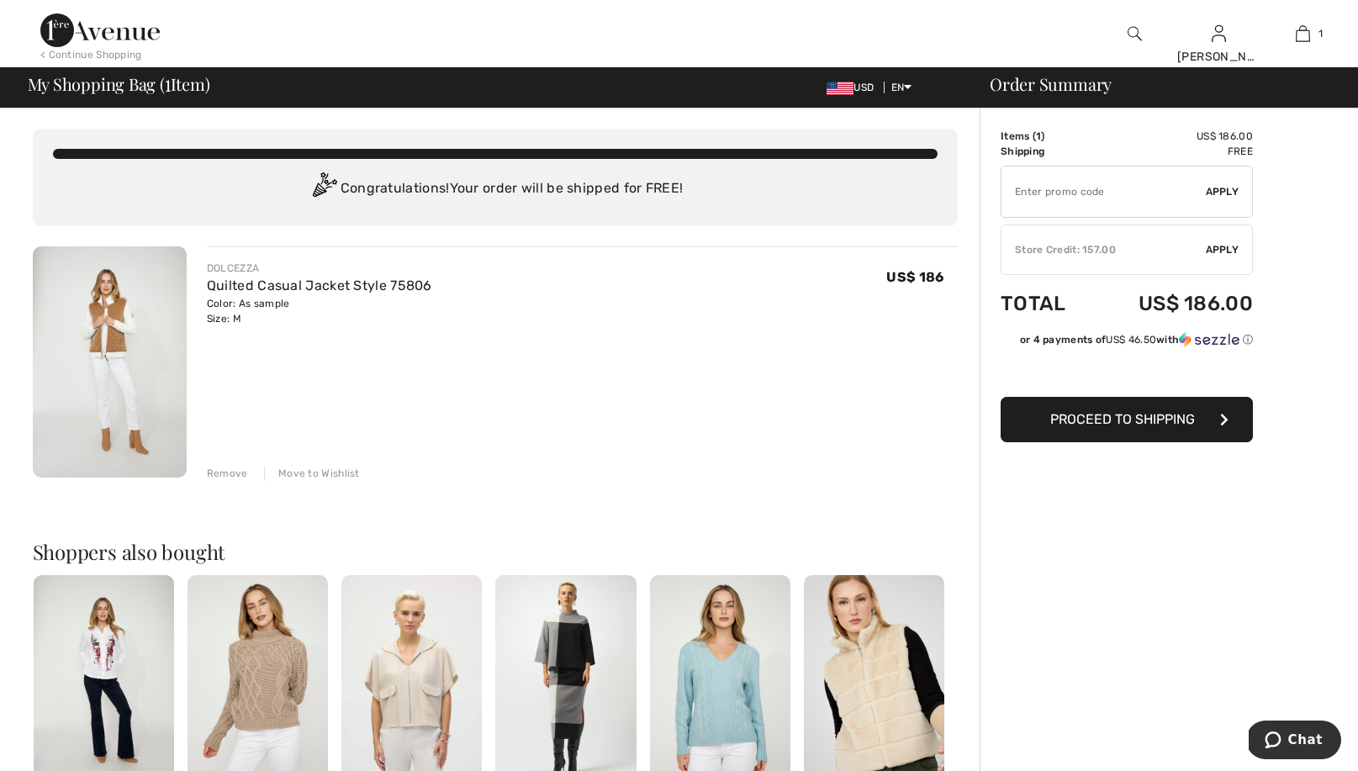
click at [1125, 252] on div "Store Credit: 157.00" at bounding box center [1104, 249] width 204 height 15
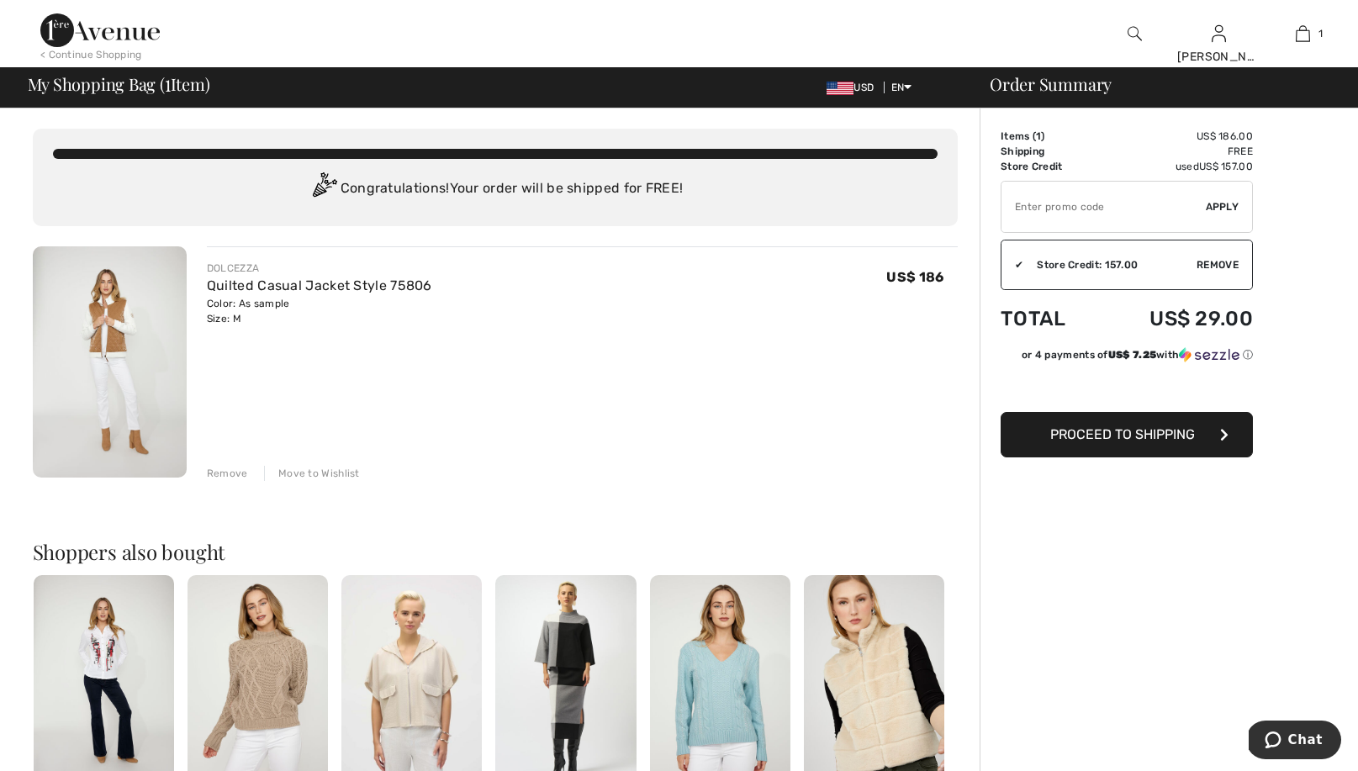
click at [261, 685] on img at bounding box center [258, 680] width 140 height 211
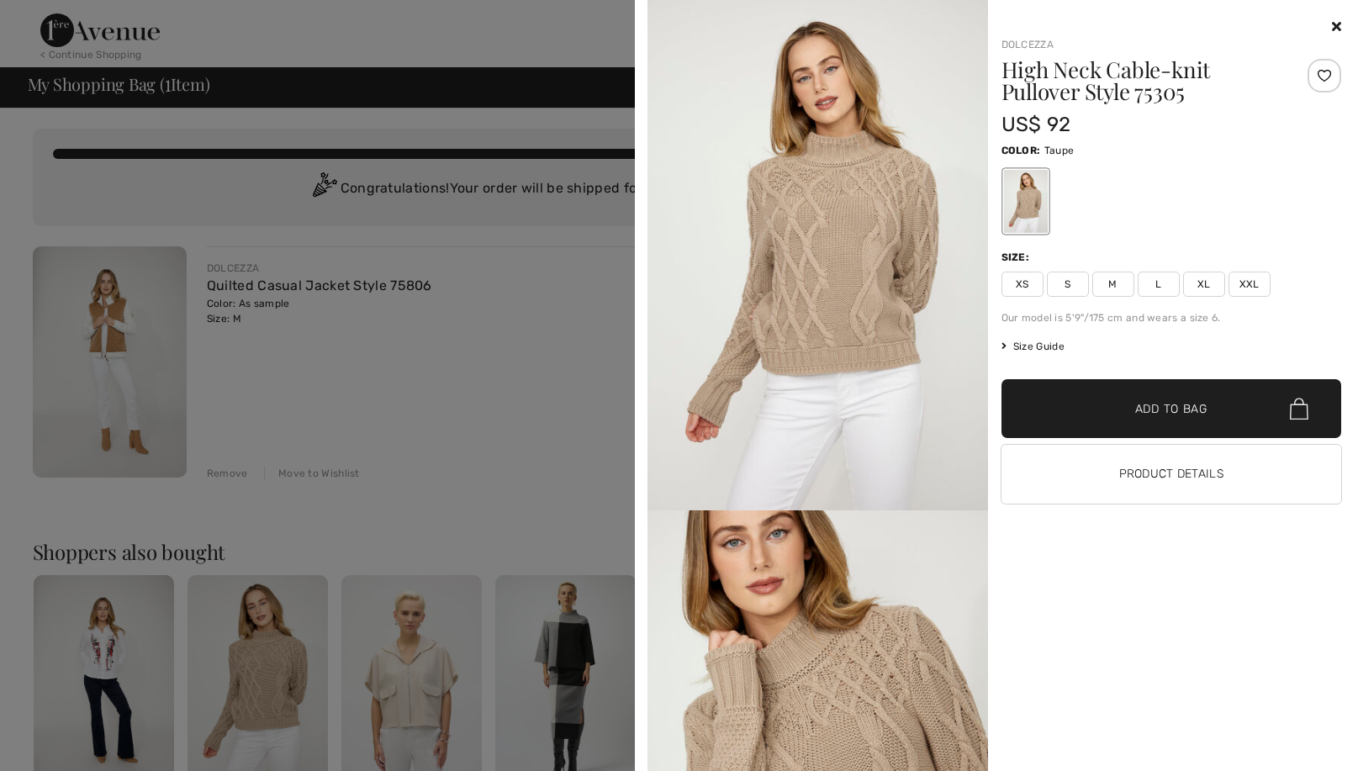
click at [1335, 25] on icon at bounding box center [1336, 25] width 9 height 13
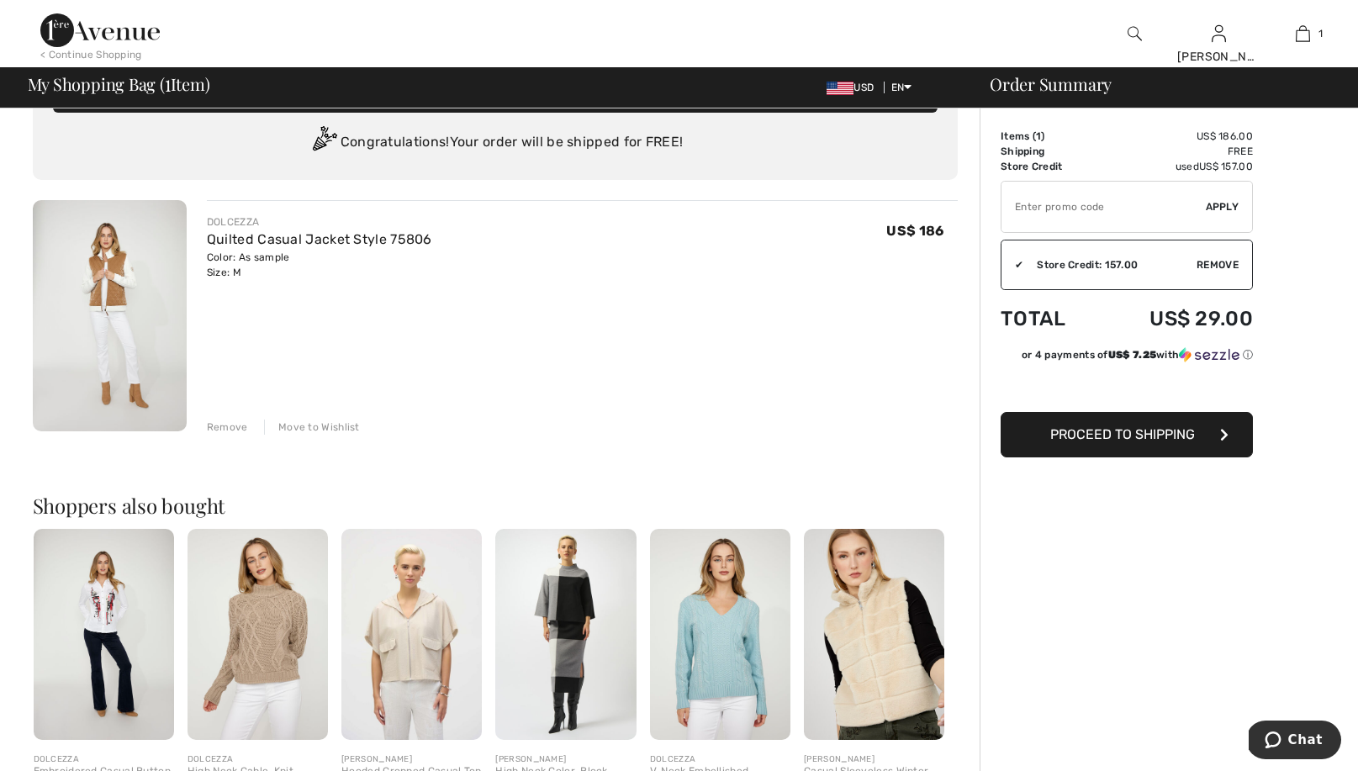
scroll to position [66, 0]
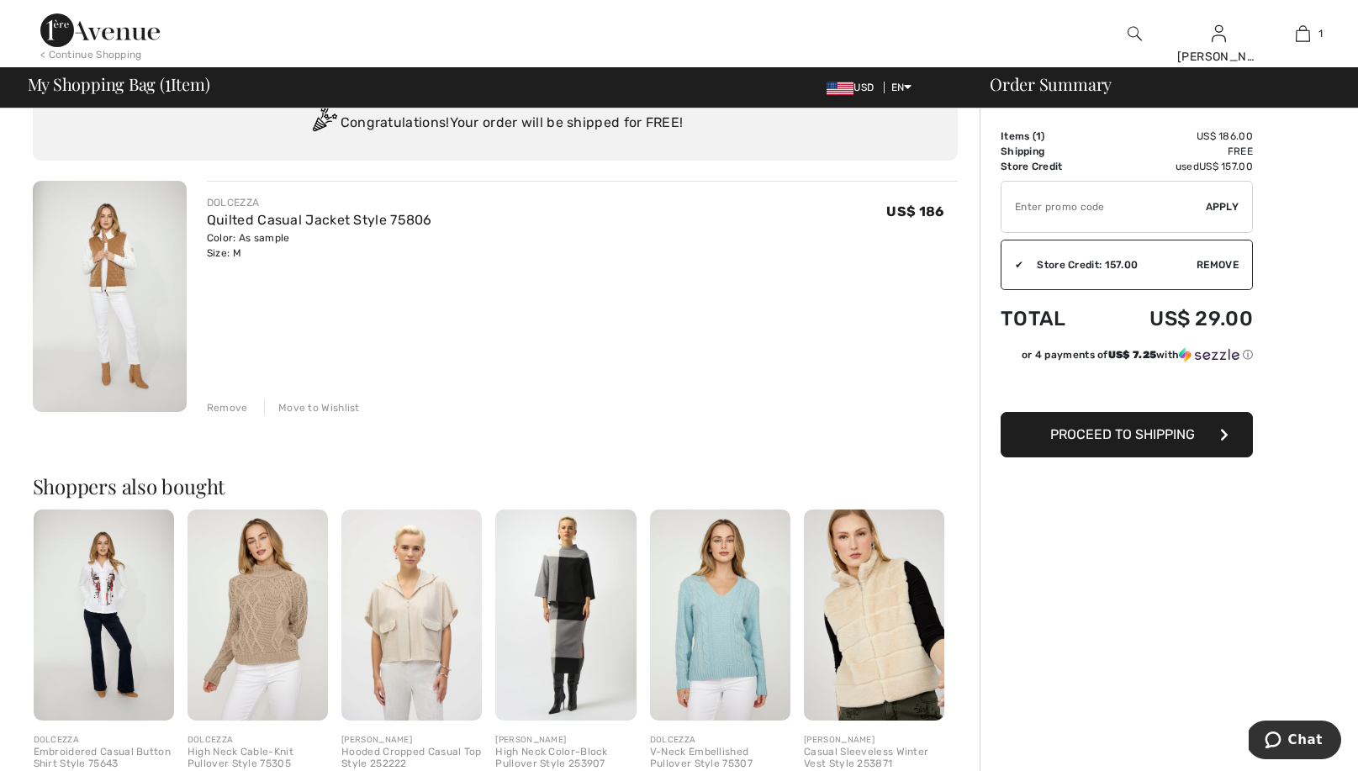
click at [722, 645] on img at bounding box center [720, 615] width 140 height 211
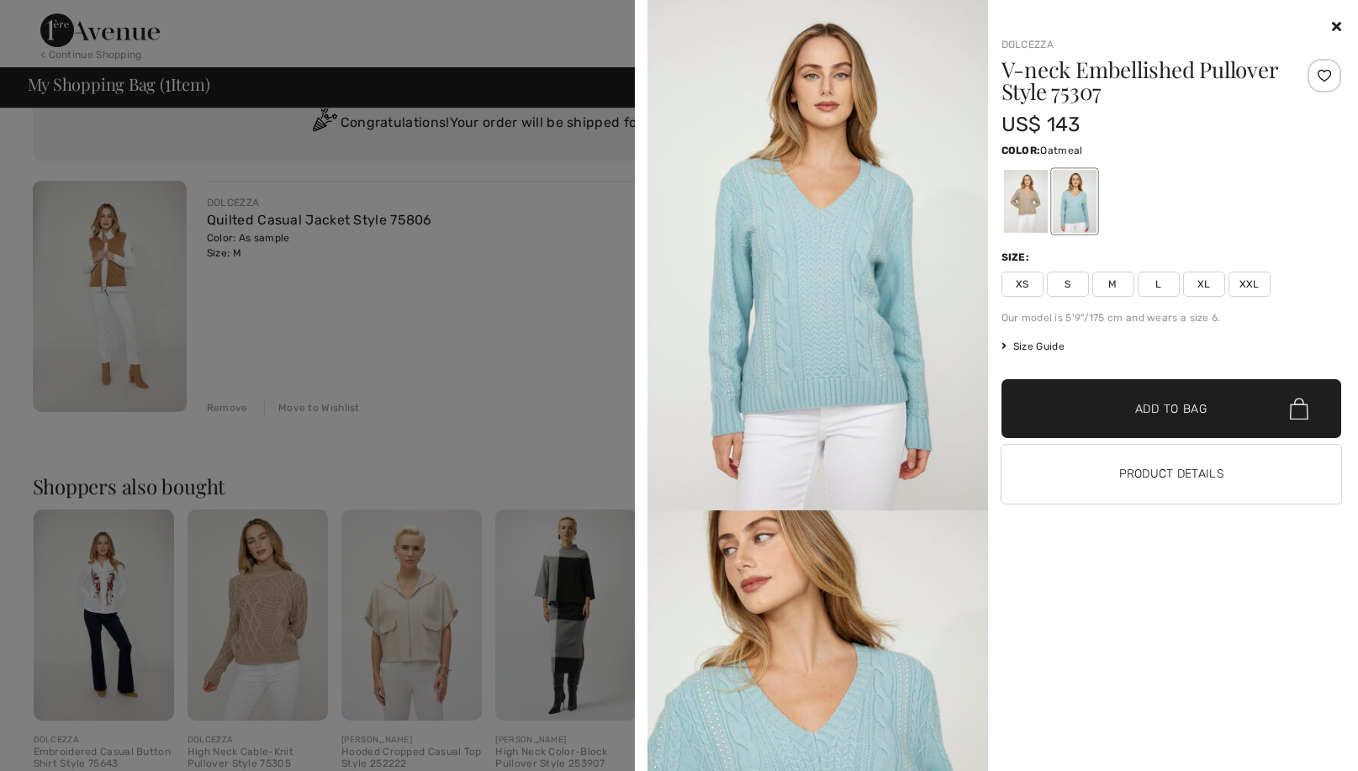
click at [1023, 219] on div at bounding box center [1025, 201] width 44 height 63
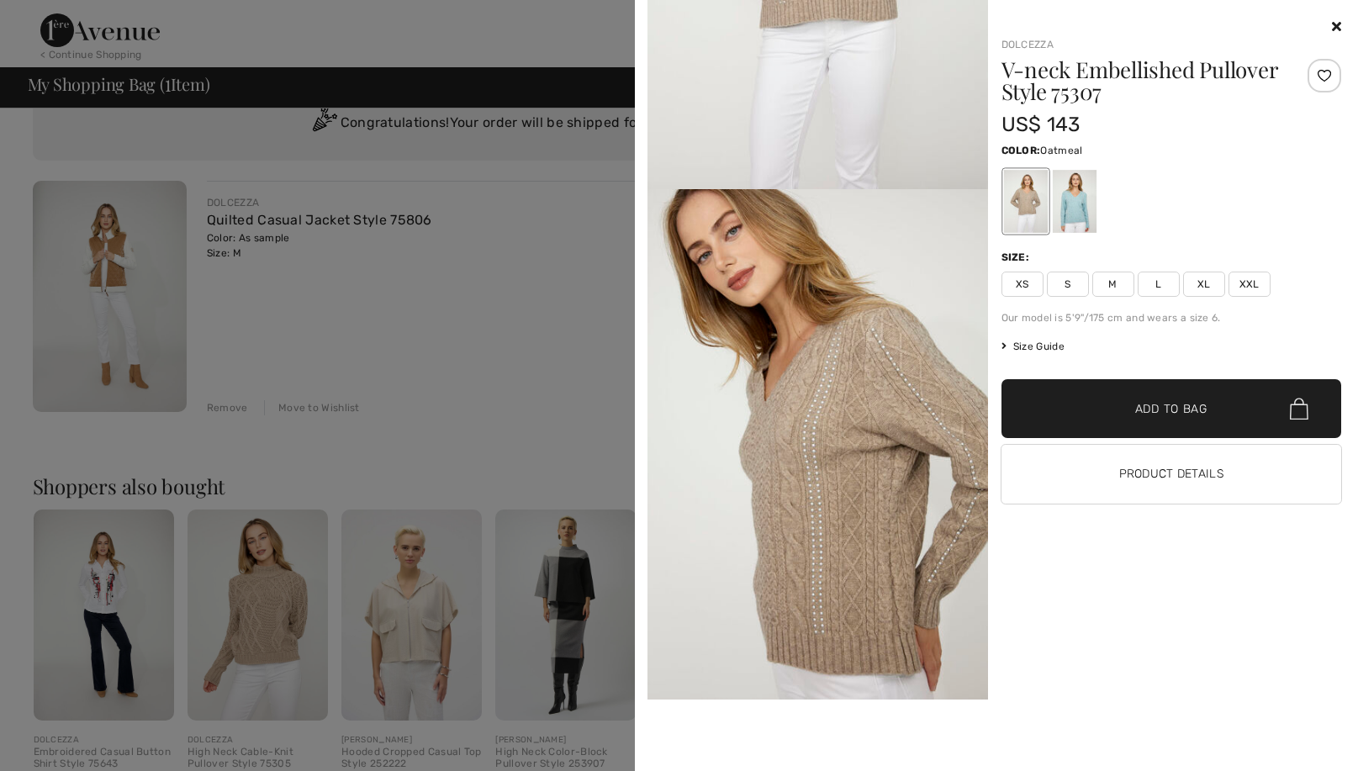
scroll to position [328, 0]
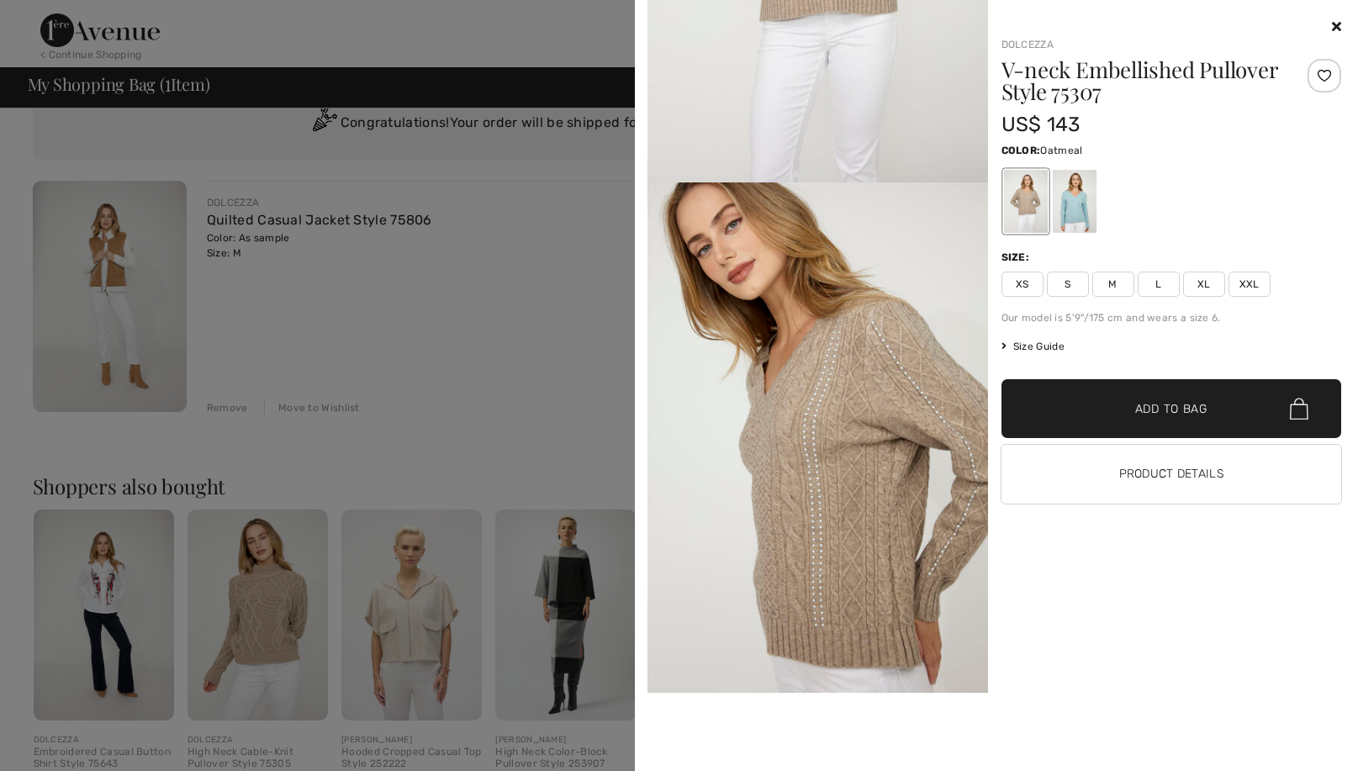
click at [823, 553] on img at bounding box center [818, 437] width 341 height 510
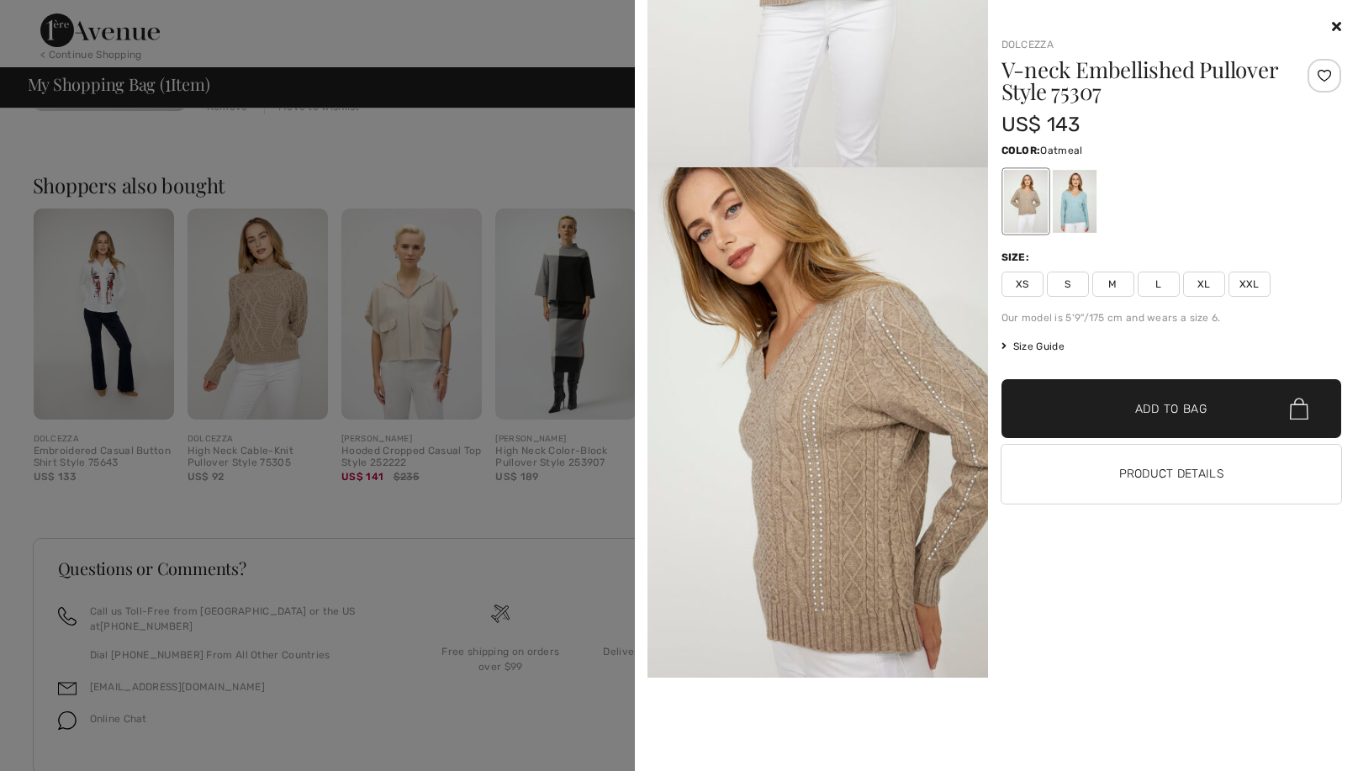
scroll to position [0, 0]
click at [1332, 24] on icon at bounding box center [1336, 25] width 9 height 13
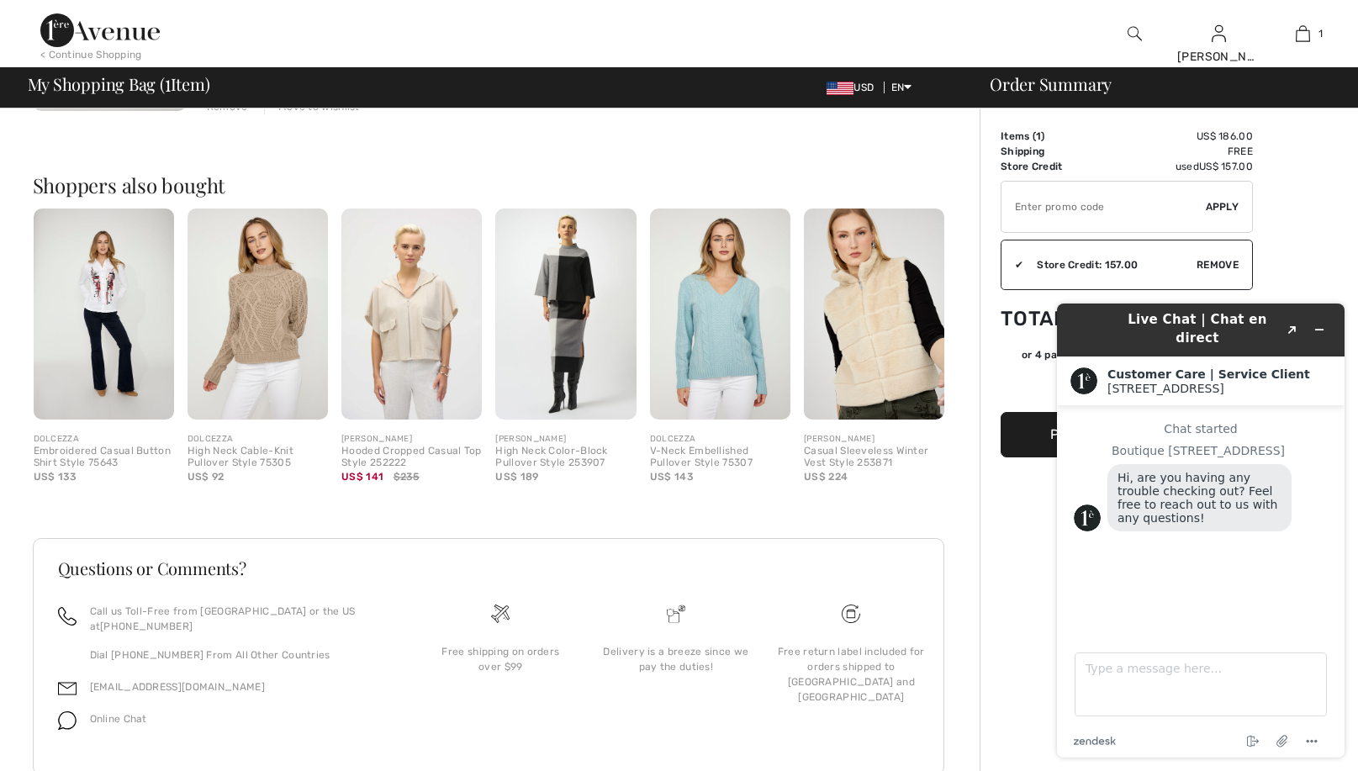
click at [732, 366] on img at bounding box center [720, 314] width 140 height 211
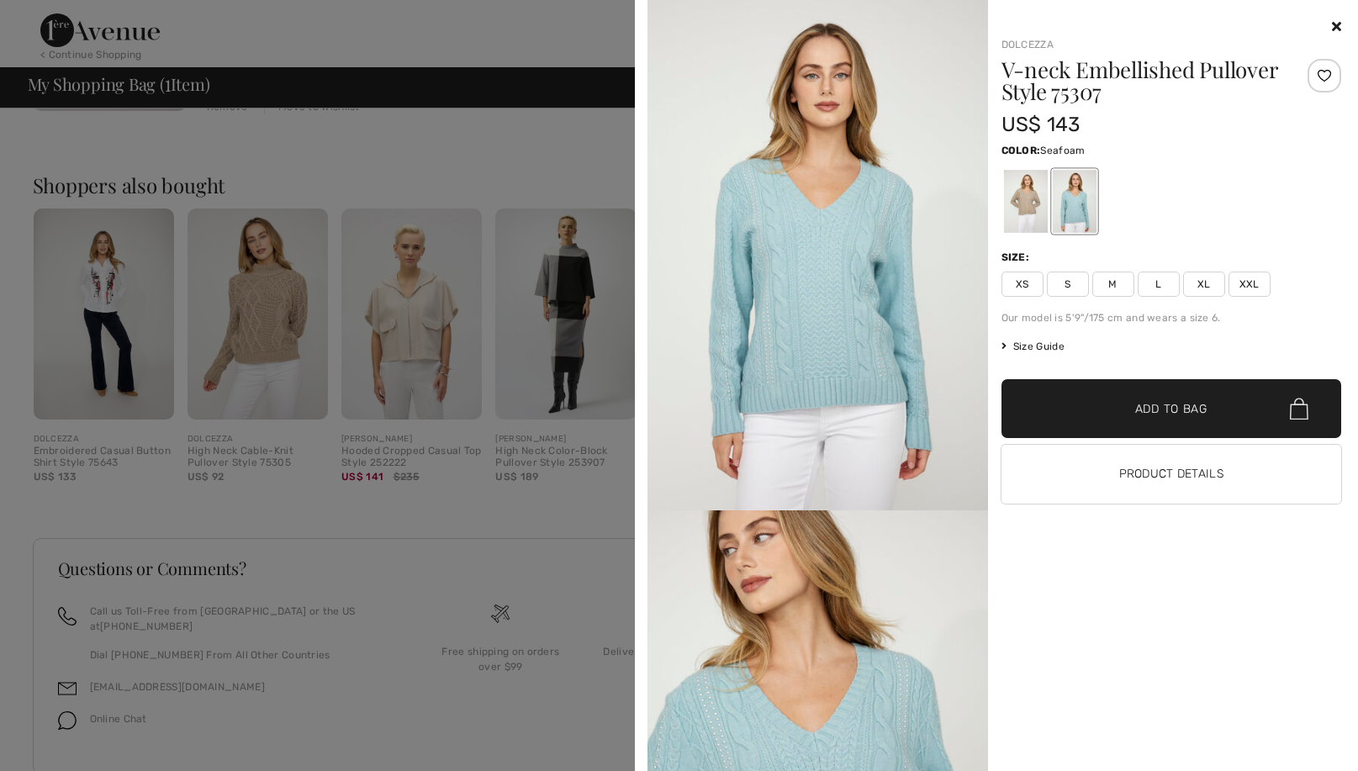
click at [565, 548] on div at bounding box center [679, 385] width 1358 height 771
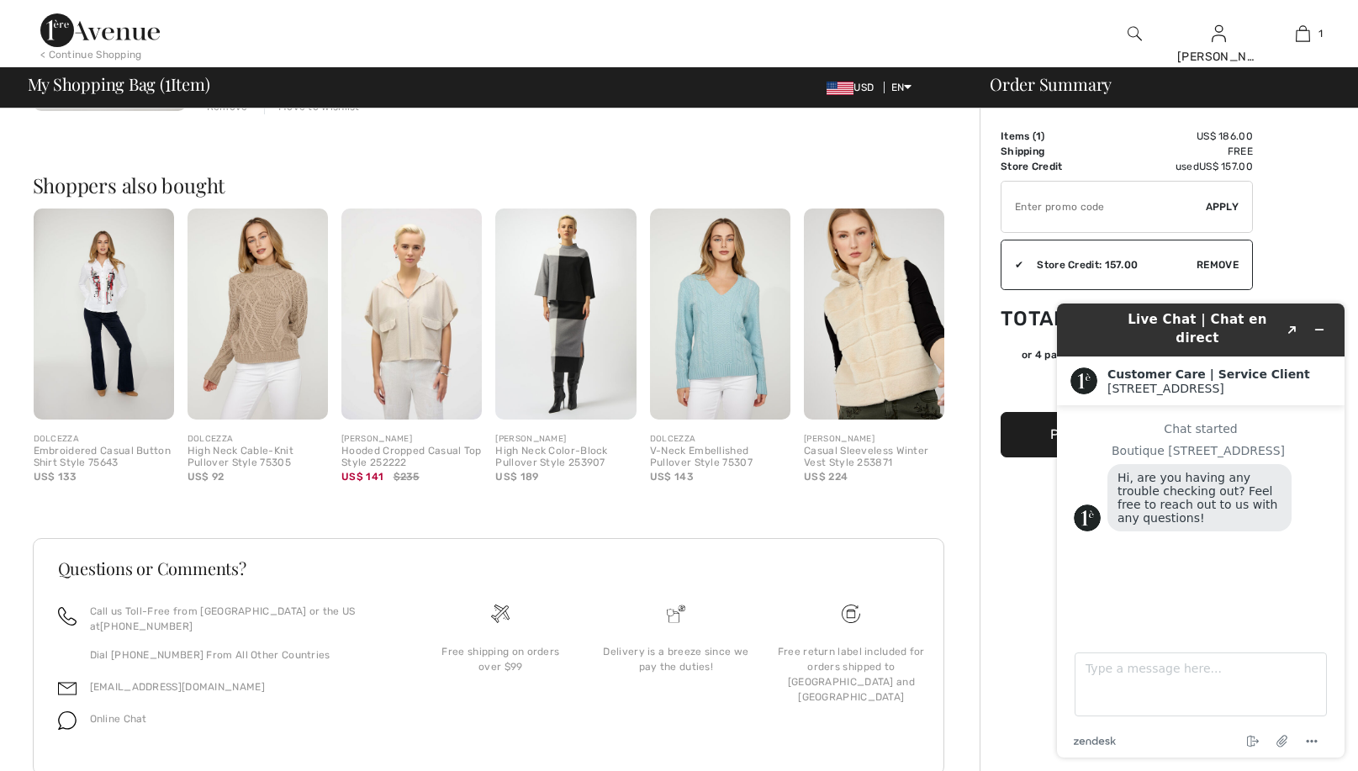
click at [873, 315] on img at bounding box center [874, 314] width 140 height 211
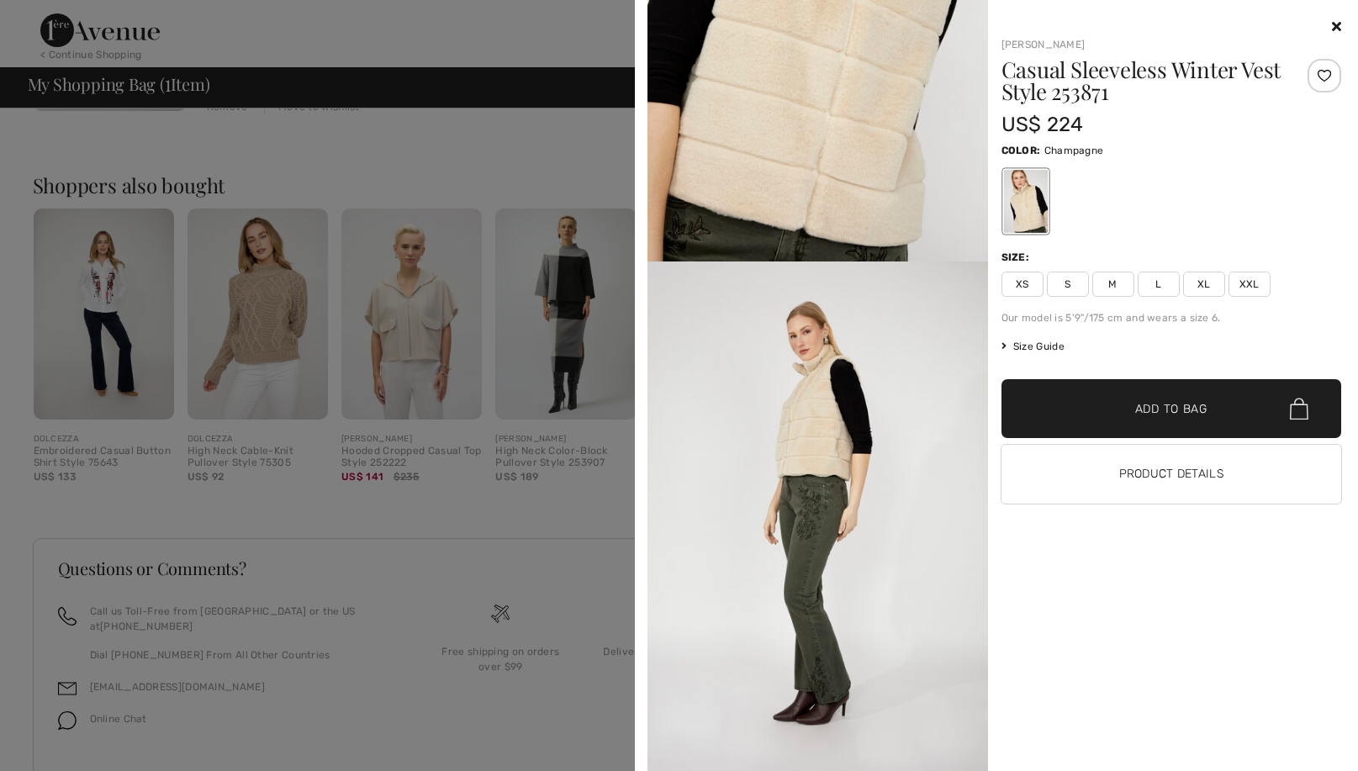
scroll to position [1842, 0]
click at [594, 574] on div at bounding box center [679, 385] width 1358 height 771
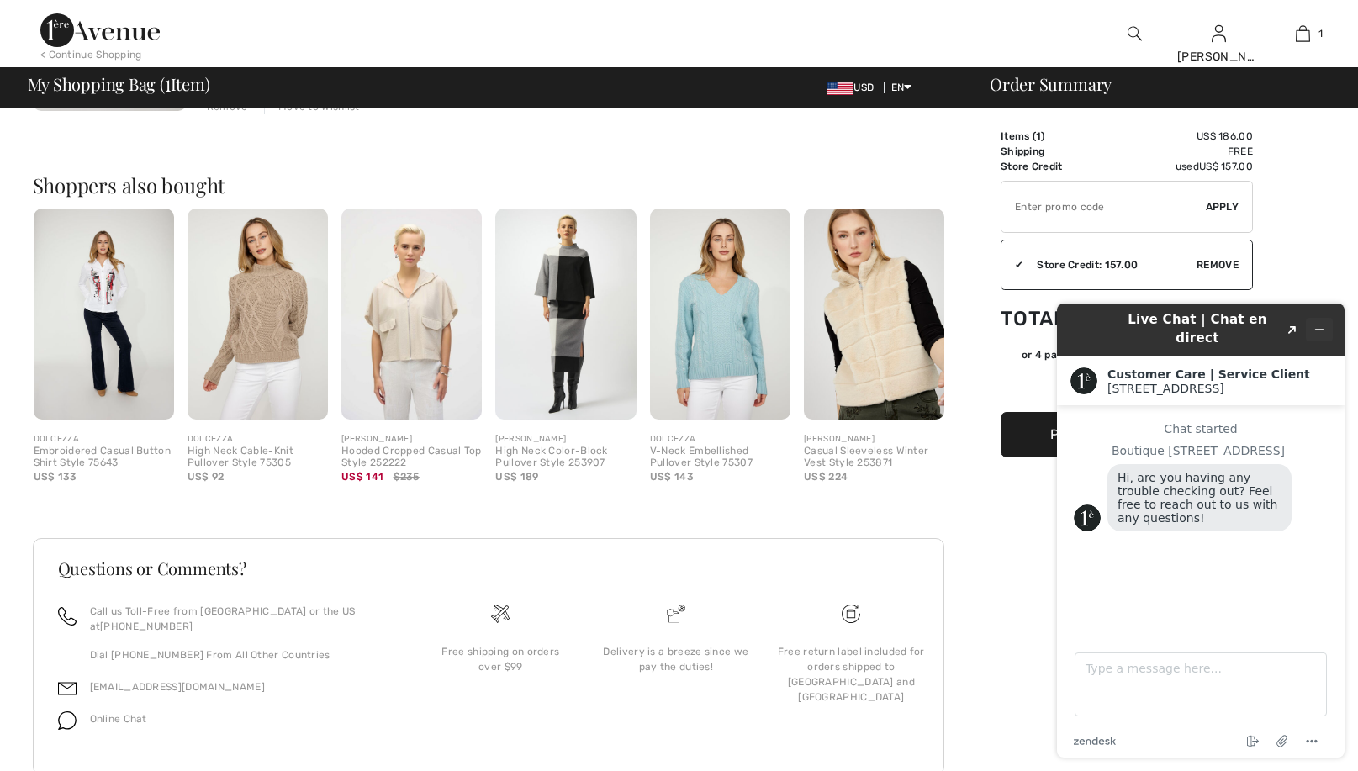
click at [1320, 330] on icon "Minimize widget" at bounding box center [1320, 330] width 8 height 0
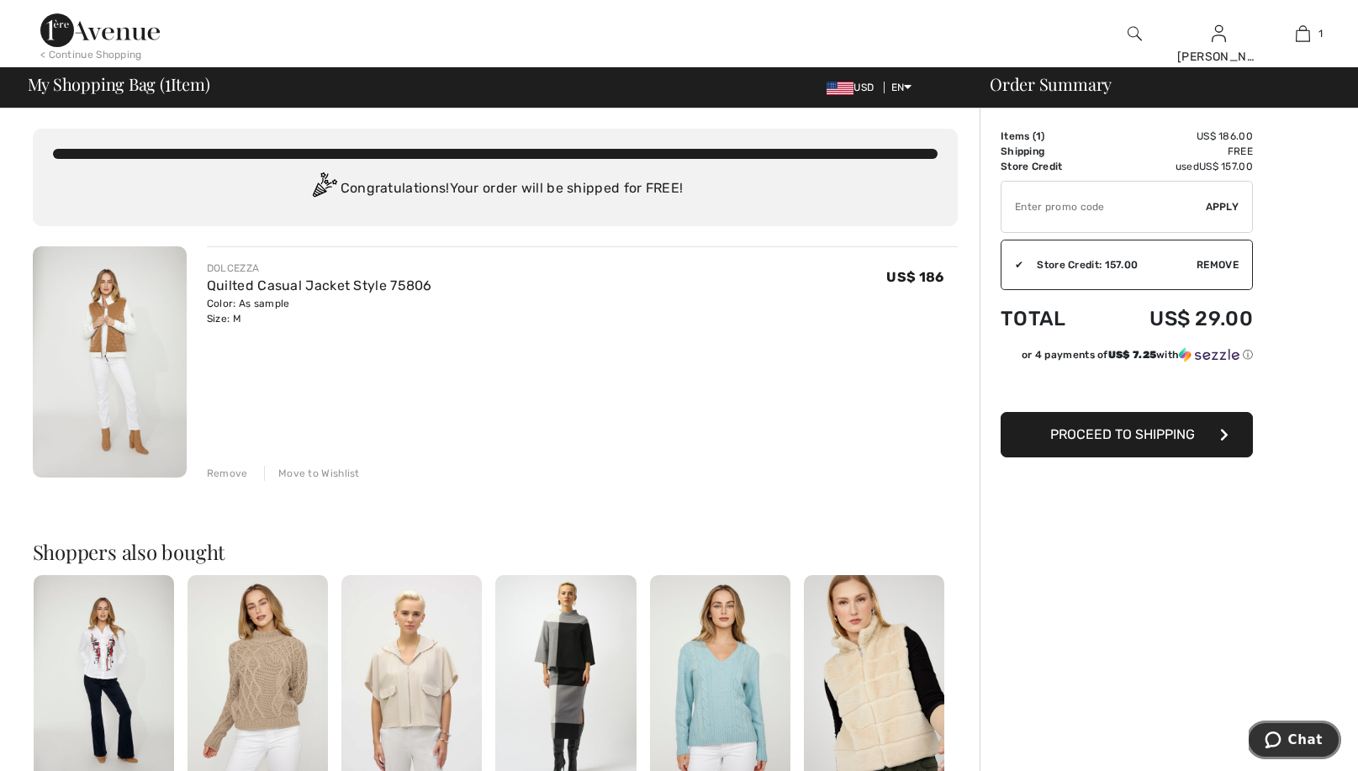
scroll to position [0, 0]
click at [108, 350] on img at bounding box center [110, 361] width 154 height 231
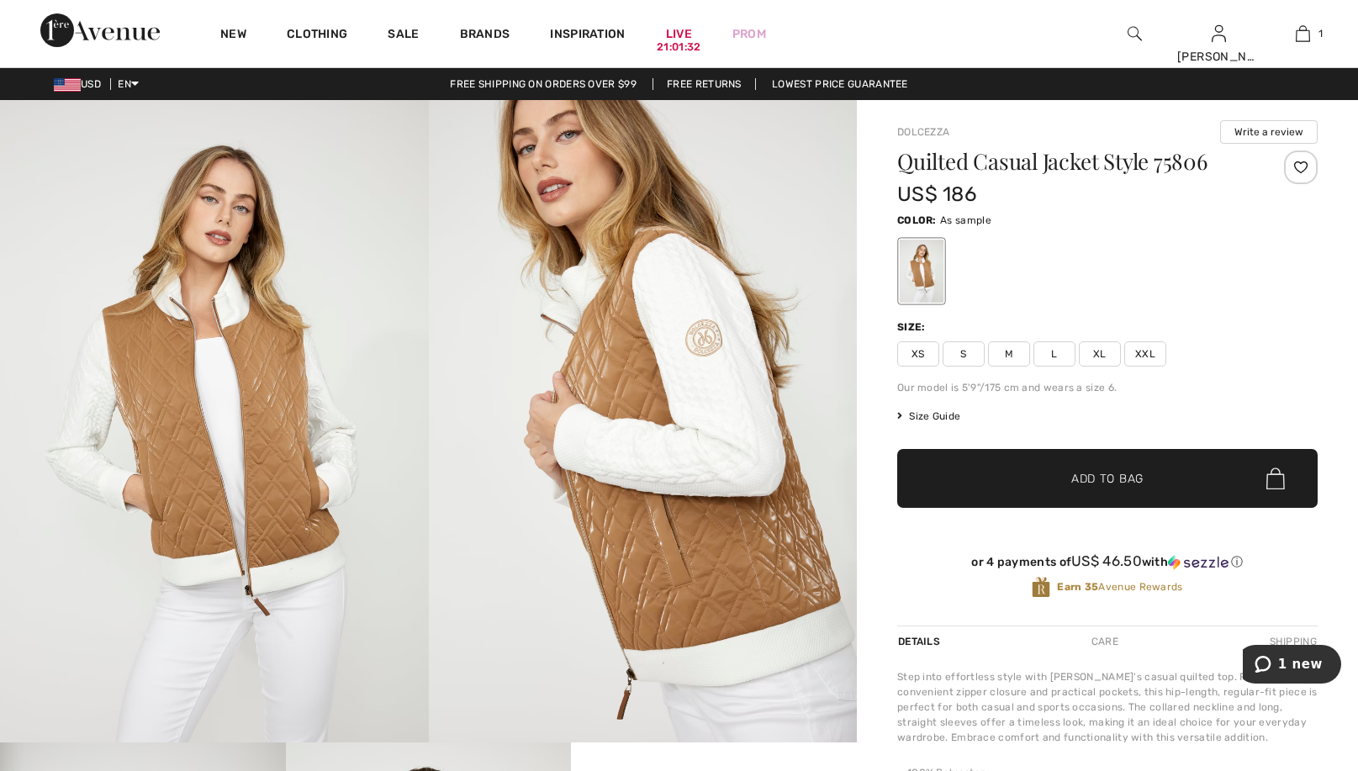
click at [695, 346] on img at bounding box center [643, 421] width 429 height 642
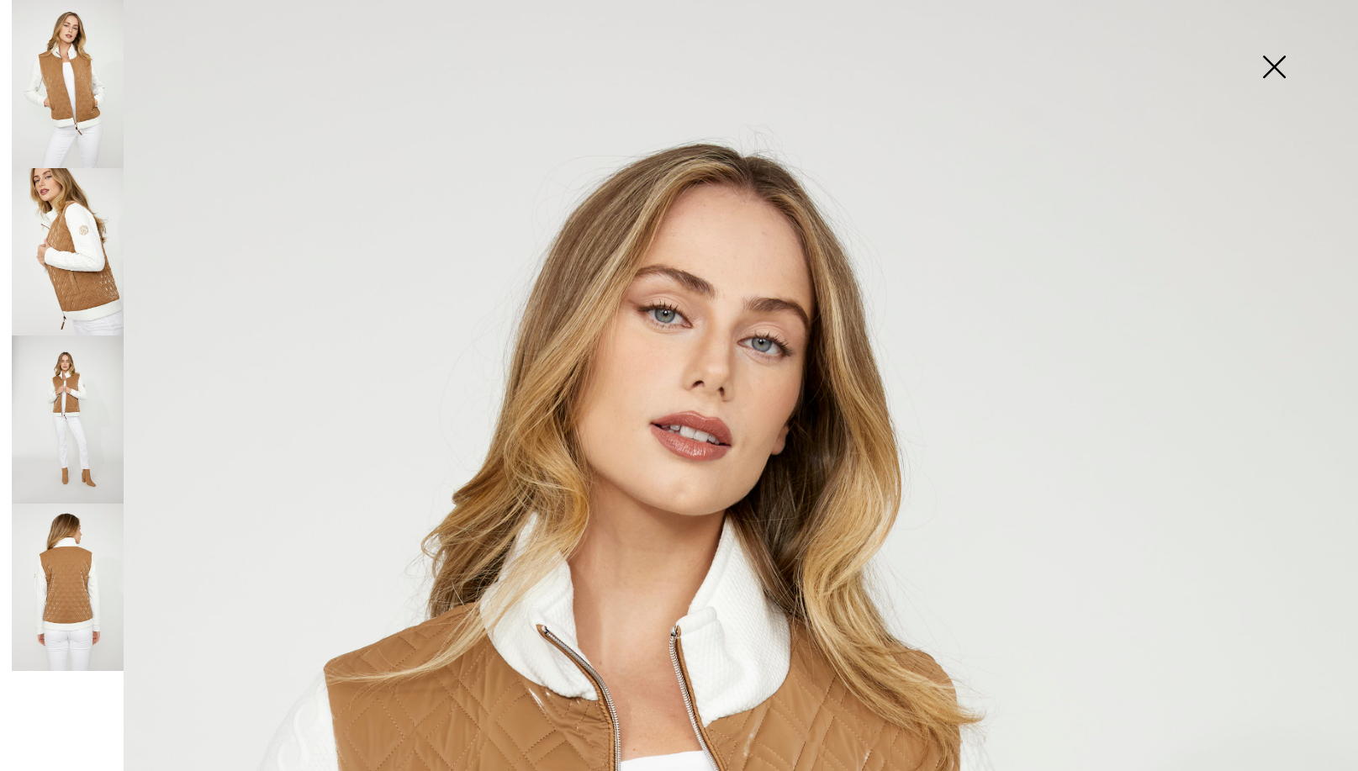
click at [82, 226] on img at bounding box center [68, 252] width 112 height 168
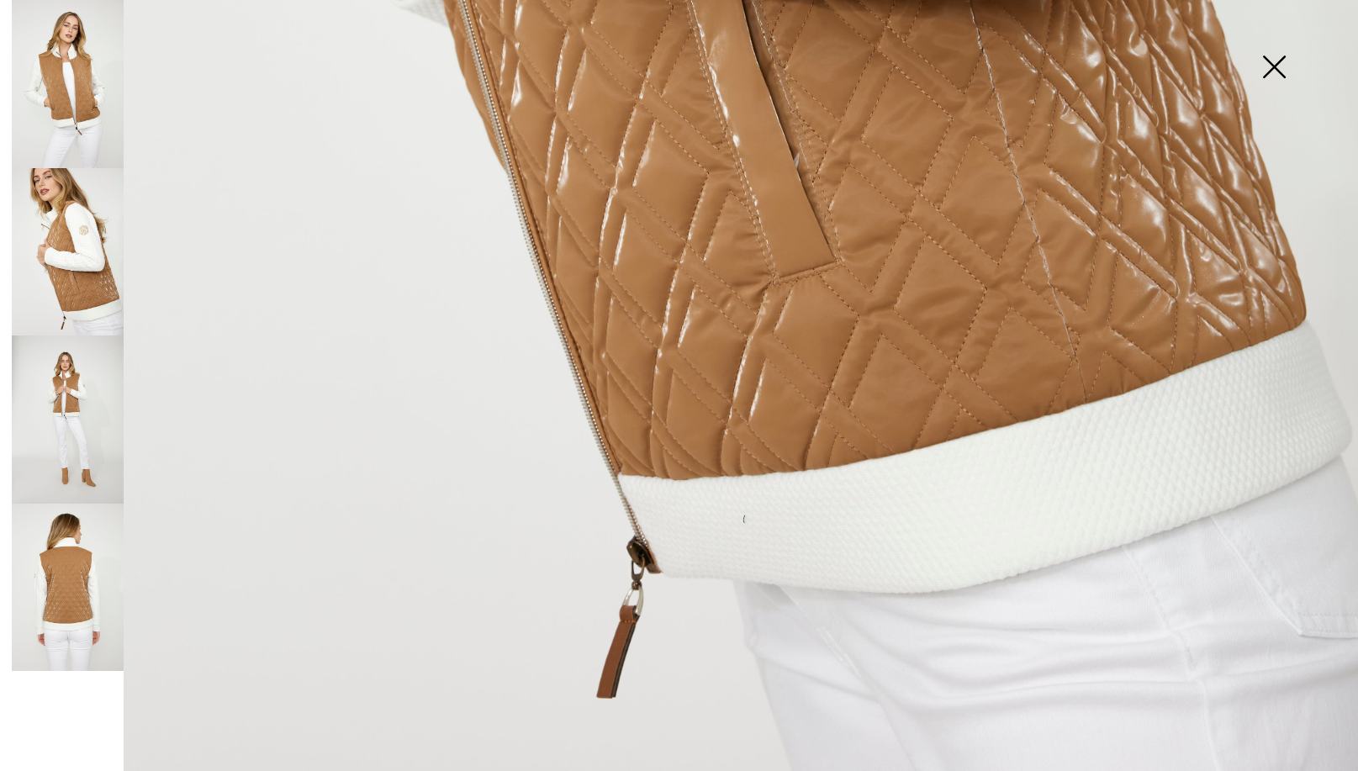
scroll to position [1266, 0]
click at [77, 597] on img at bounding box center [68, 588] width 112 height 168
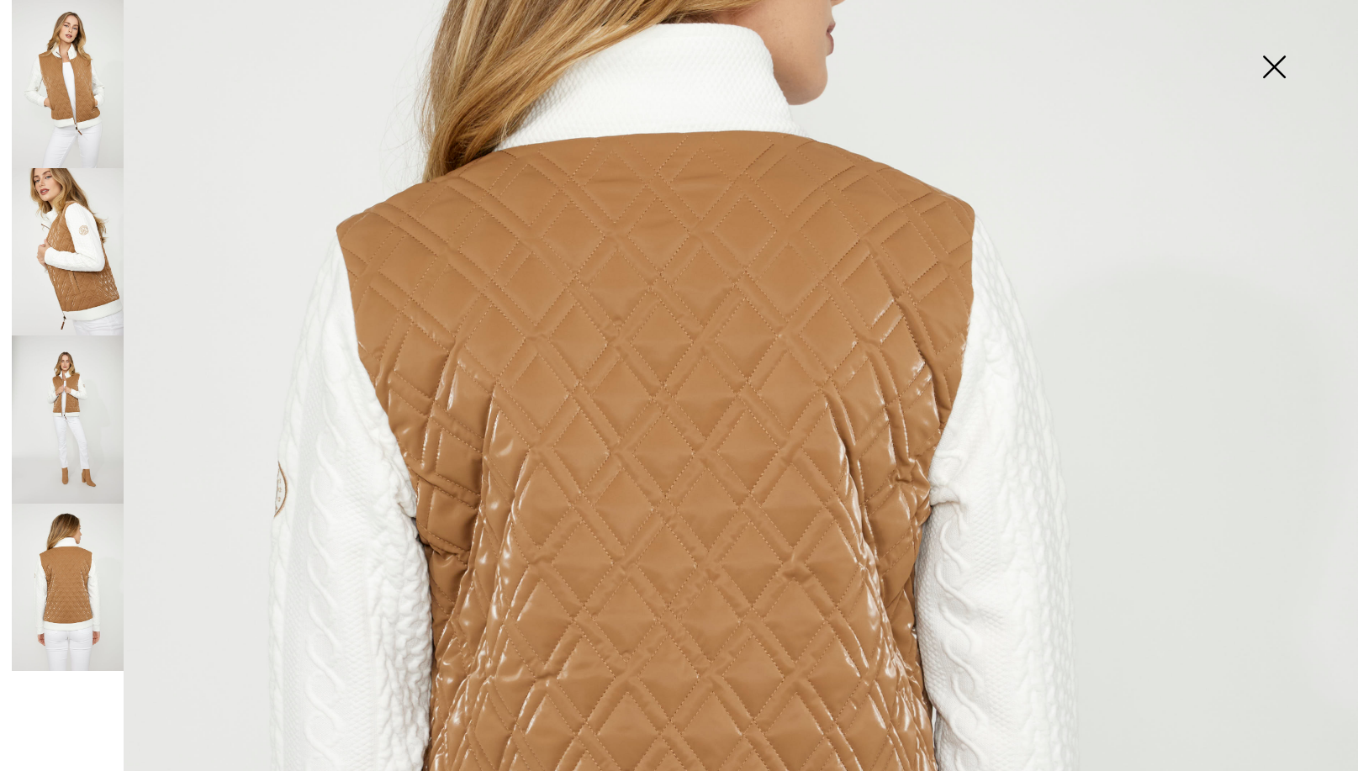
scroll to position [388, 0]
click at [71, 373] on img at bounding box center [68, 420] width 112 height 168
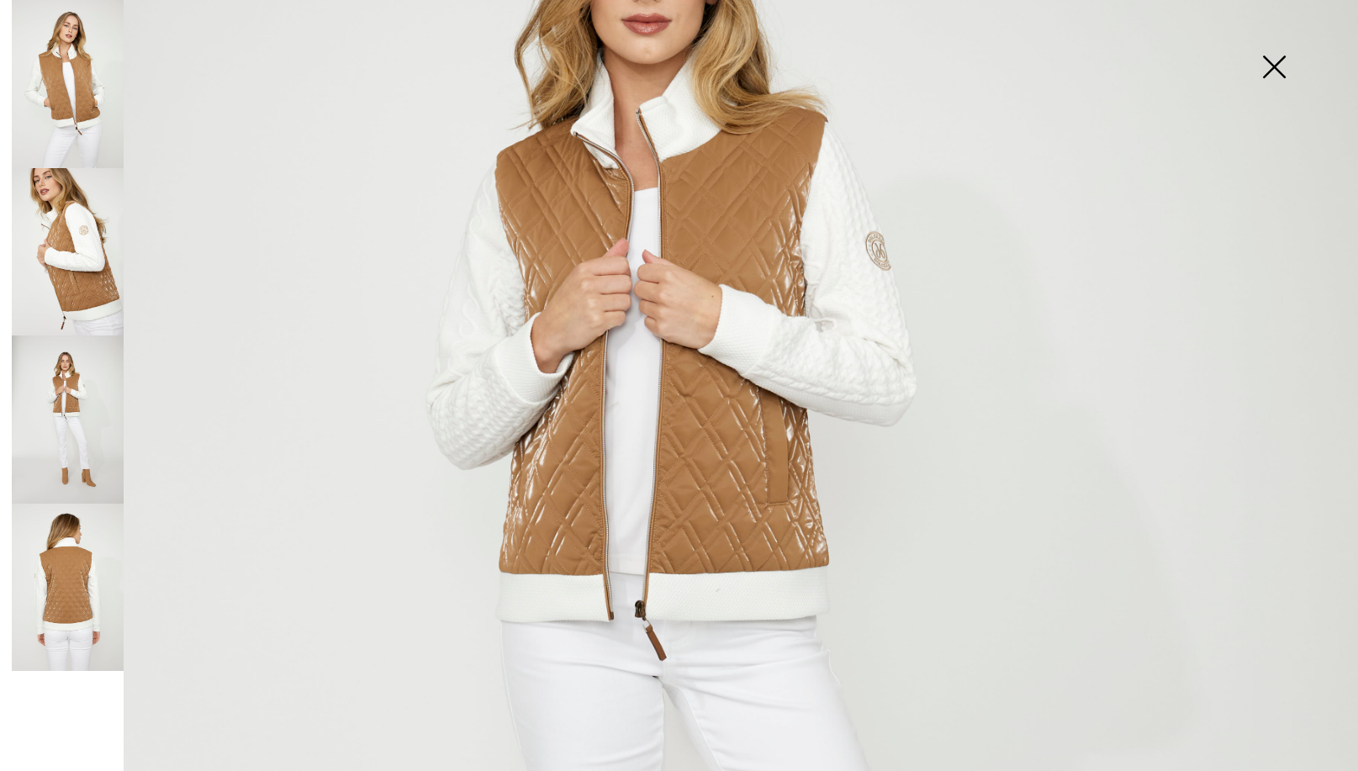
scroll to position [357, 0]
click at [1261, 67] on img at bounding box center [1274, 68] width 84 height 87
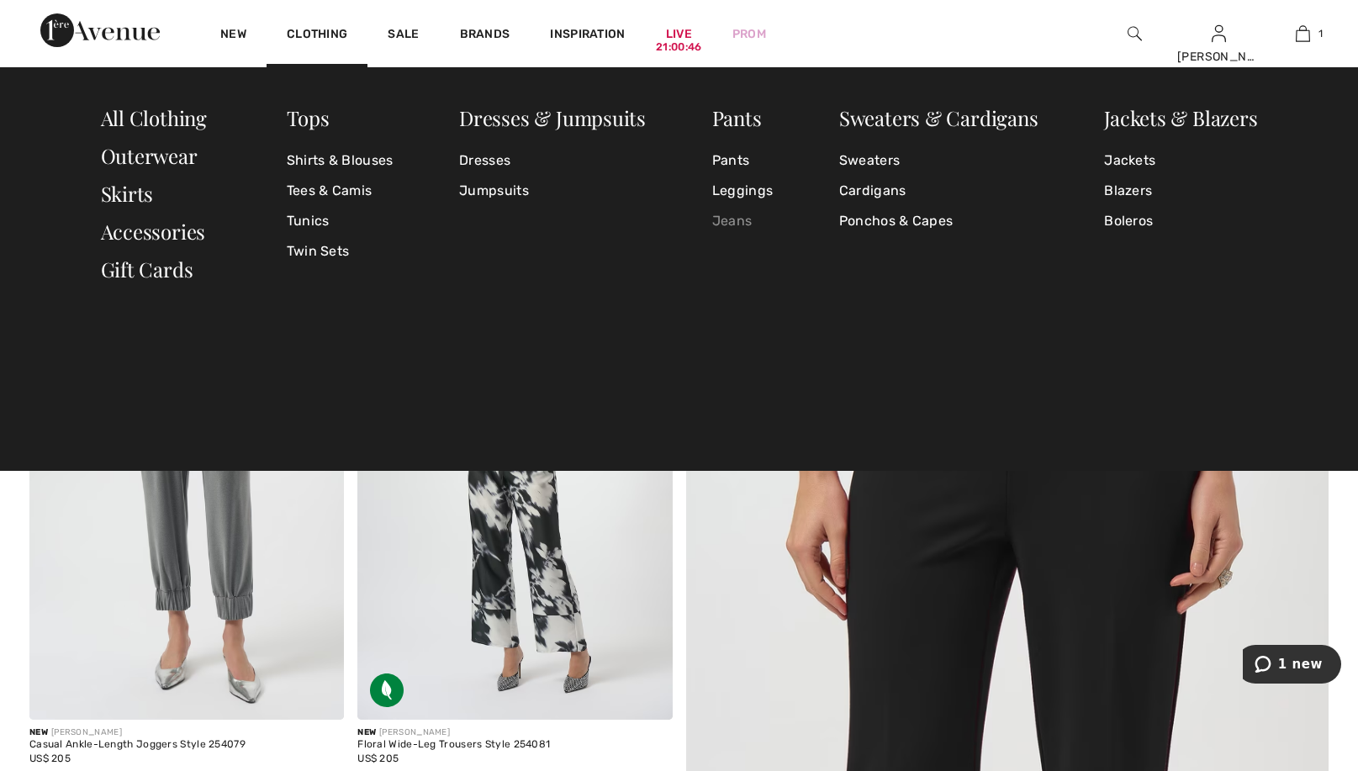
click at [730, 219] on link "Jeans" at bounding box center [742, 221] width 61 height 30
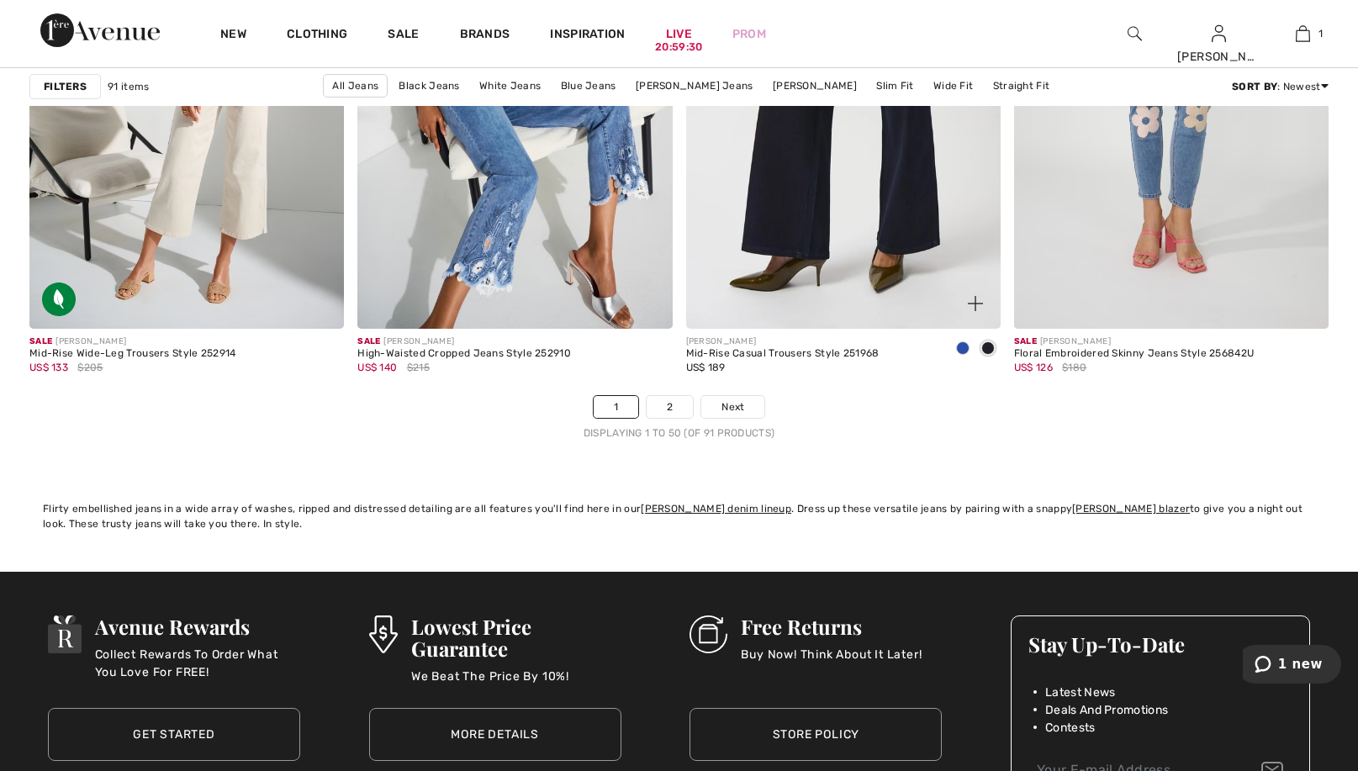
scroll to position [8253, 0]
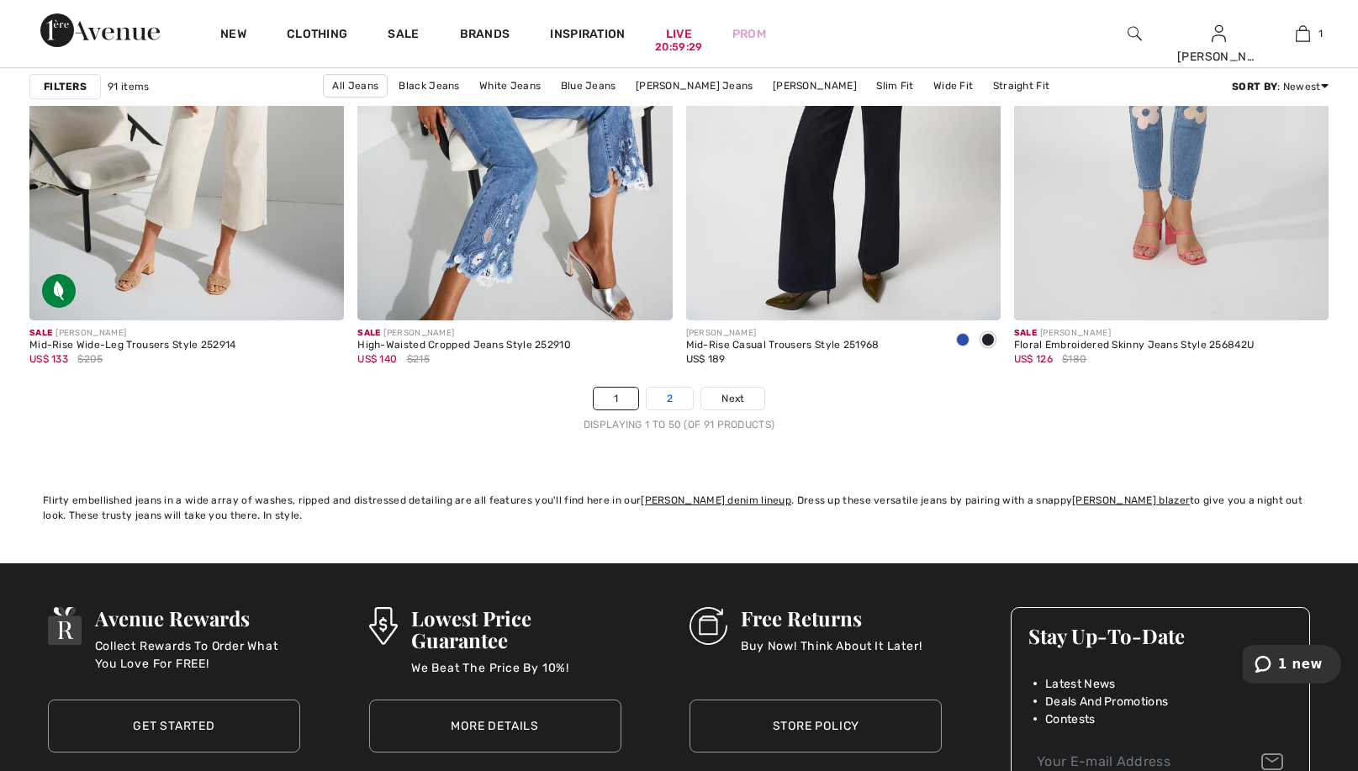
click at [662, 400] on link "2" at bounding box center [670, 399] width 46 height 22
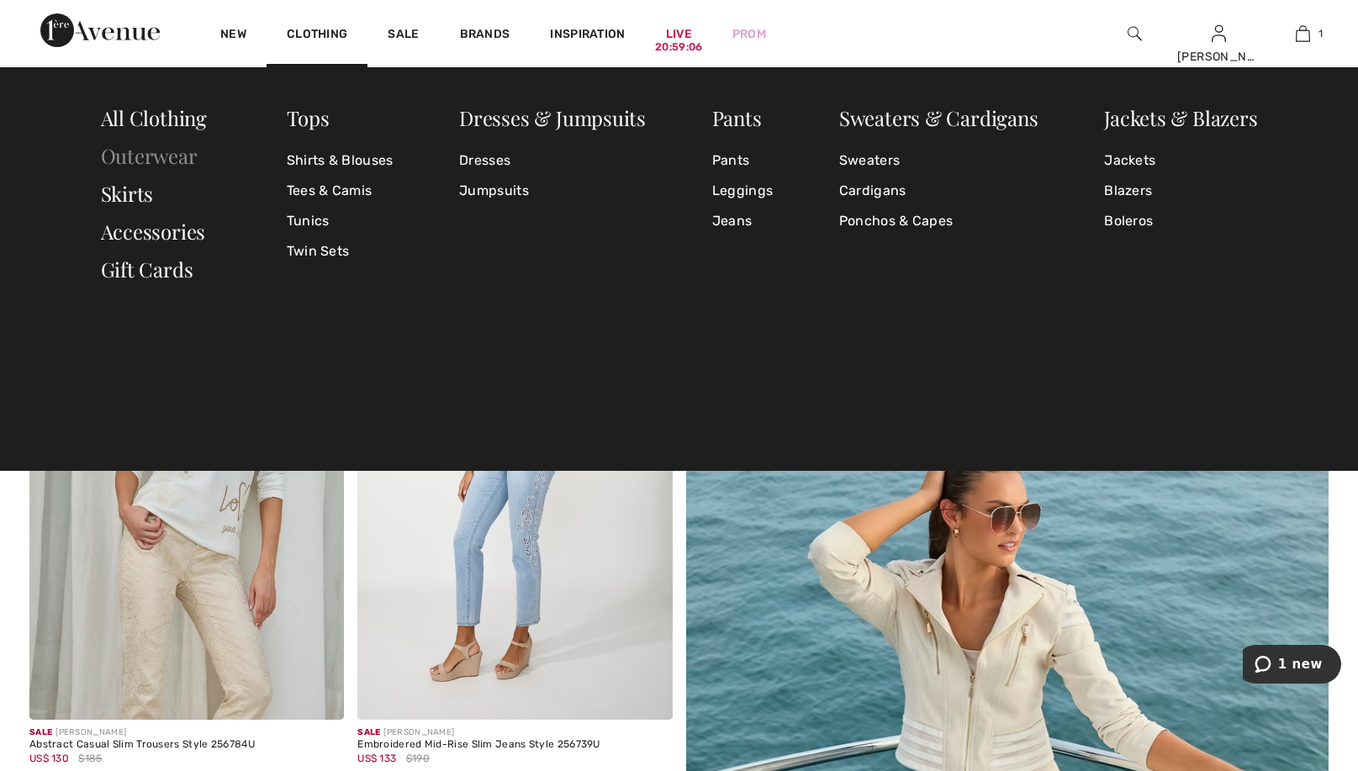
click at [168, 156] on link "Outerwear" at bounding box center [149, 155] width 97 height 27
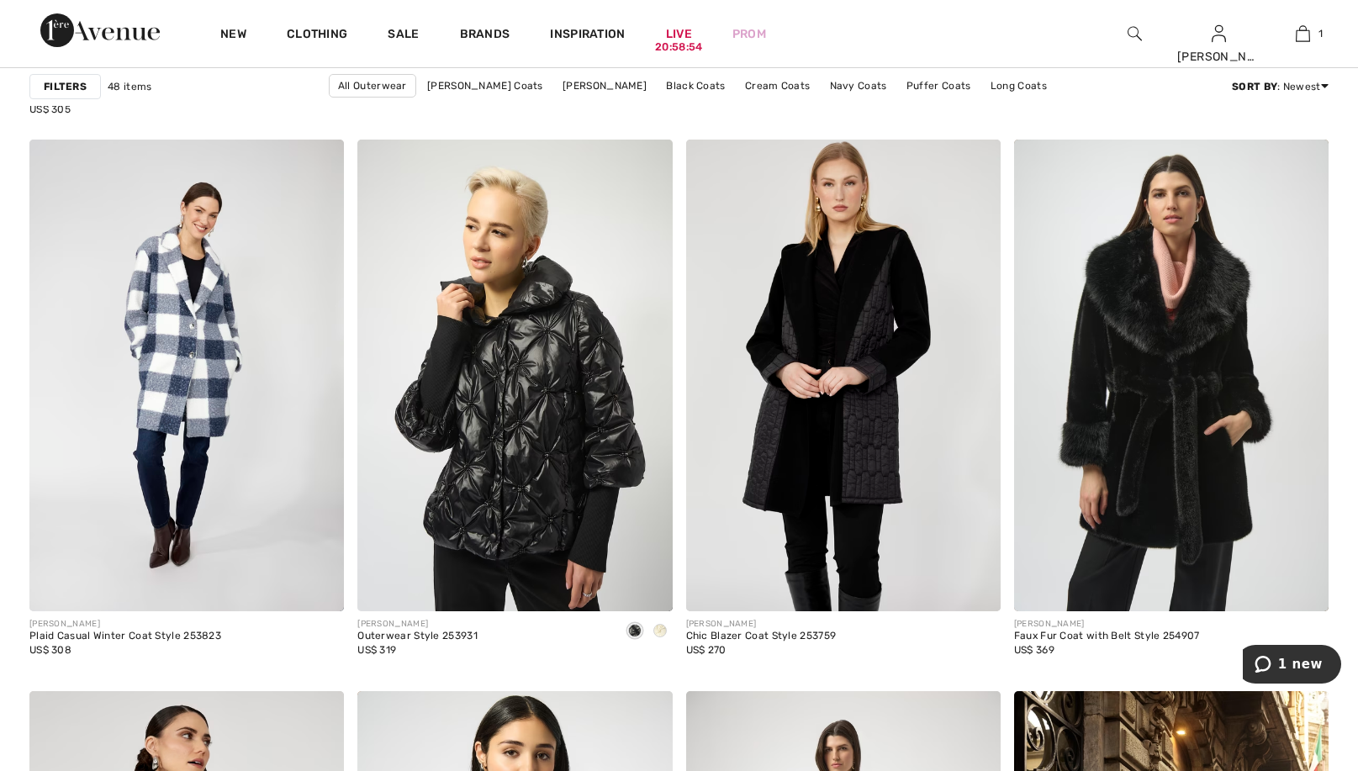
scroll to position [1224, 0]
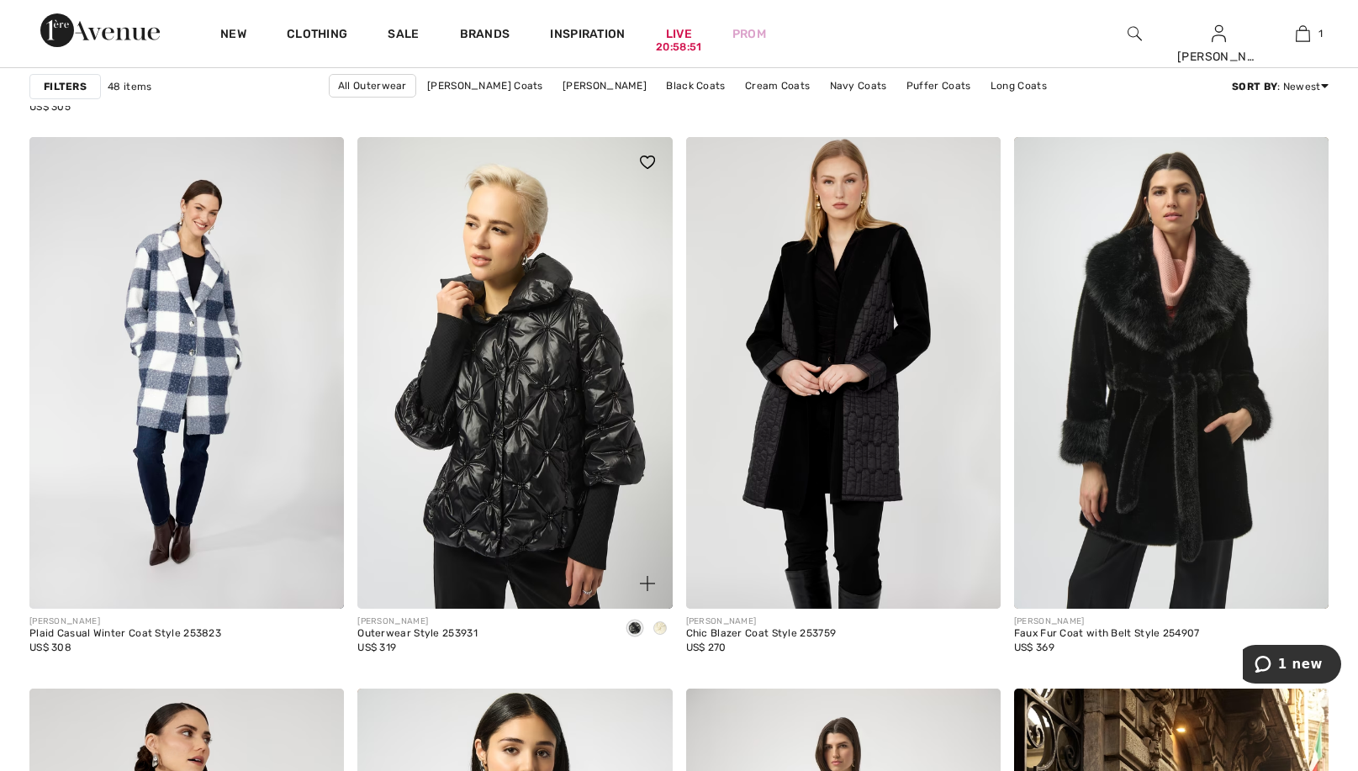
click at [660, 624] on span at bounding box center [659, 627] width 13 height 13
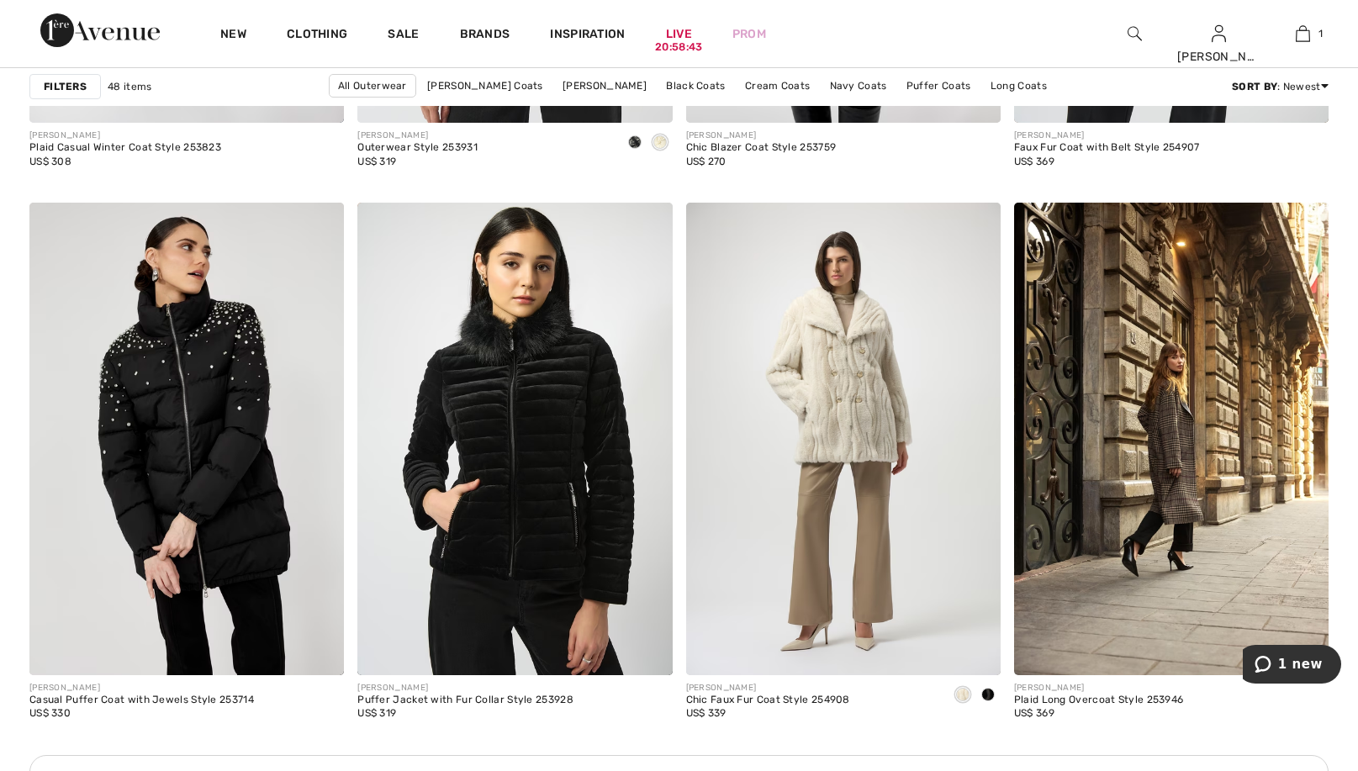
scroll to position [1724, 0]
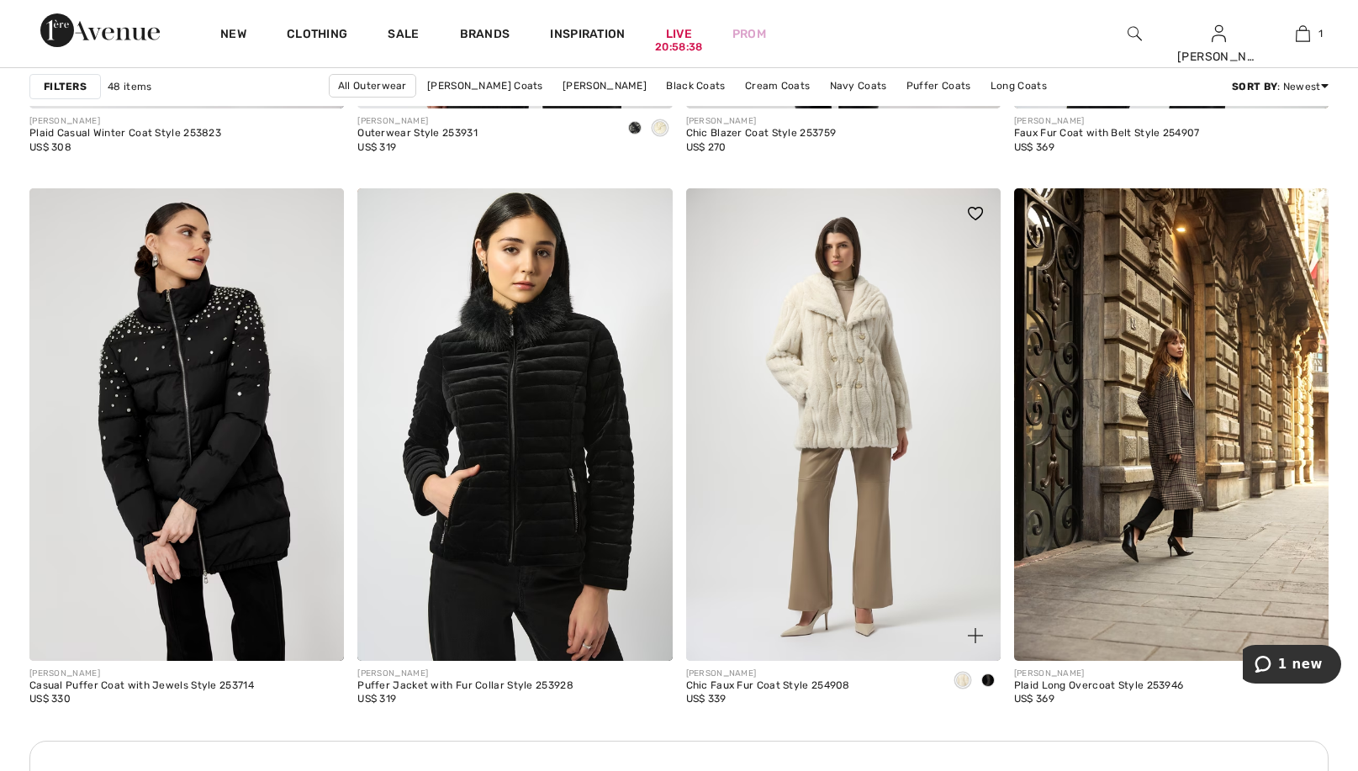
click at [987, 675] on span at bounding box center [987, 680] width 13 height 13
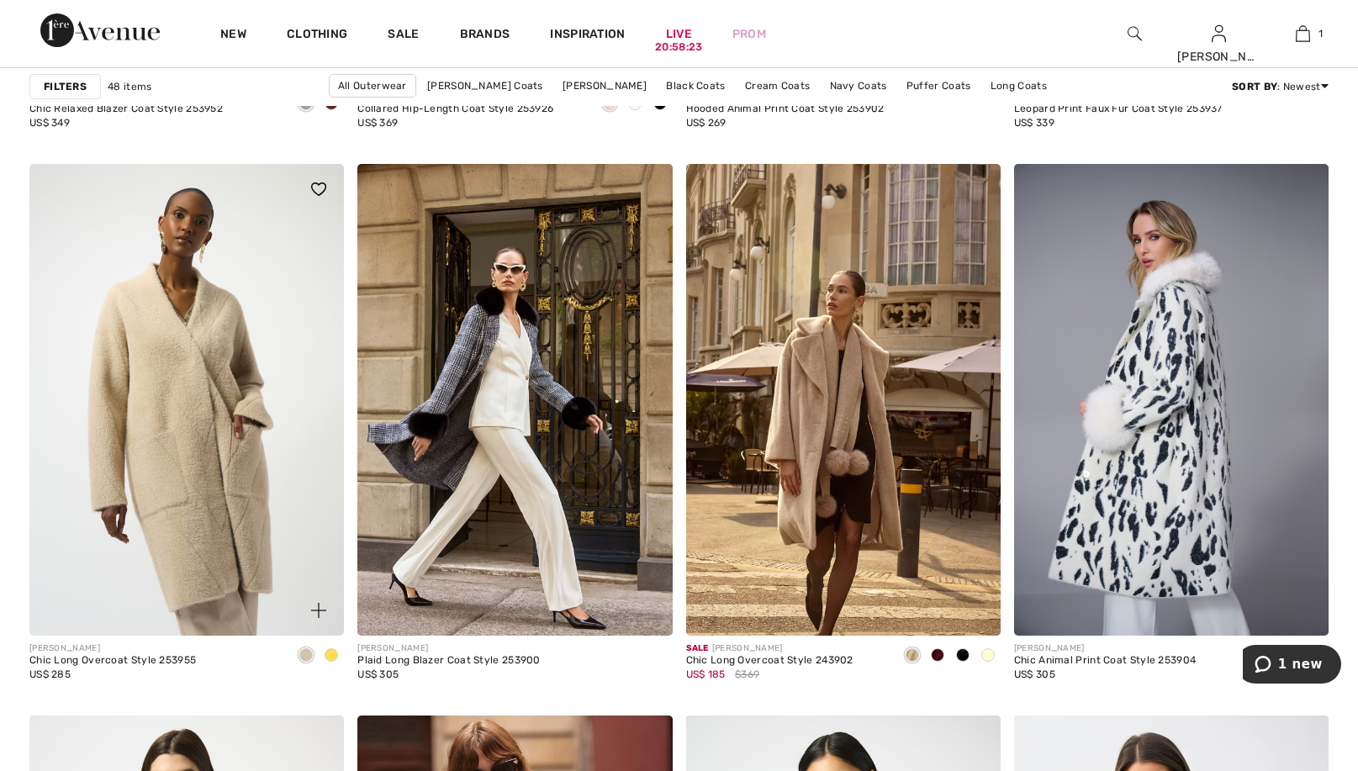
scroll to position [3064, 0]
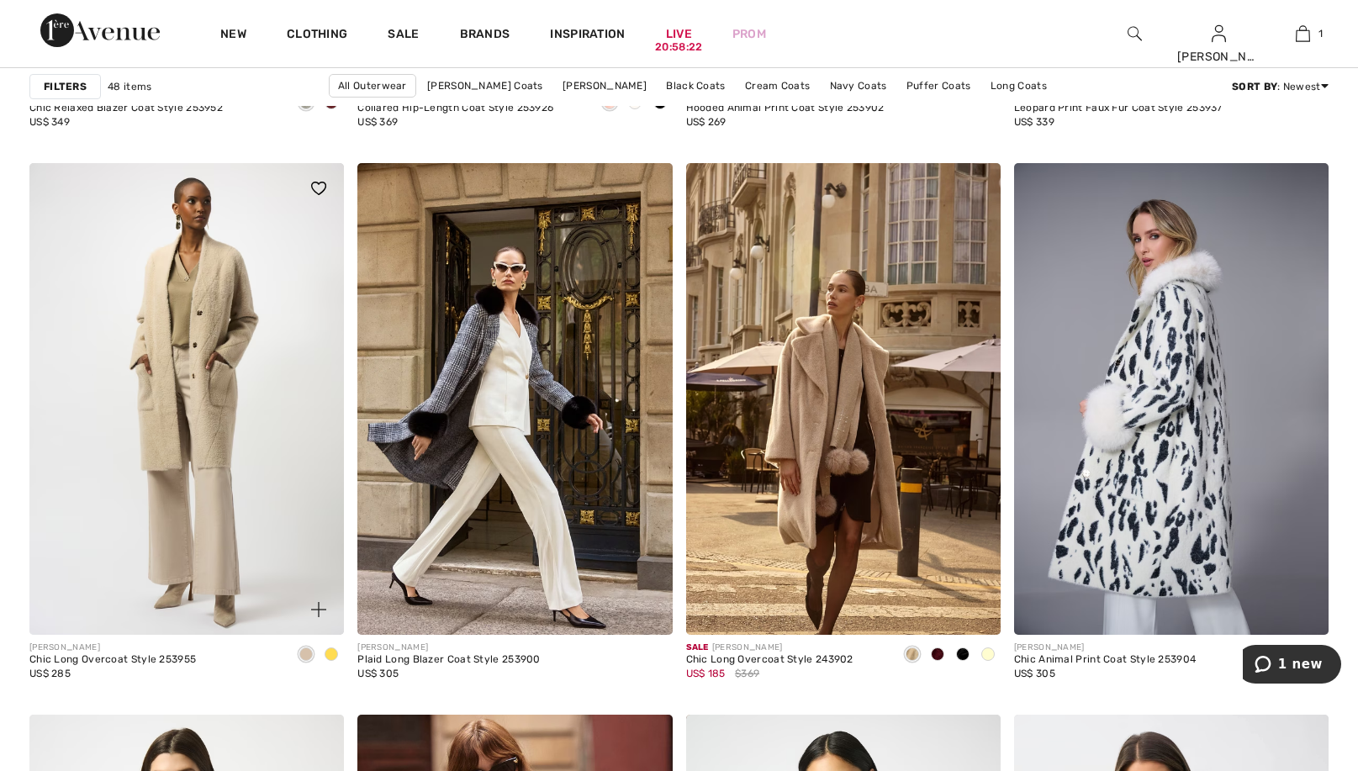
click at [330, 652] on span at bounding box center [331, 654] width 13 height 13
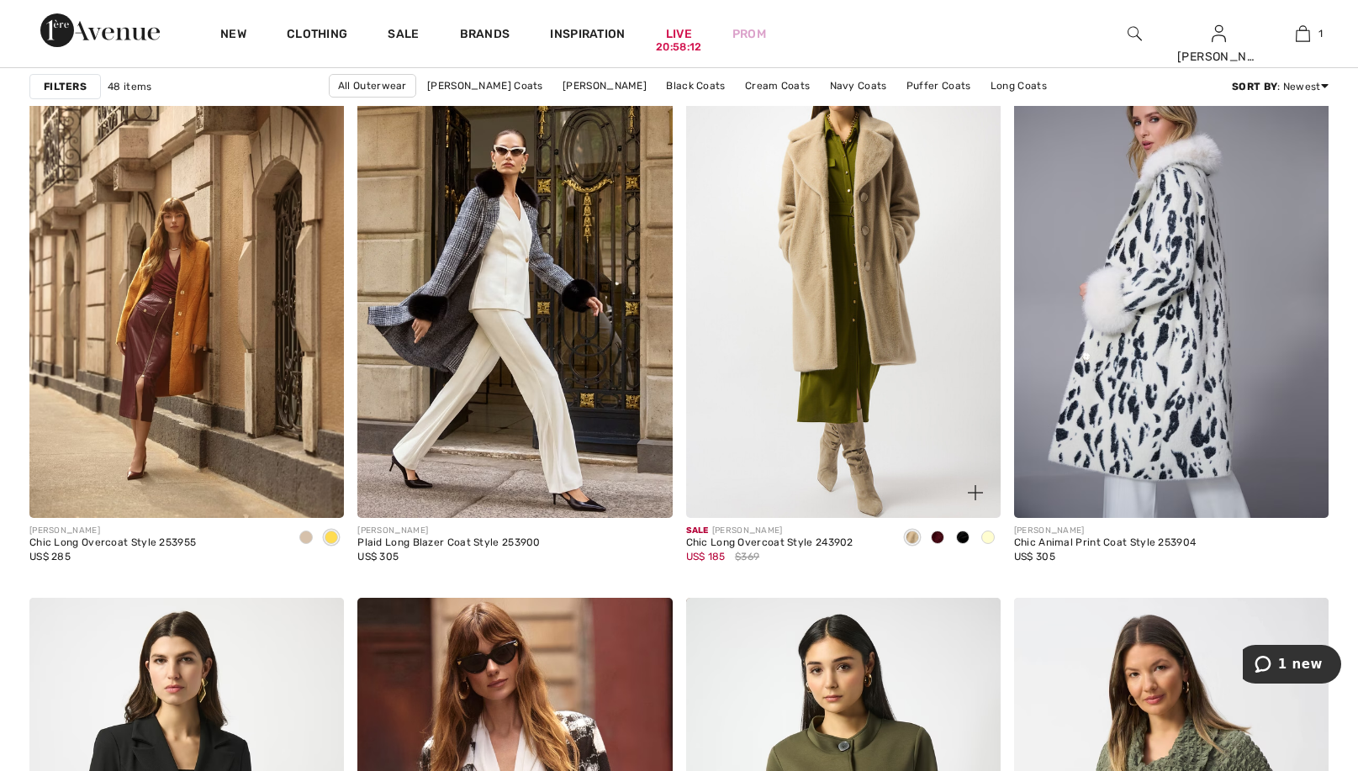
scroll to position [3185, 0]
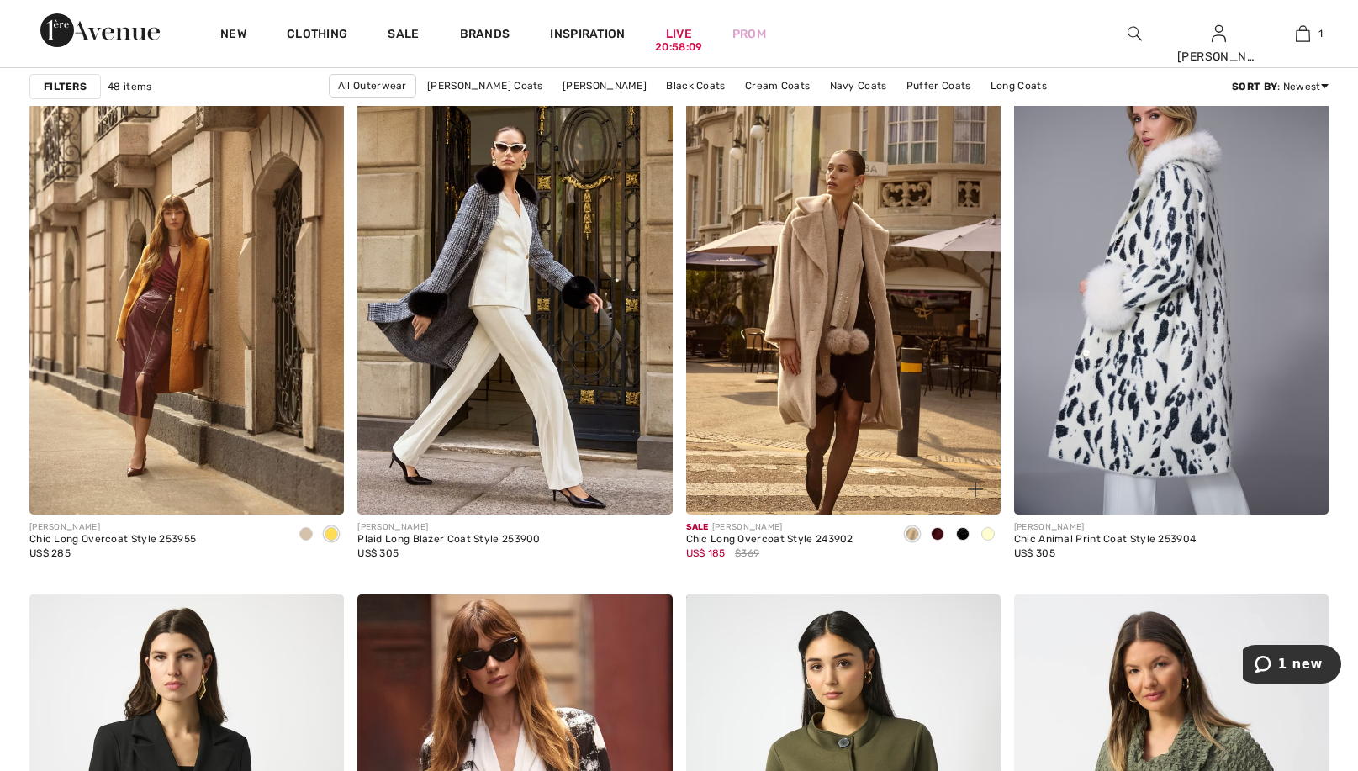
click at [937, 529] on span at bounding box center [937, 533] width 13 height 13
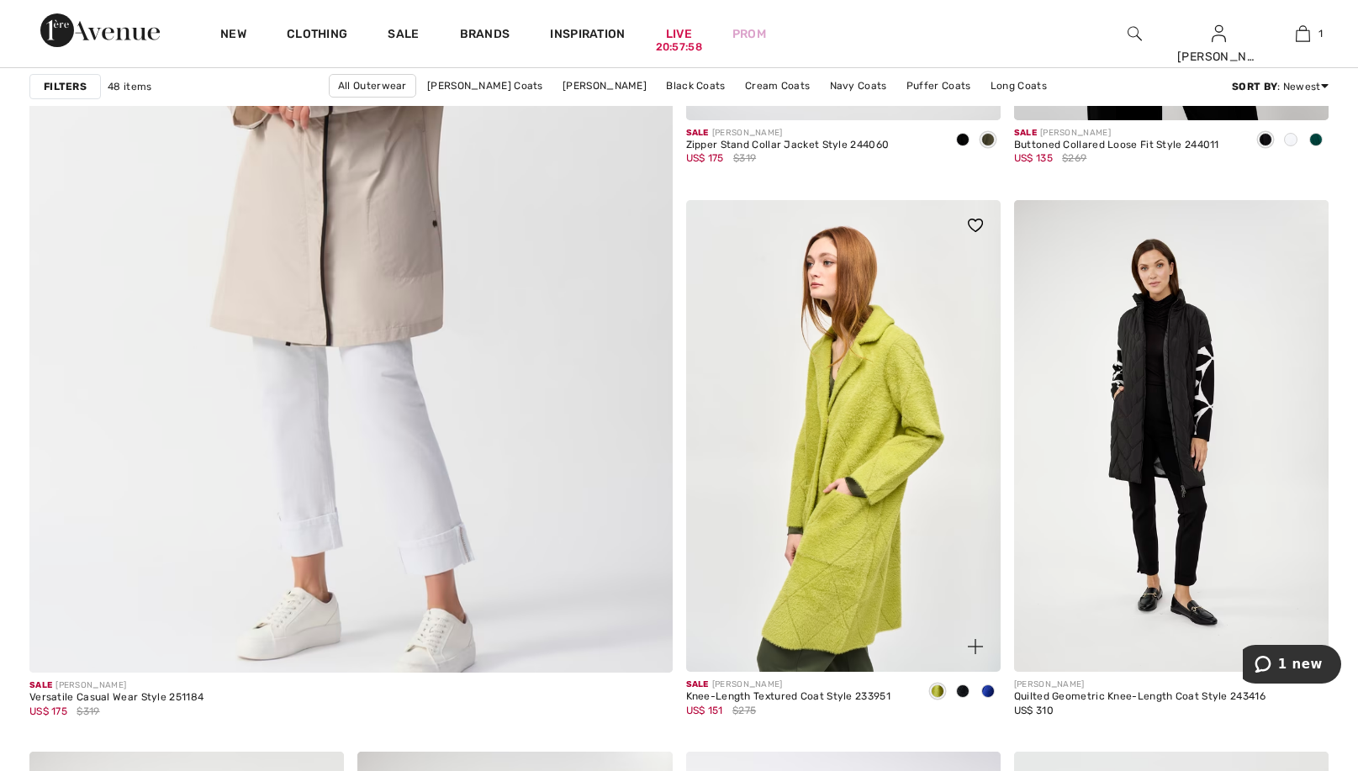
scroll to position [4945, 0]
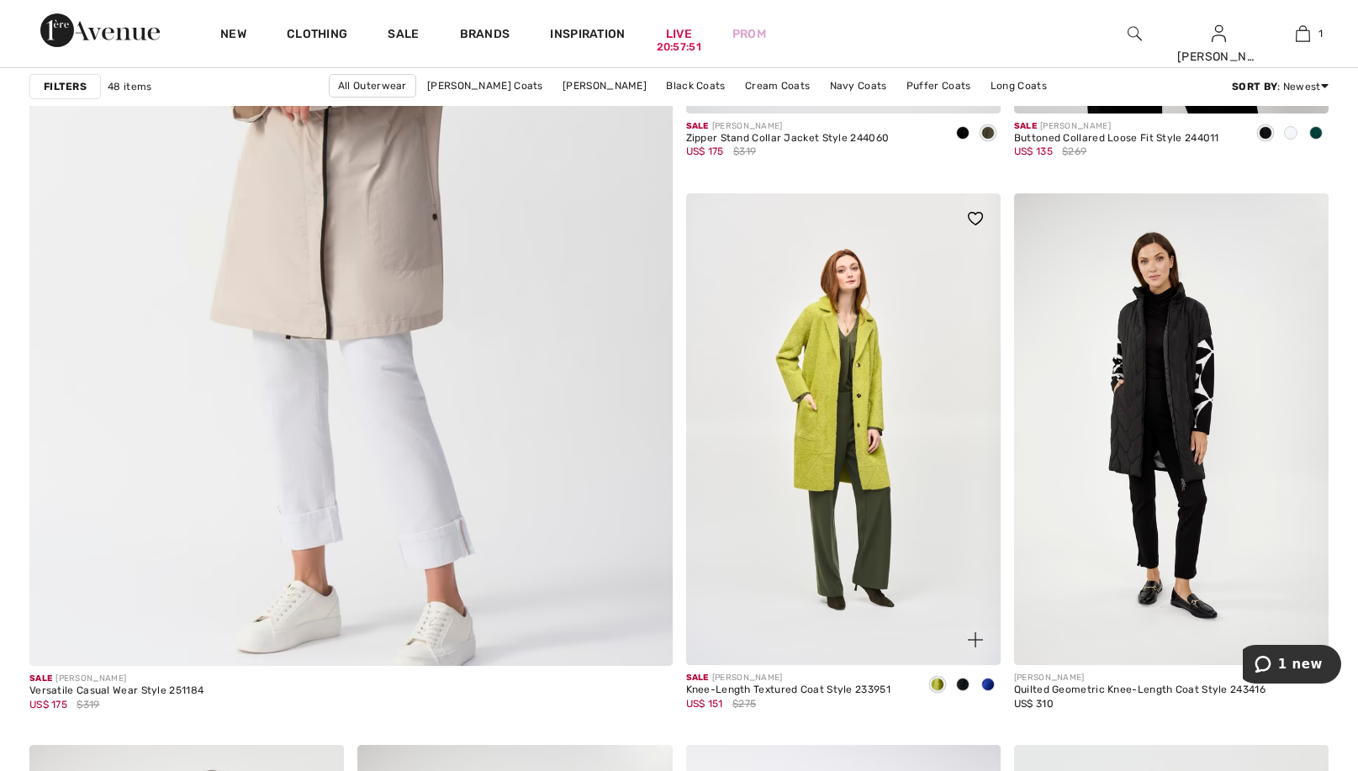
click at [960, 685] on span at bounding box center [962, 684] width 13 height 13
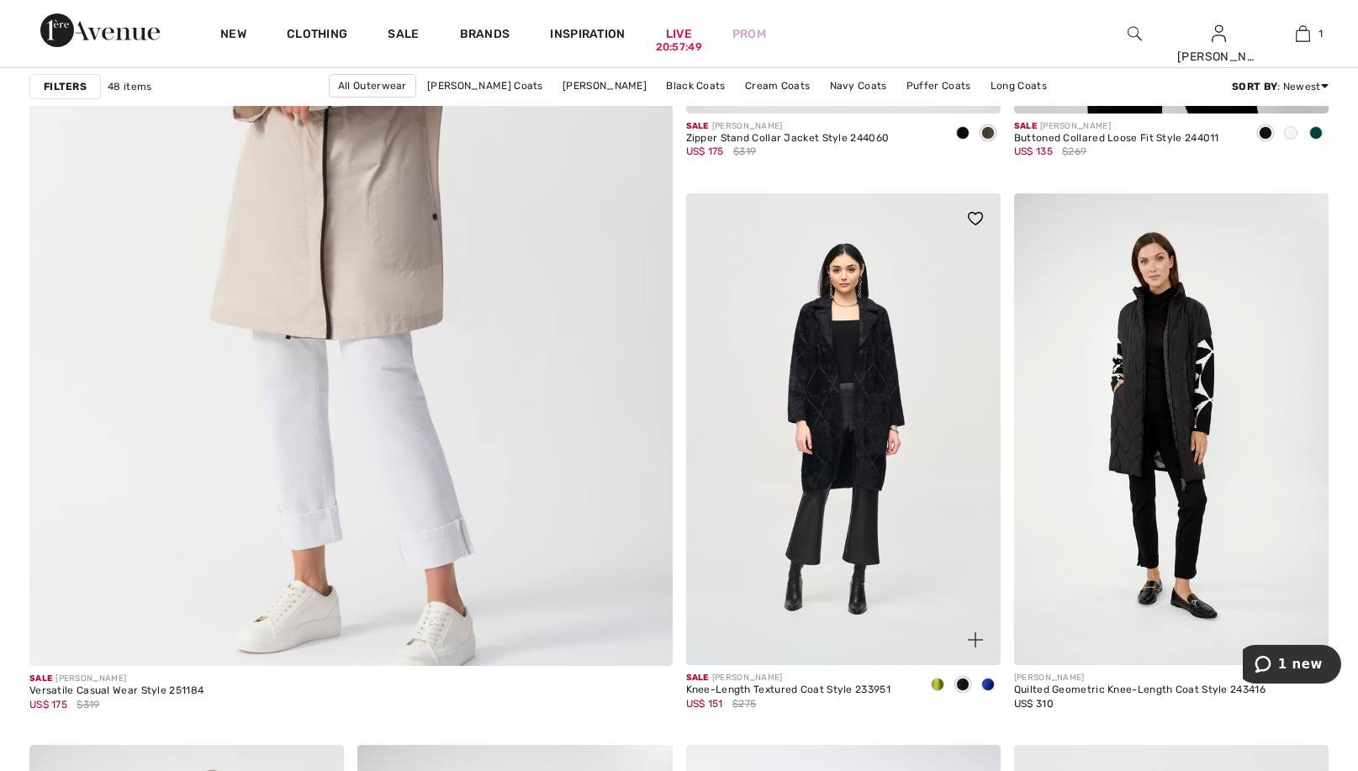
click at [989, 685] on span at bounding box center [987, 684] width 13 height 13
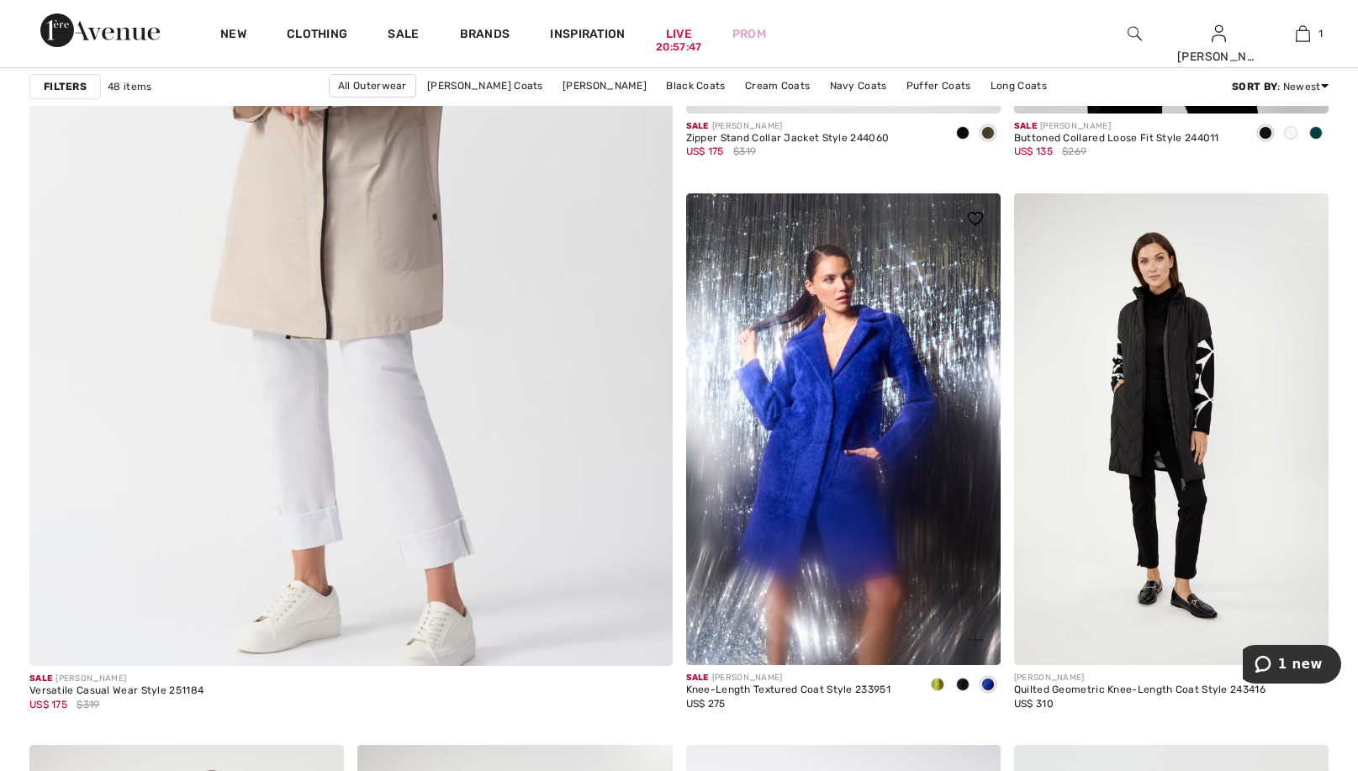
click at [964, 679] on span at bounding box center [962, 684] width 13 height 13
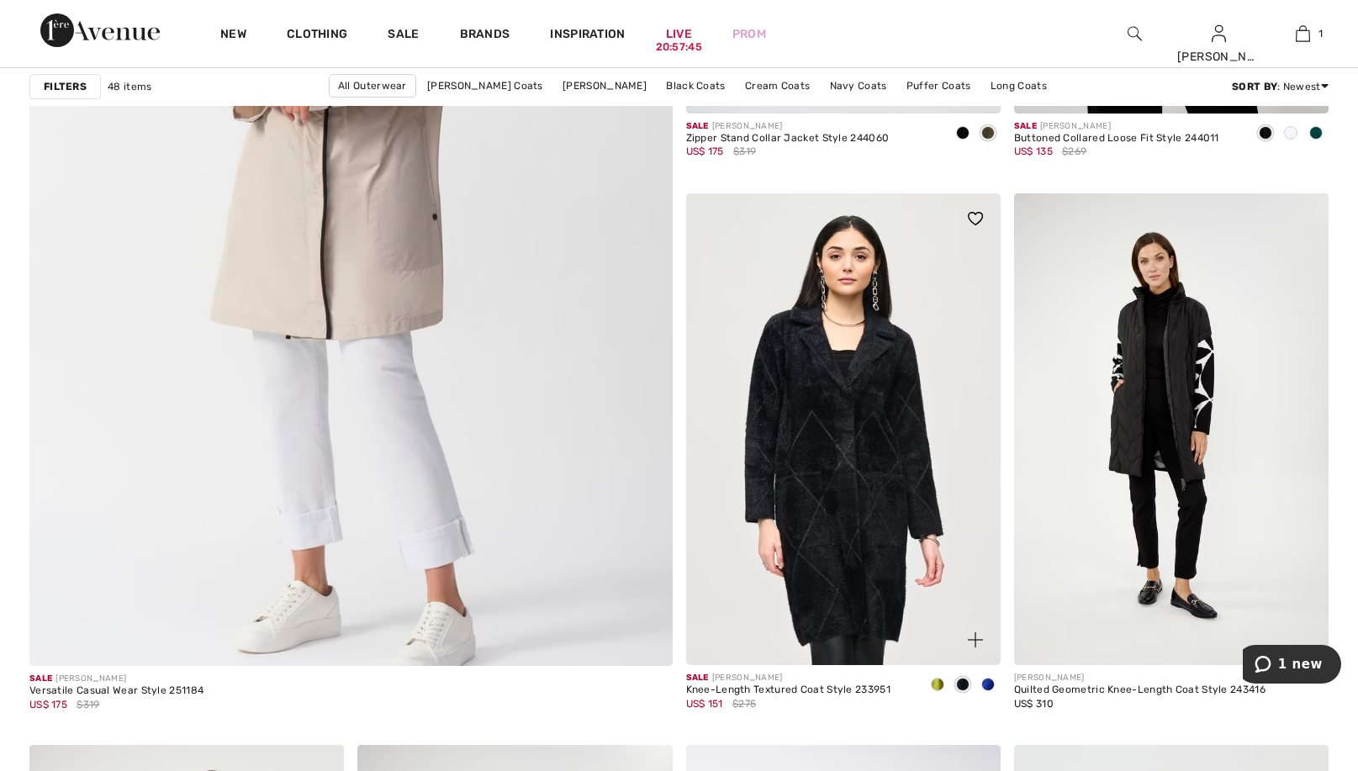
click at [880, 447] on img at bounding box center [843, 429] width 315 height 472
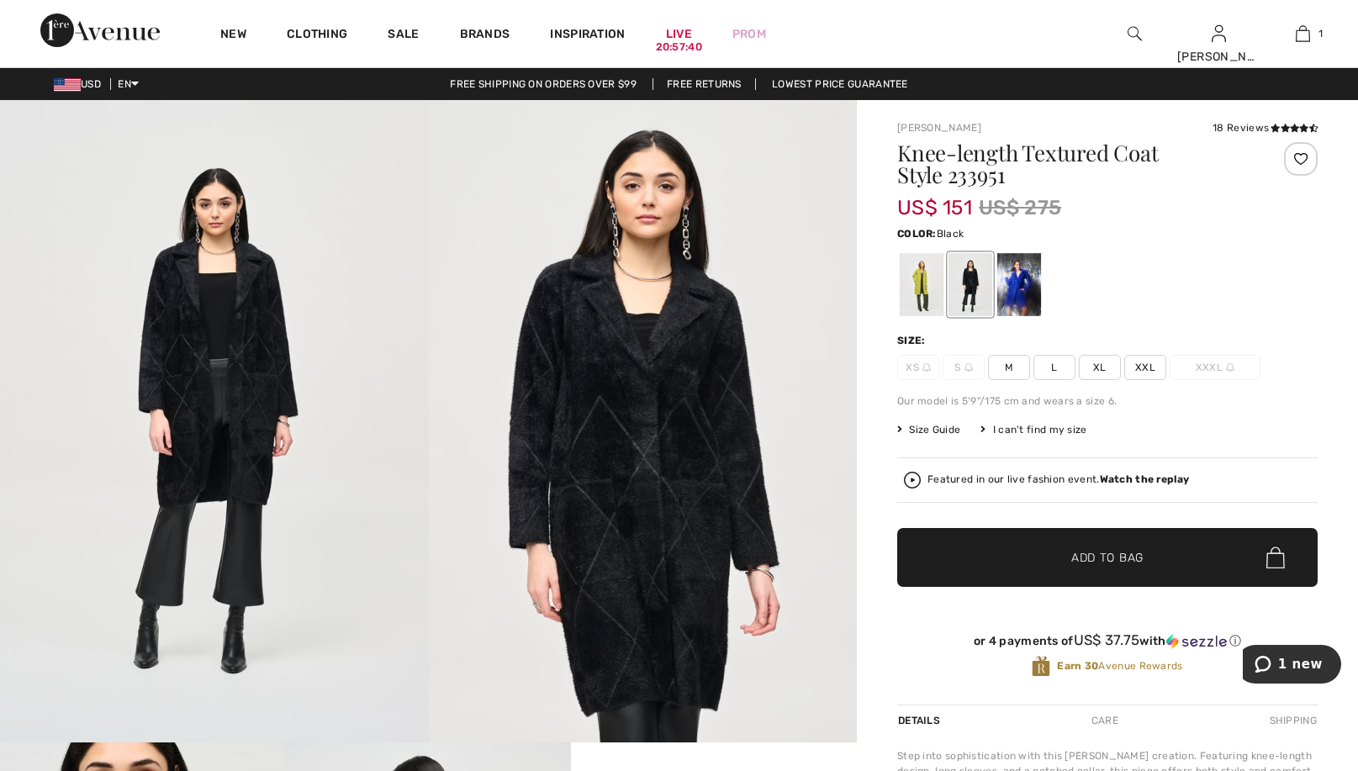
click at [1013, 370] on span "M" at bounding box center [1009, 367] width 42 height 25
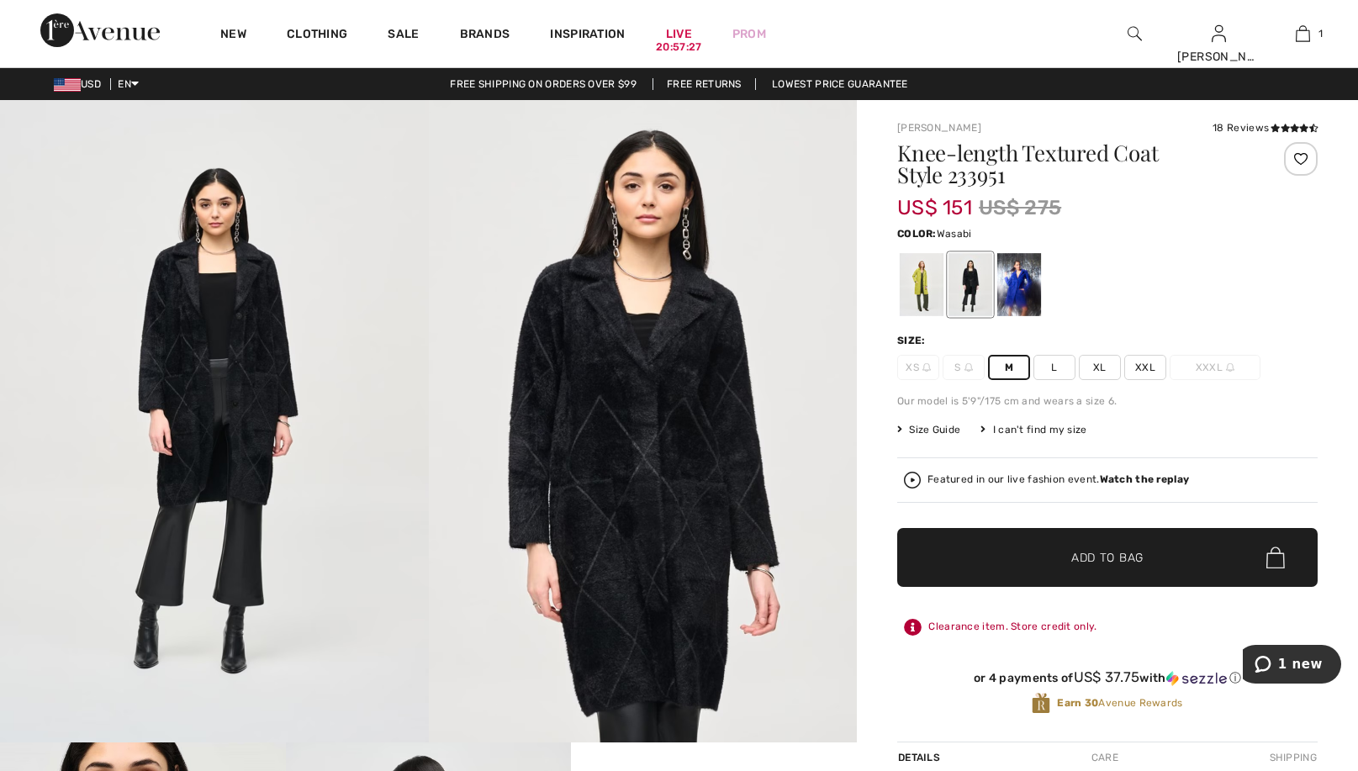
click at [922, 277] on div at bounding box center [922, 284] width 44 height 63
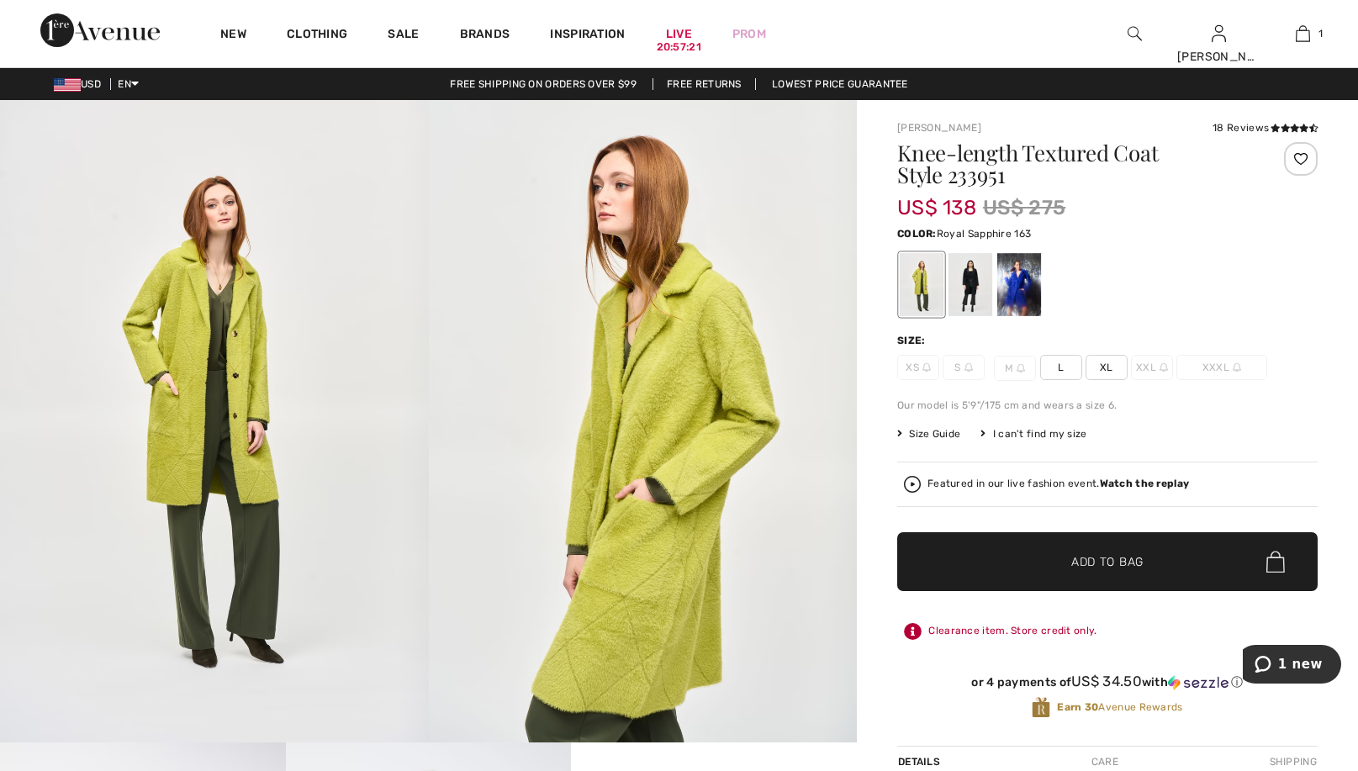
click at [1022, 280] on div at bounding box center [1019, 284] width 44 height 63
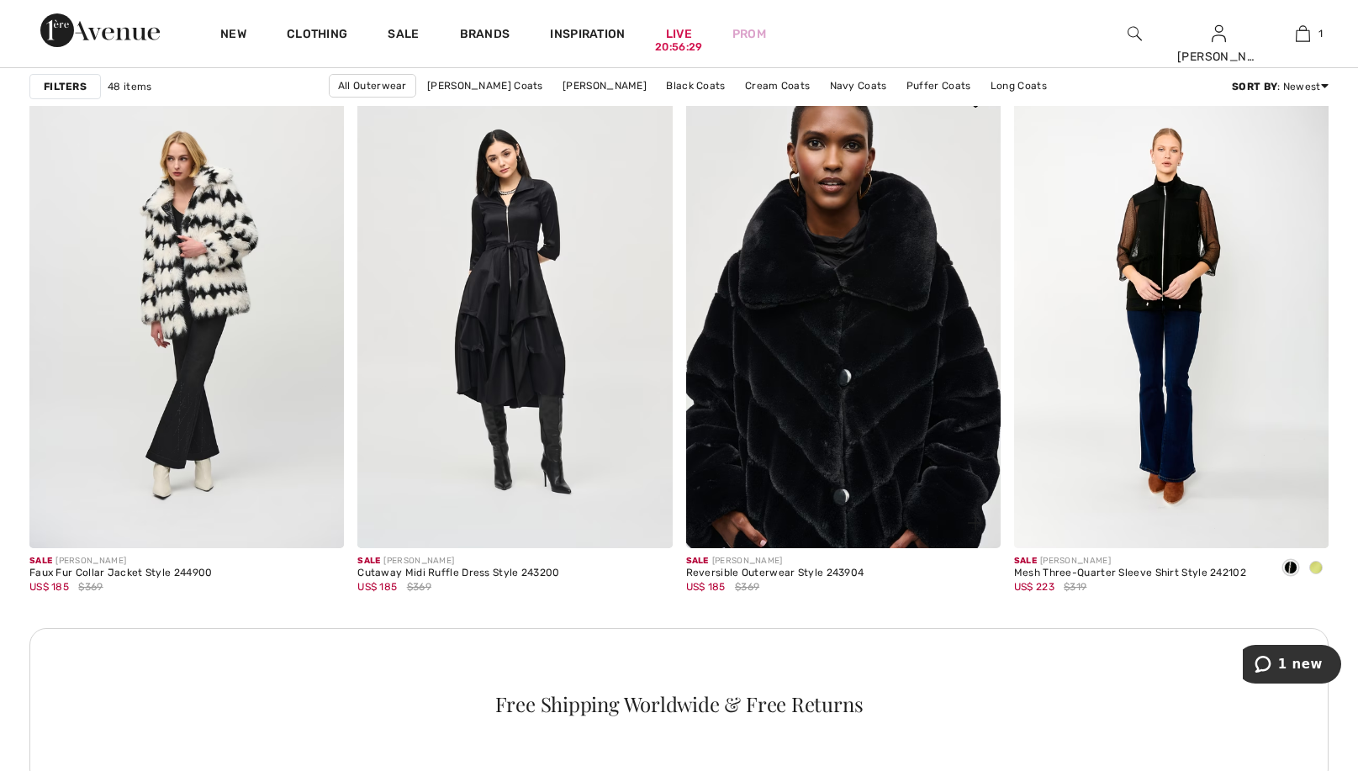
scroll to position [6165, 0]
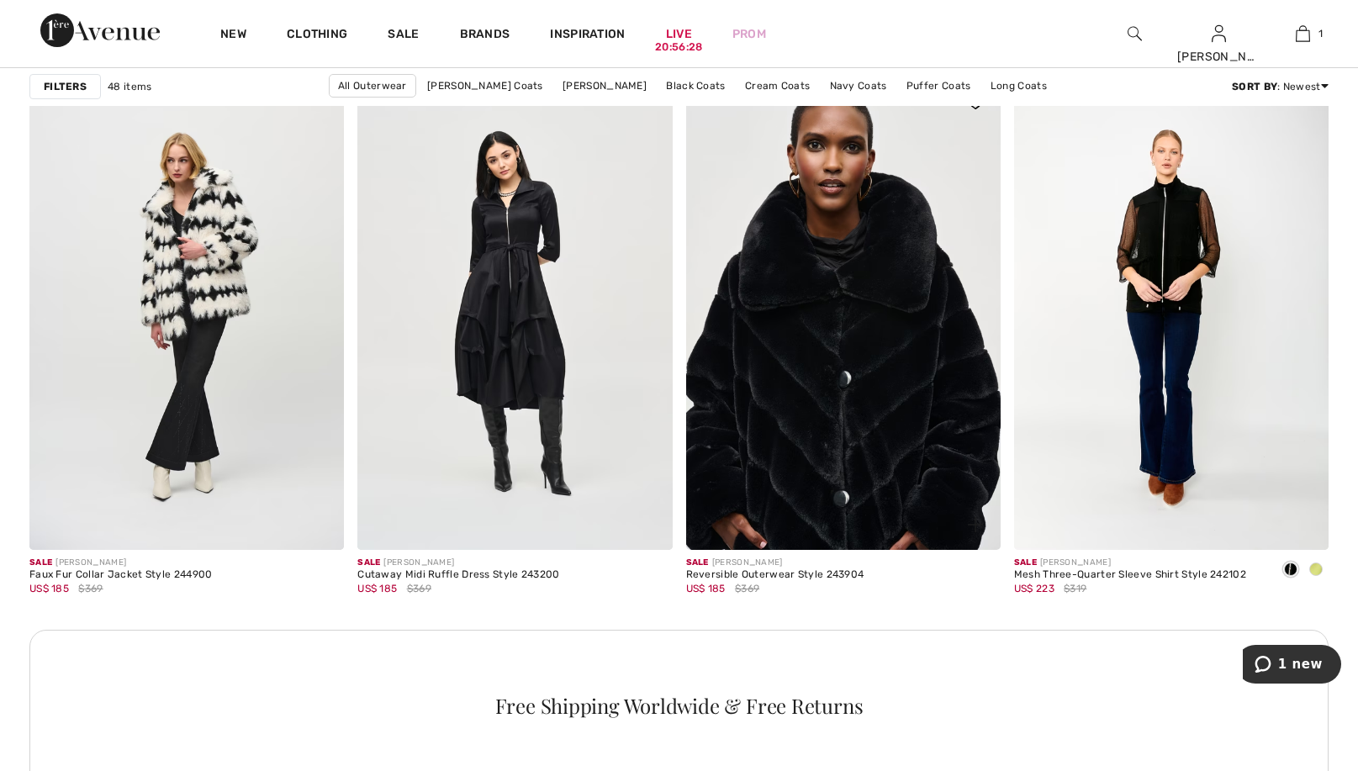
click at [878, 433] on img at bounding box center [843, 313] width 315 height 472
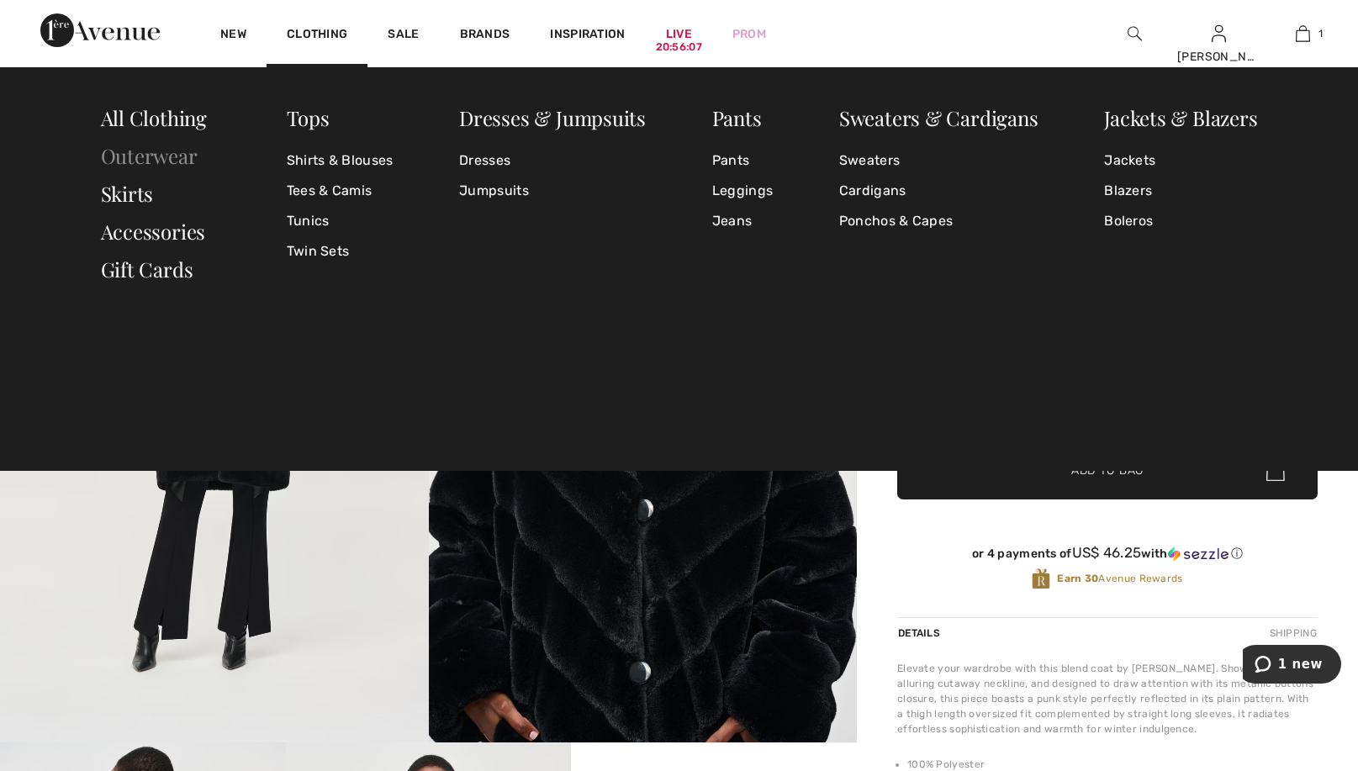
click at [163, 156] on link "Outerwear" at bounding box center [149, 155] width 97 height 27
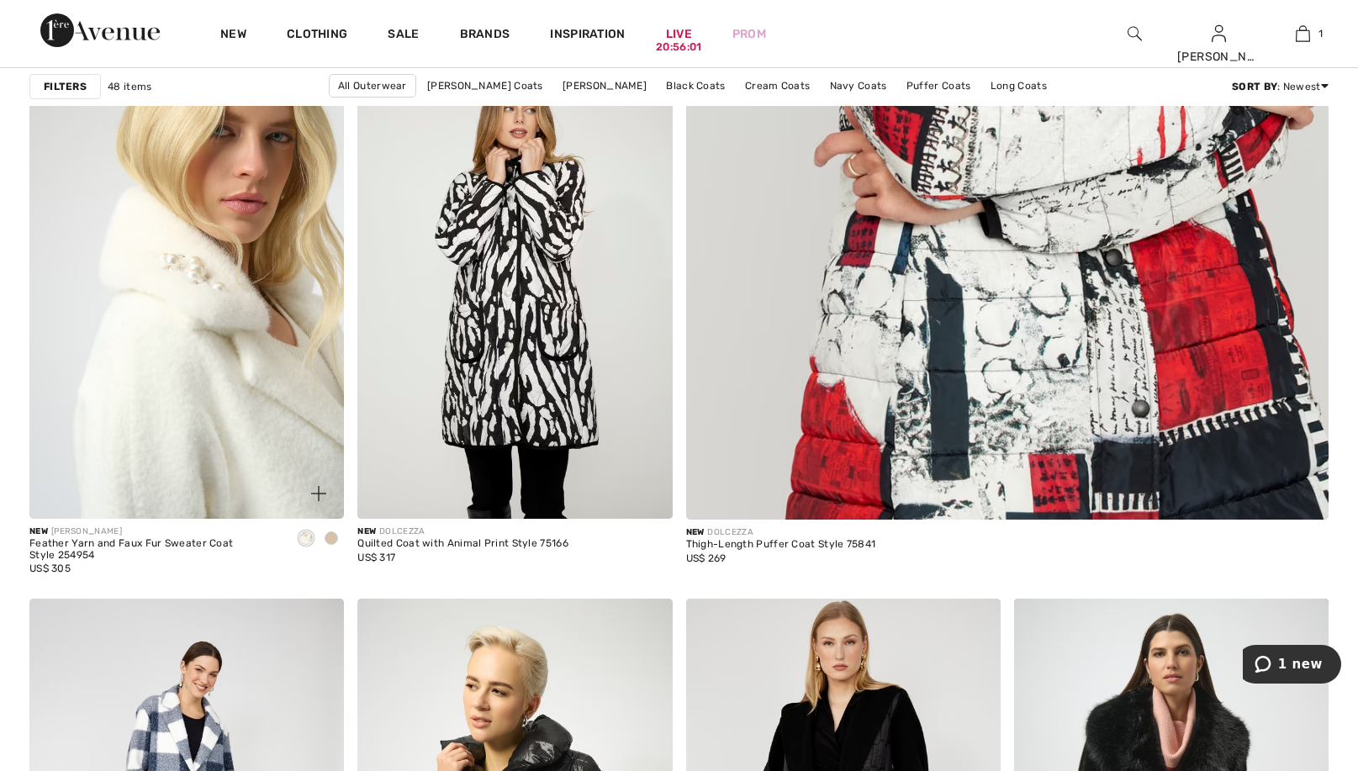
scroll to position [764, 0]
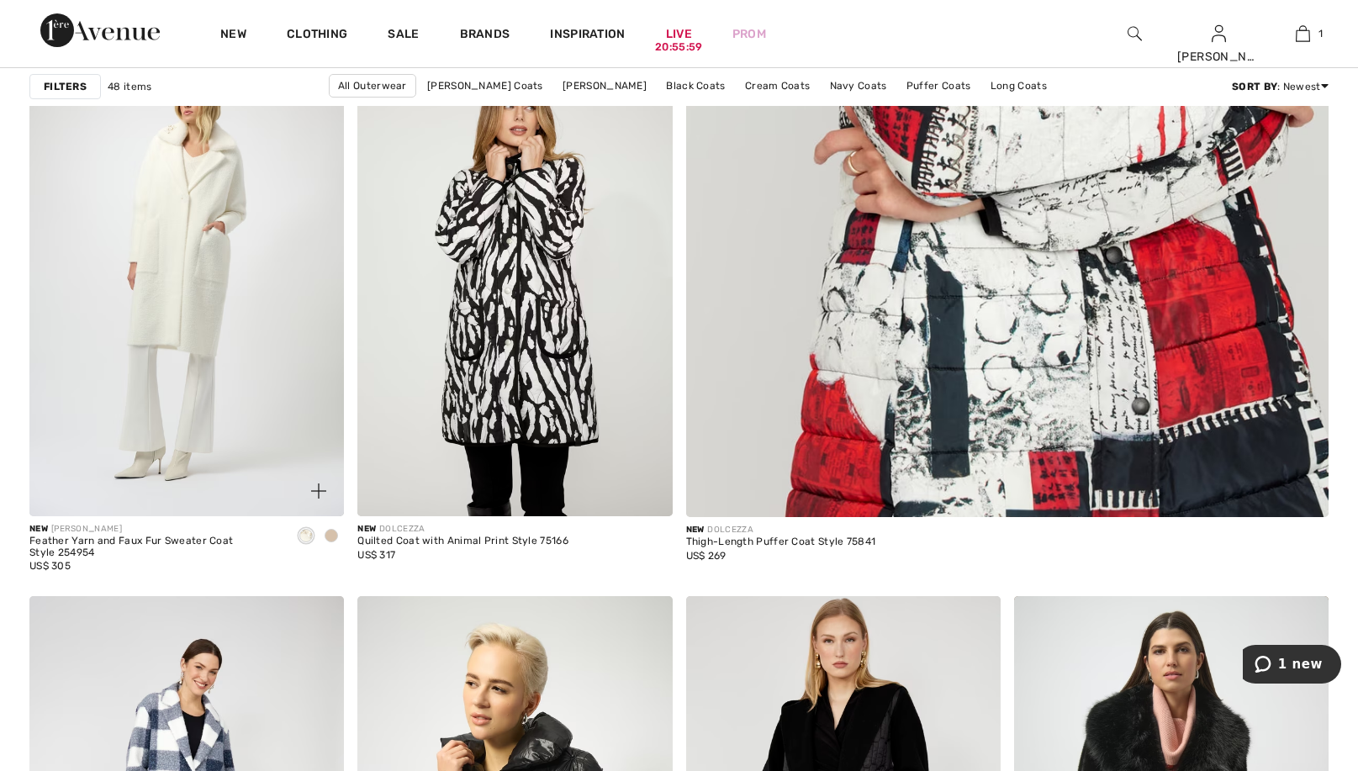
click at [334, 536] on span at bounding box center [331, 535] width 13 height 13
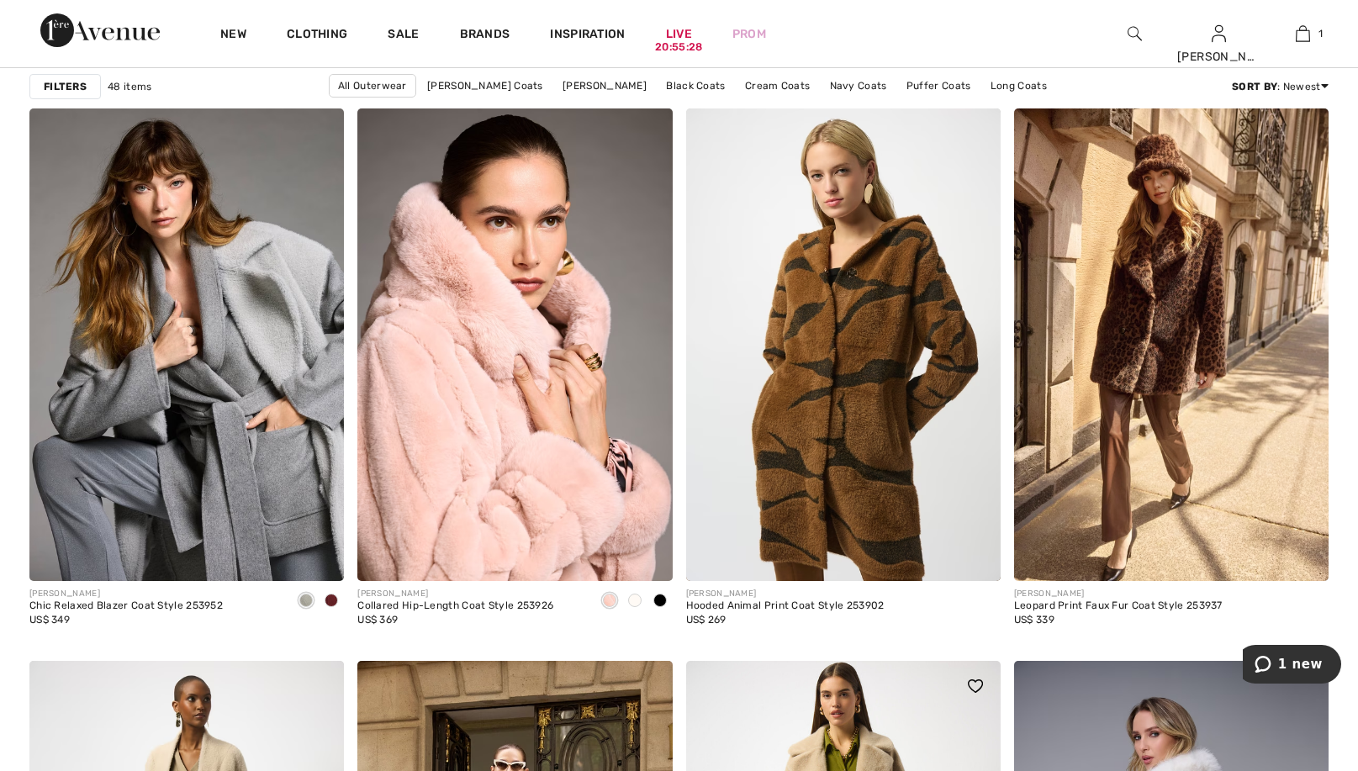
scroll to position [2574, 0]
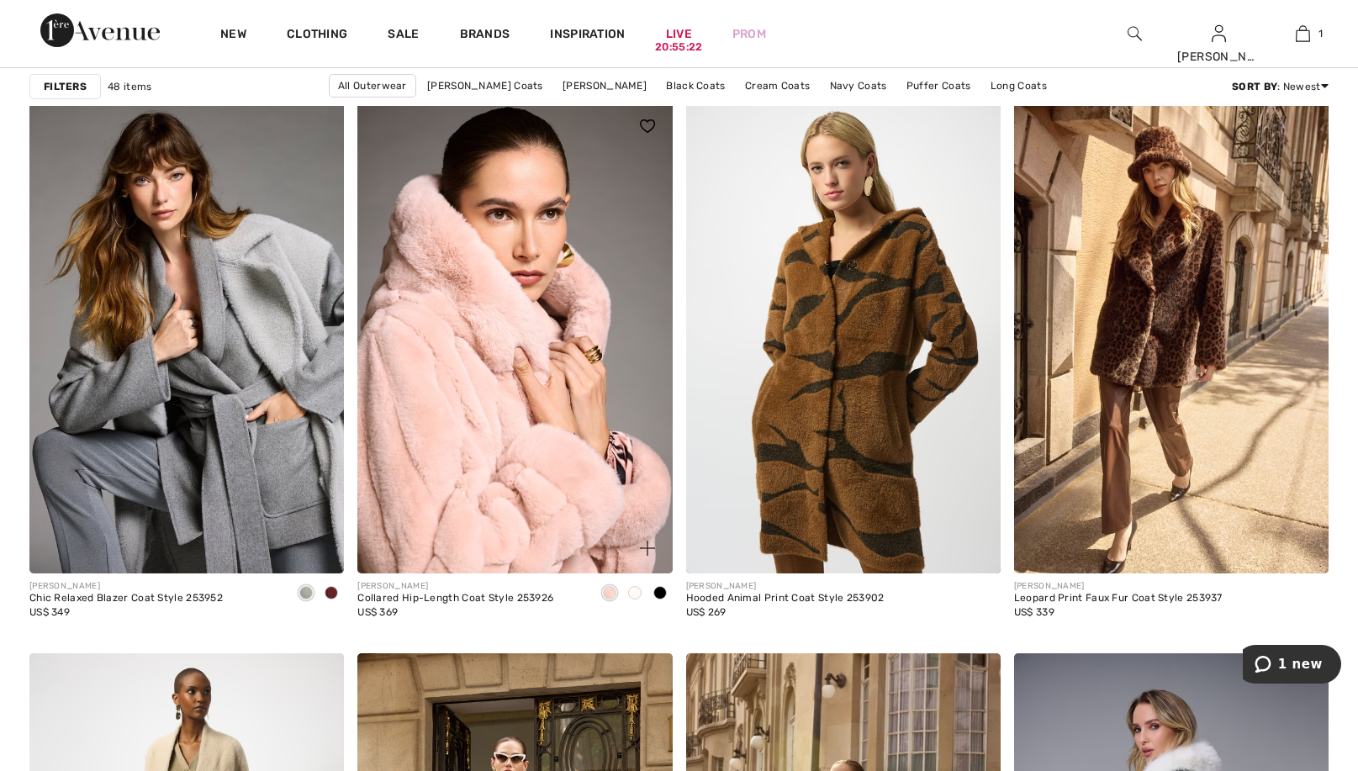
click at [634, 594] on span at bounding box center [634, 592] width 13 height 13
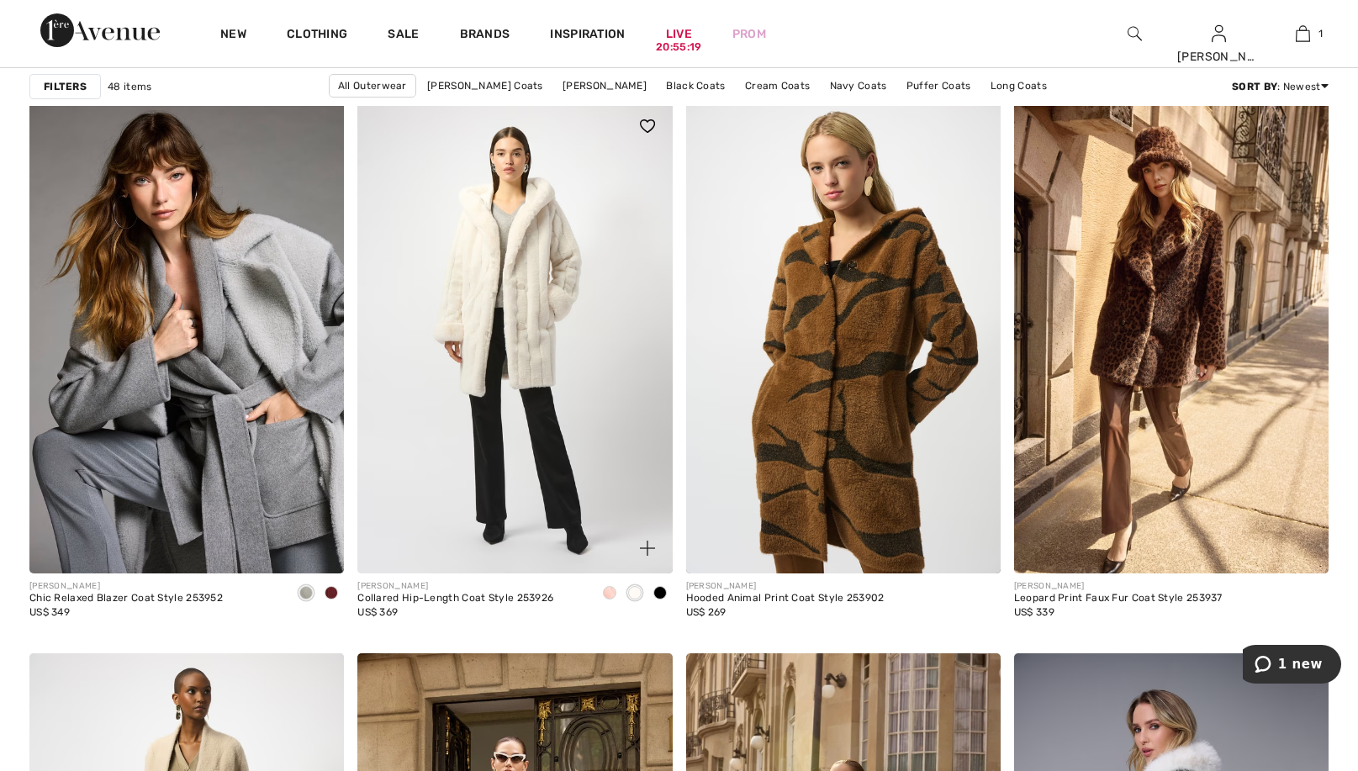
click at [659, 589] on span at bounding box center [659, 592] width 13 height 13
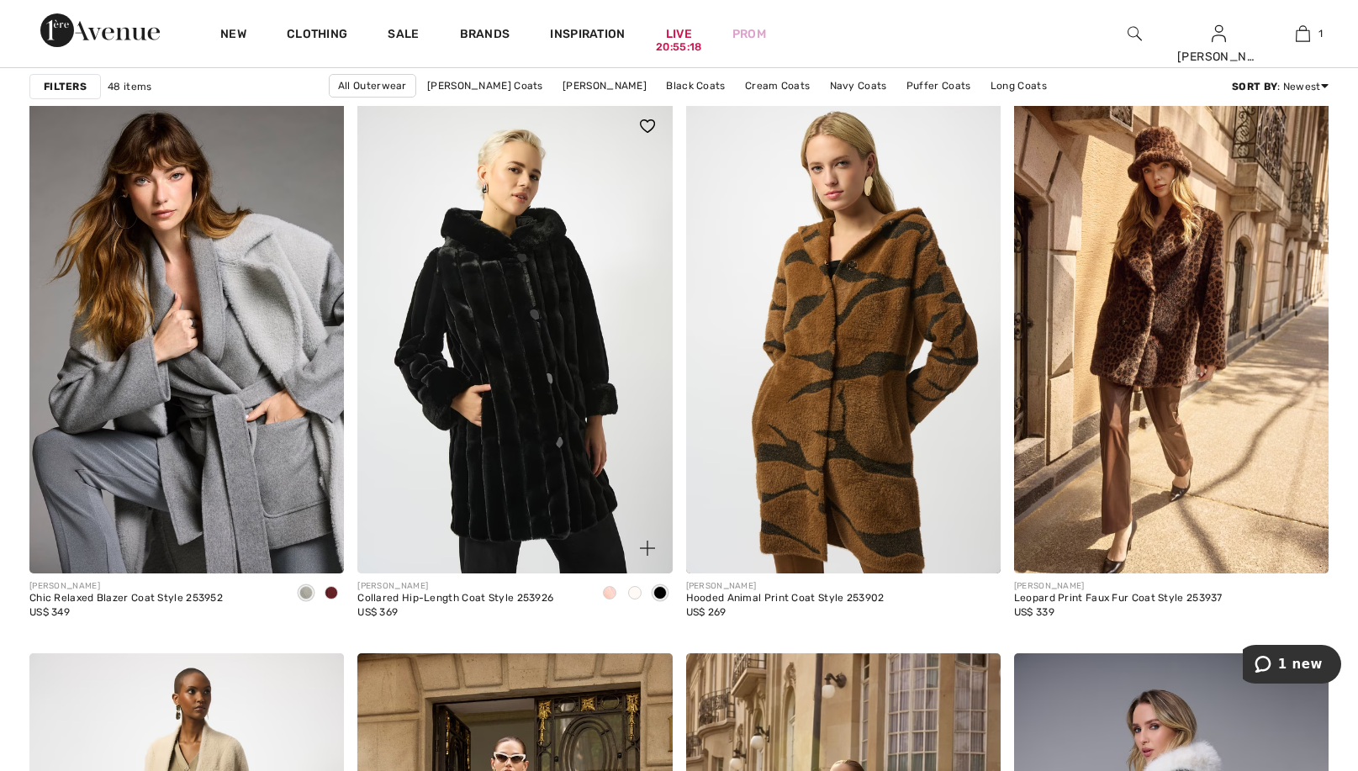
click at [633, 589] on span at bounding box center [634, 592] width 13 height 13
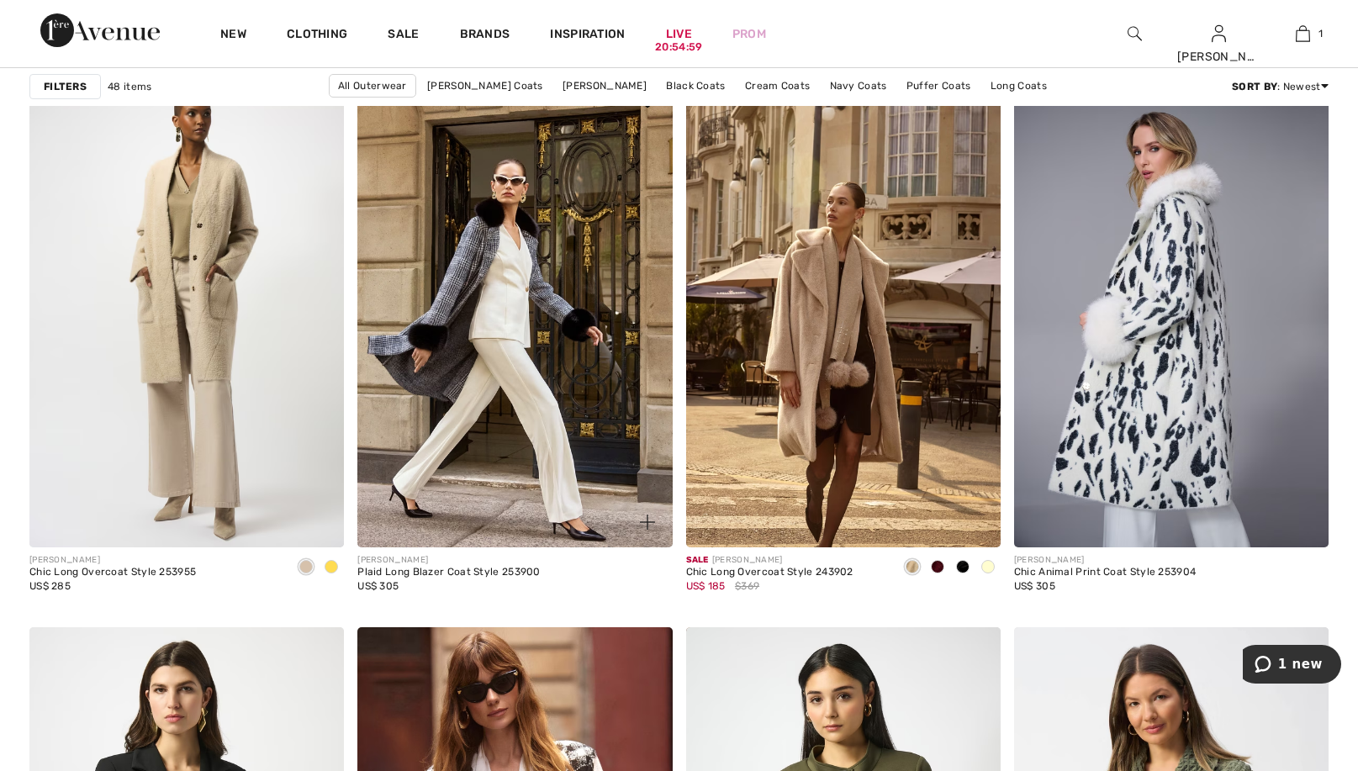
scroll to position [3159, 0]
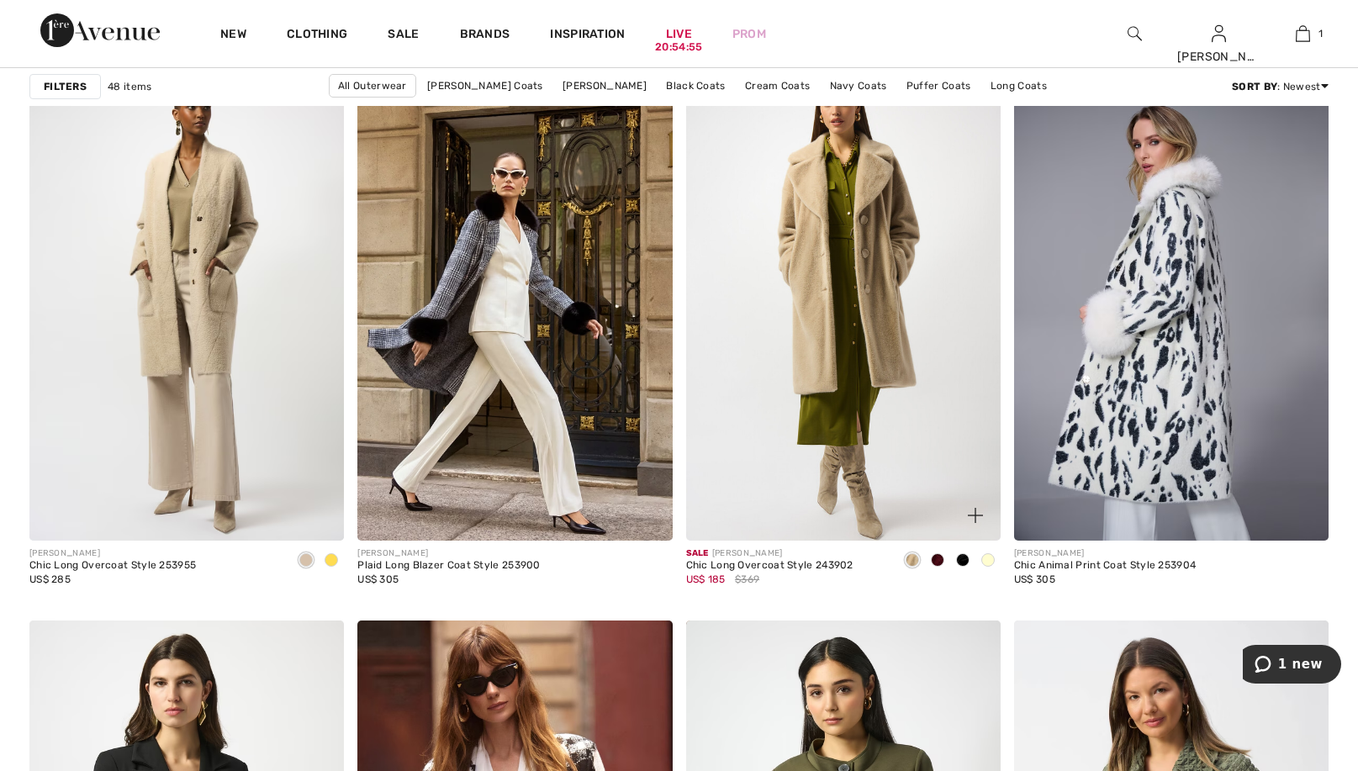
click at [870, 426] on img at bounding box center [843, 305] width 315 height 472
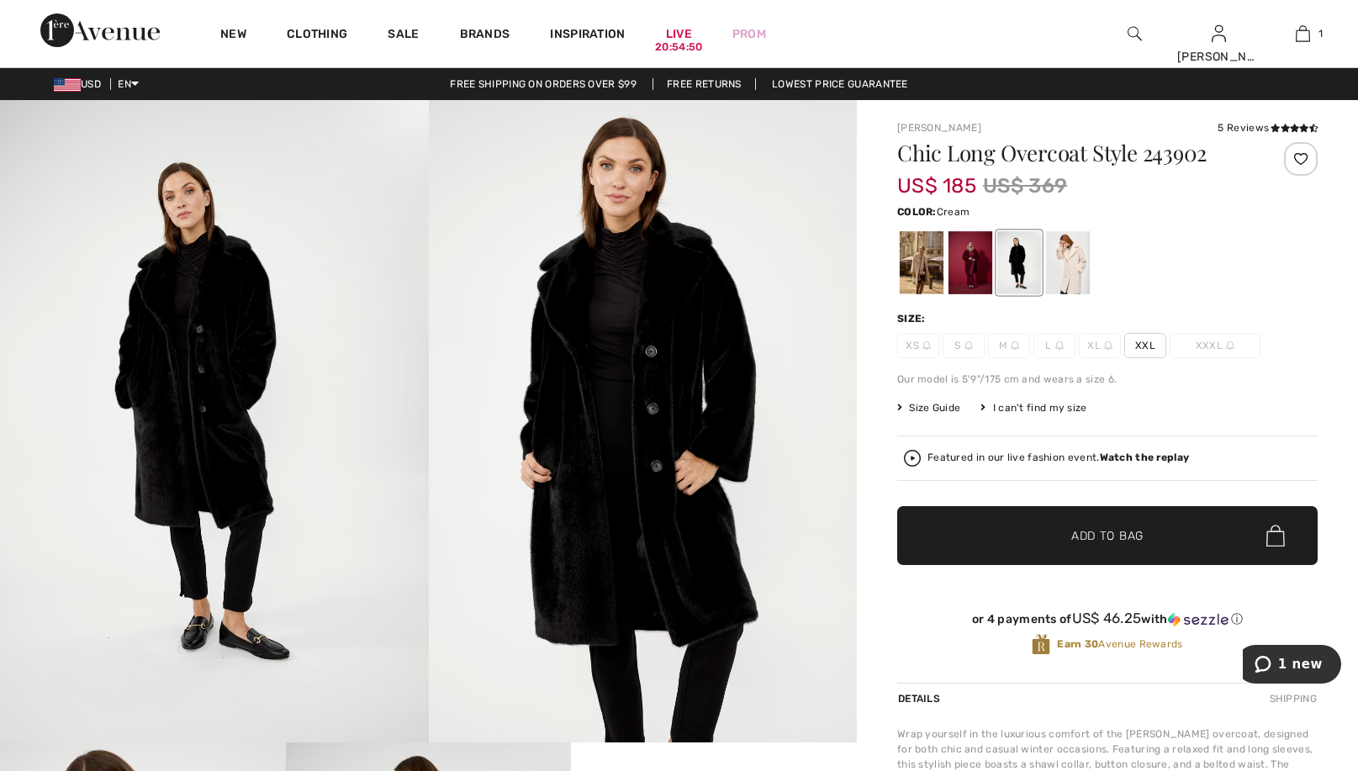
click at [1066, 259] on div at bounding box center [1068, 262] width 44 height 63
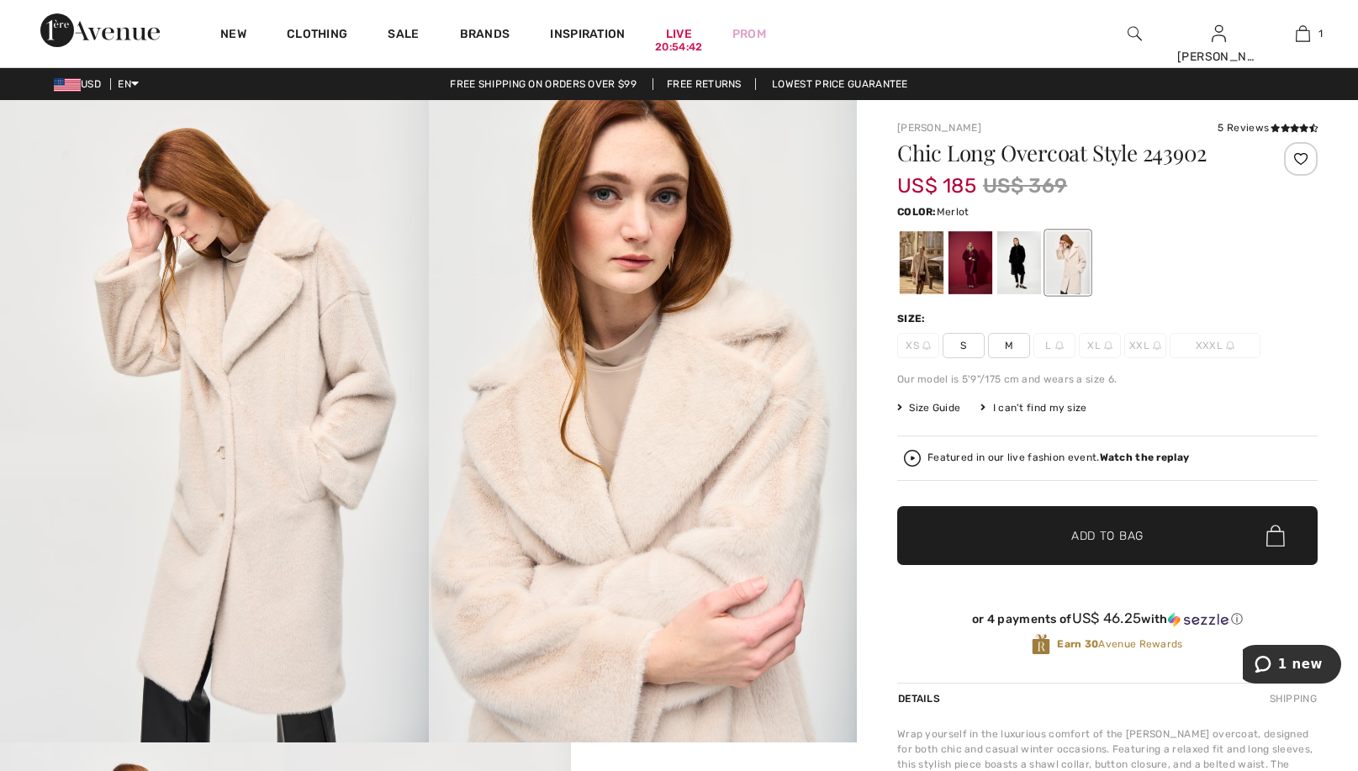
click at [974, 262] on div at bounding box center [971, 262] width 44 height 63
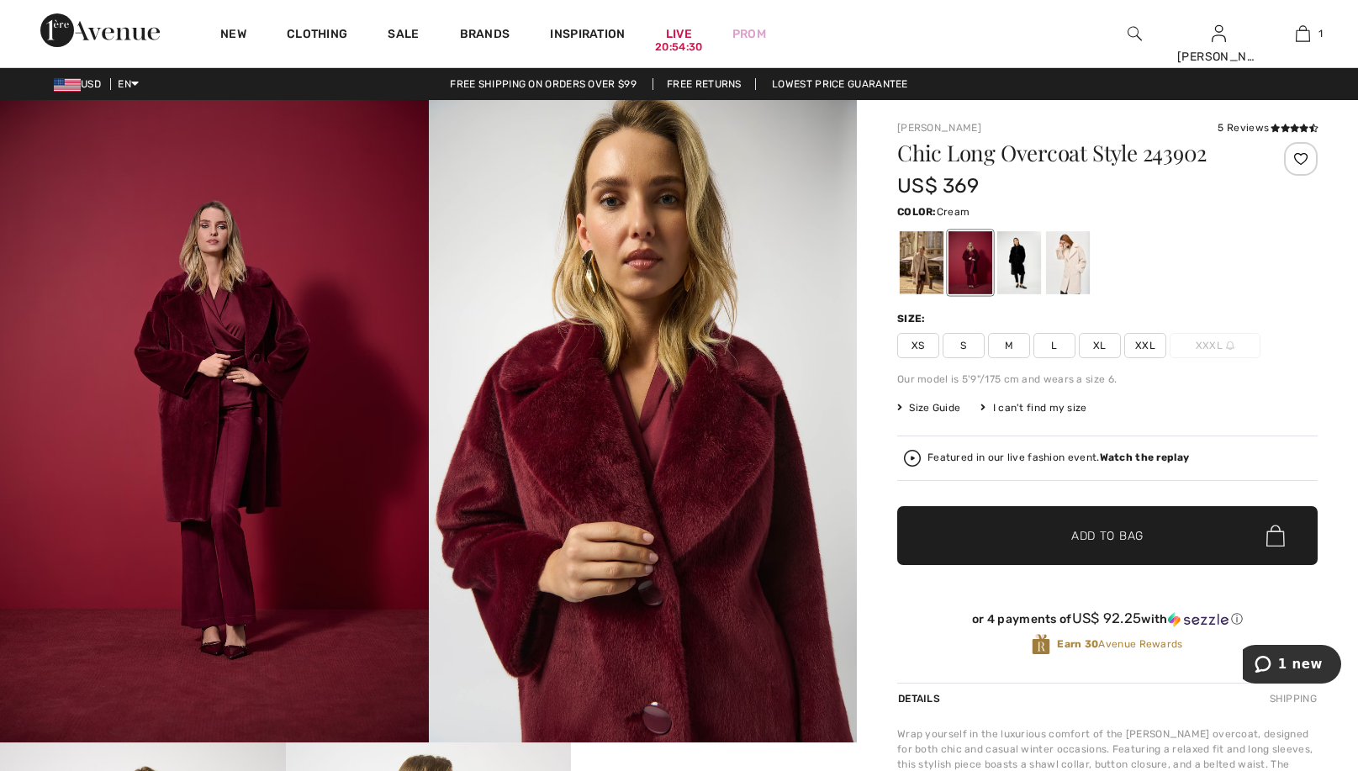
click at [1070, 271] on div at bounding box center [1068, 262] width 44 height 63
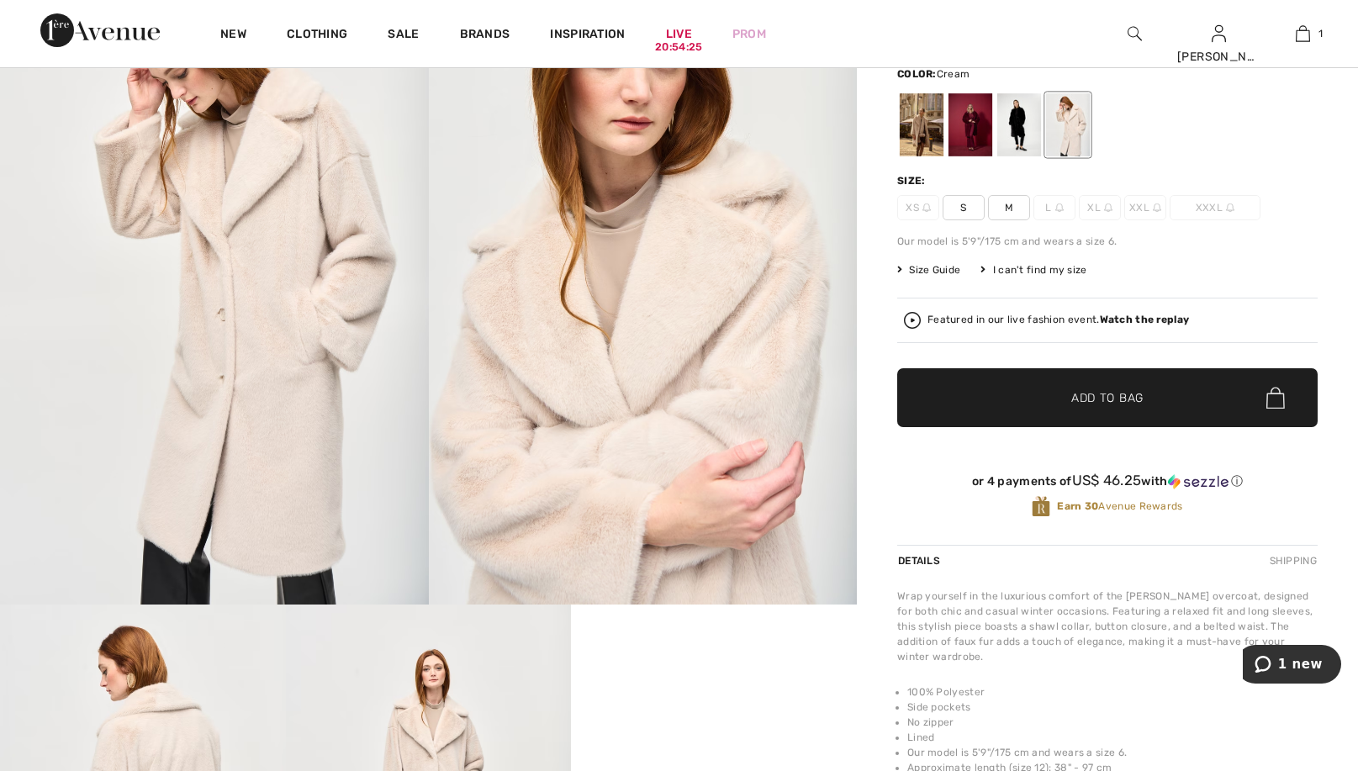
scroll to position [140, 0]
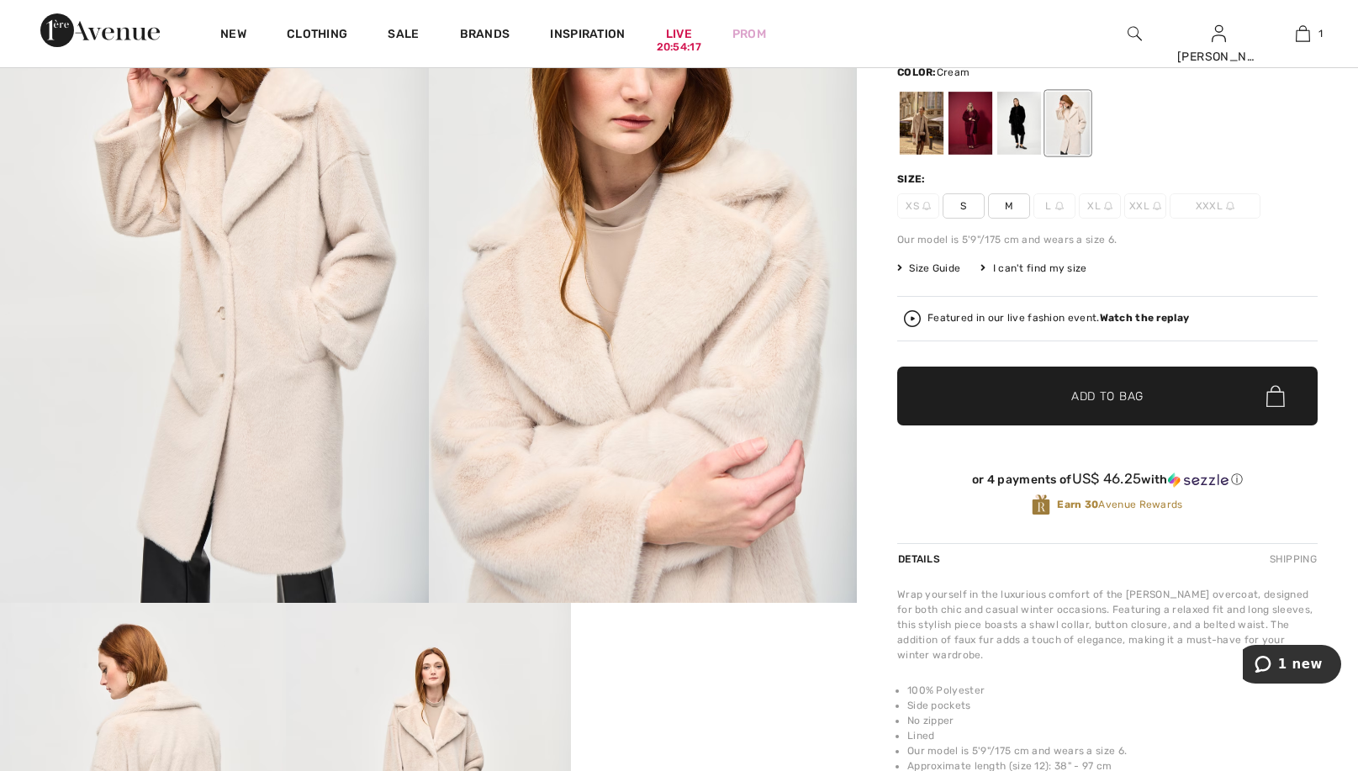
click at [951, 271] on span "Size Guide" at bounding box center [928, 268] width 63 height 15
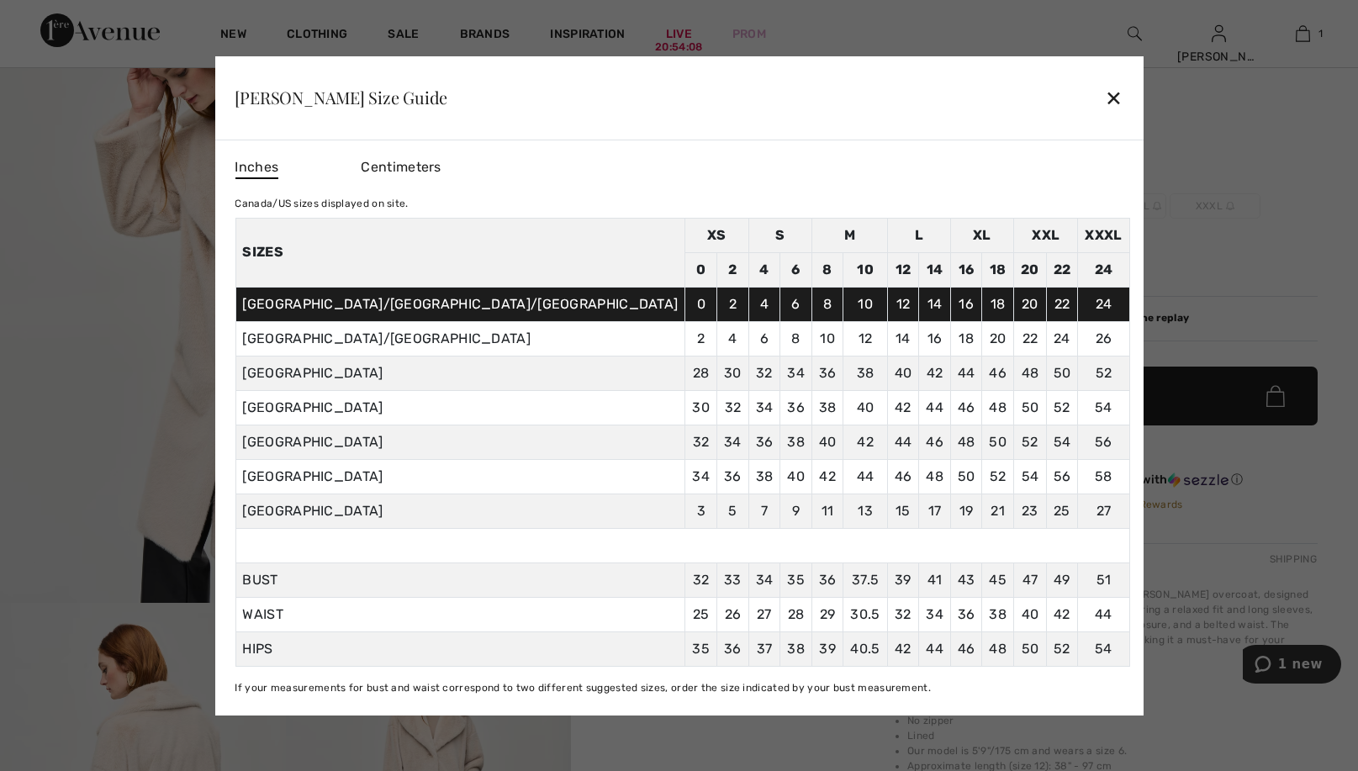
click at [1105, 82] on div "✕" at bounding box center [1114, 97] width 18 height 35
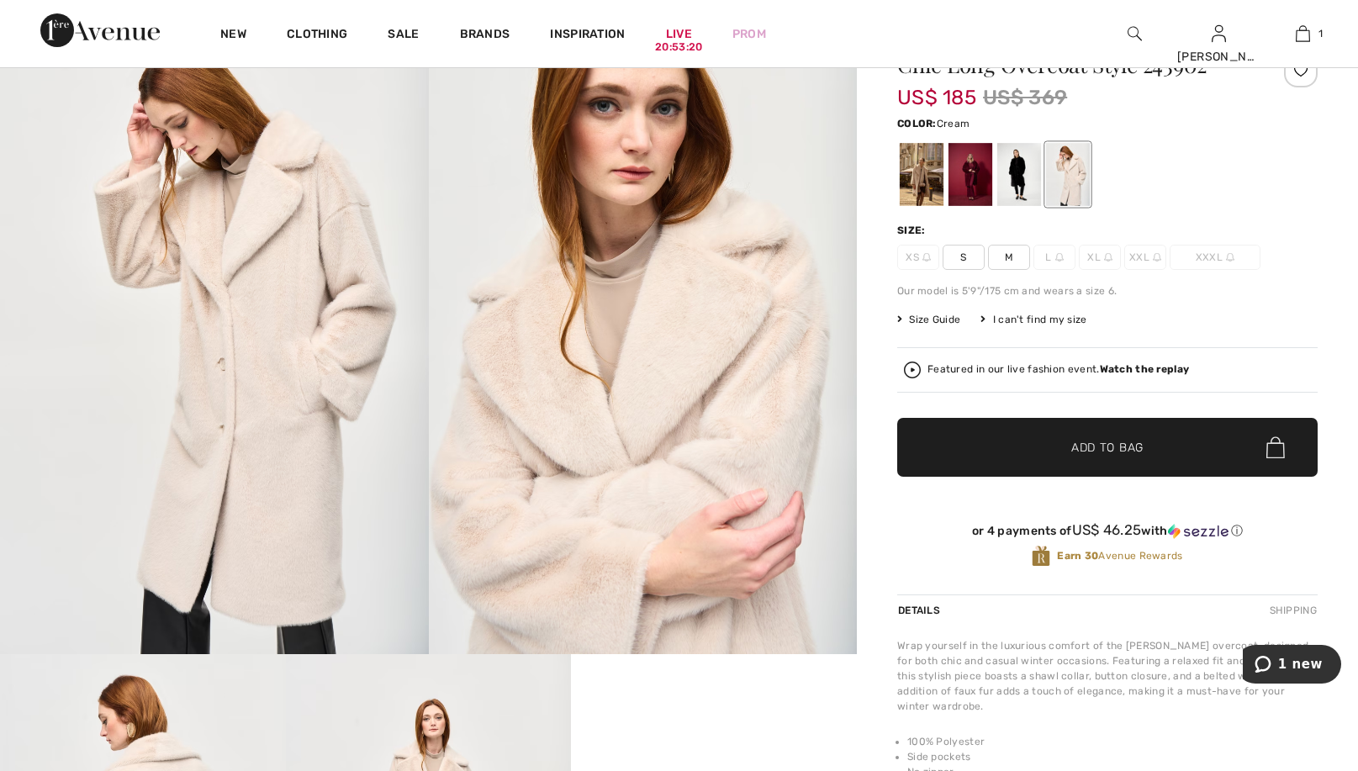
scroll to position [87, 0]
click at [1018, 165] on div at bounding box center [1019, 175] width 44 height 63
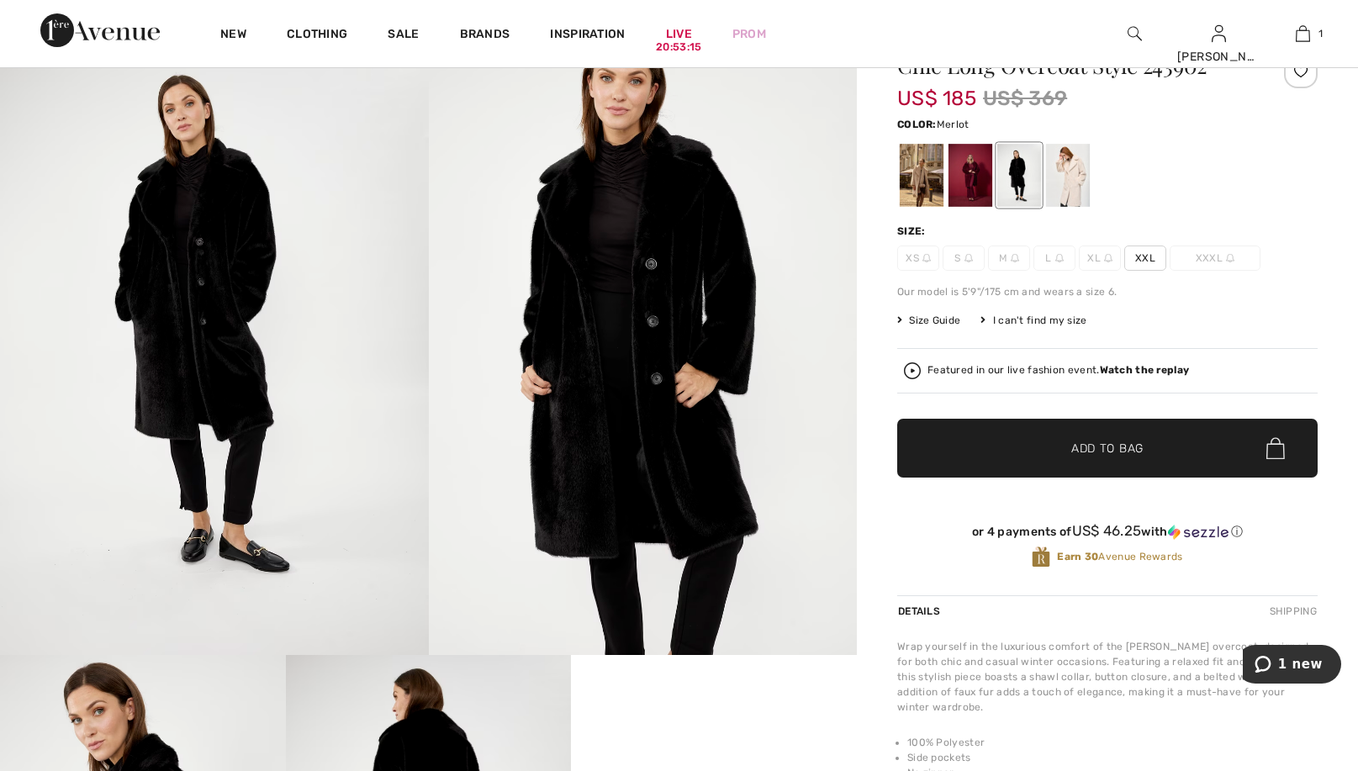
click at [967, 165] on div at bounding box center [971, 175] width 44 height 63
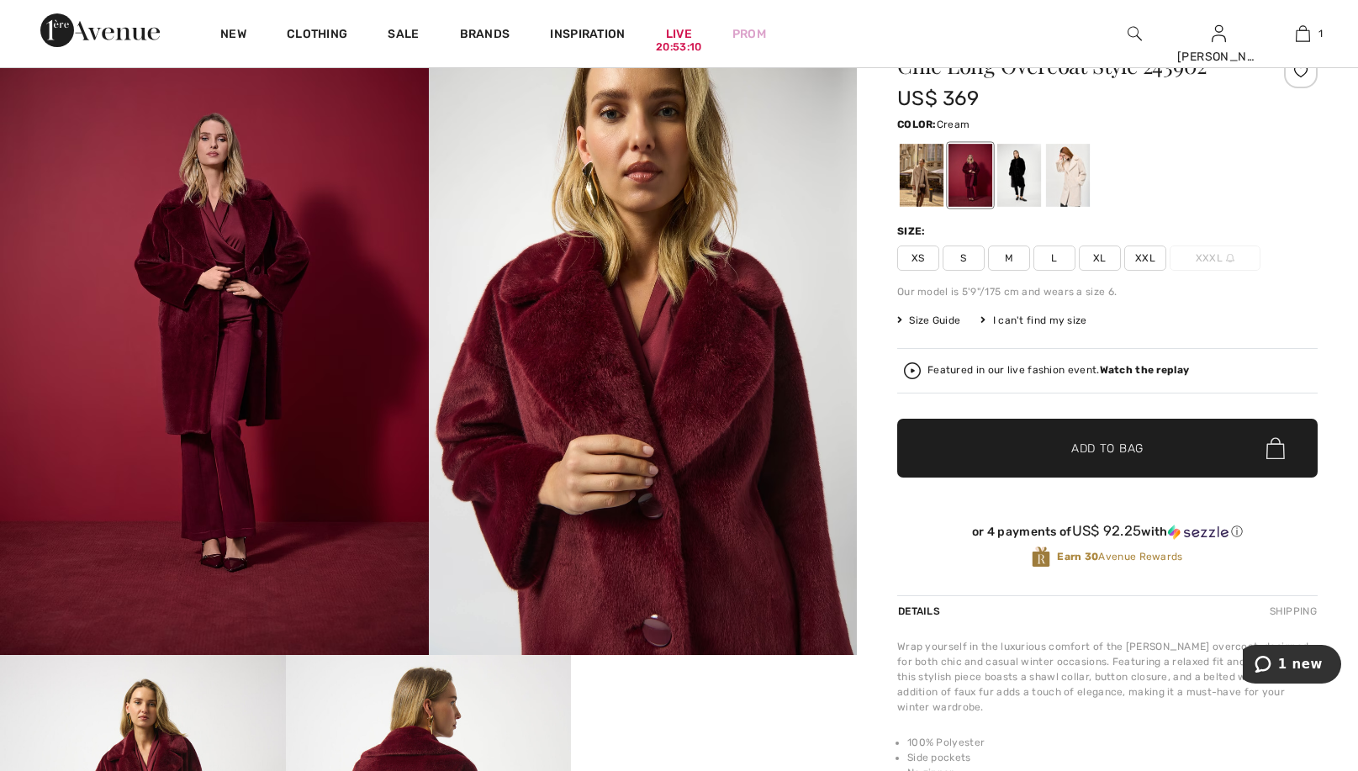
click at [1068, 174] on div at bounding box center [1068, 175] width 44 height 63
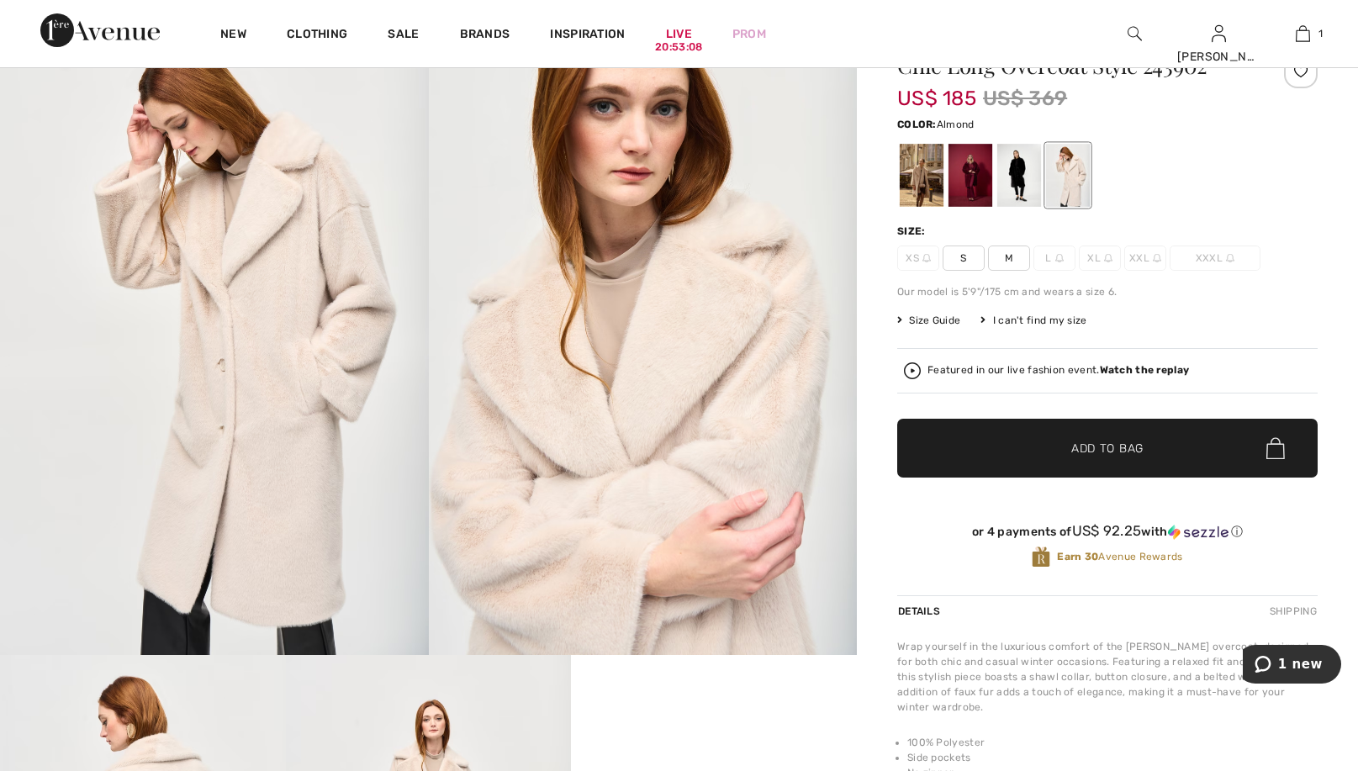
click at [923, 175] on div at bounding box center [922, 175] width 44 height 63
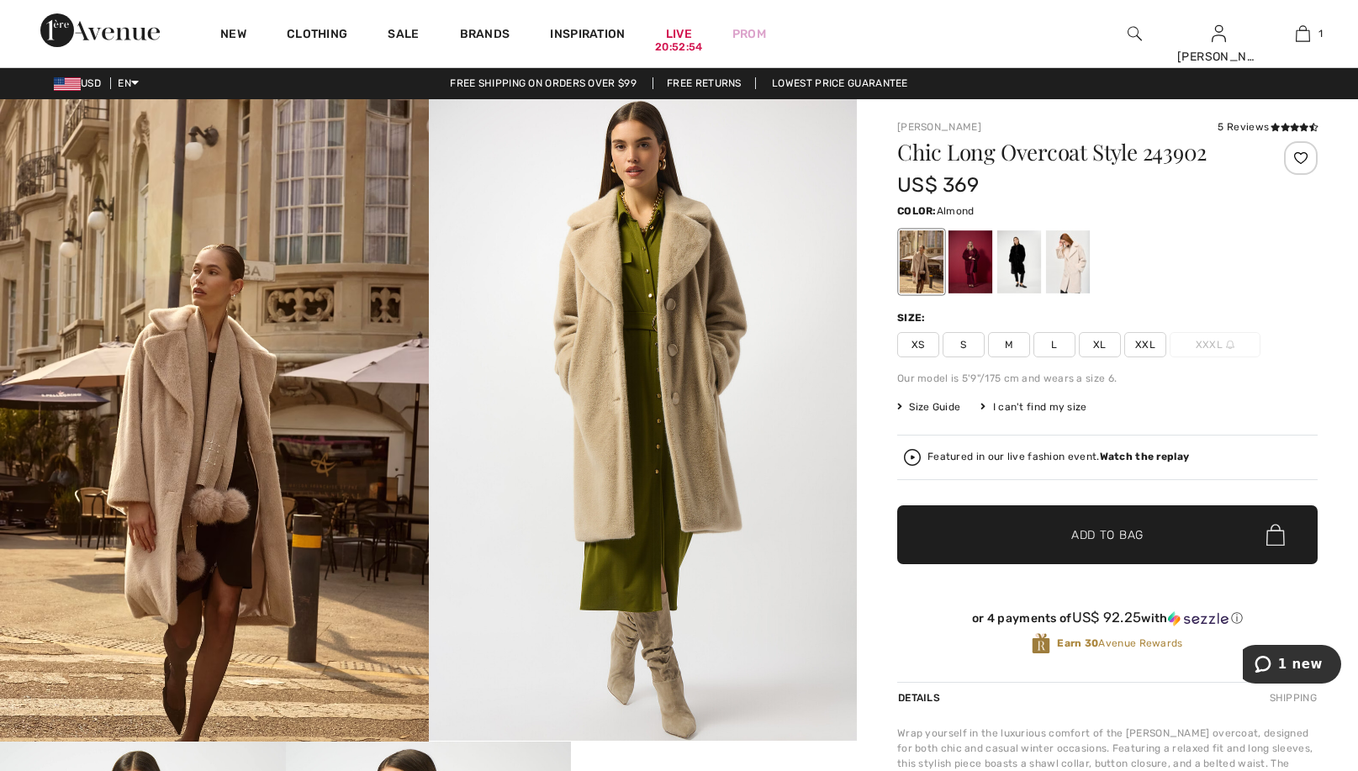
scroll to position [0, 0]
click at [1078, 245] on div at bounding box center [1068, 262] width 44 height 63
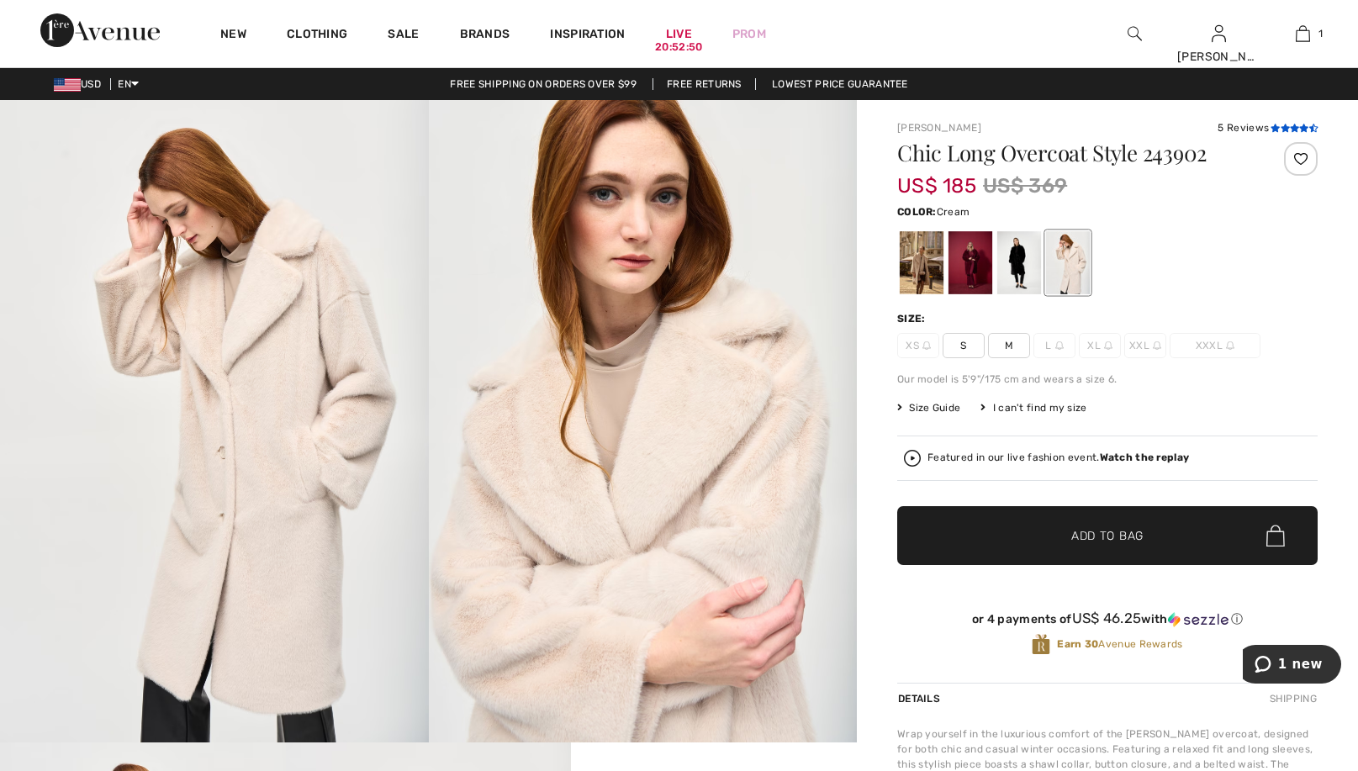
click at [1287, 130] on icon at bounding box center [1285, 128] width 9 height 8
click at [968, 341] on span "S" at bounding box center [964, 345] width 42 height 25
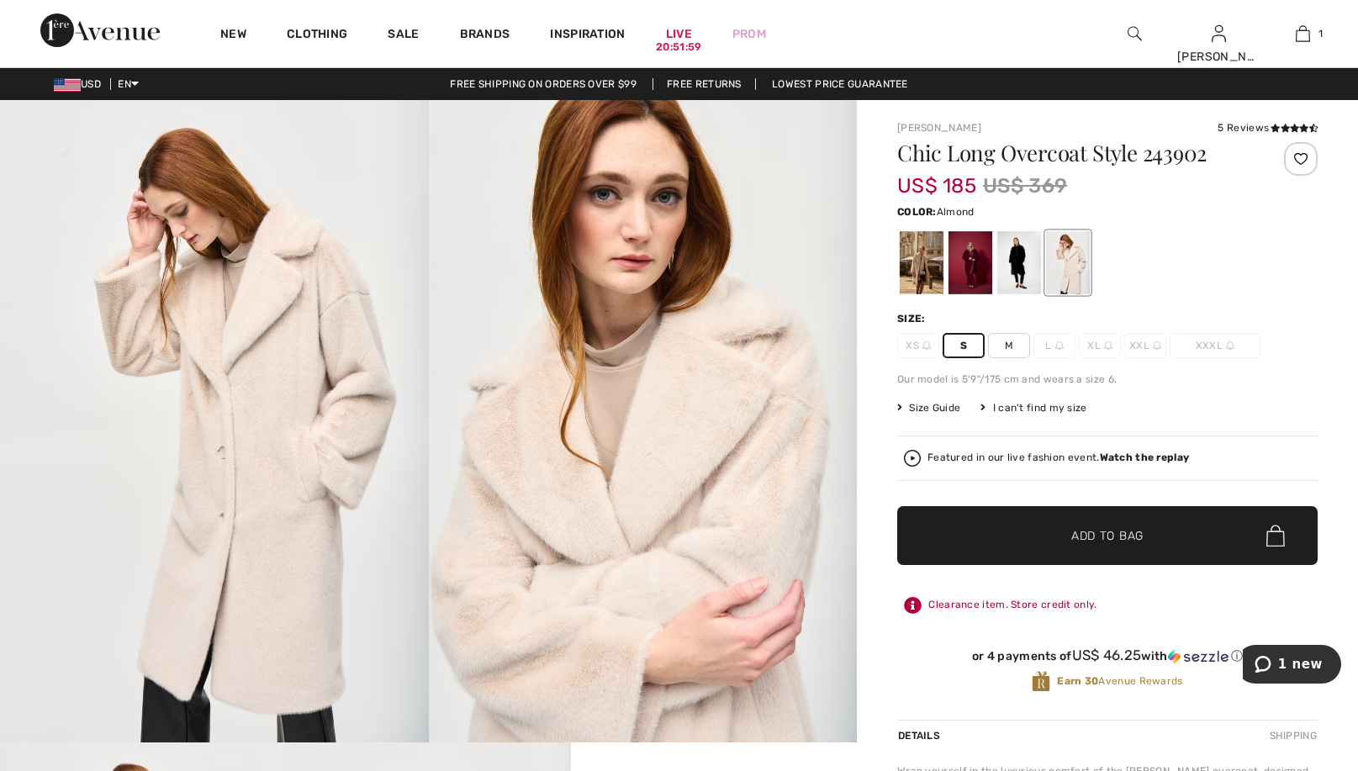
click at [932, 262] on div at bounding box center [922, 262] width 44 height 63
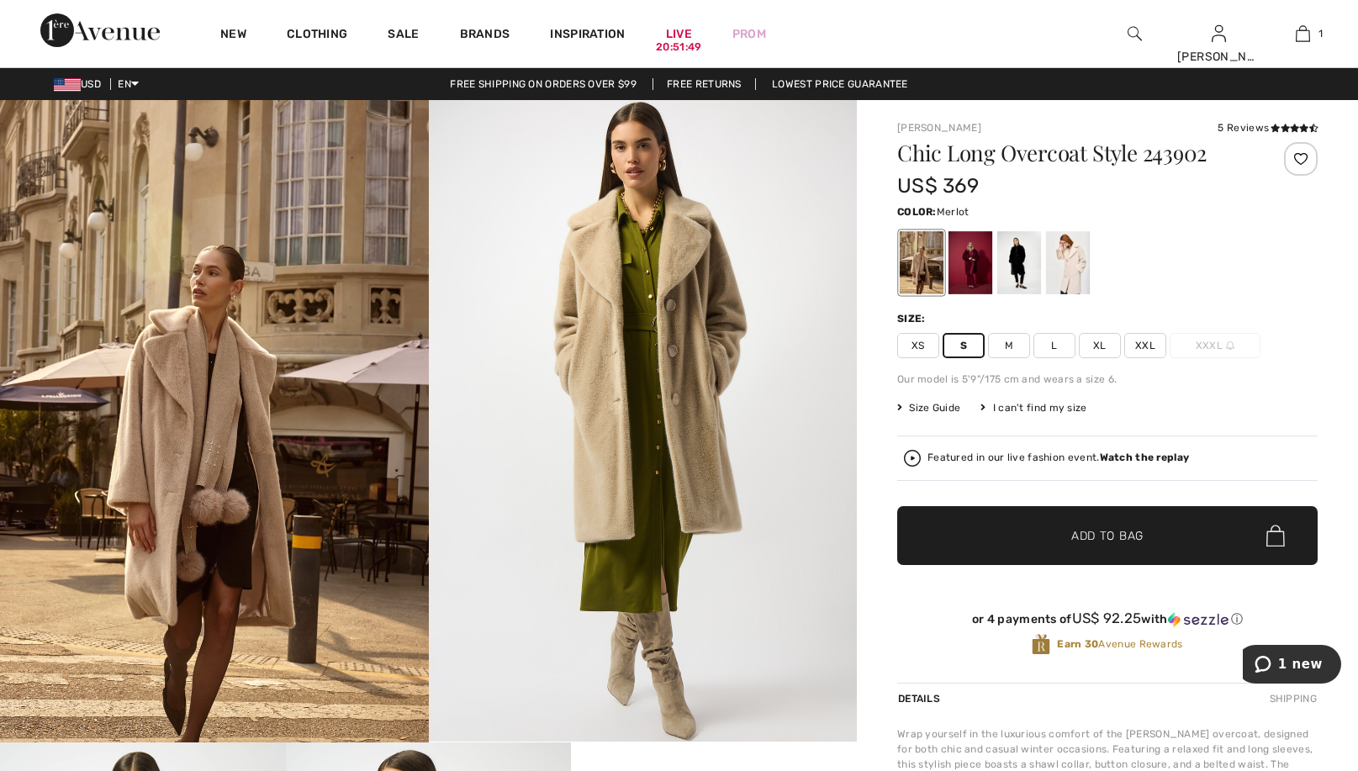
click at [974, 267] on div at bounding box center [971, 262] width 44 height 63
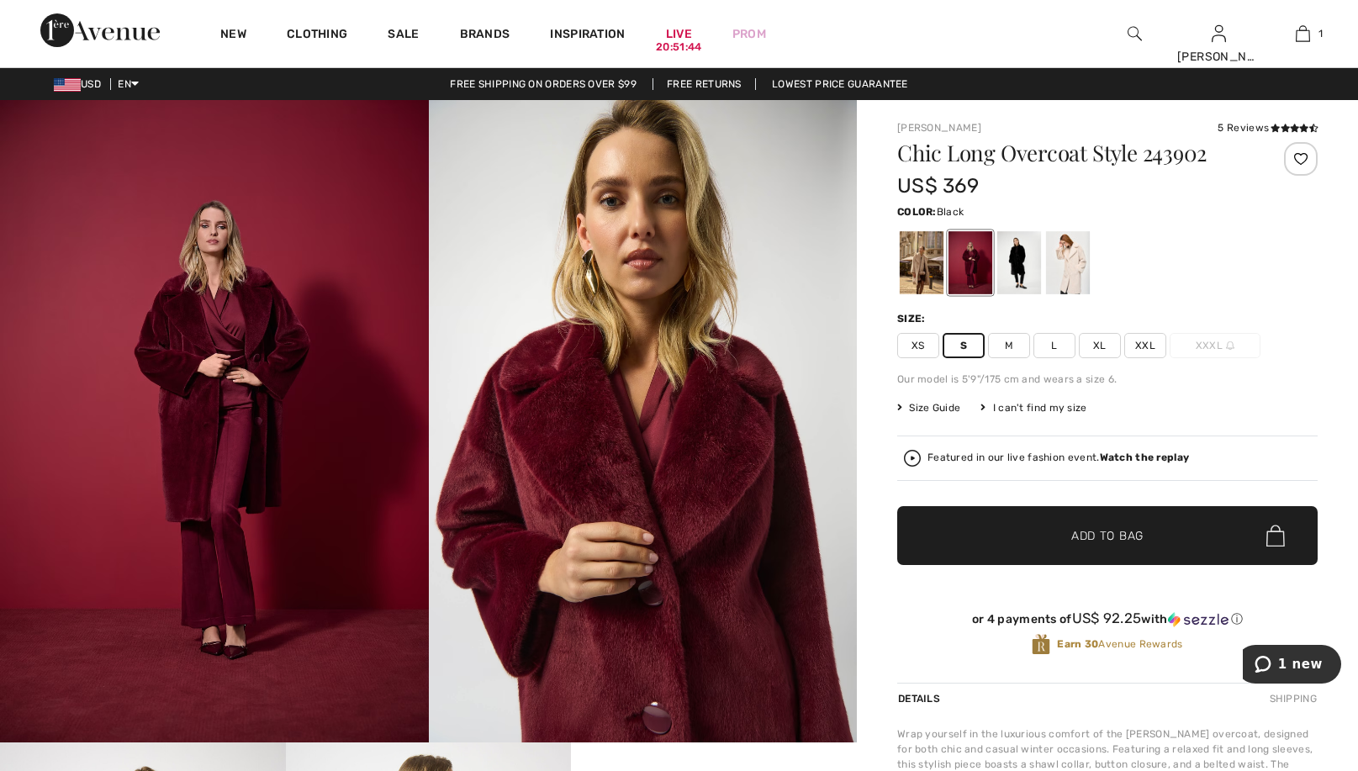
click at [1021, 253] on div at bounding box center [1019, 262] width 44 height 63
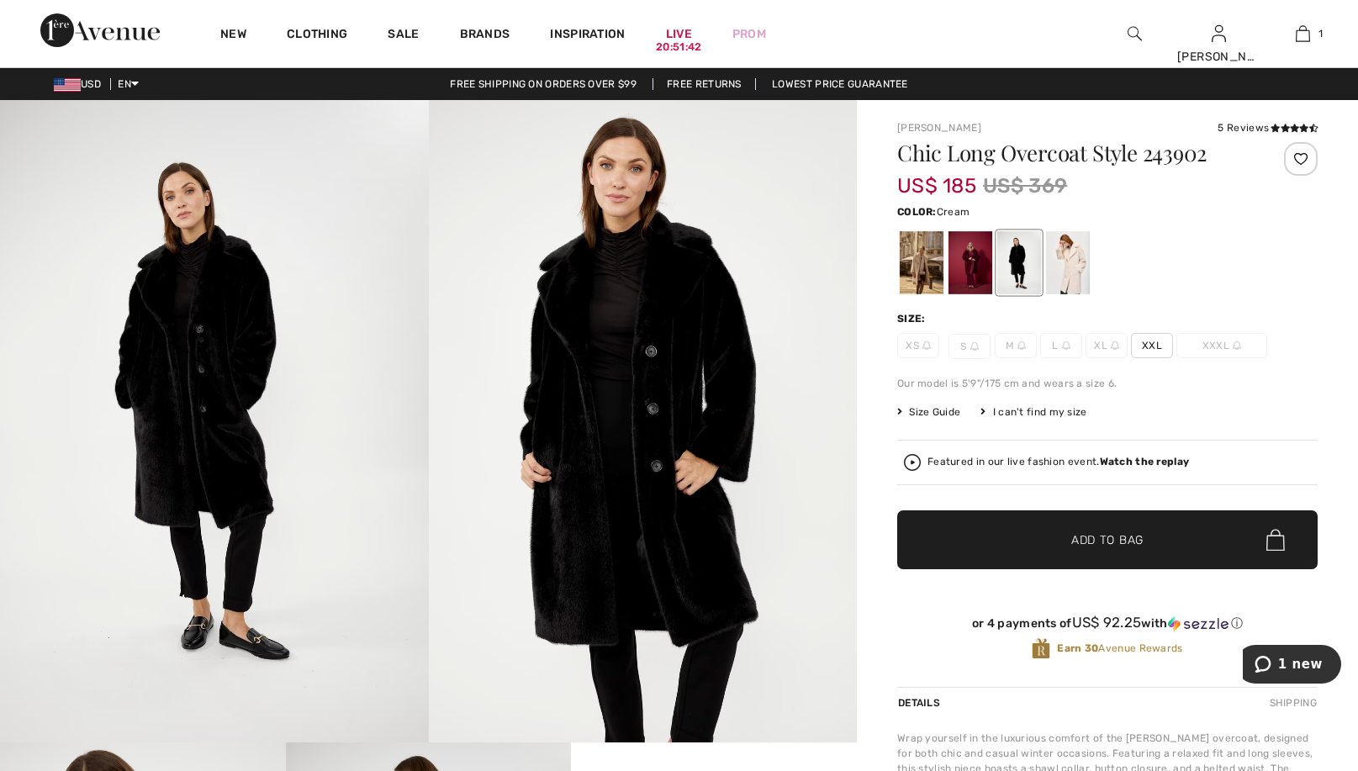
click at [1073, 252] on div at bounding box center [1068, 262] width 44 height 63
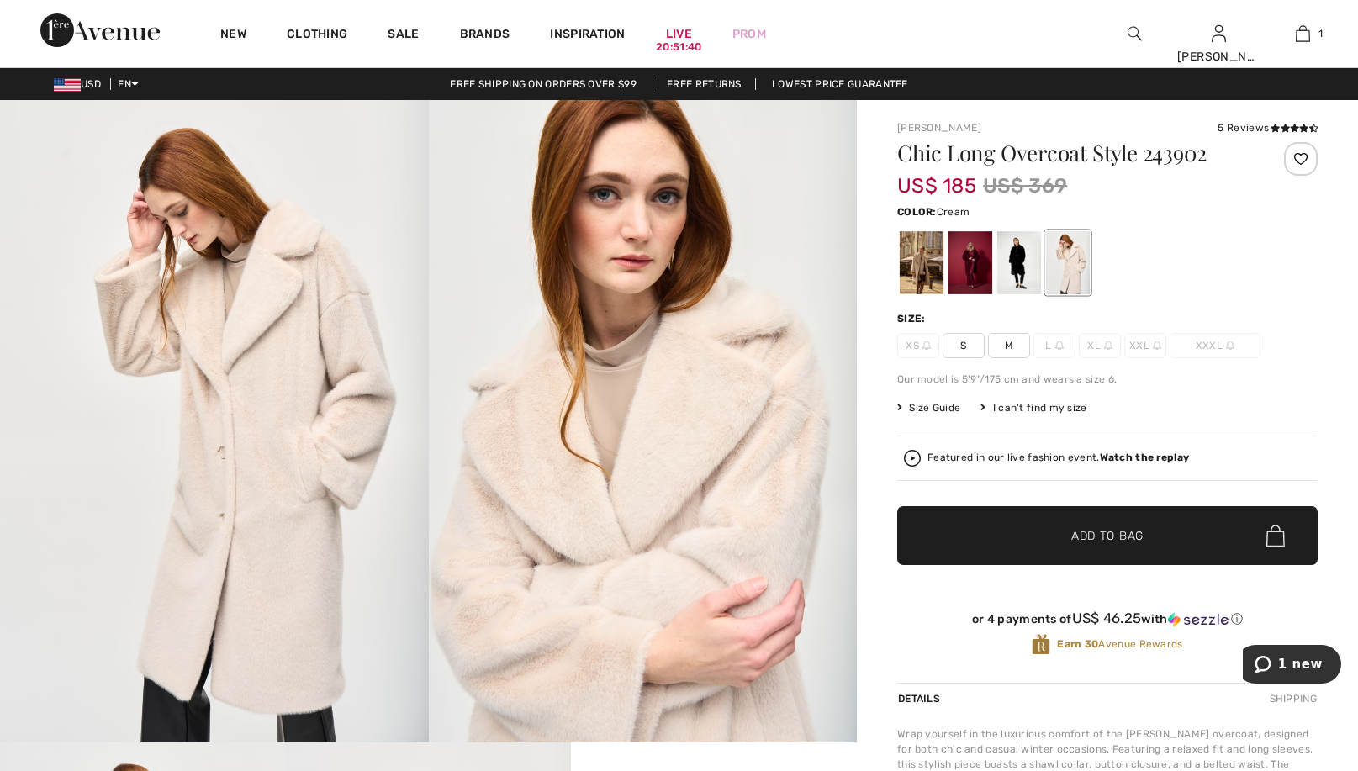
click at [966, 348] on span "S" at bounding box center [964, 345] width 42 height 25
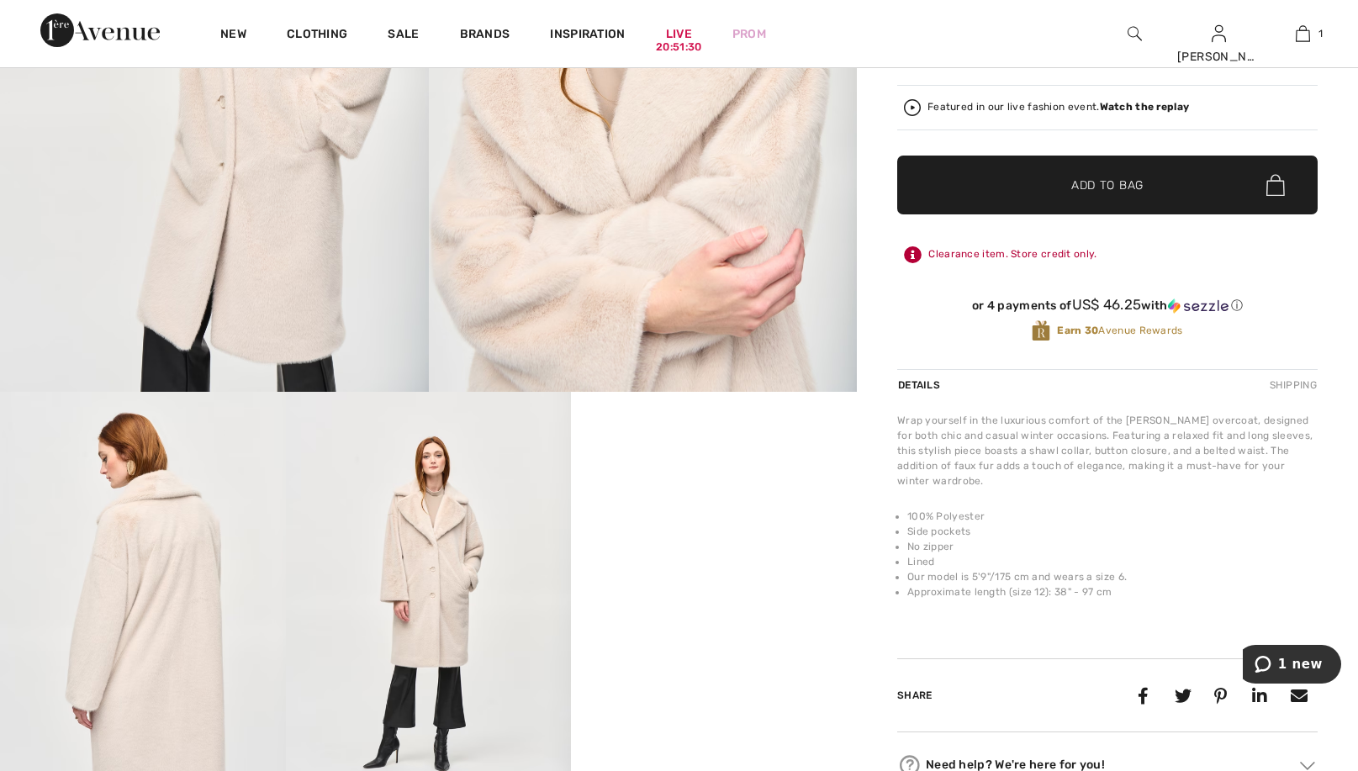
scroll to position [346, 0]
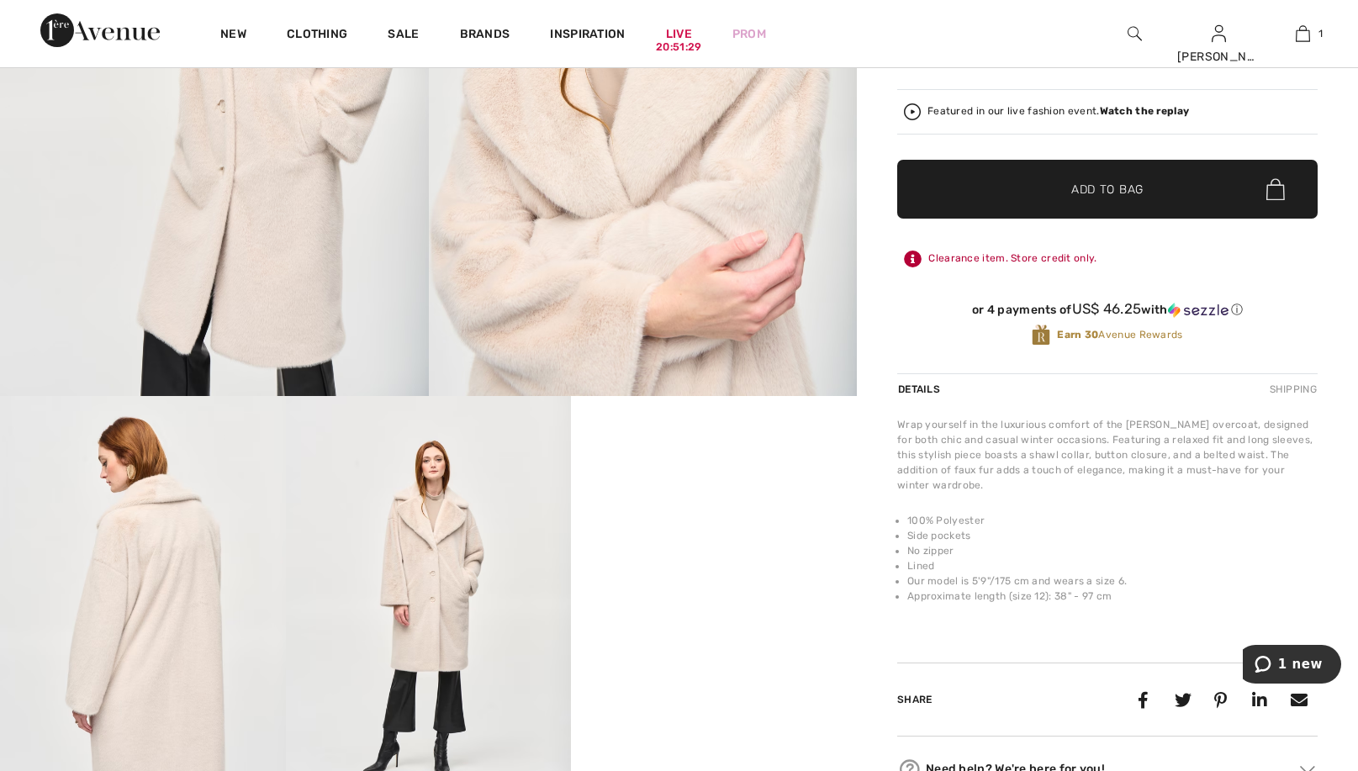
click at [1099, 182] on span "Add to Bag" at bounding box center [1107, 190] width 72 height 18
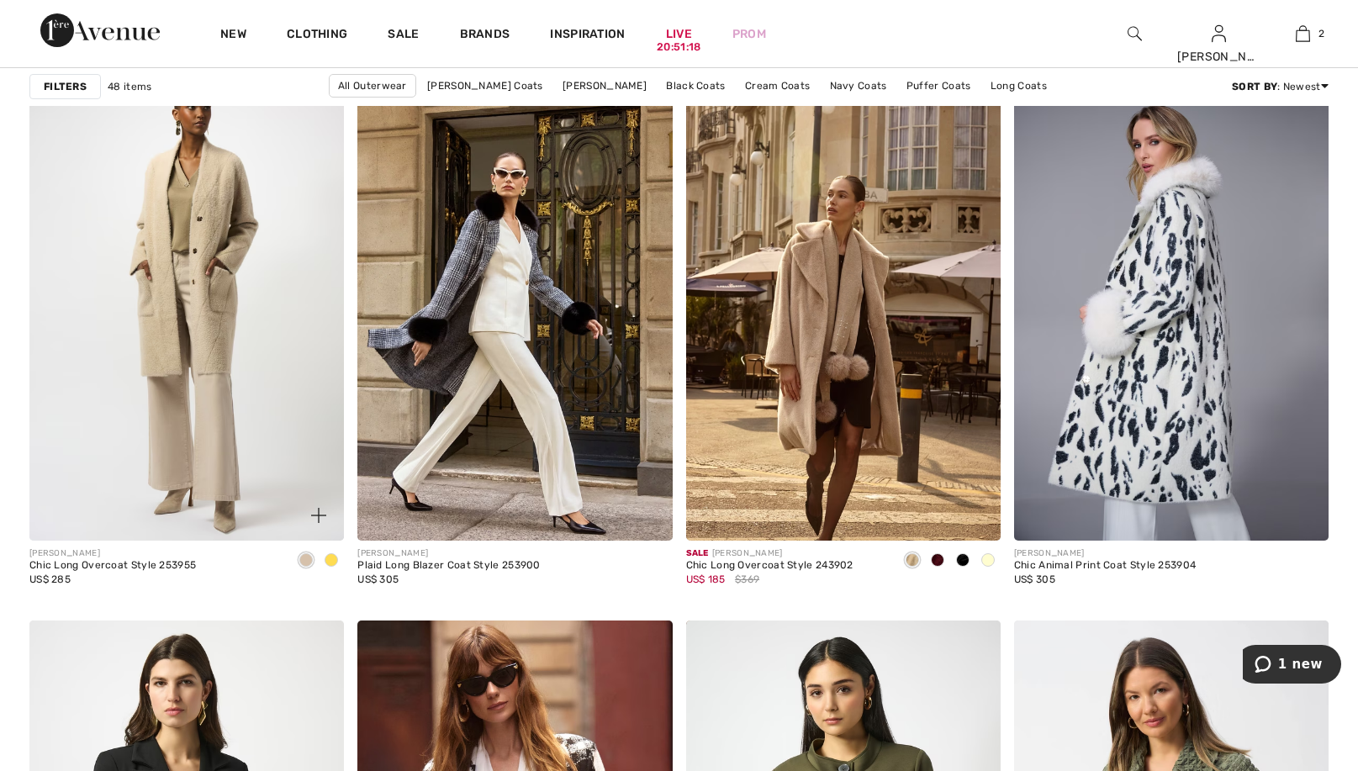
click at [219, 304] on img at bounding box center [186, 305] width 315 height 472
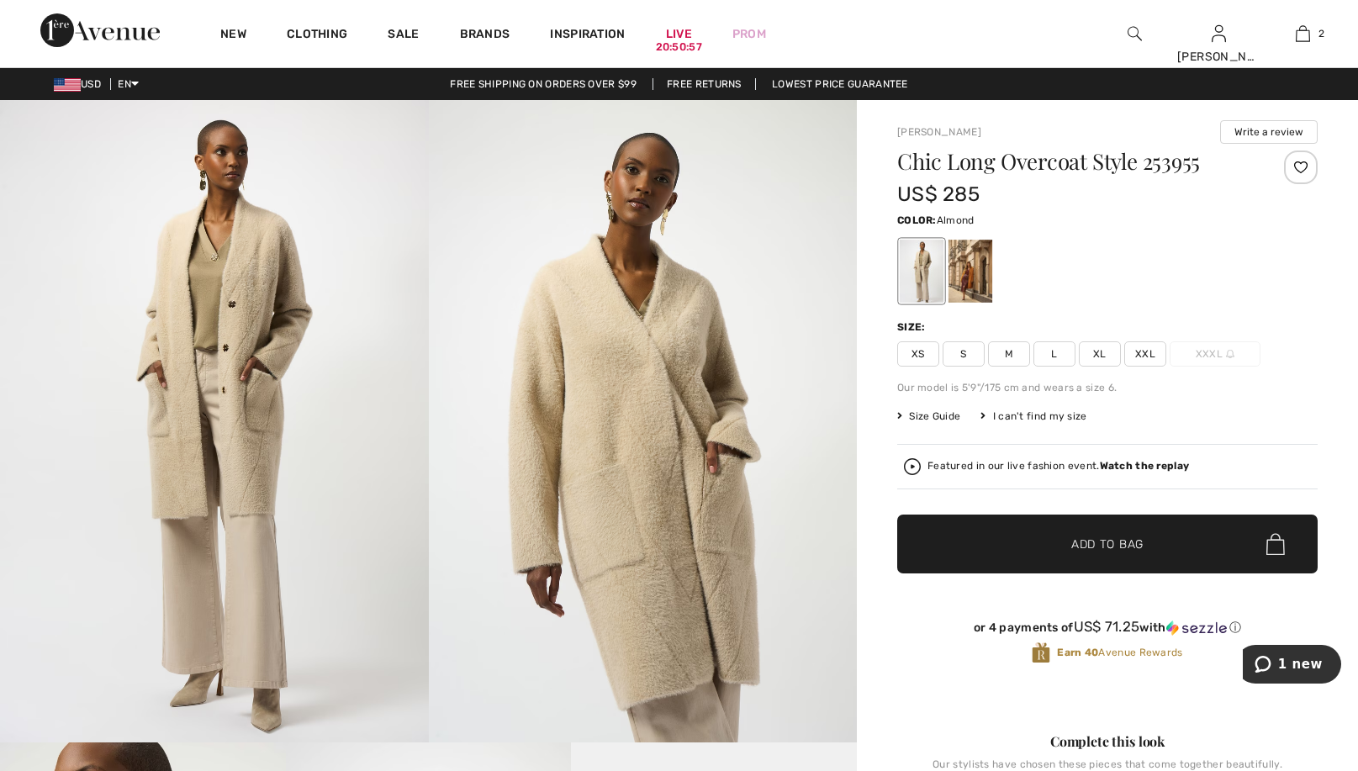
click at [232, 300] on img at bounding box center [214, 421] width 429 height 642
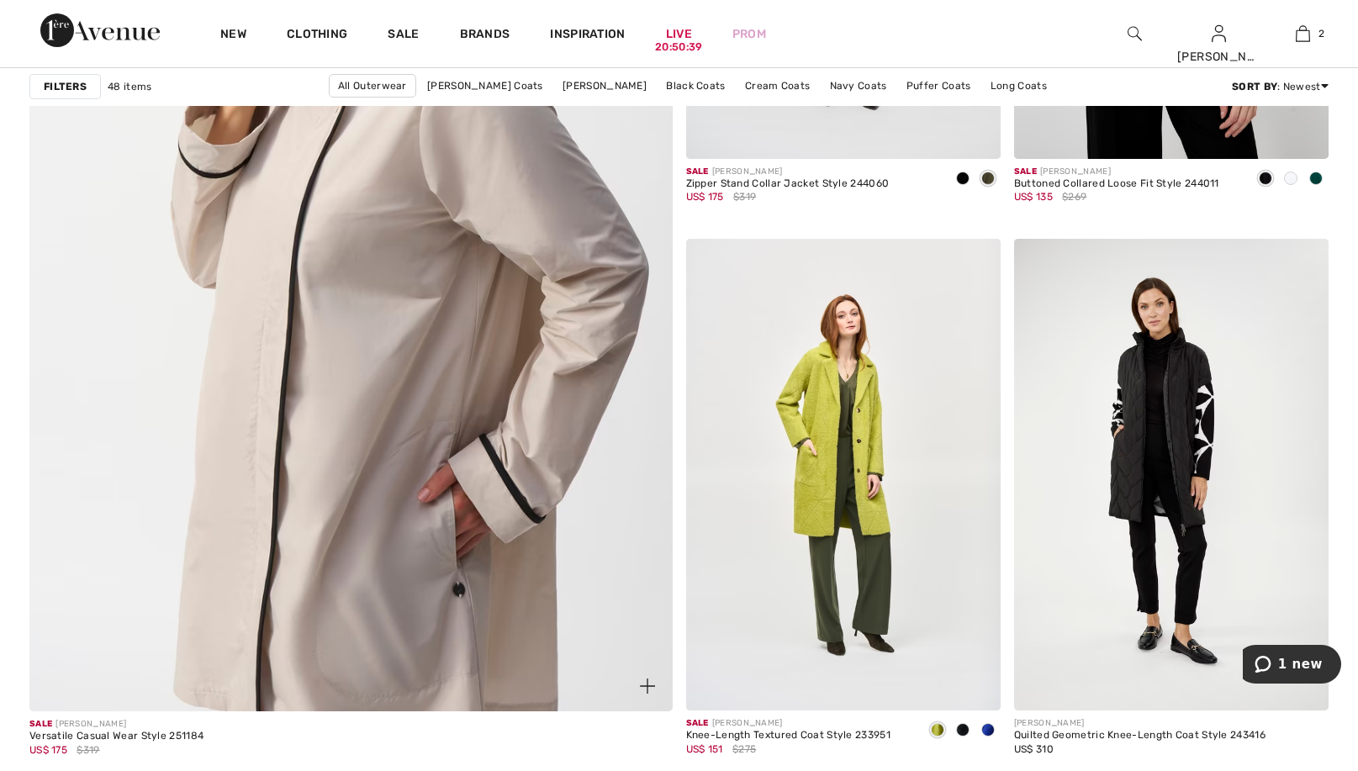
scroll to position [4901, 0]
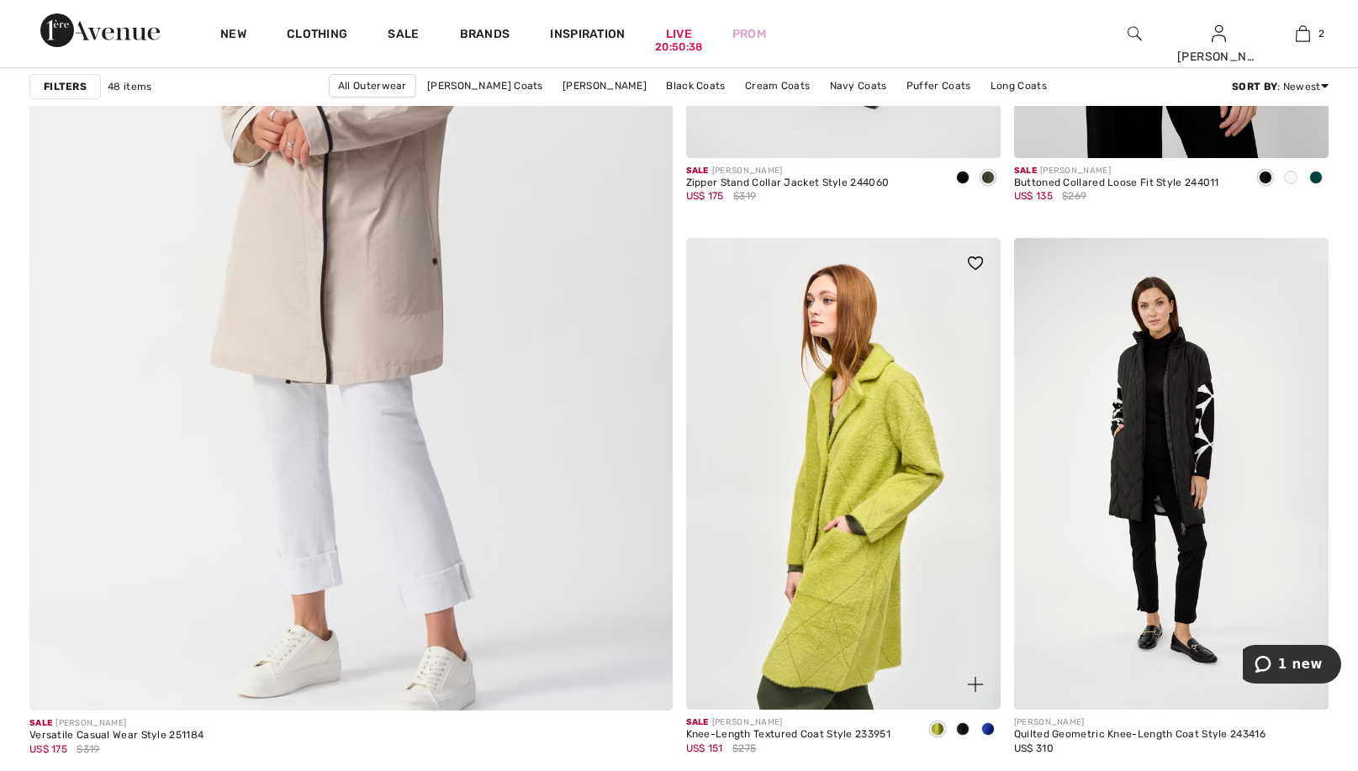
click at [842, 494] on img at bounding box center [843, 474] width 315 height 472
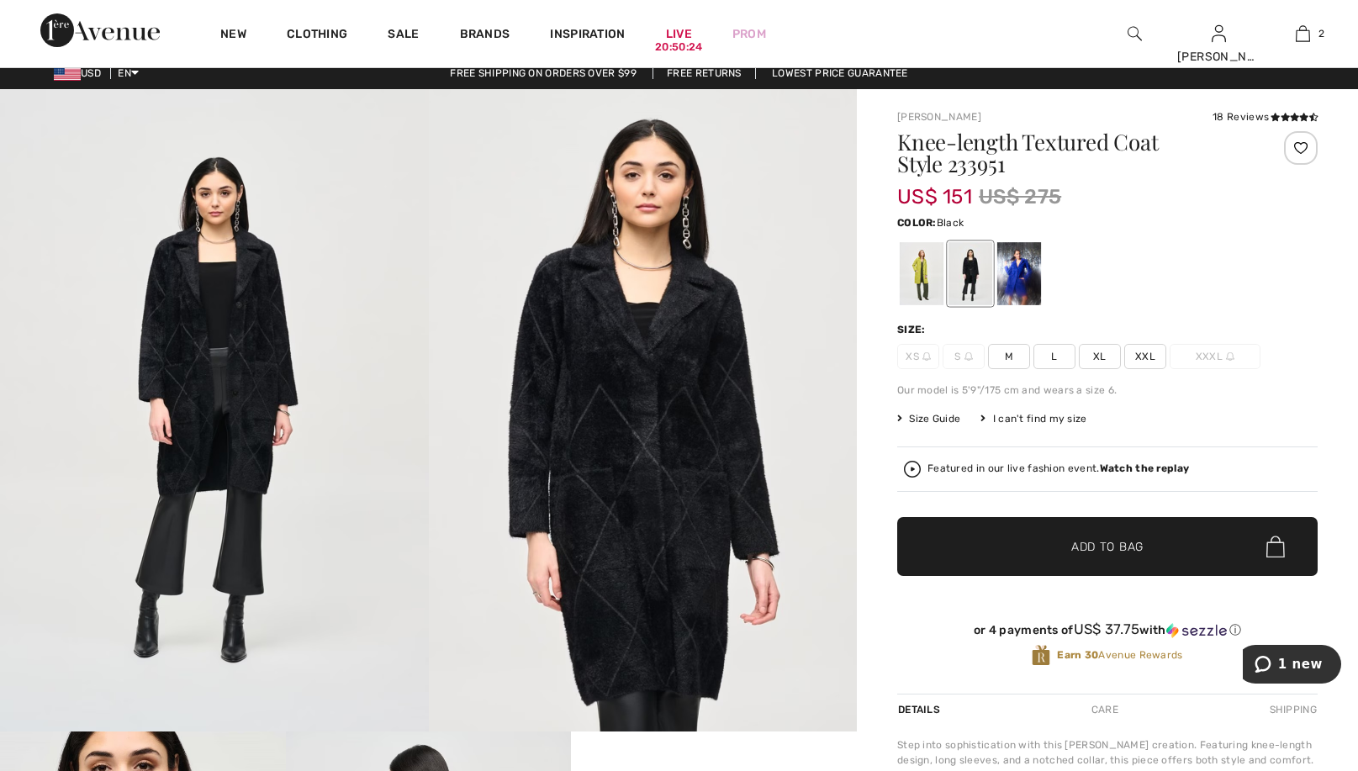
scroll to position [6, 0]
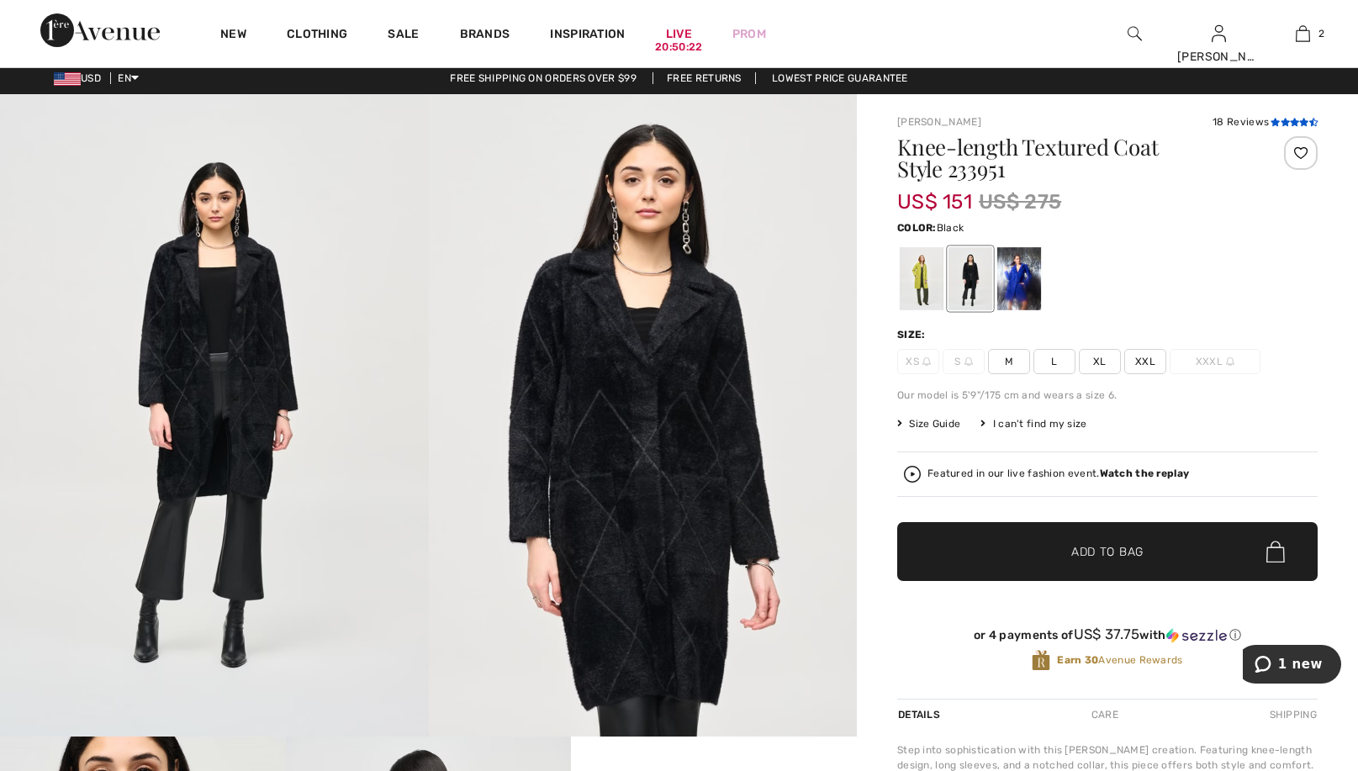
click at [1281, 119] on icon at bounding box center [1285, 122] width 9 height 8
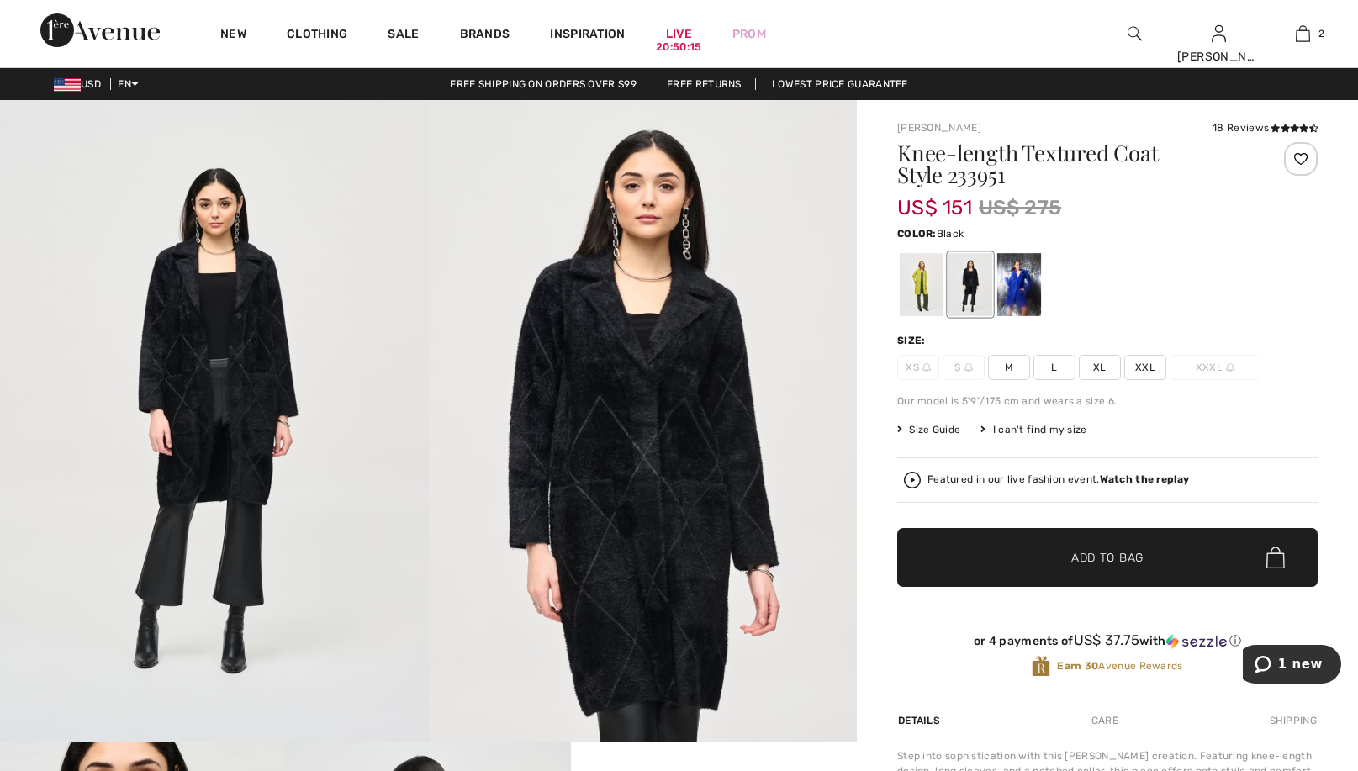
click at [1005, 373] on span "M" at bounding box center [1009, 367] width 42 height 25
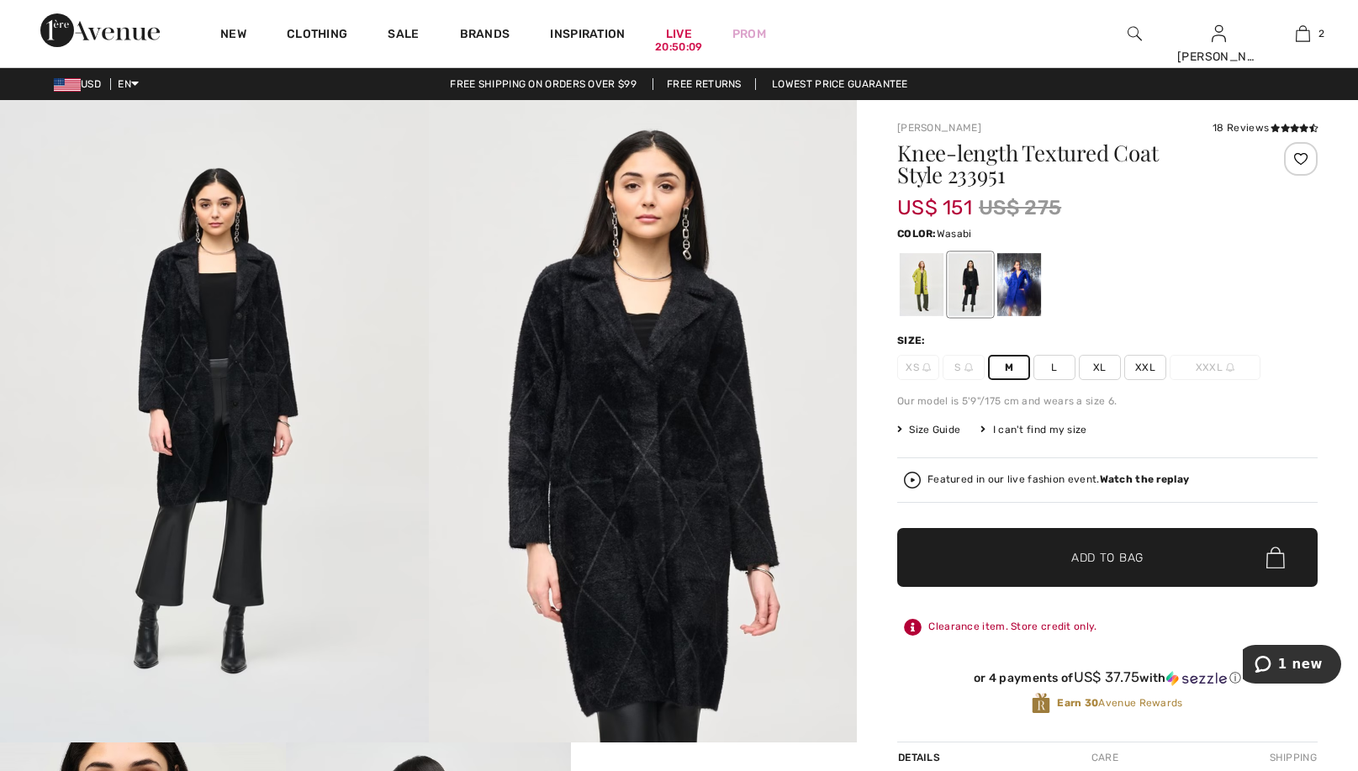
click at [918, 278] on div at bounding box center [922, 284] width 44 height 63
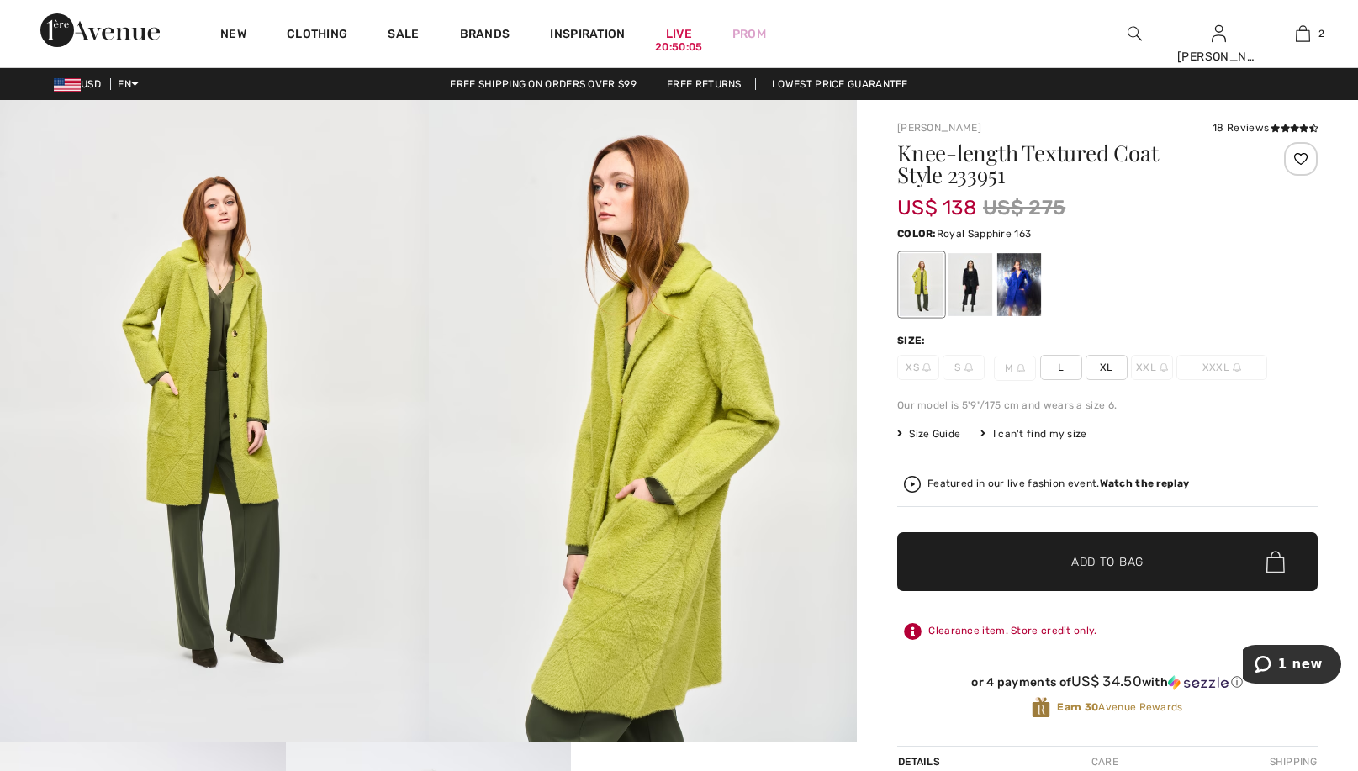
click at [1014, 283] on div at bounding box center [1019, 284] width 44 height 63
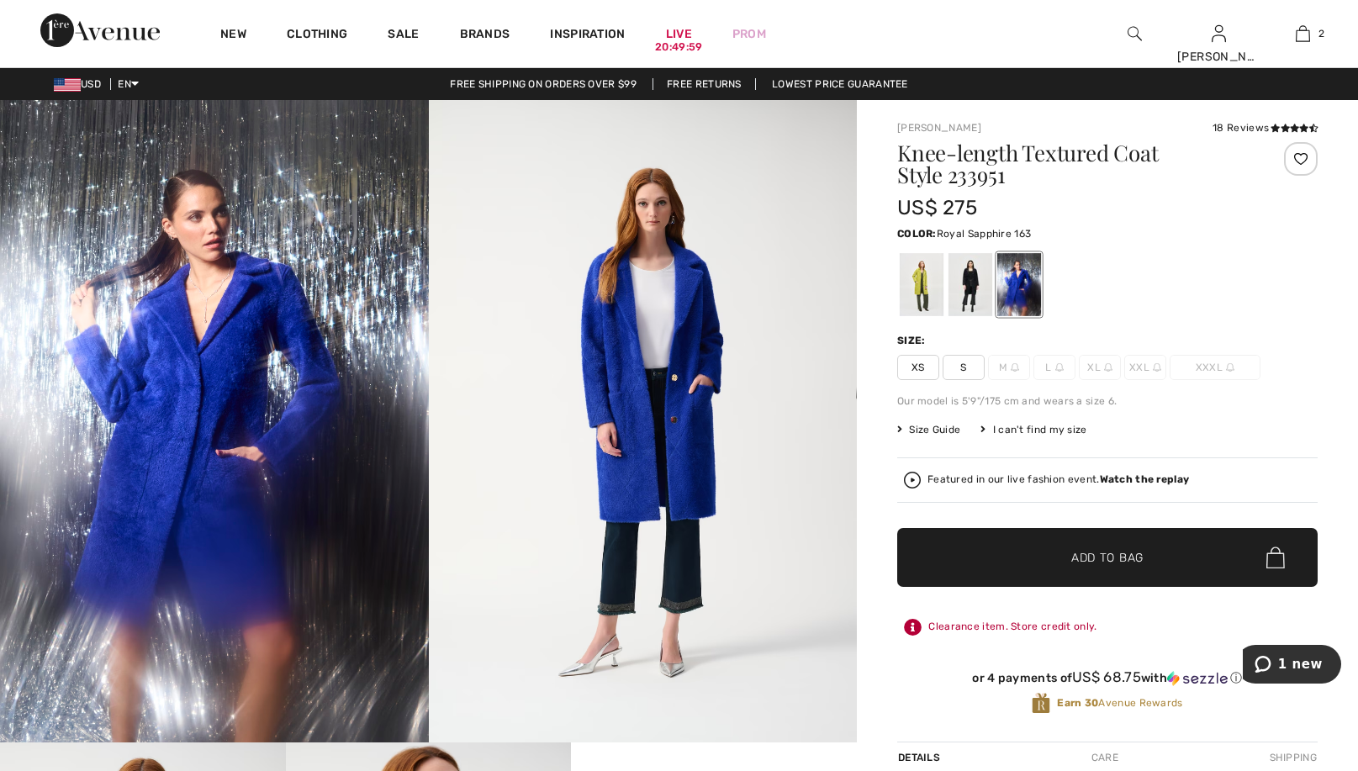
scroll to position [6, 0]
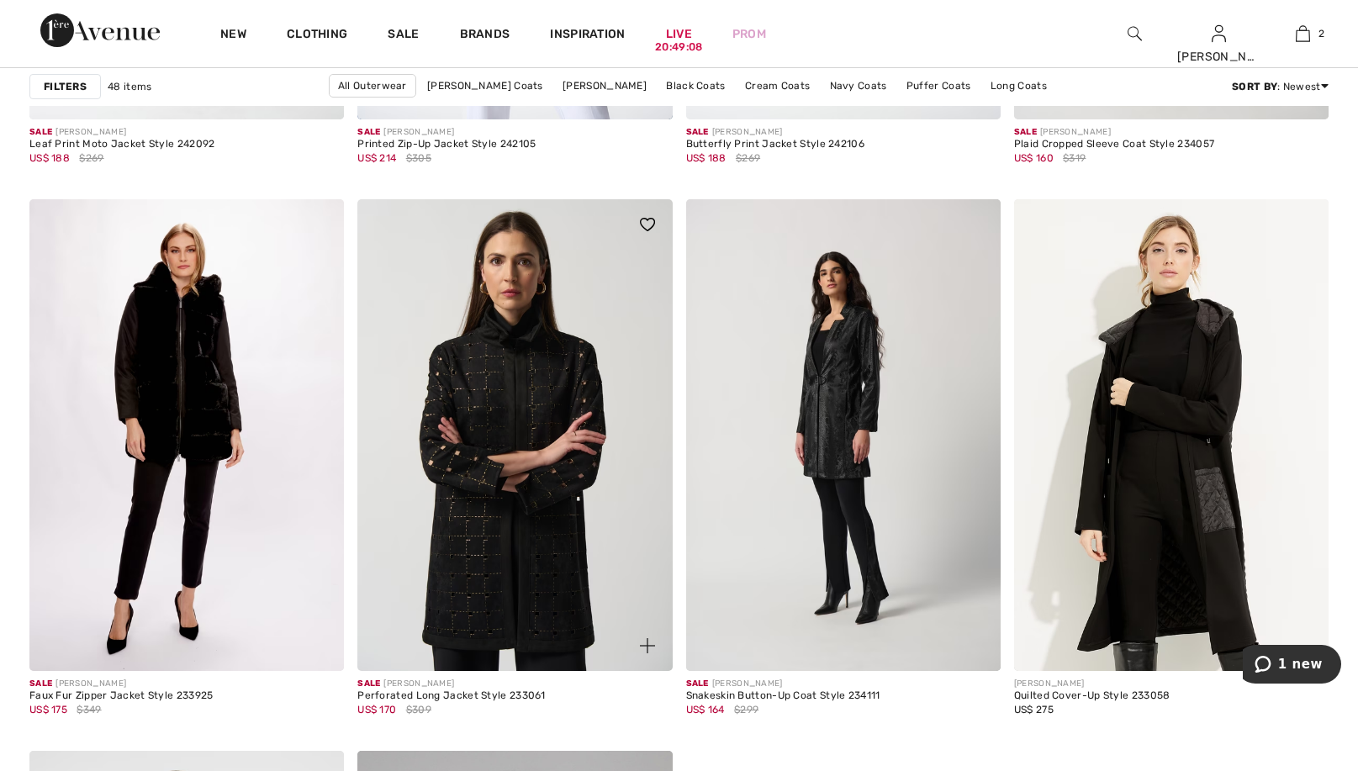
scroll to position [7361, 0]
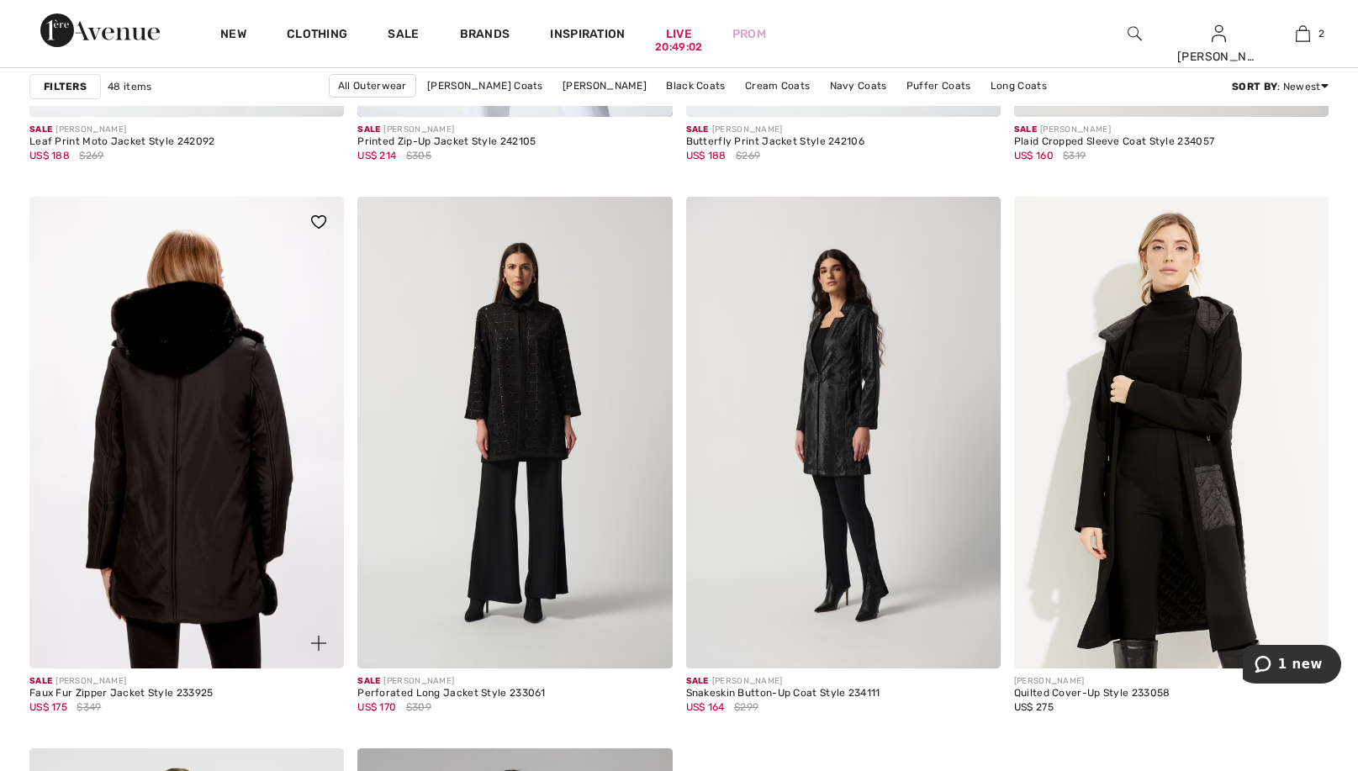
click at [195, 487] on img at bounding box center [186, 433] width 315 height 472
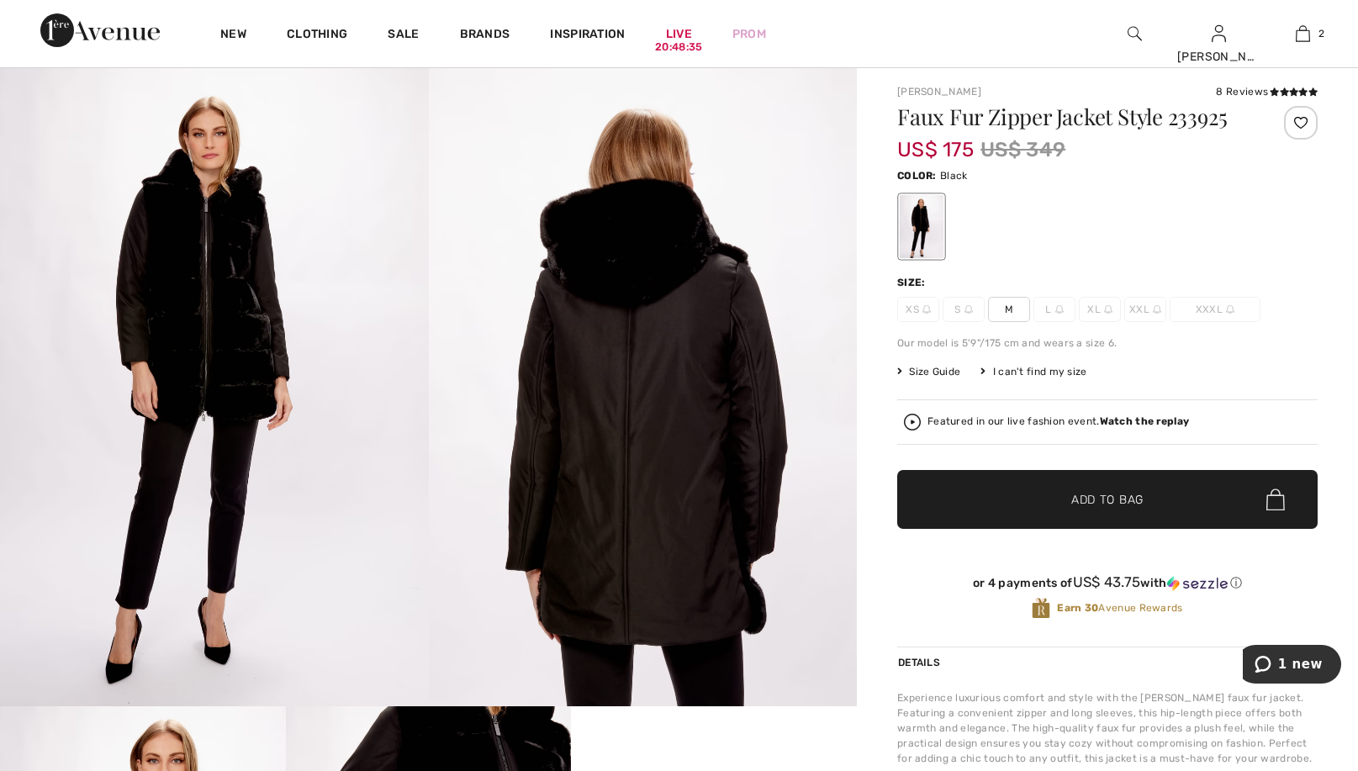
scroll to position [36, 0]
click at [229, 297] on img at bounding box center [214, 385] width 429 height 642
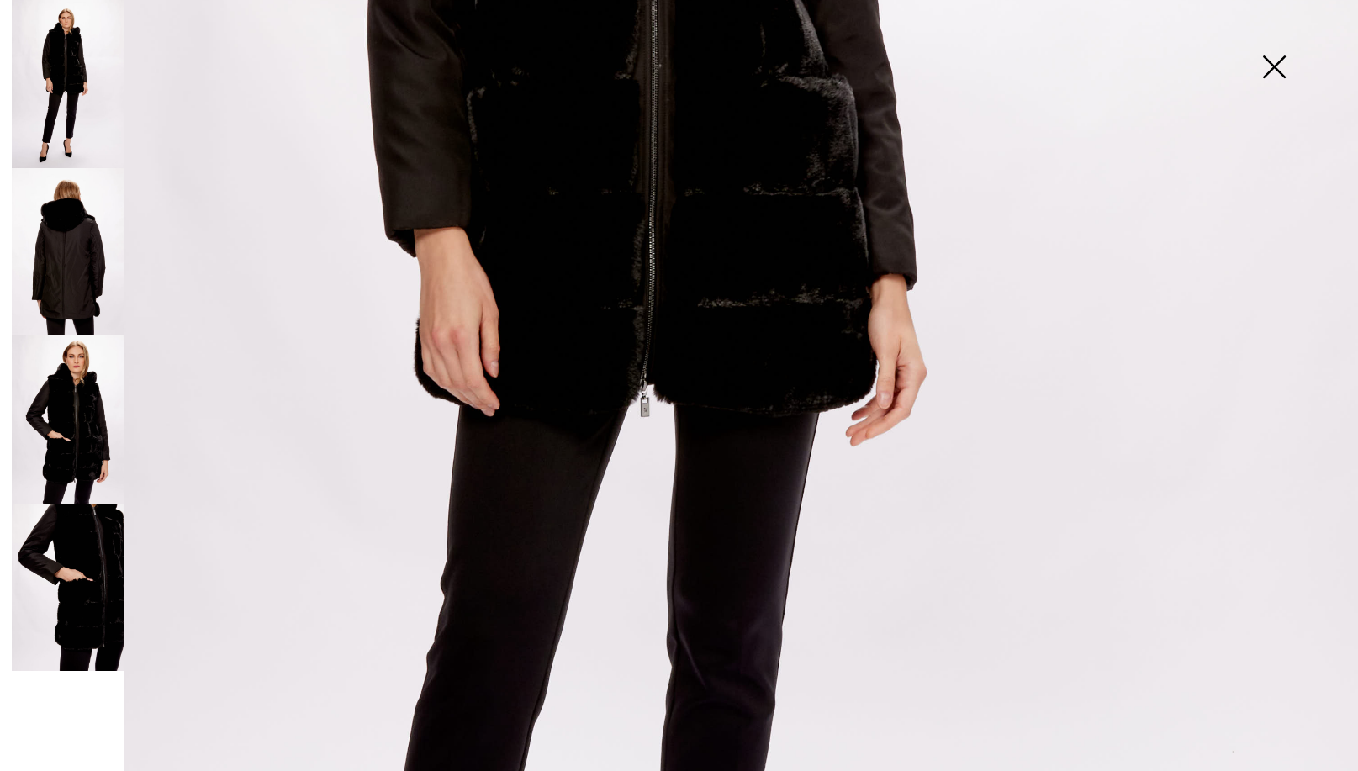
scroll to position [732, 0]
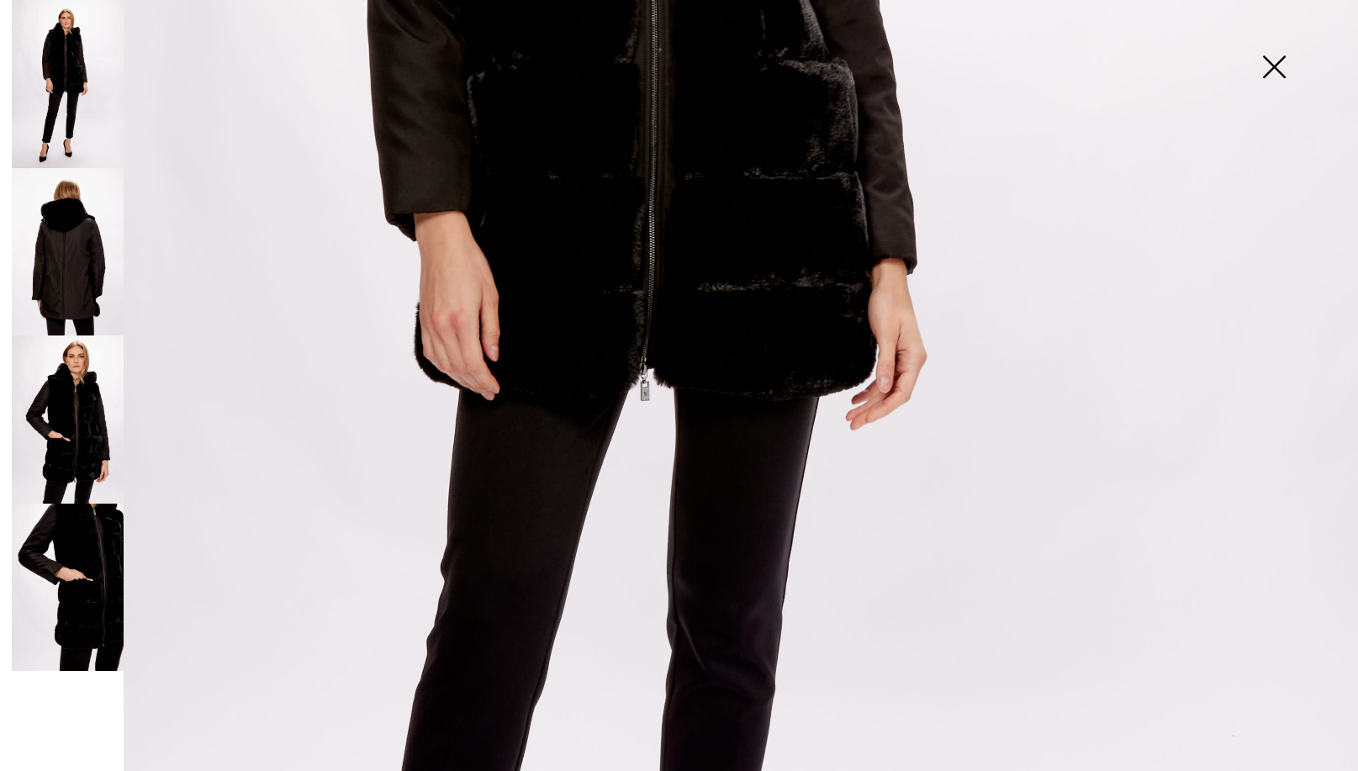
click at [105, 596] on img at bounding box center [68, 588] width 112 height 168
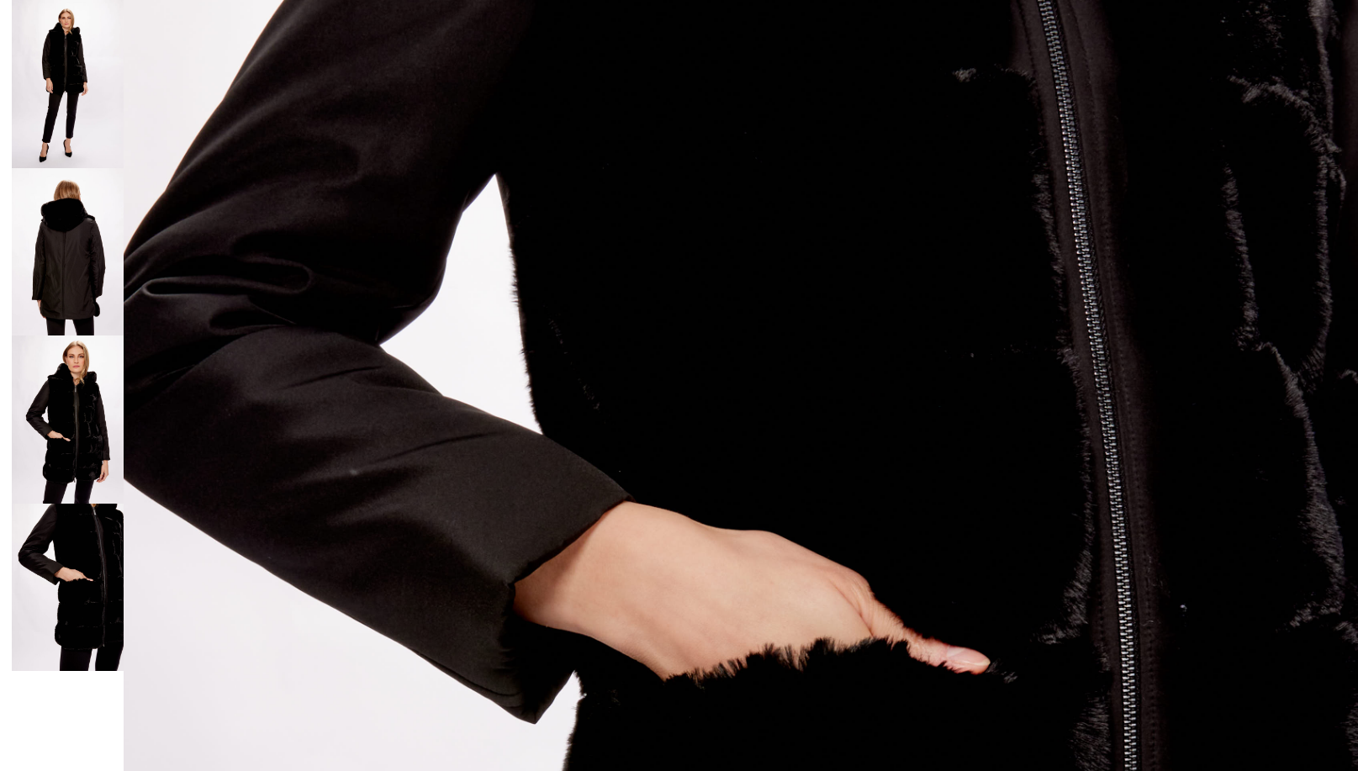
scroll to position [272, 0]
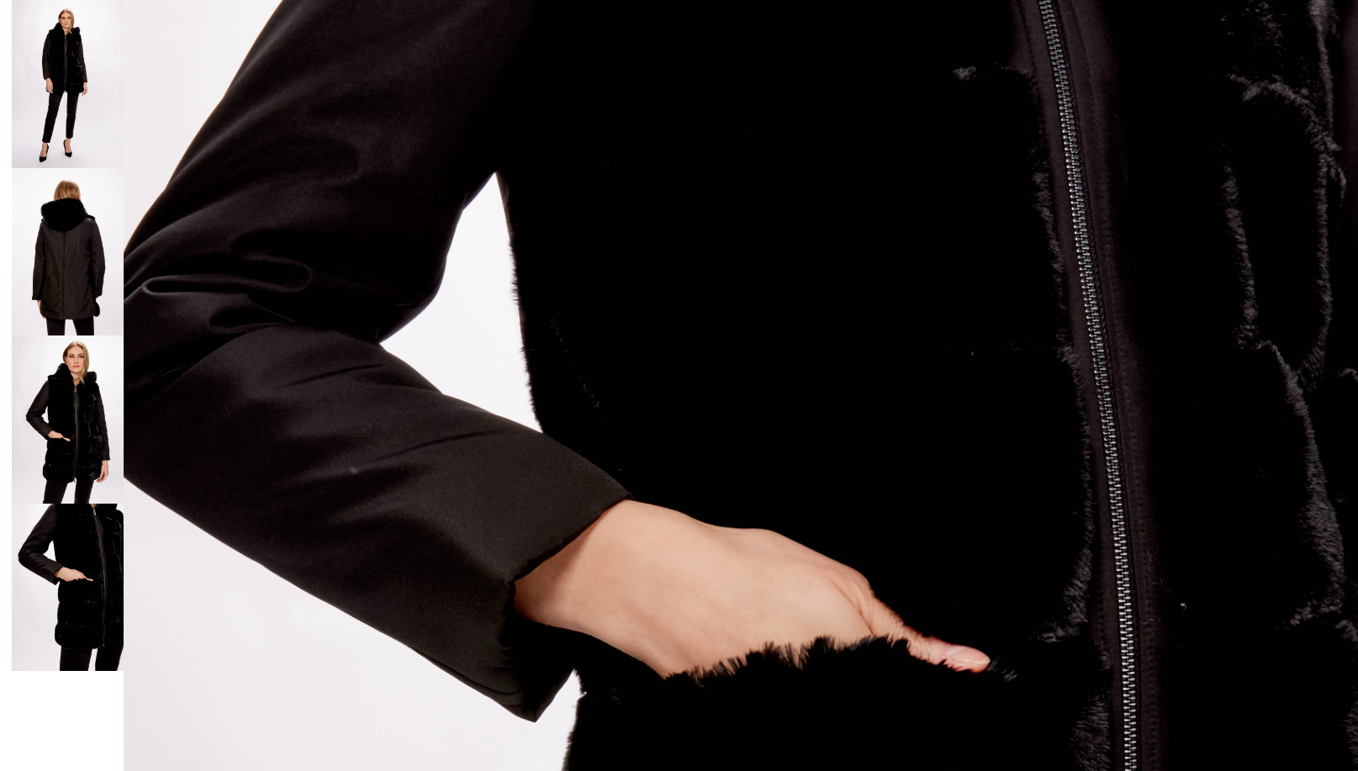
click at [52, 402] on img at bounding box center [68, 420] width 112 height 168
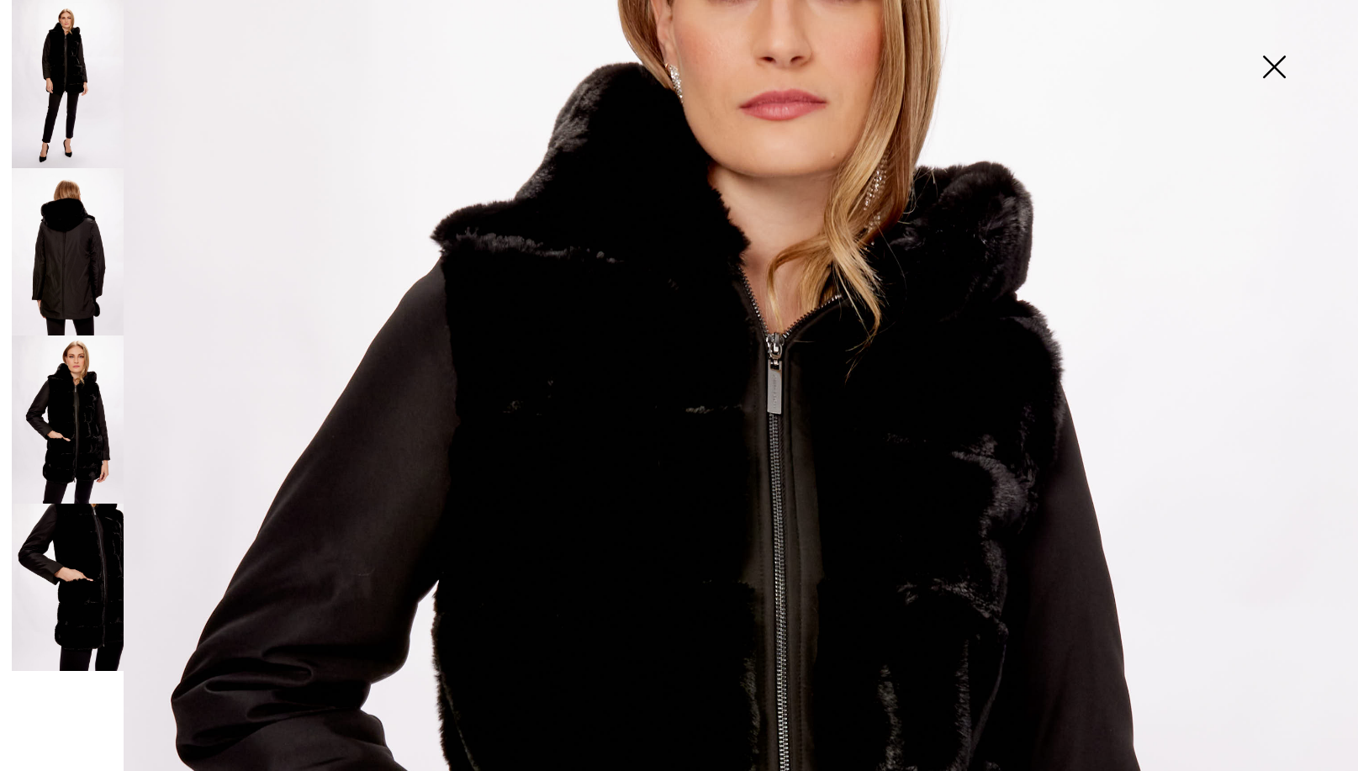
click at [59, 262] on img at bounding box center [68, 252] width 112 height 168
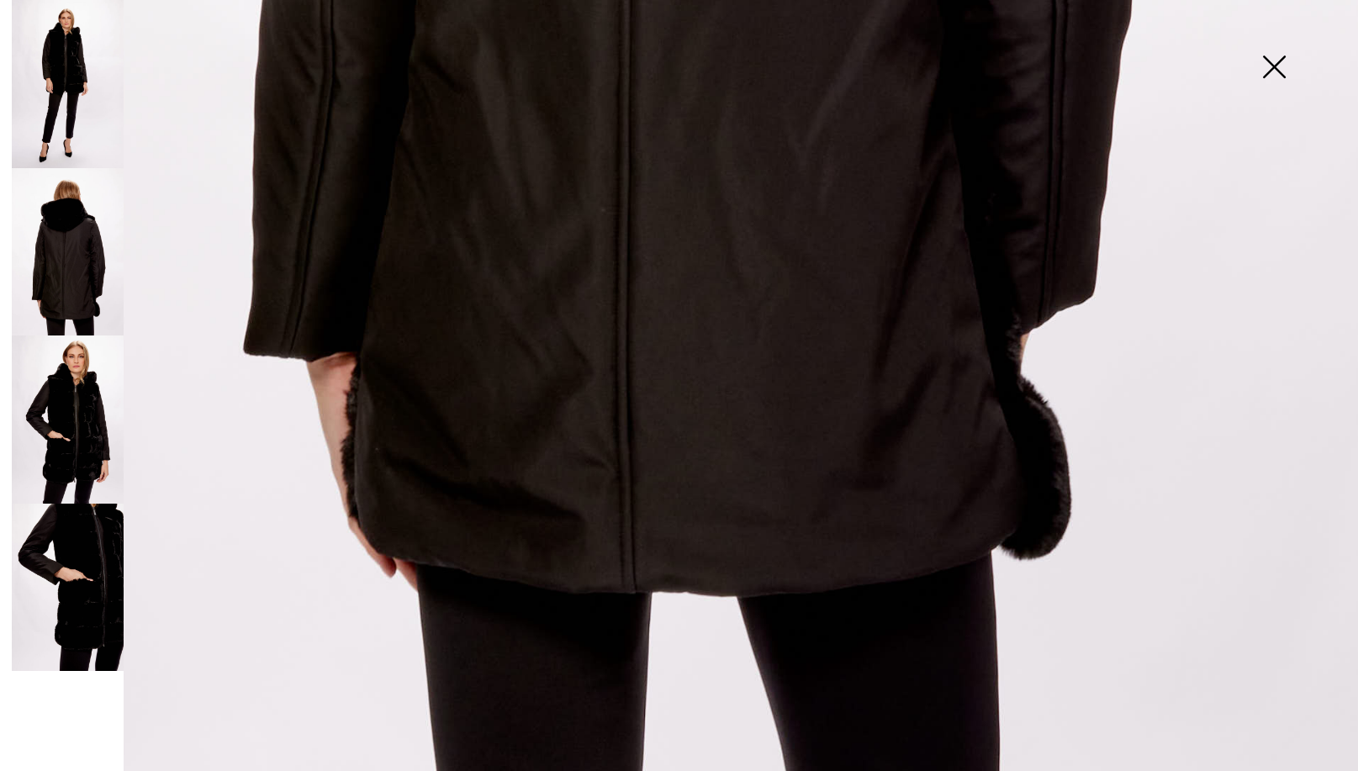
scroll to position [1245, 0]
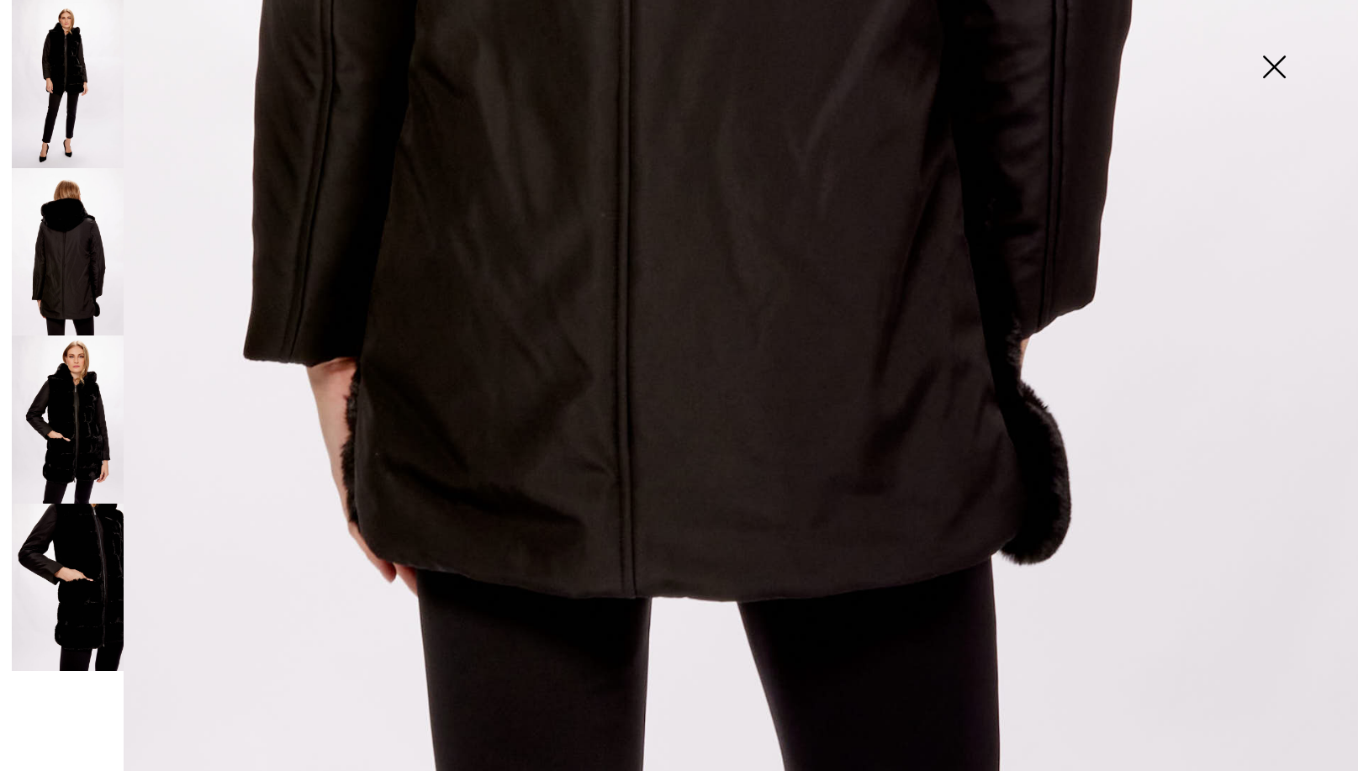
click at [52, 76] on img at bounding box center [68, 84] width 112 height 168
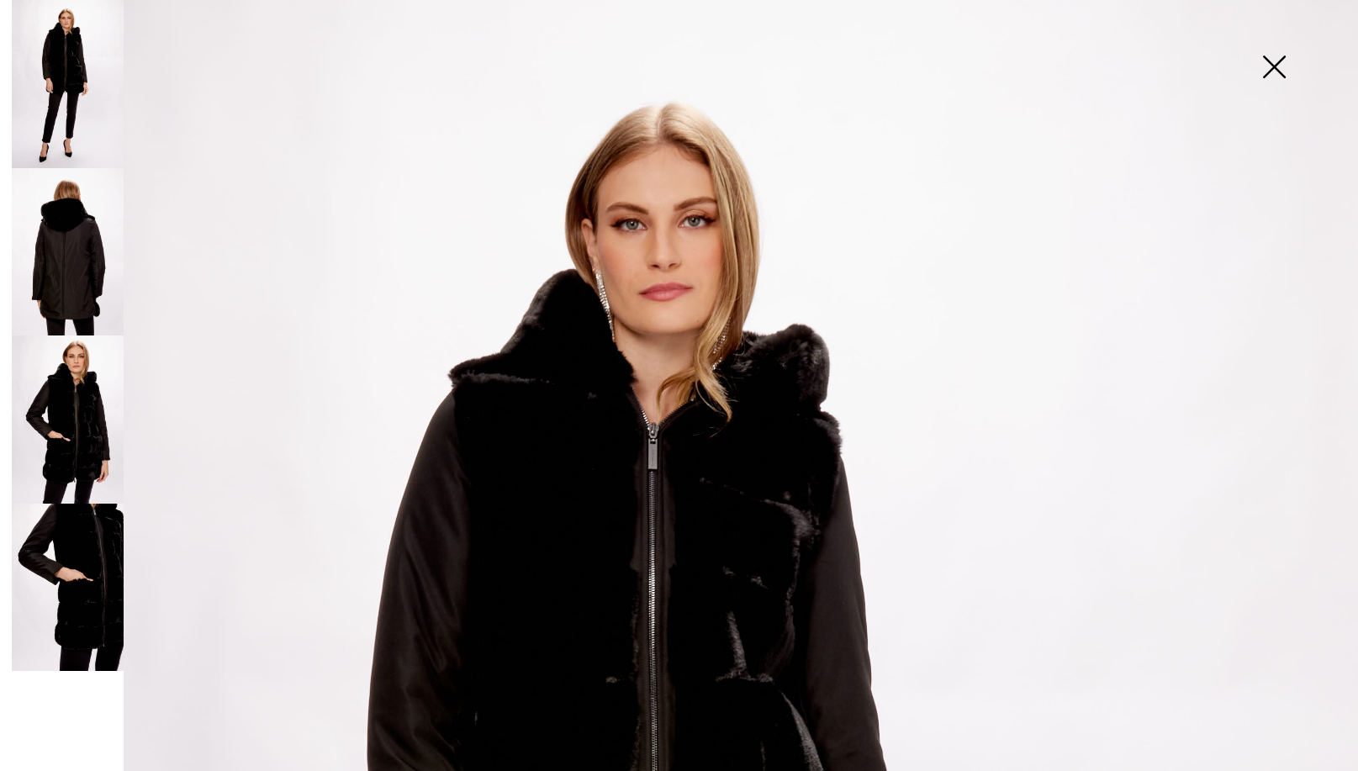
scroll to position [0, 0]
click at [1267, 68] on img at bounding box center [1274, 68] width 84 height 87
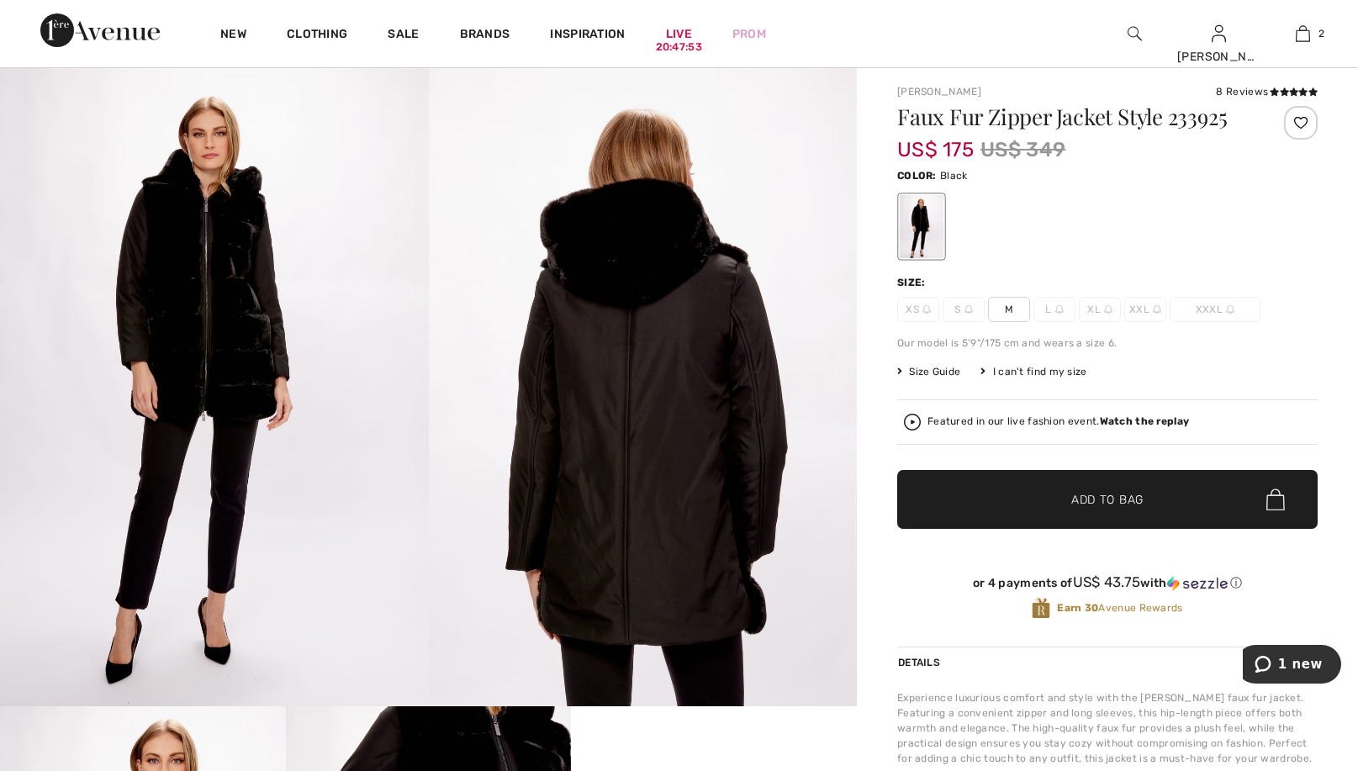
click at [1234, 93] on div "8 Reviews" at bounding box center [1267, 91] width 102 height 15
click at [1280, 89] on icon at bounding box center [1284, 91] width 9 height 8
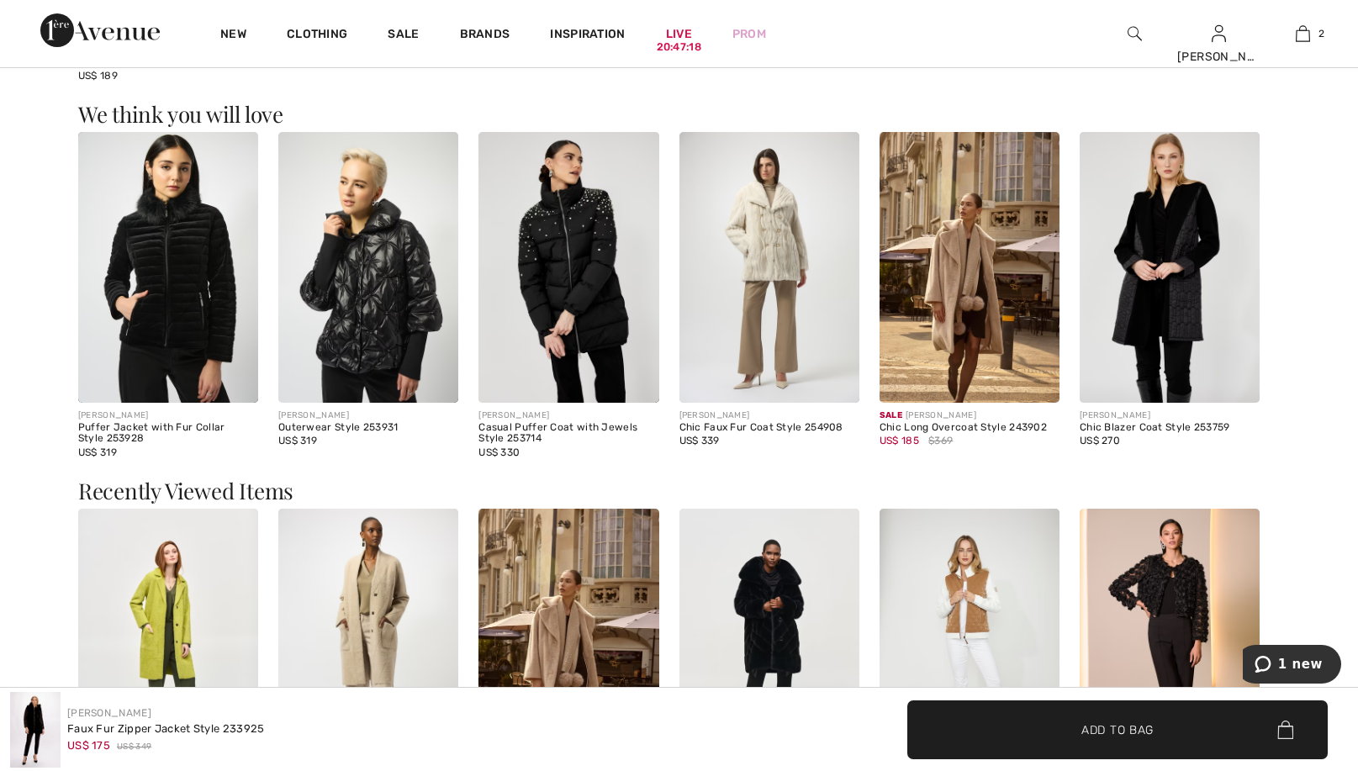
scroll to position [1892, 0]
click at [399, 298] on img at bounding box center [368, 268] width 180 height 270
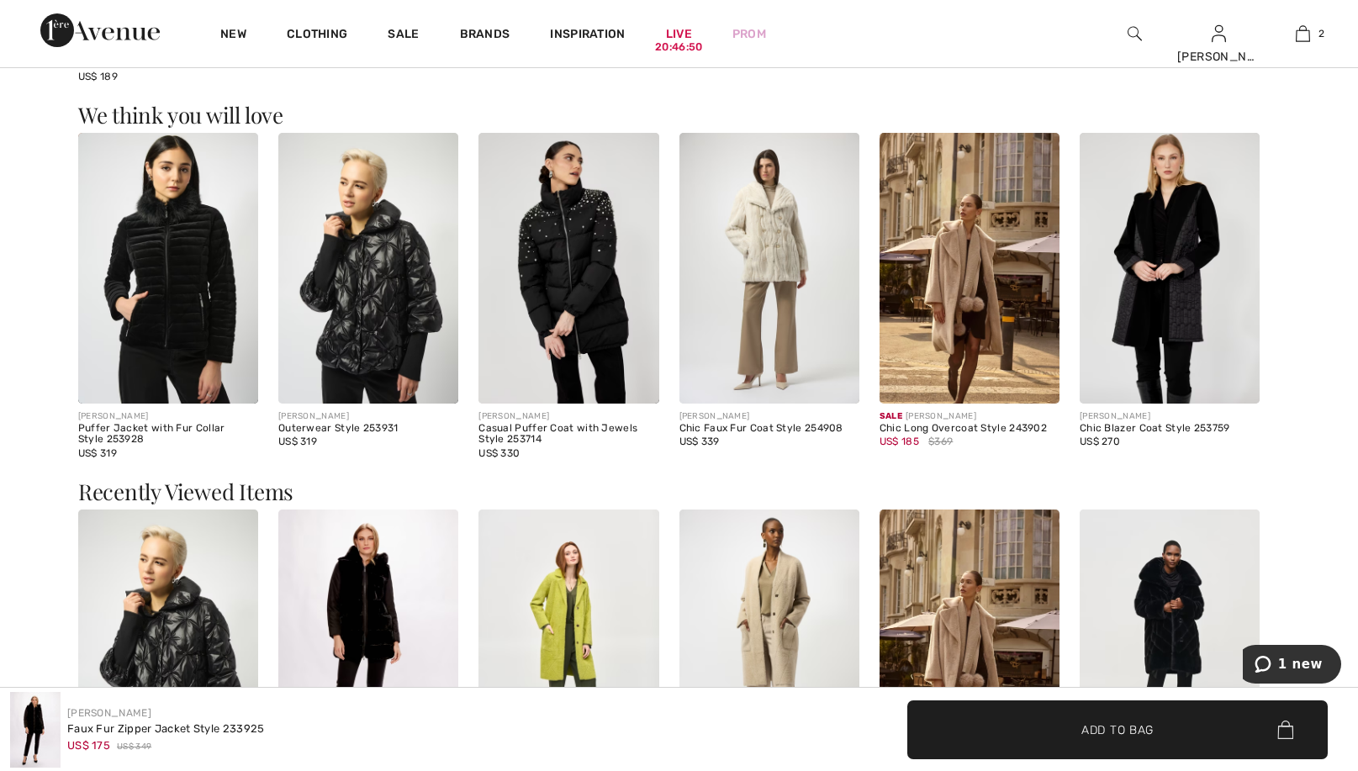
click at [796, 234] on img at bounding box center [769, 268] width 180 height 270
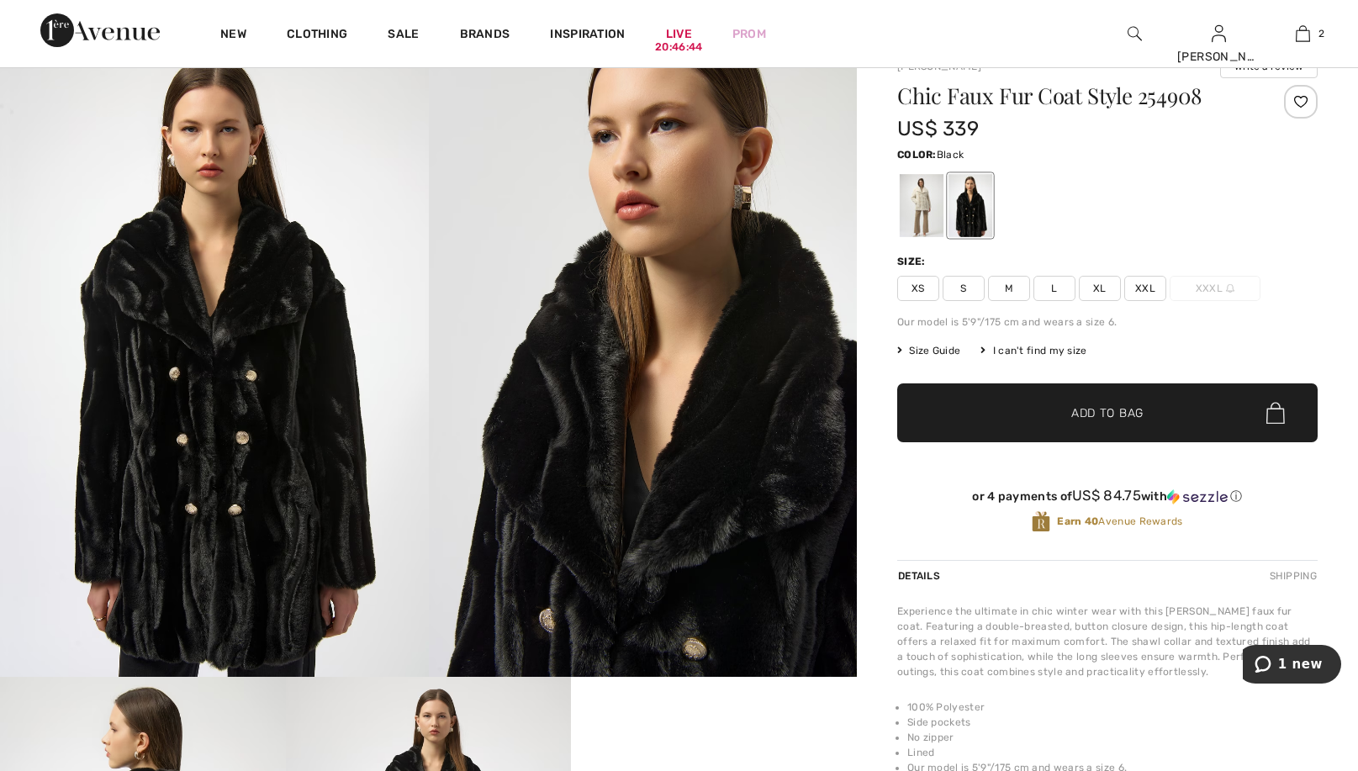
scroll to position [67, 0]
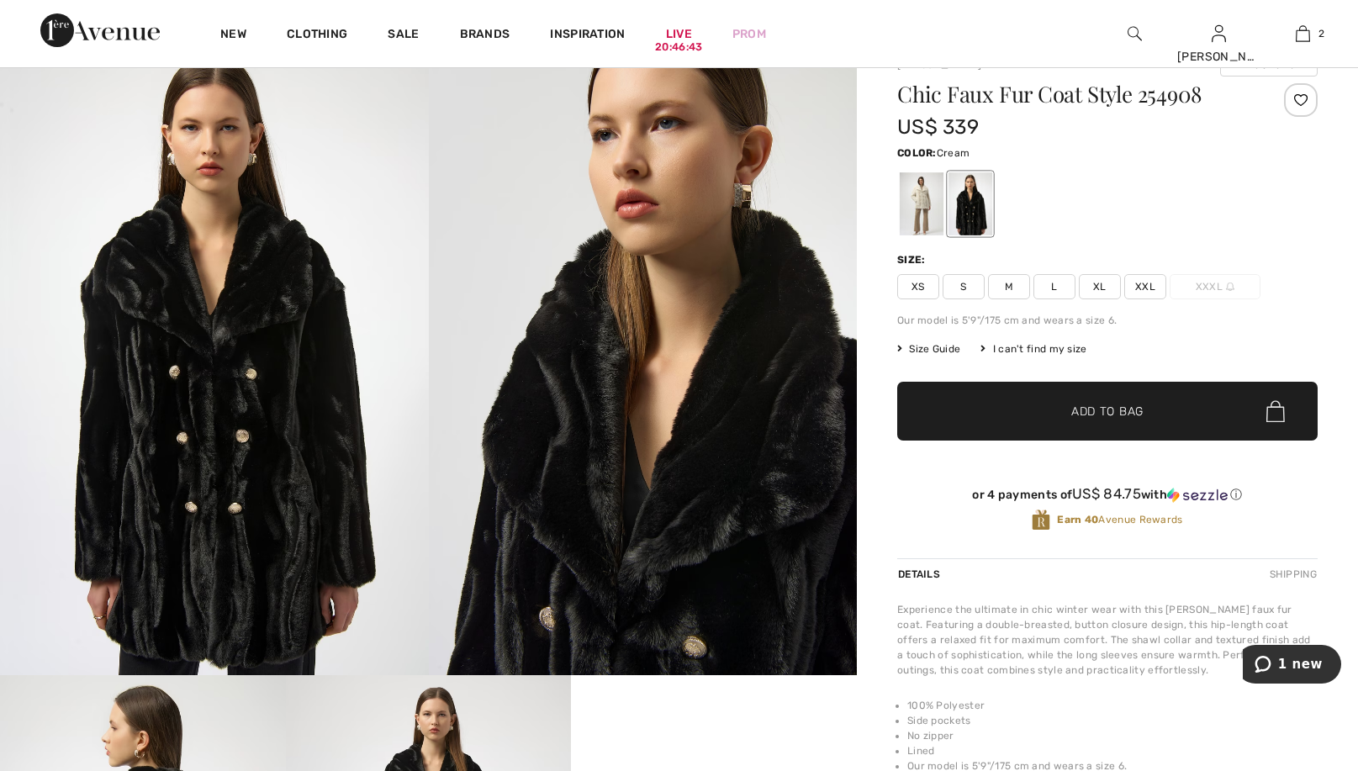
click at [918, 188] on div at bounding box center [922, 203] width 44 height 63
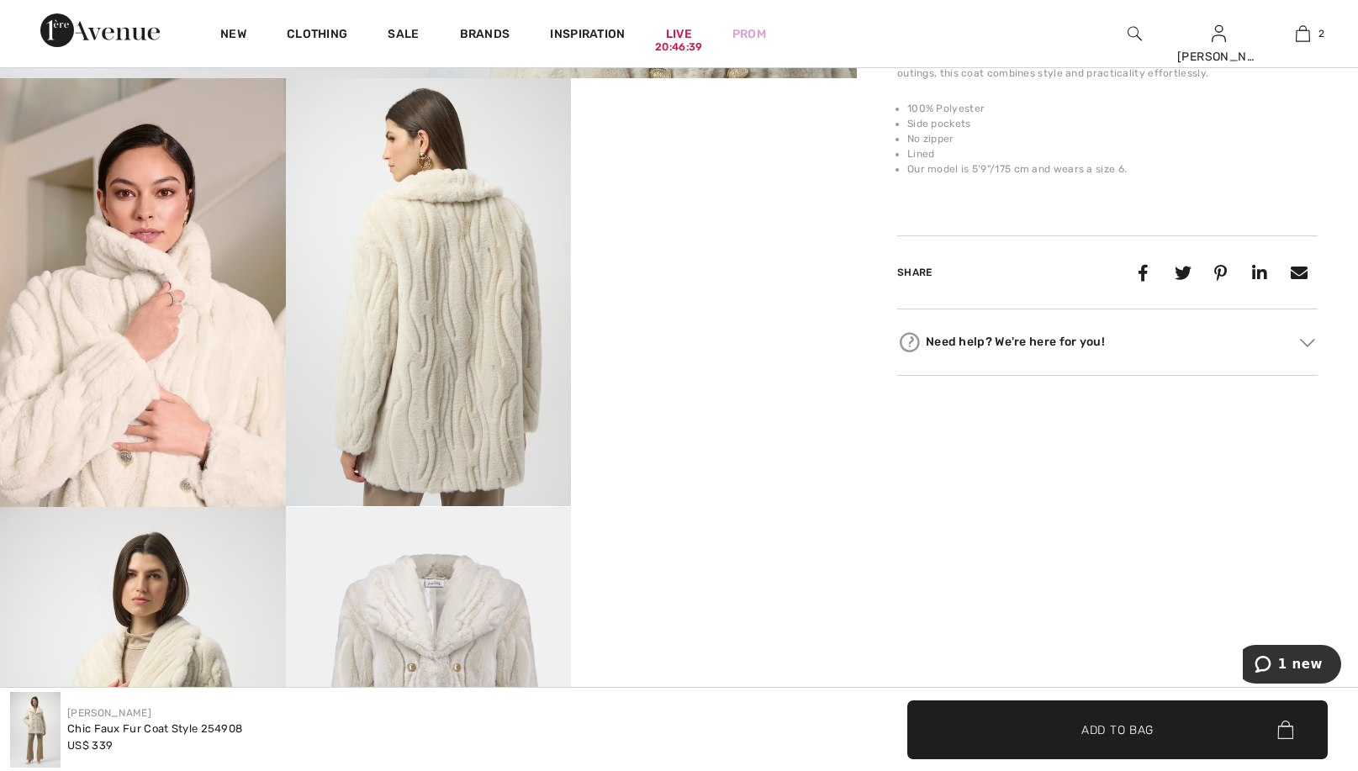
scroll to position [665, 0]
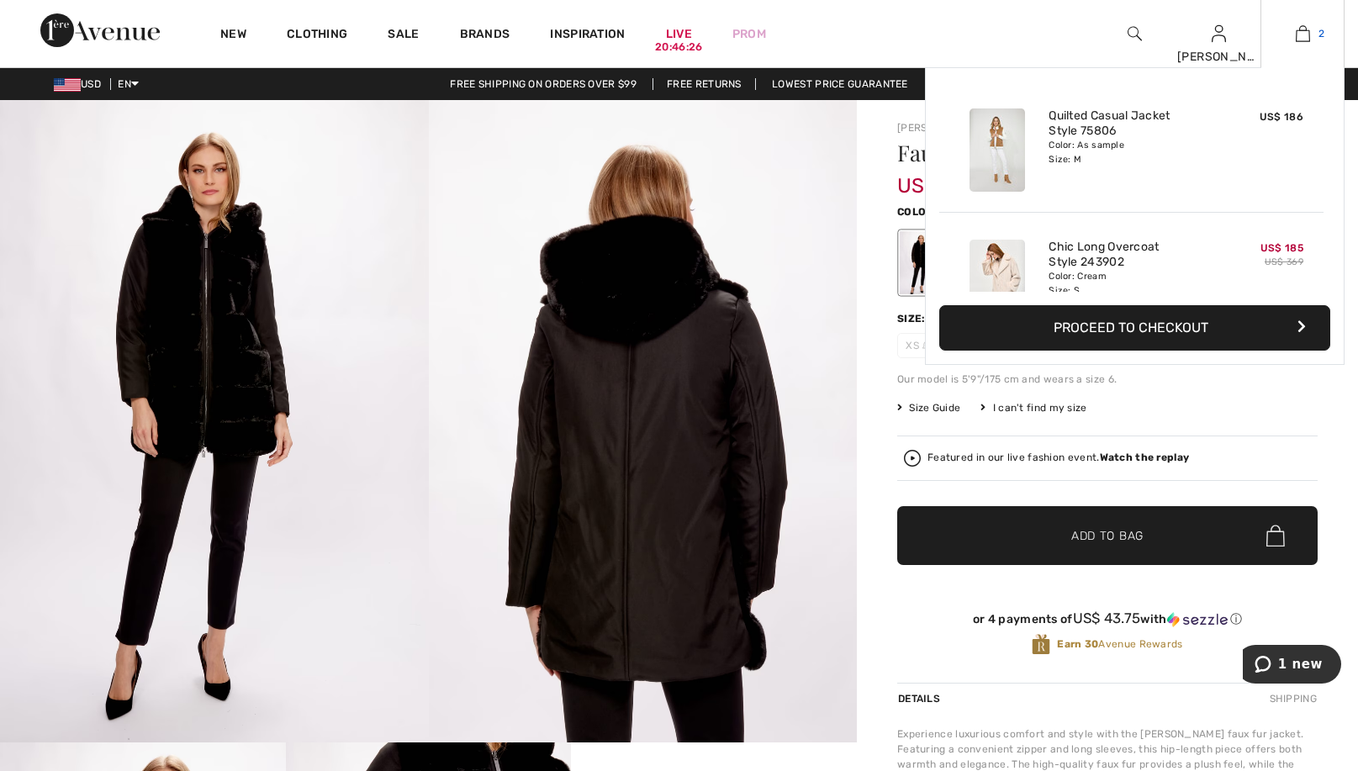
click at [1309, 30] on img at bounding box center [1303, 34] width 14 height 20
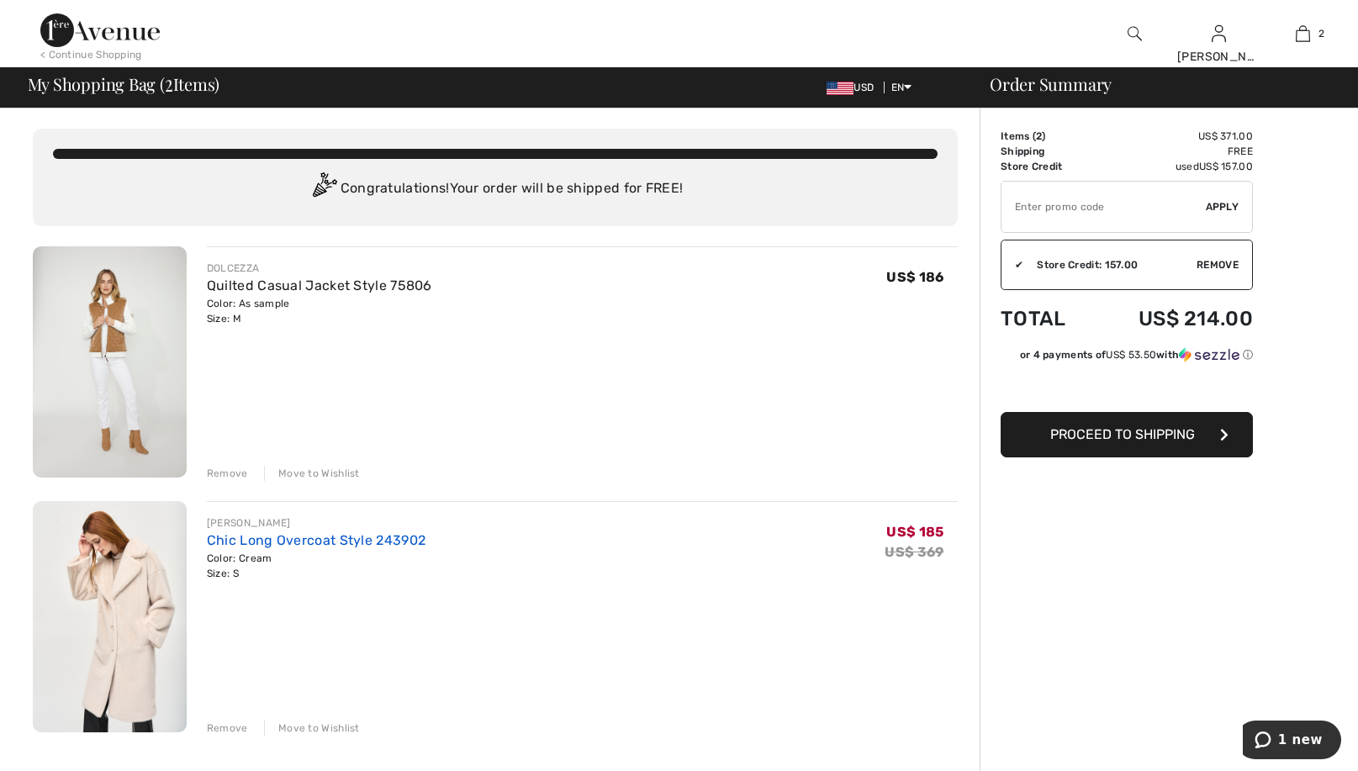
click at [311, 536] on link "Chic Long Overcoat Style 243902" at bounding box center [316, 540] width 219 height 16
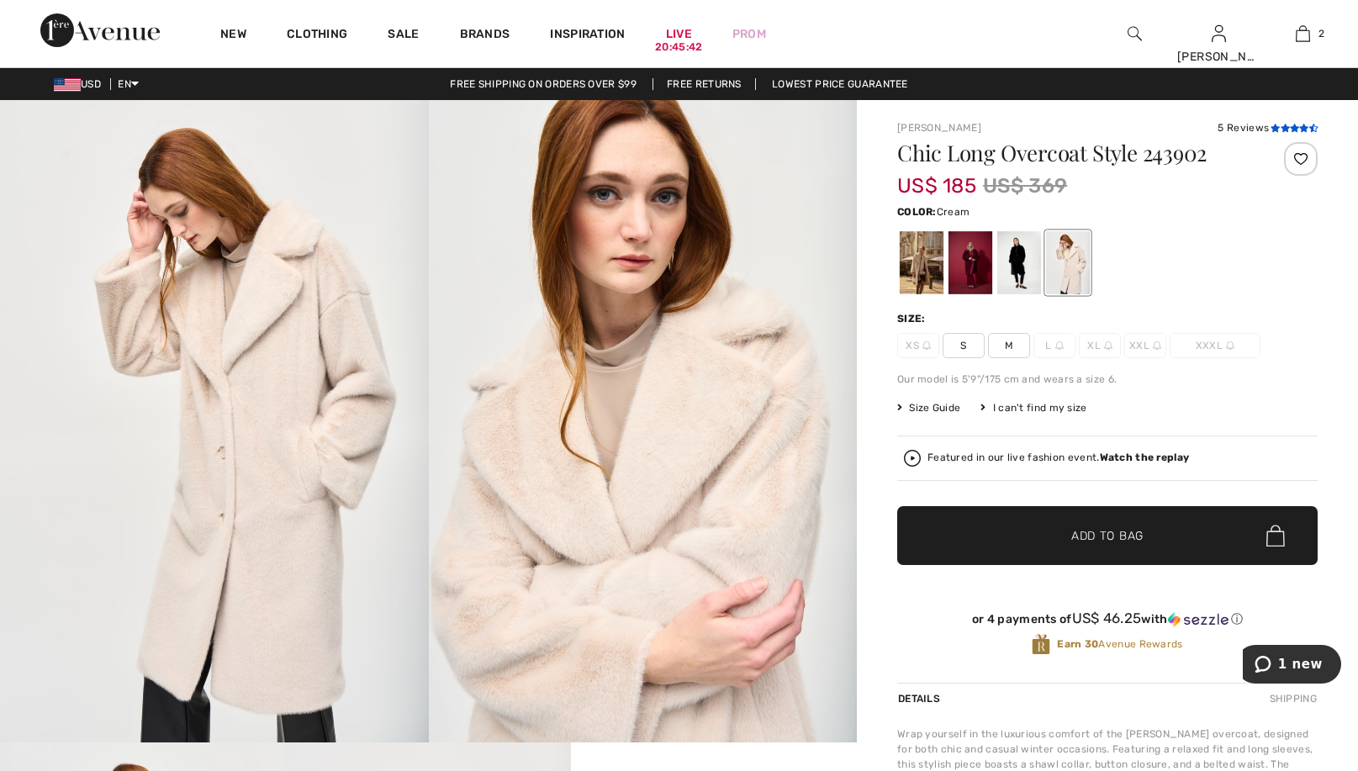
click at [1287, 127] on icon at bounding box center [1285, 128] width 9 height 8
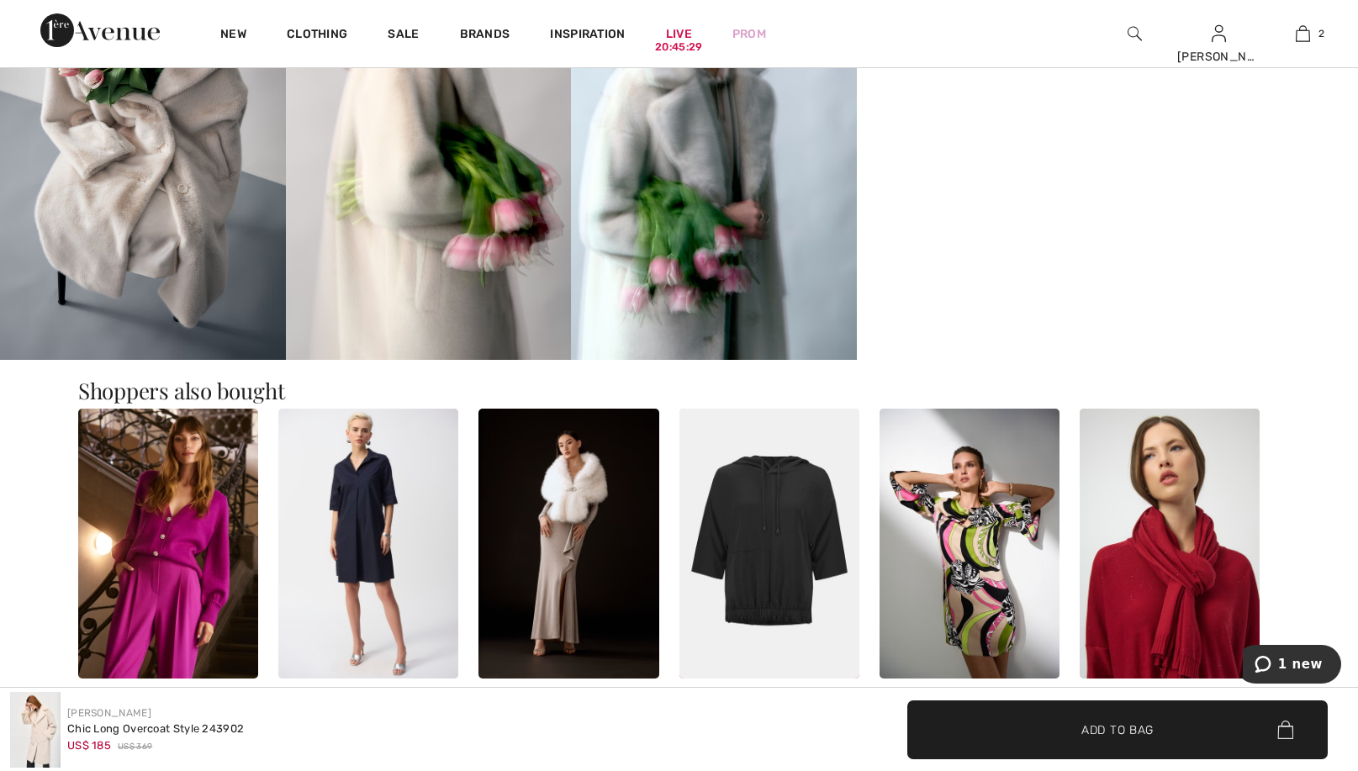
scroll to position [1671, 0]
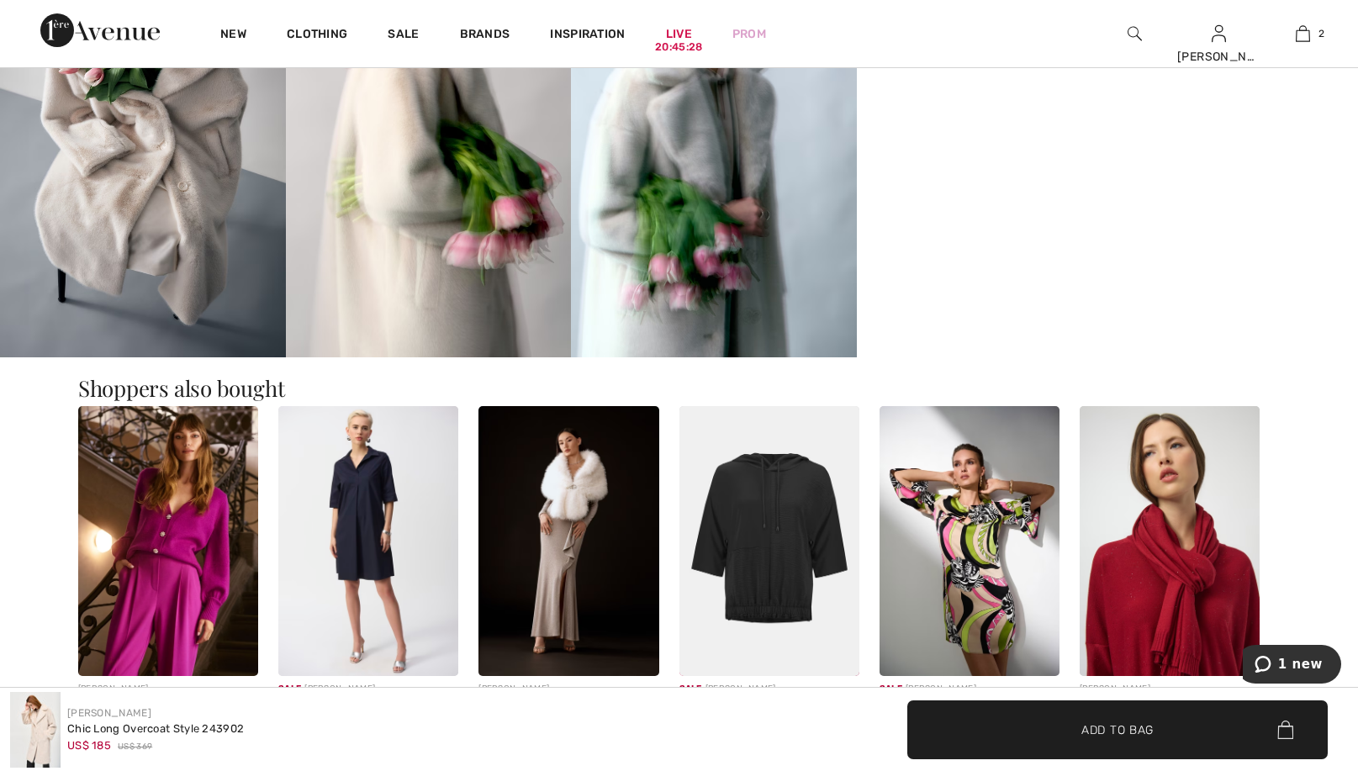
click at [175, 536] on img at bounding box center [168, 541] width 180 height 270
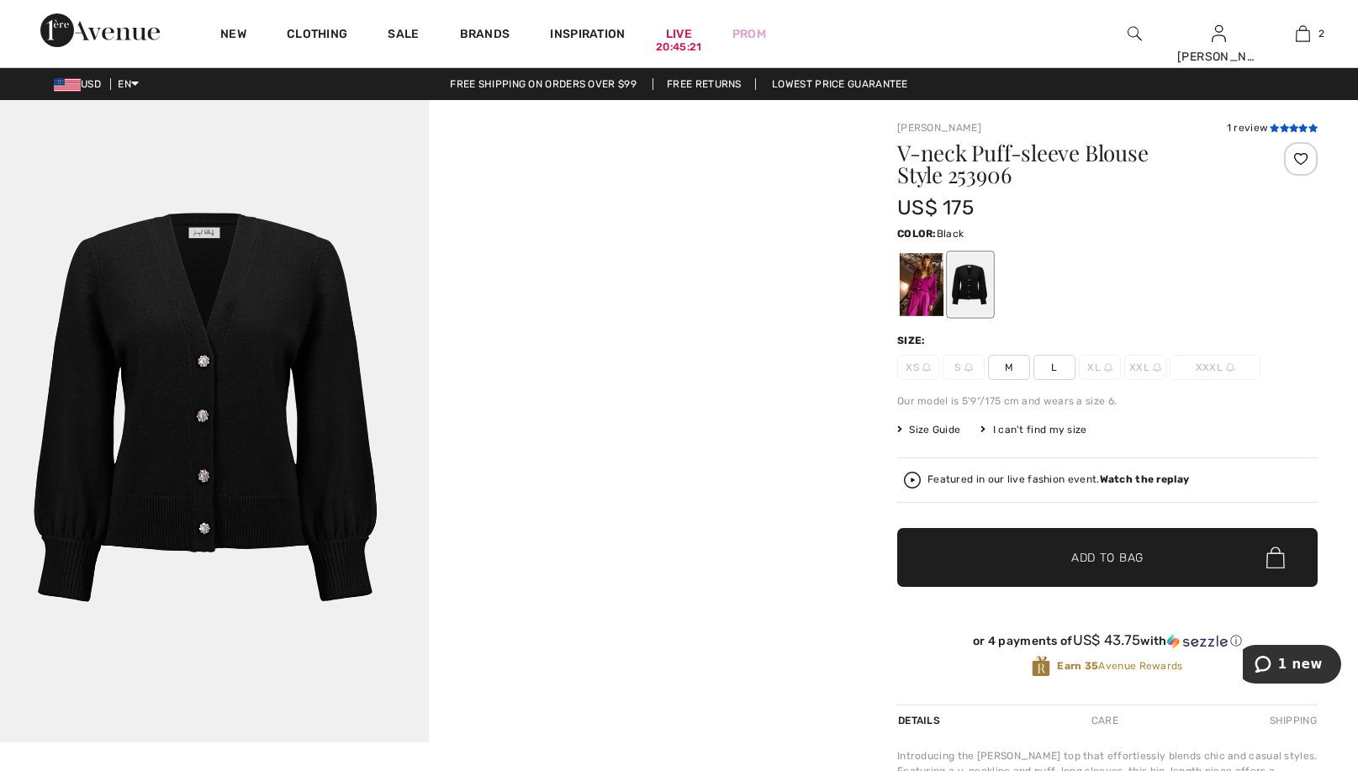
click at [1283, 128] on icon at bounding box center [1284, 128] width 9 height 8
click at [923, 300] on div at bounding box center [922, 284] width 44 height 63
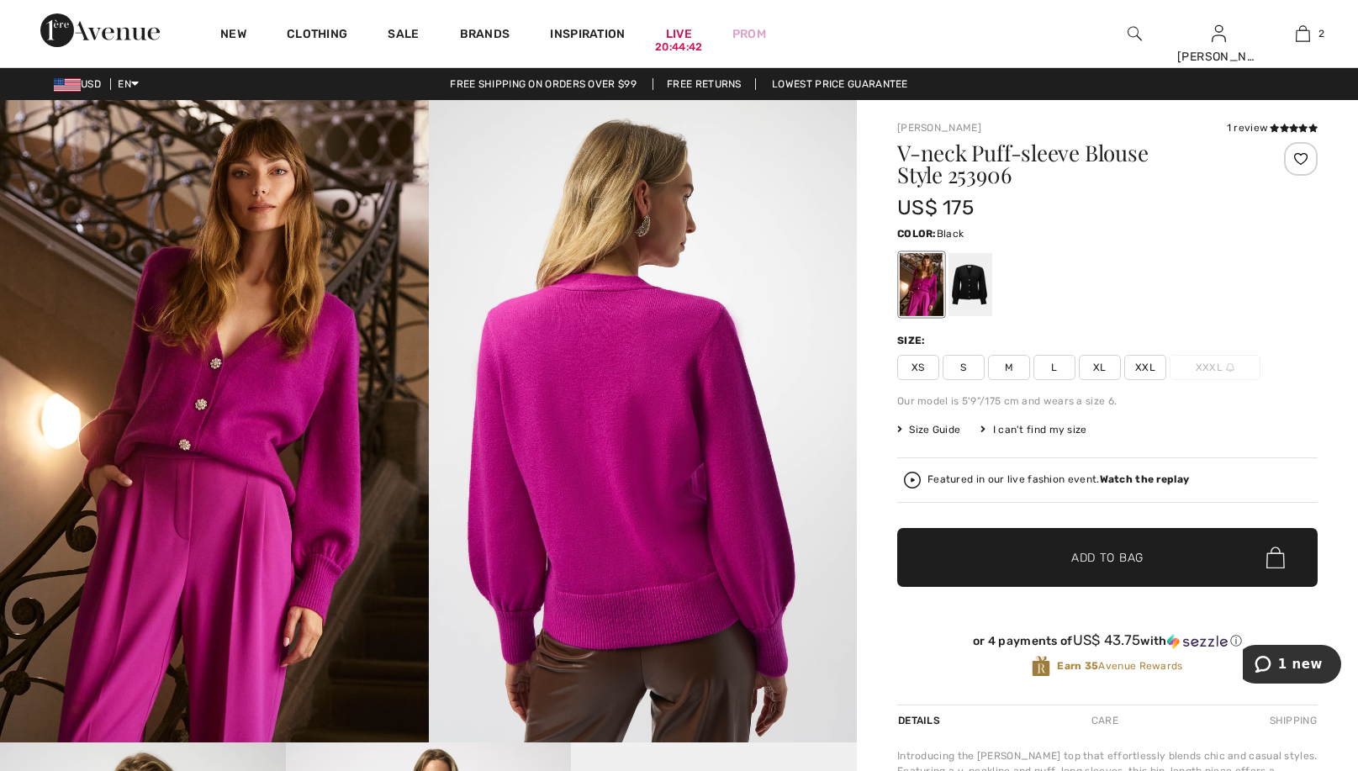
click at [972, 284] on div at bounding box center [971, 284] width 44 height 63
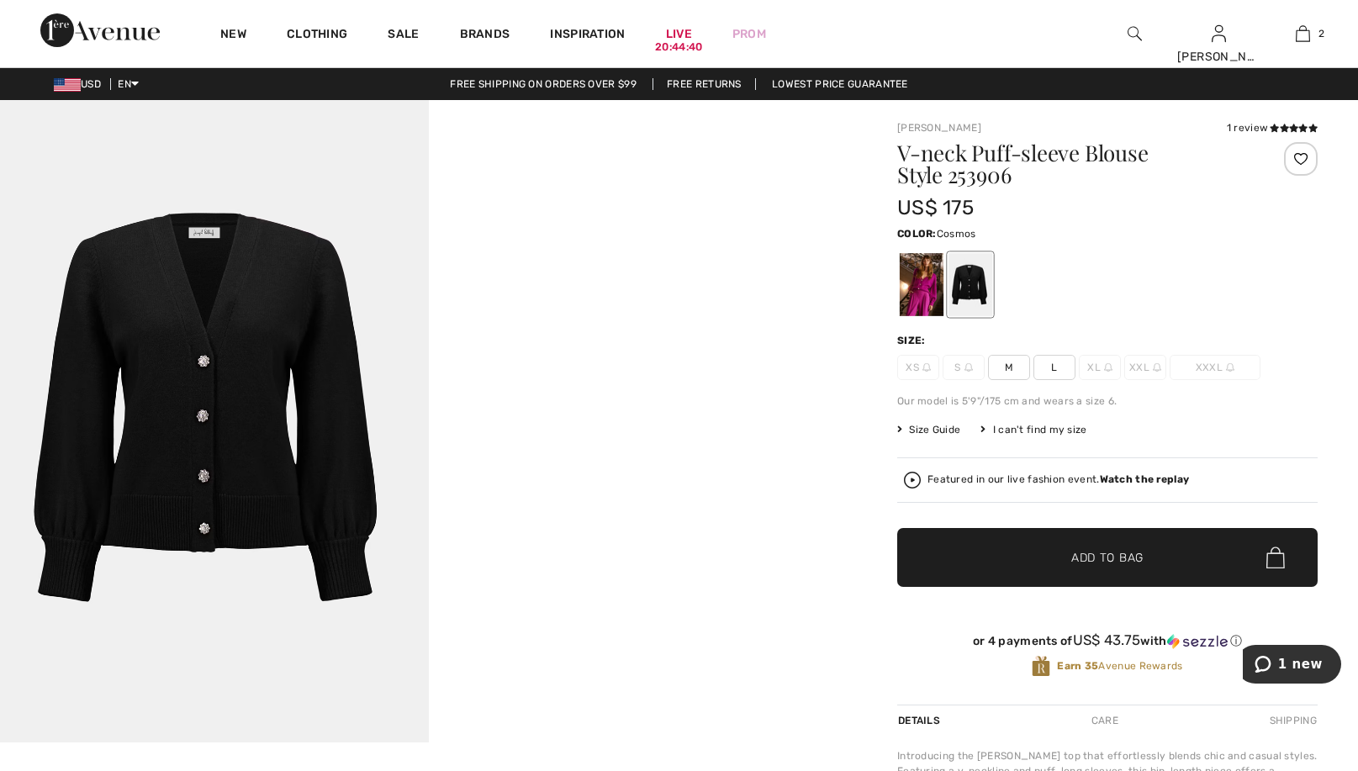
click at [915, 284] on div at bounding box center [922, 284] width 44 height 63
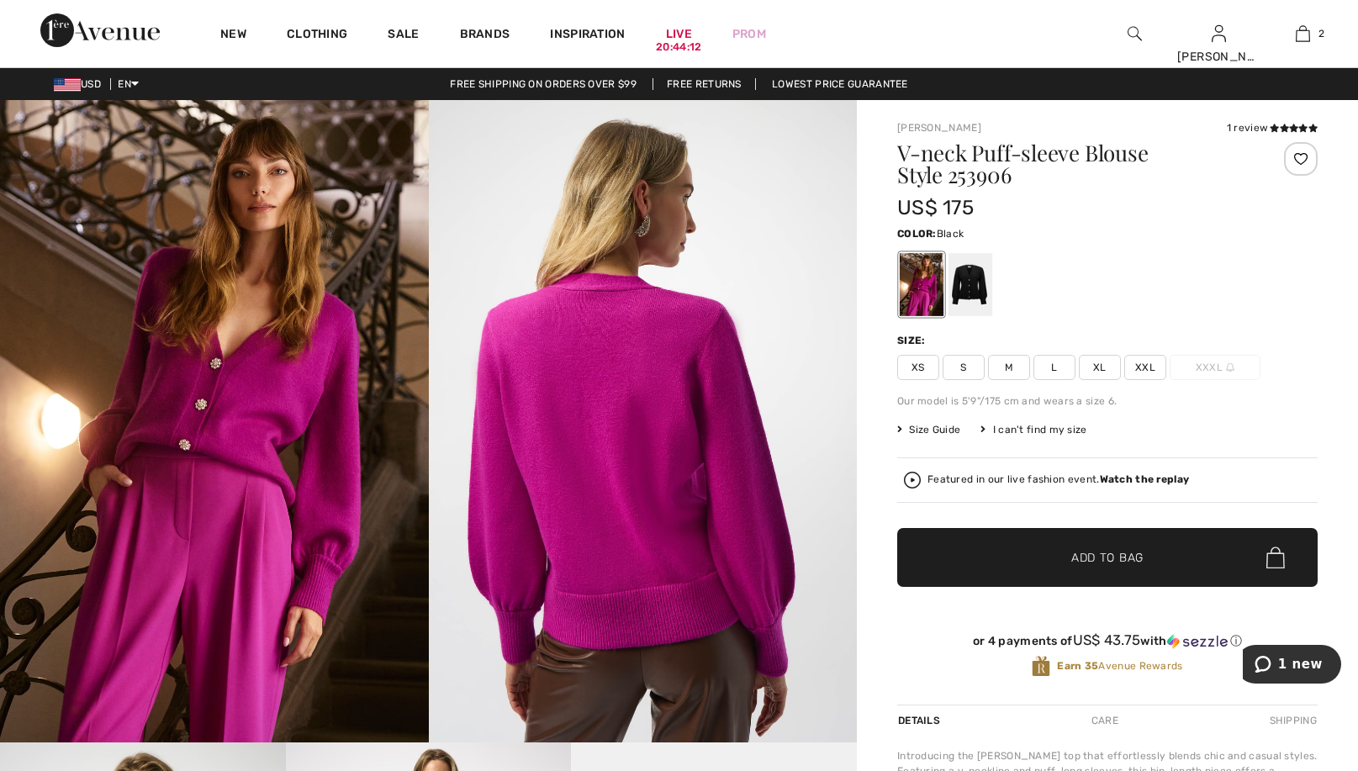
click at [970, 277] on div at bounding box center [971, 284] width 44 height 63
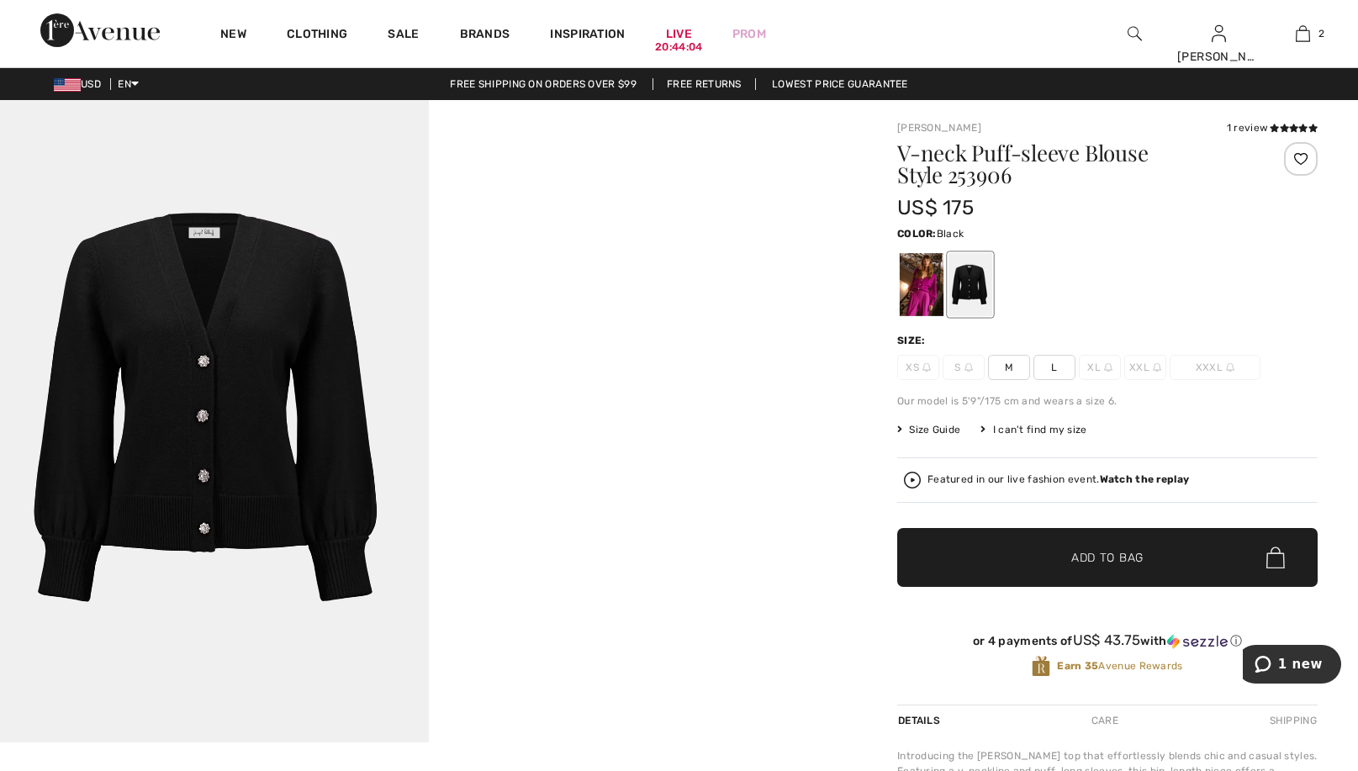
click at [202, 362] on img at bounding box center [214, 421] width 429 height 642
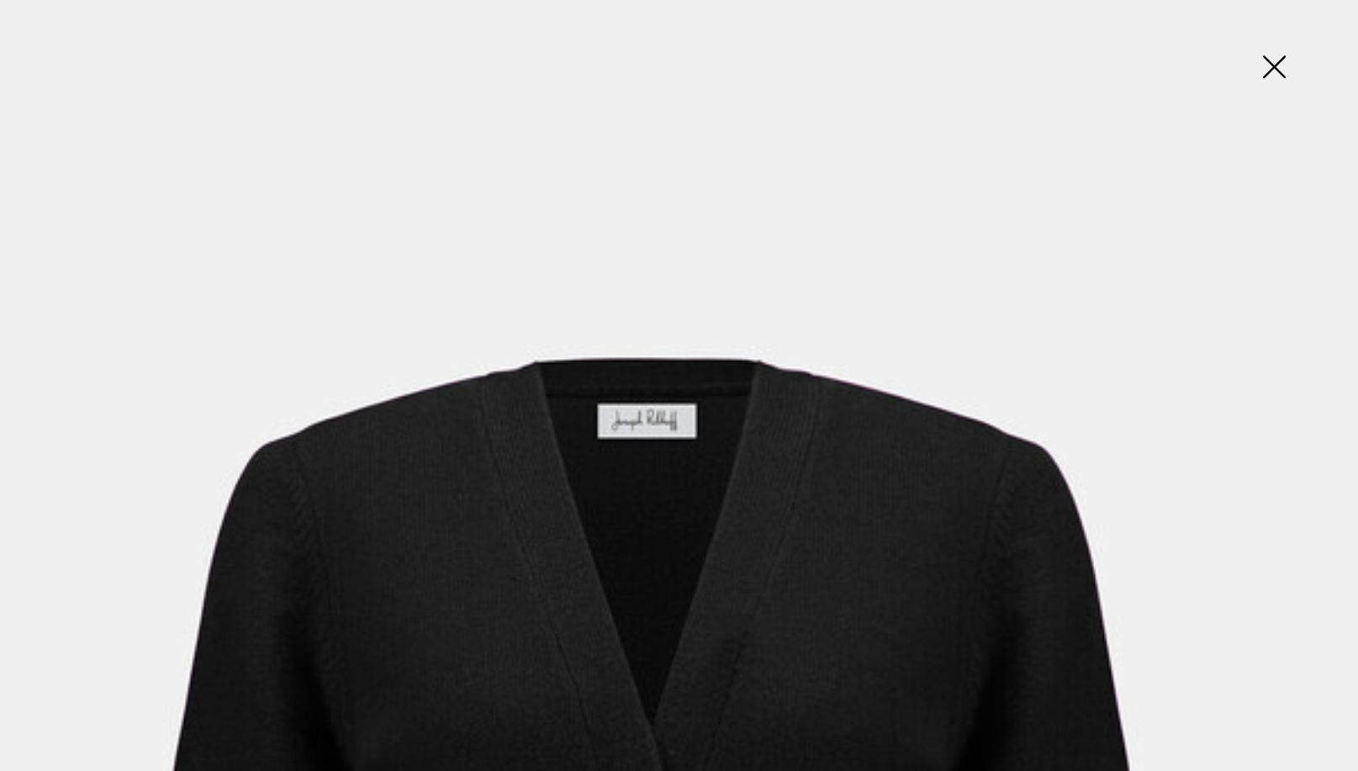
click at [1272, 59] on img at bounding box center [1274, 68] width 84 height 87
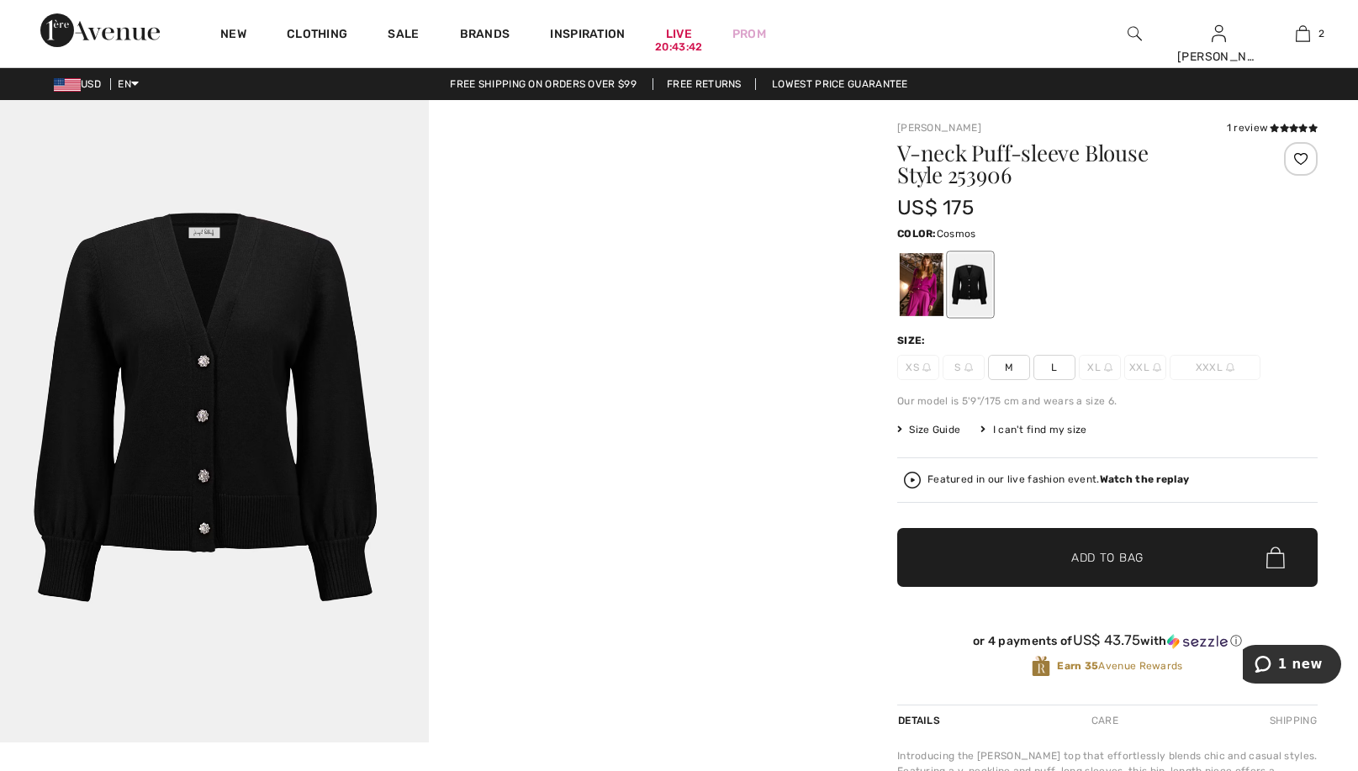
click at [917, 293] on div at bounding box center [922, 284] width 44 height 63
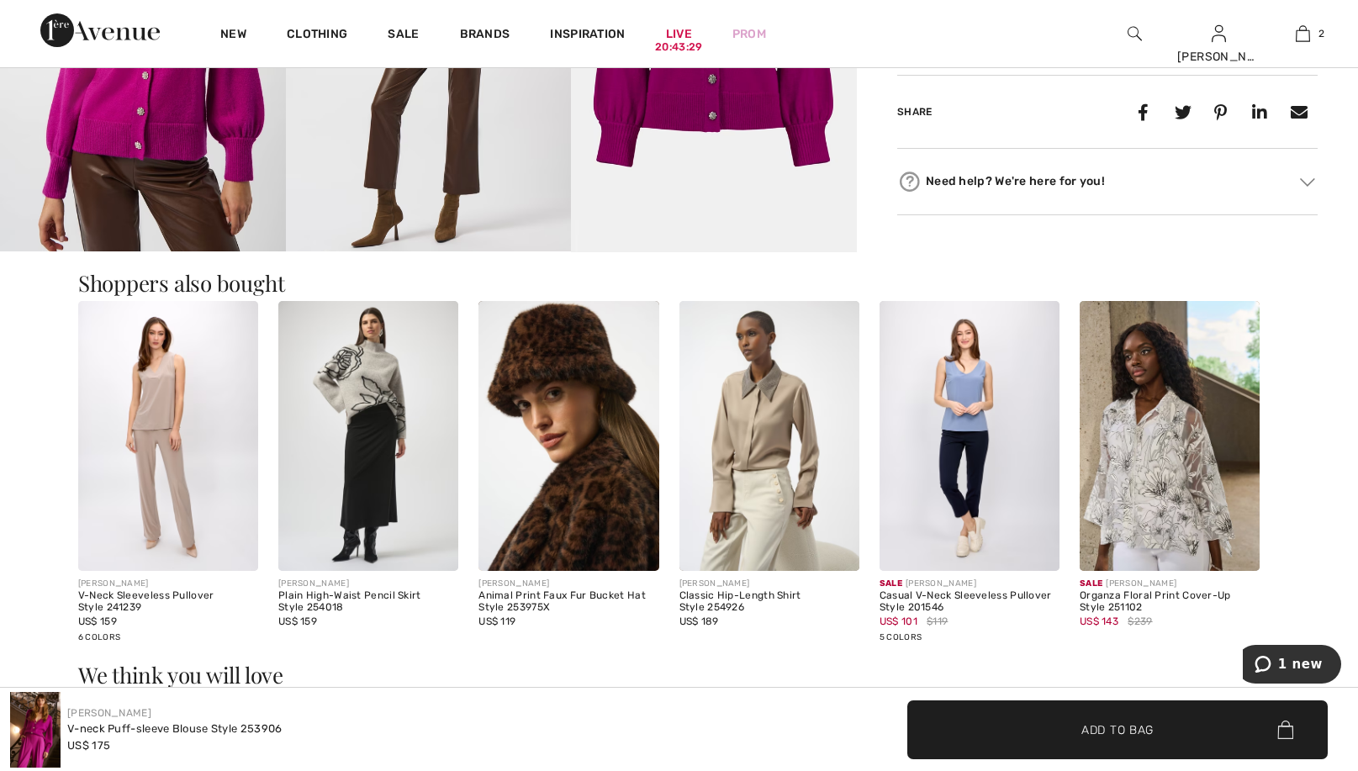
scroll to position [920, 0]
click at [163, 406] on img at bounding box center [168, 435] width 180 height 270
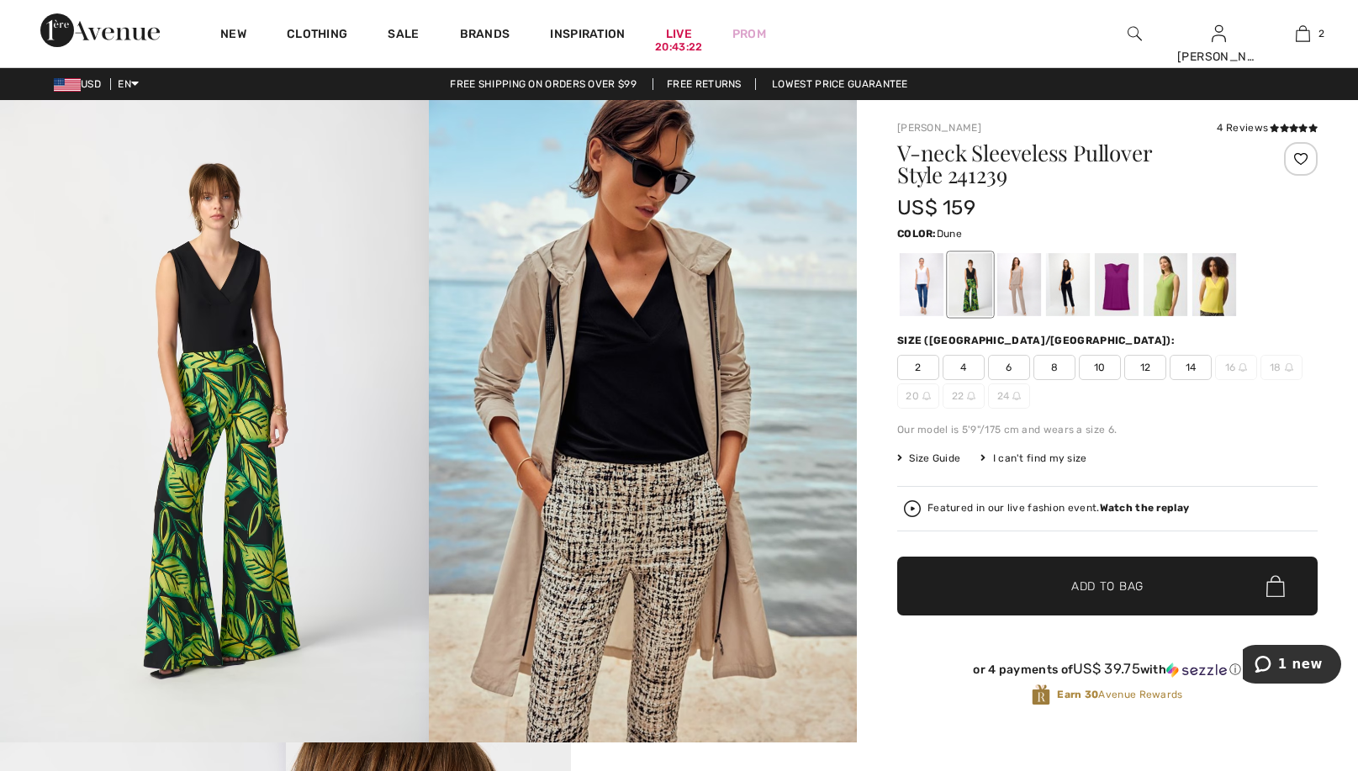
click at [1007, 283] on div at bounding box center [1019, 284] width 44 height 63
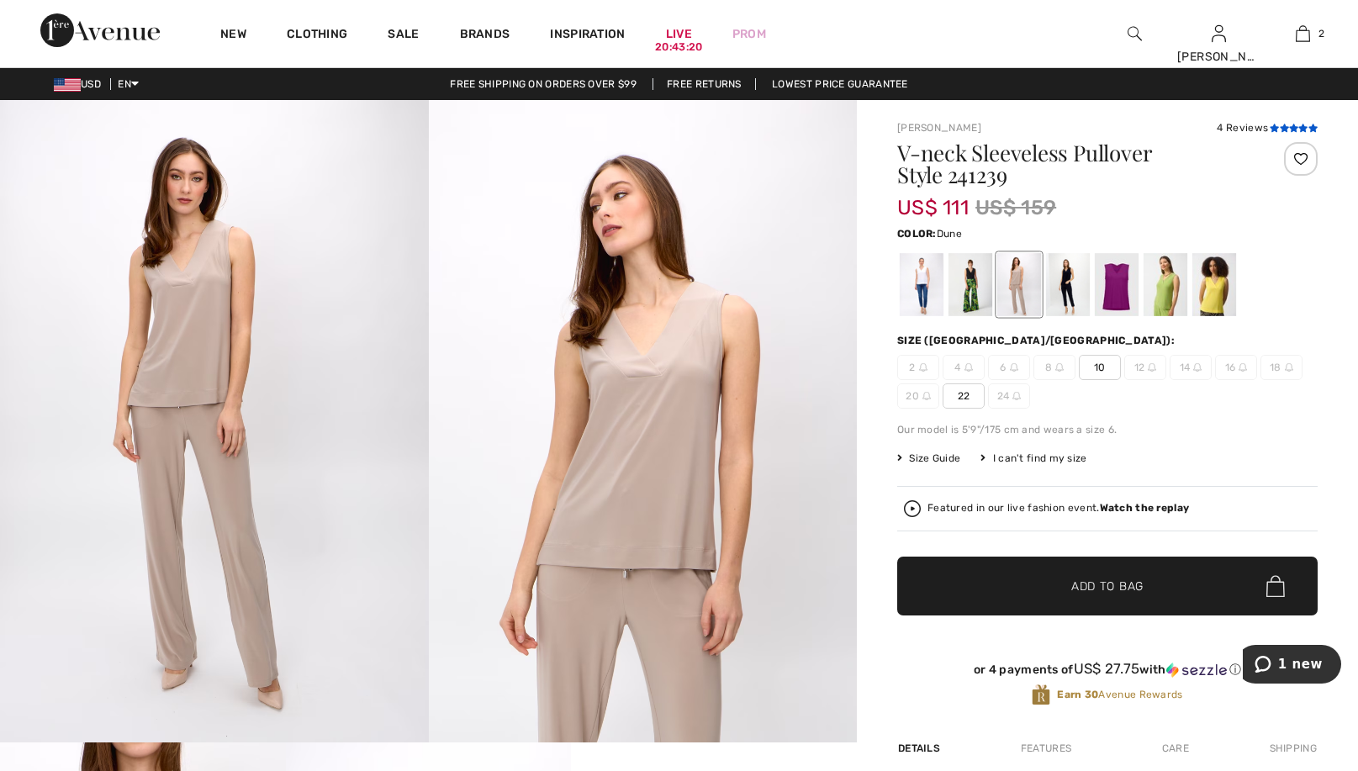
click at [1271, 126] on icon at bounding box center [1274, 128] width 9 height 8
click at [1014, 367] on img at bounding box center [1014, 367] width 8 height 8
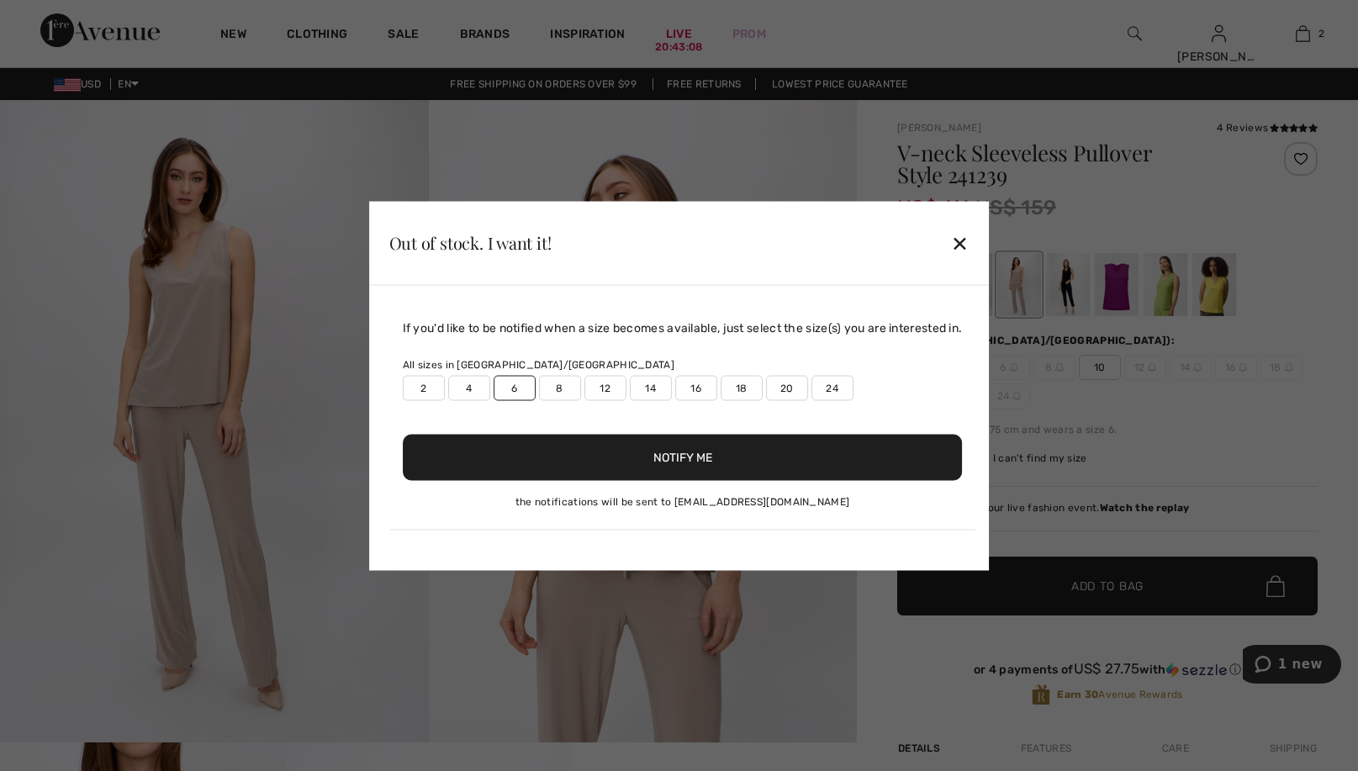
click at [957, 245] on div "Out of stock. I want it! ✕" at bounding box center [679, 243] width 621 height 84
click at [962, 238] on div "✕" at bounding box center [960, 242] width 18 height 35
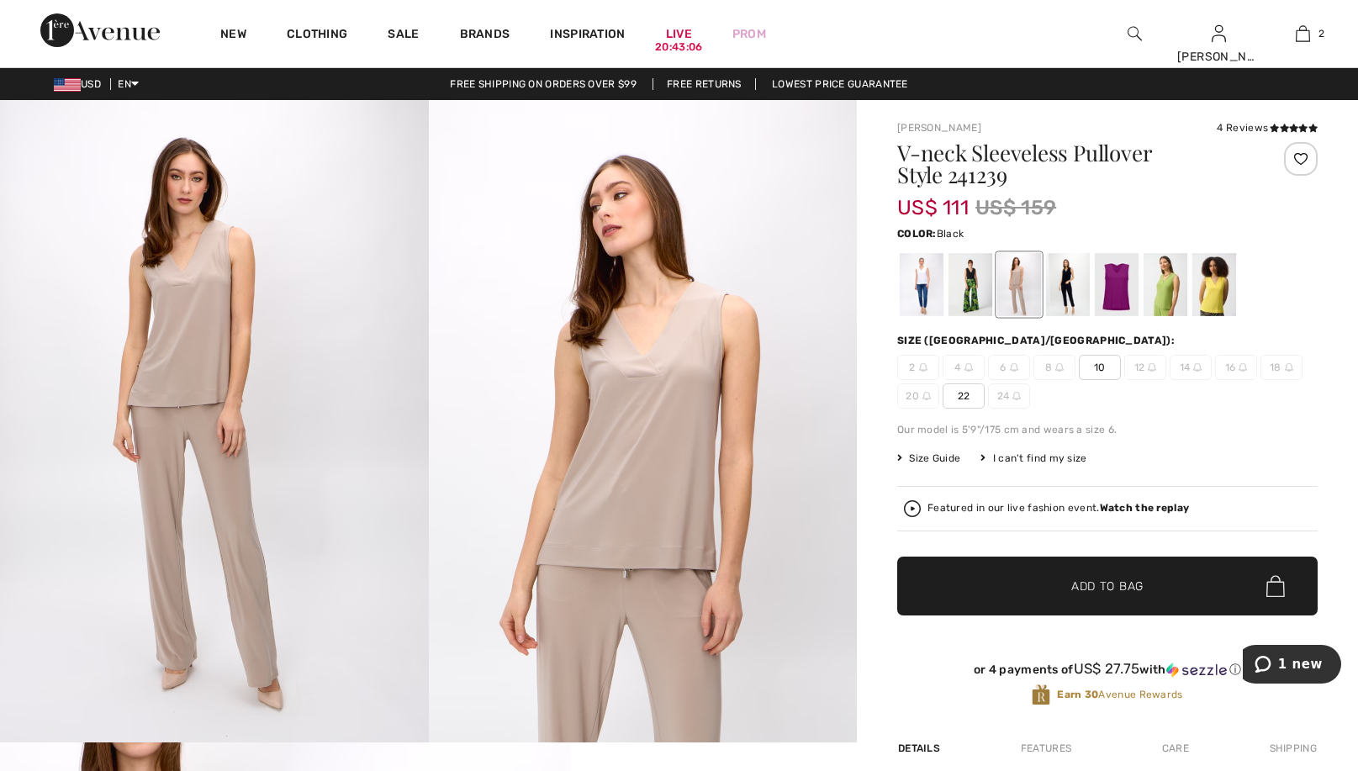
click at [974, 271] on div at bounding box center [971, 284] width 44 height 63
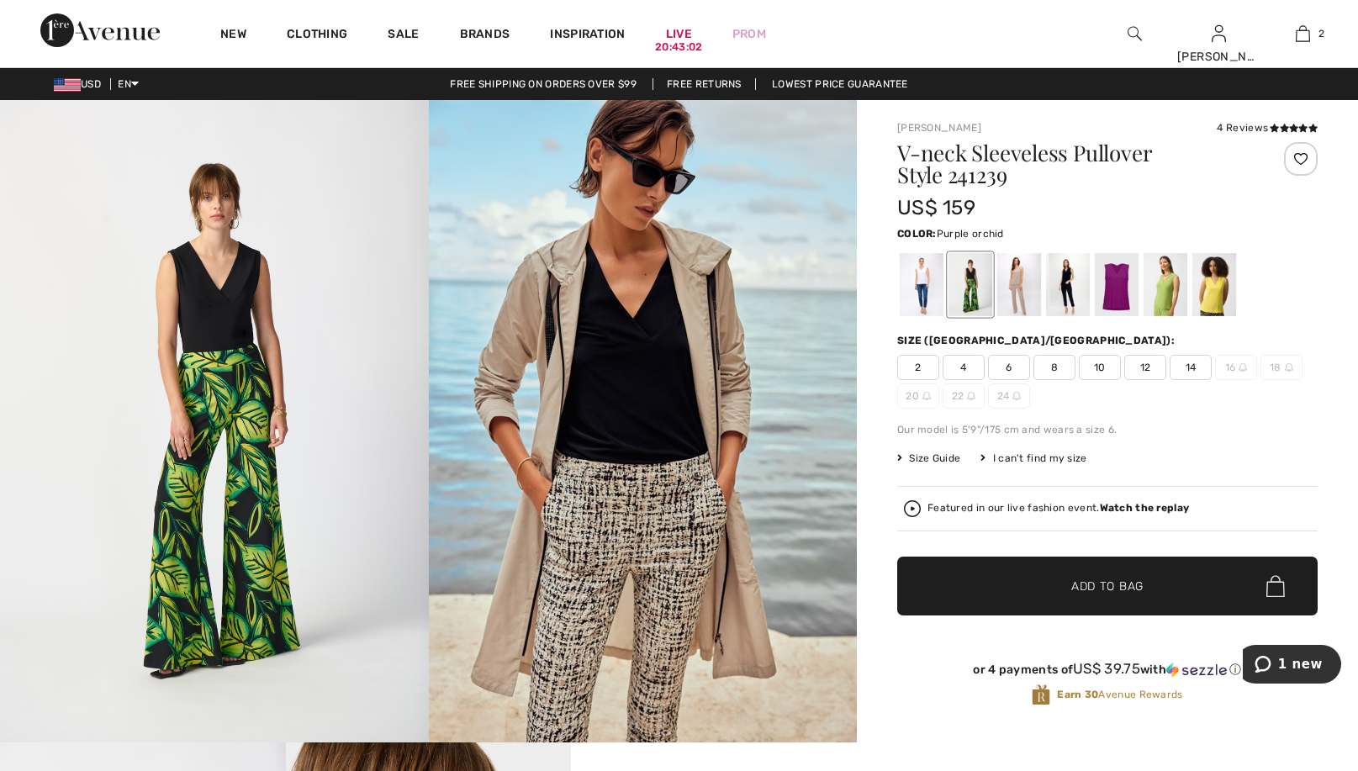
click at [1113, 288] on div at bounding box center [1117, 284] width 44 height 63
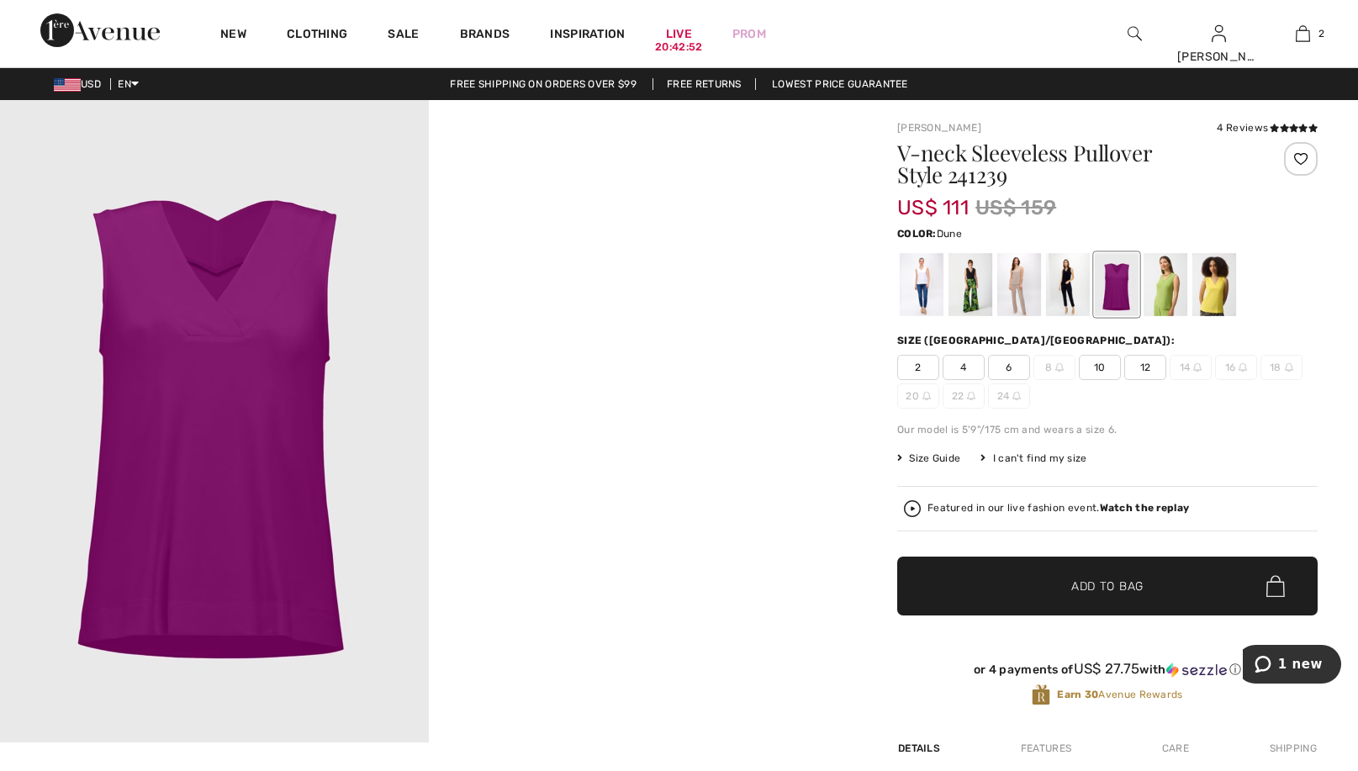
click at [1022, 271] on div at bounding box center [1019, 284] width 44 height 63
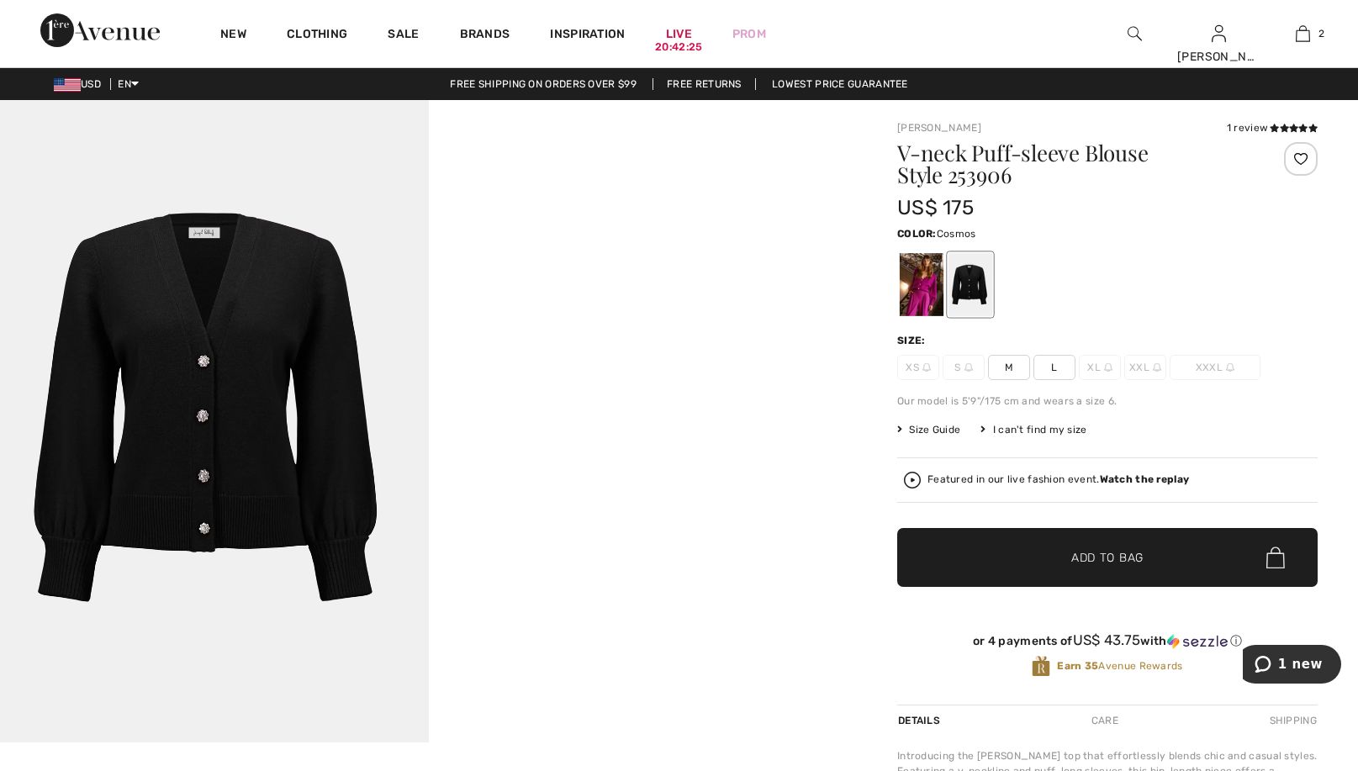
click at [912, 283] on div at bounding box center [922, 284] width 44 height 63
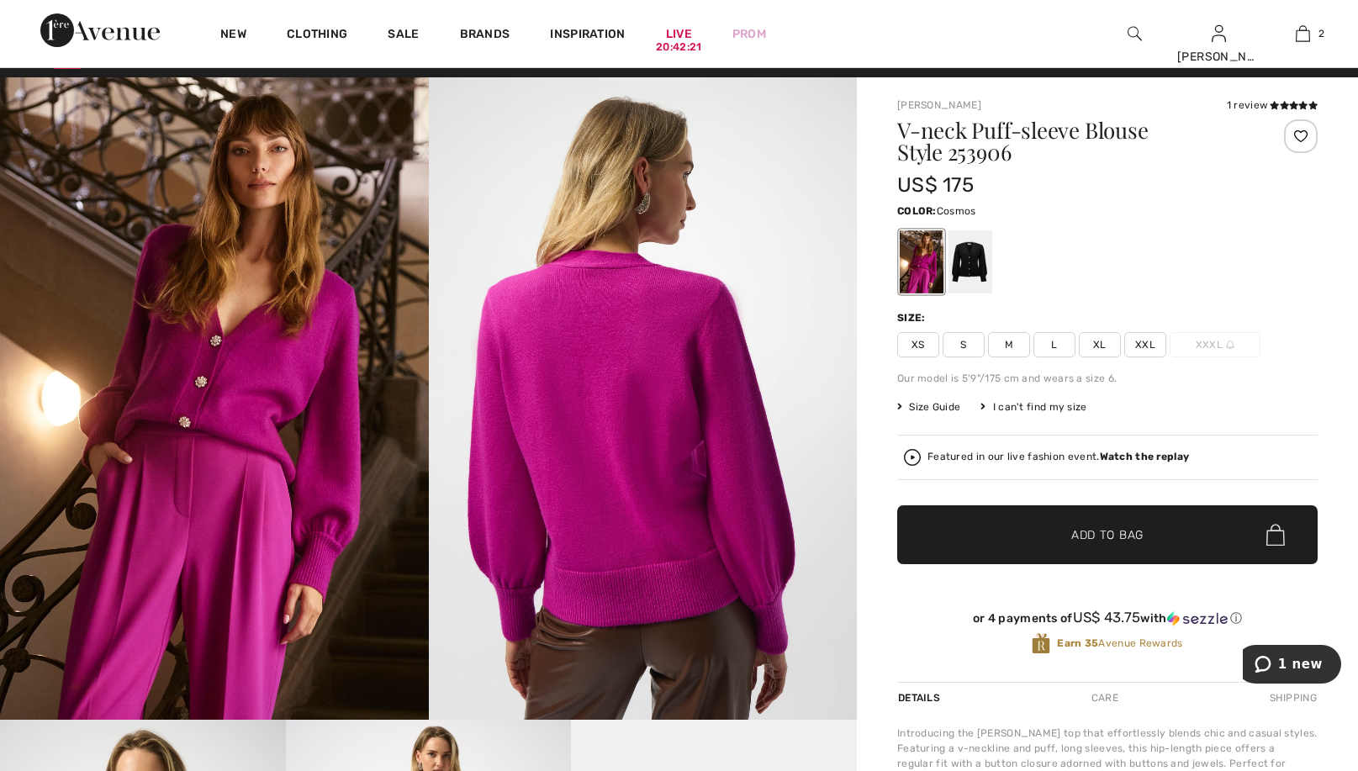
scroll to position [26, 0]
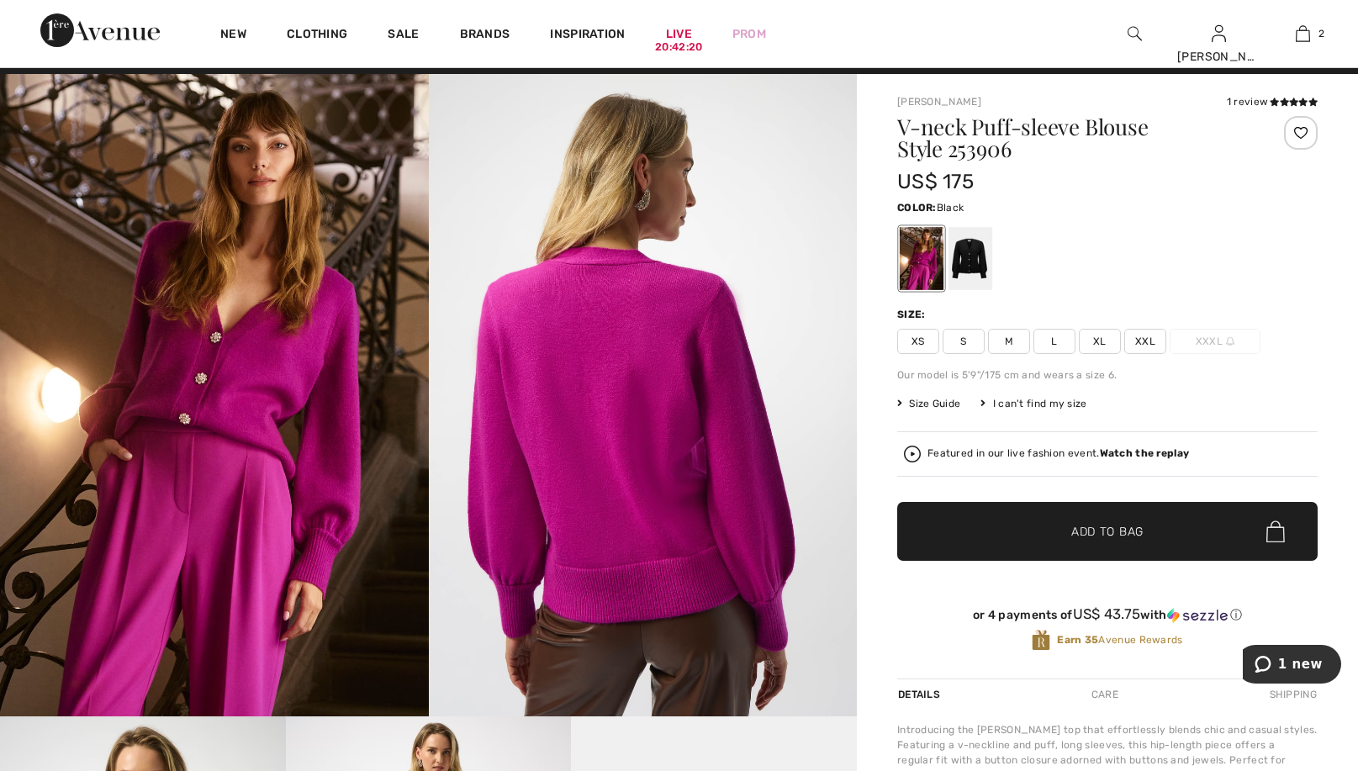
click at [970, 257] on div at bounding box center [971, 258] width 44 height 63
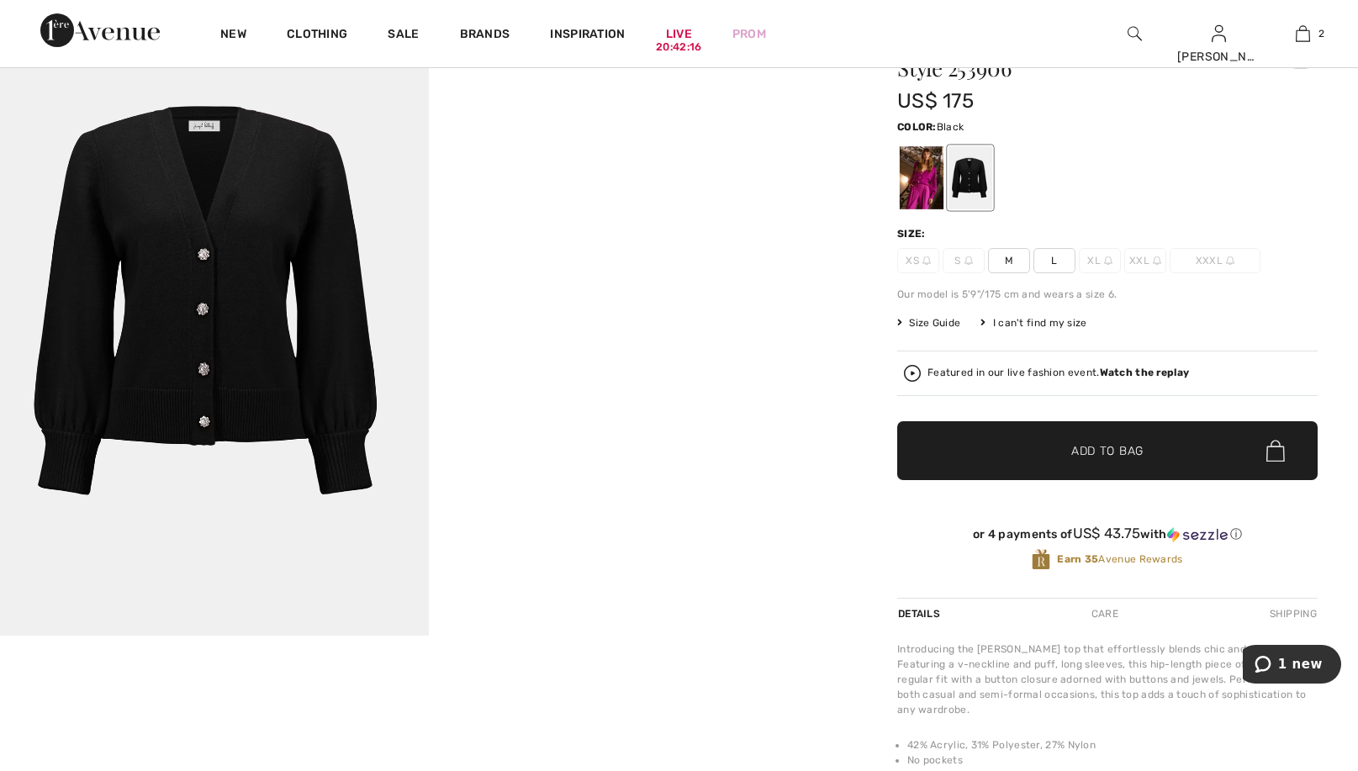
scroll to position [105, 0]
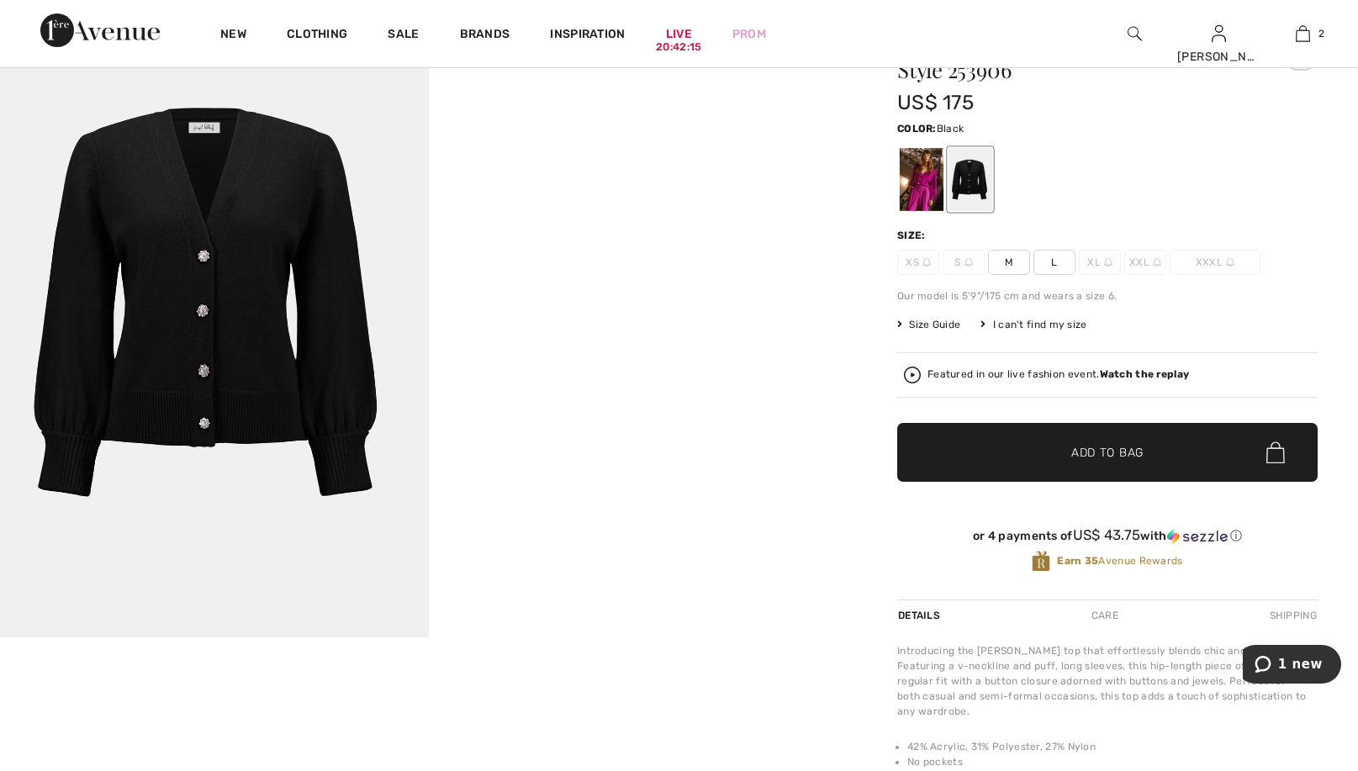
click at [1007, 257] on span "M" at bounding box center [1009, 262] width 42 height 25
click at [1077, 447] on span "Add to Bag" at bounding box center [1107, 453] width 72 height 18
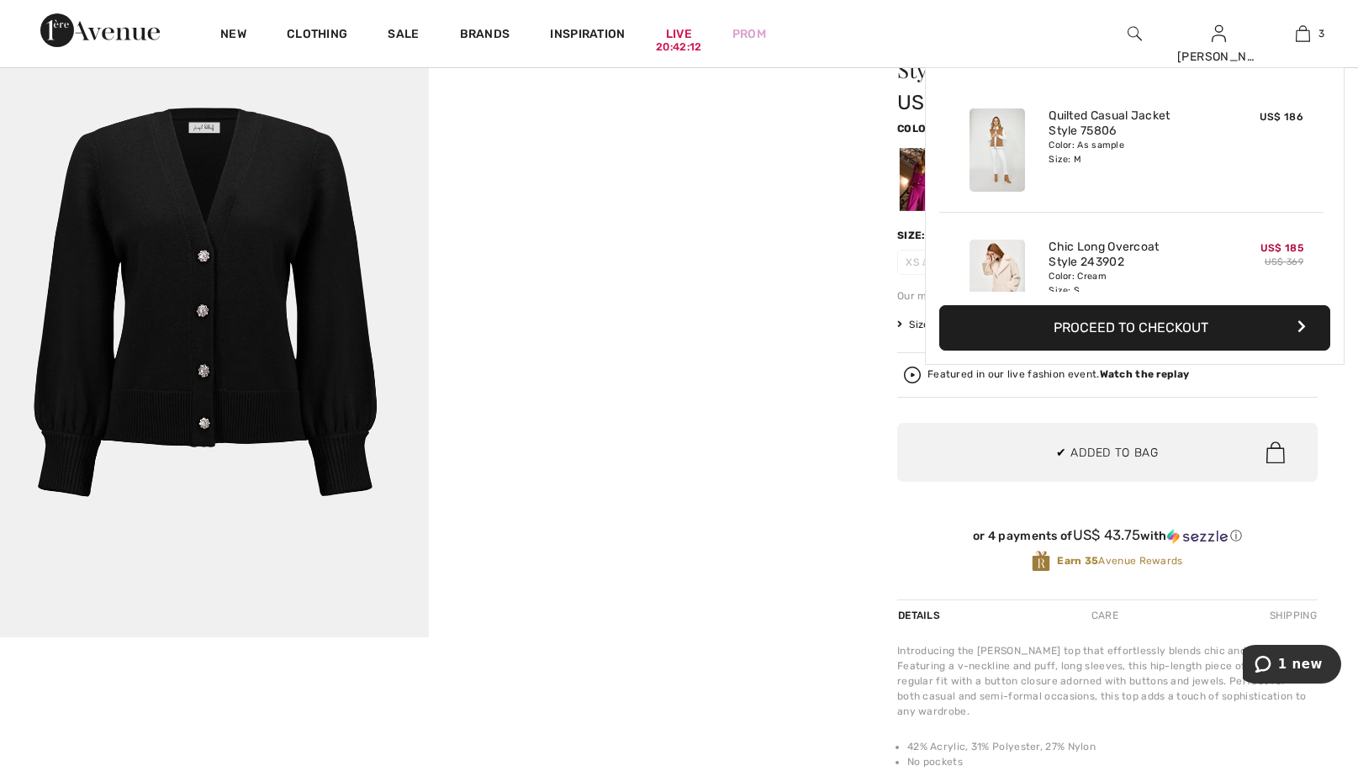
scroll to position [183, 0]
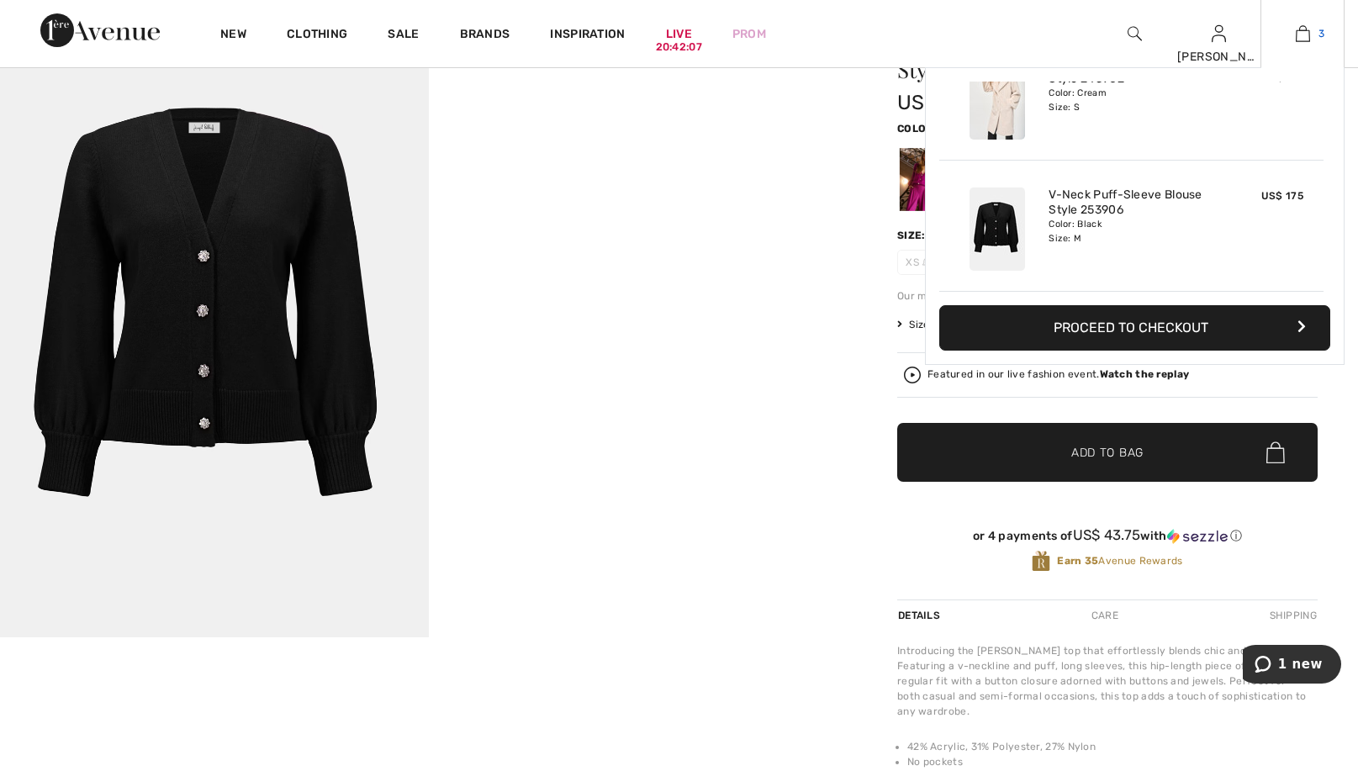
click at [1298, 29] on img at bounding box center [1303, 34] width 14 height 20
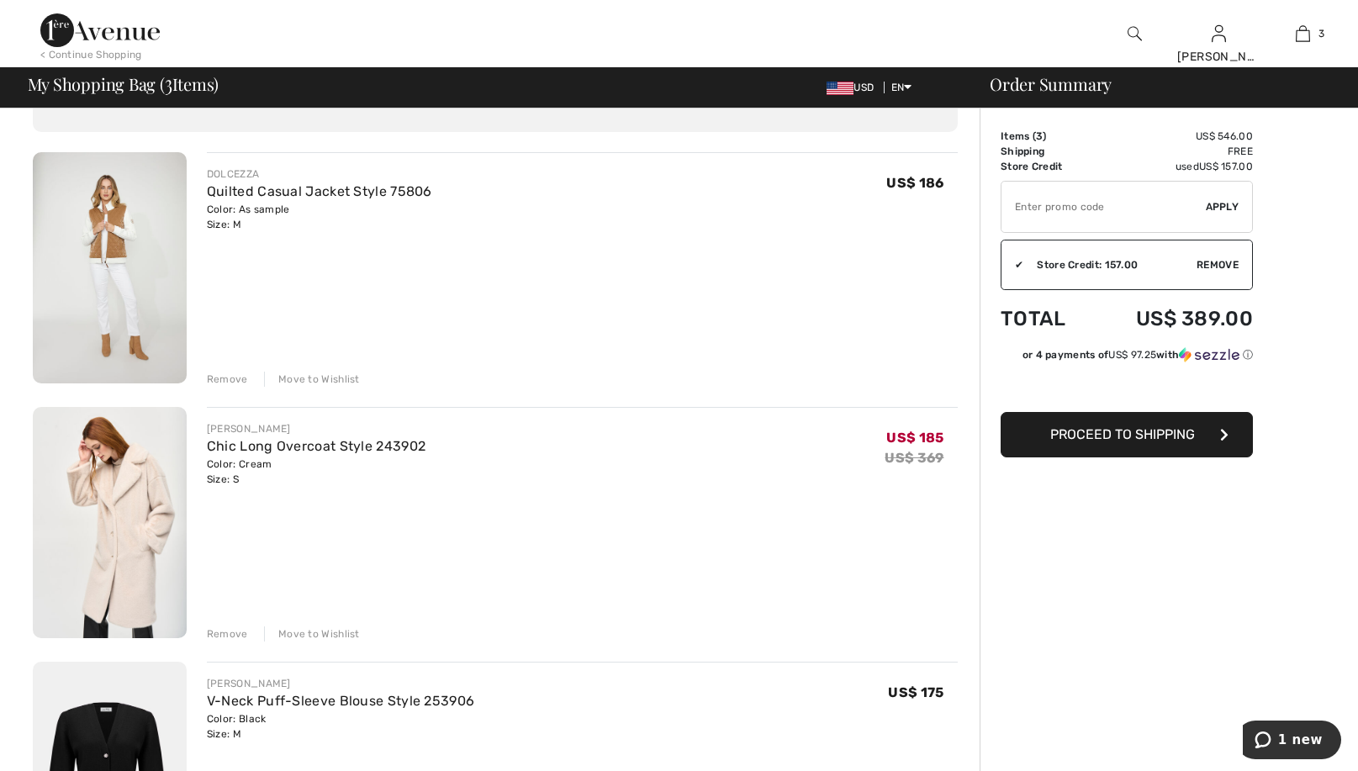
scroll to position [108, 0]
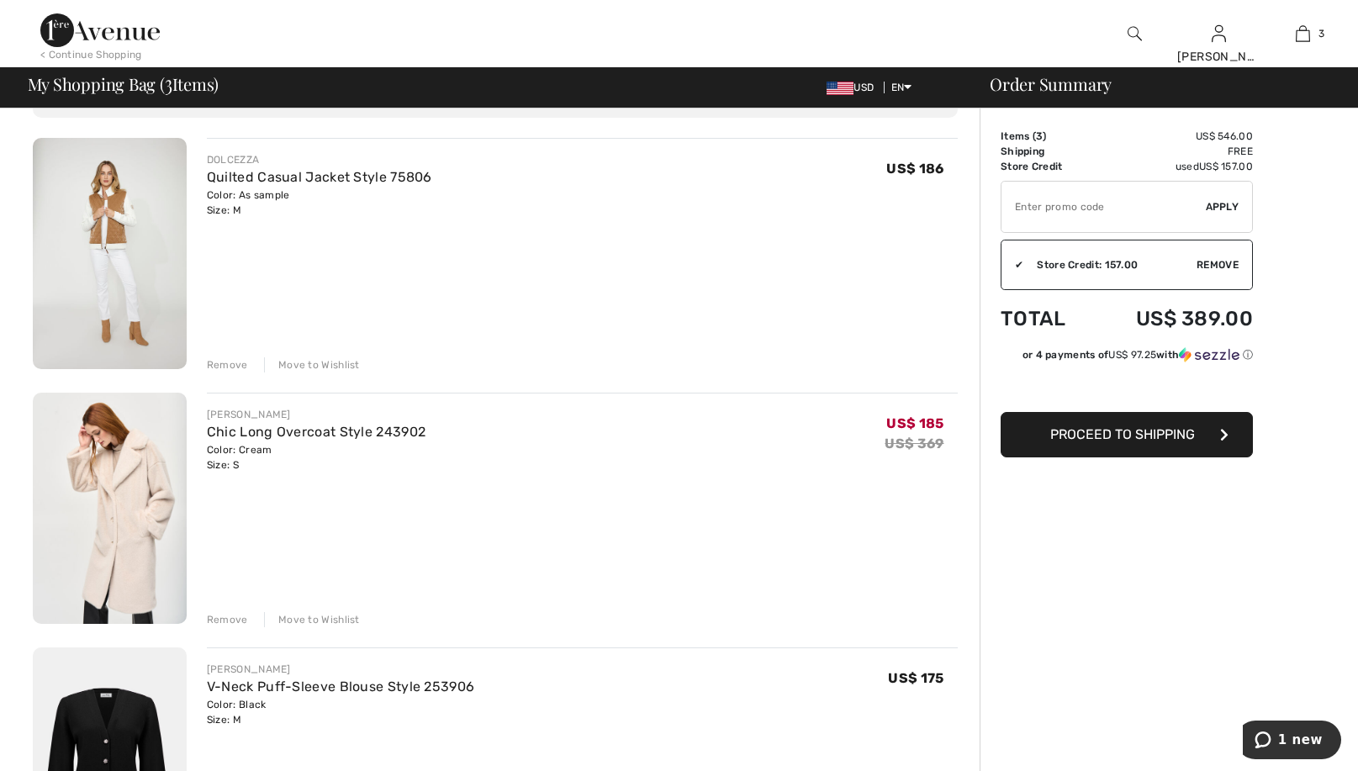
click at [218, 615] on div "Remove" at bounding box center [227, 619] width 41 height 15
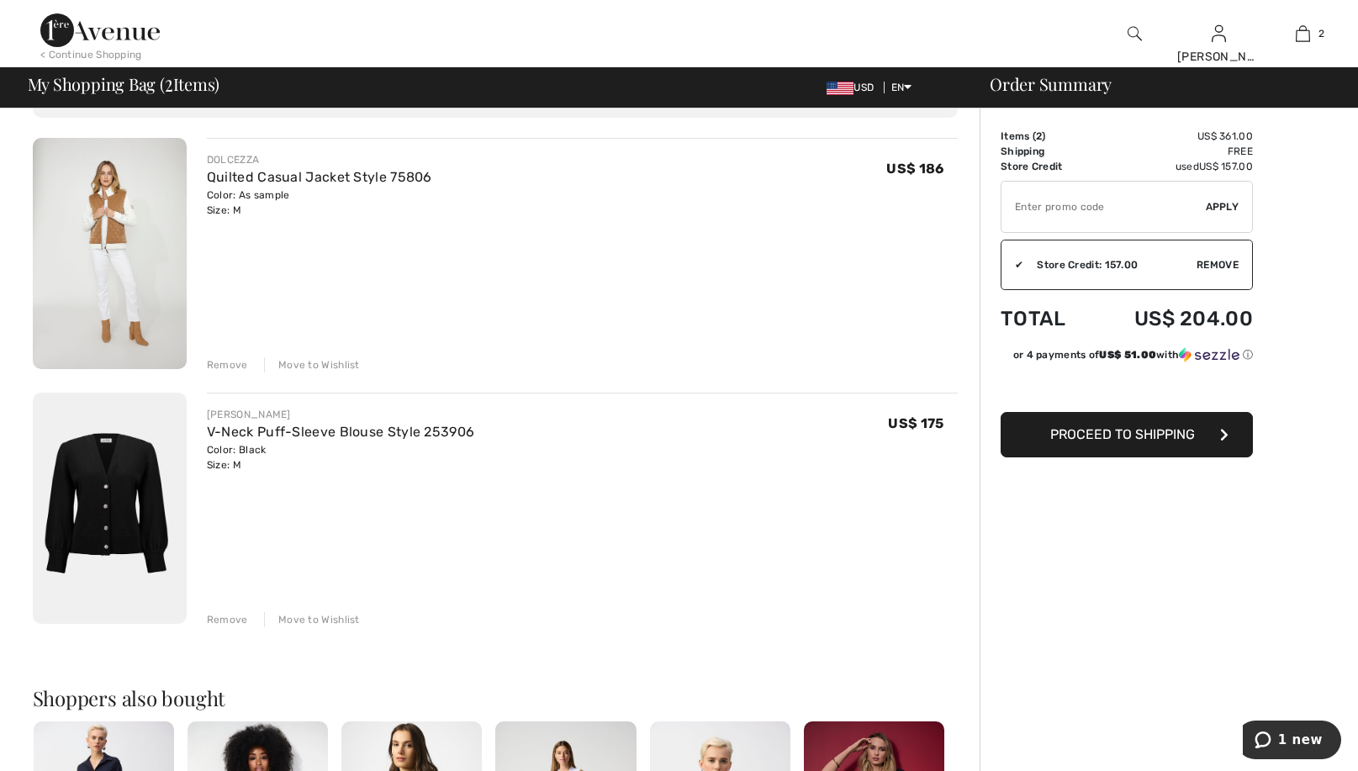
click at [238, 362] on div "Remove" at bounding box center [227, 364] width 41 height 15
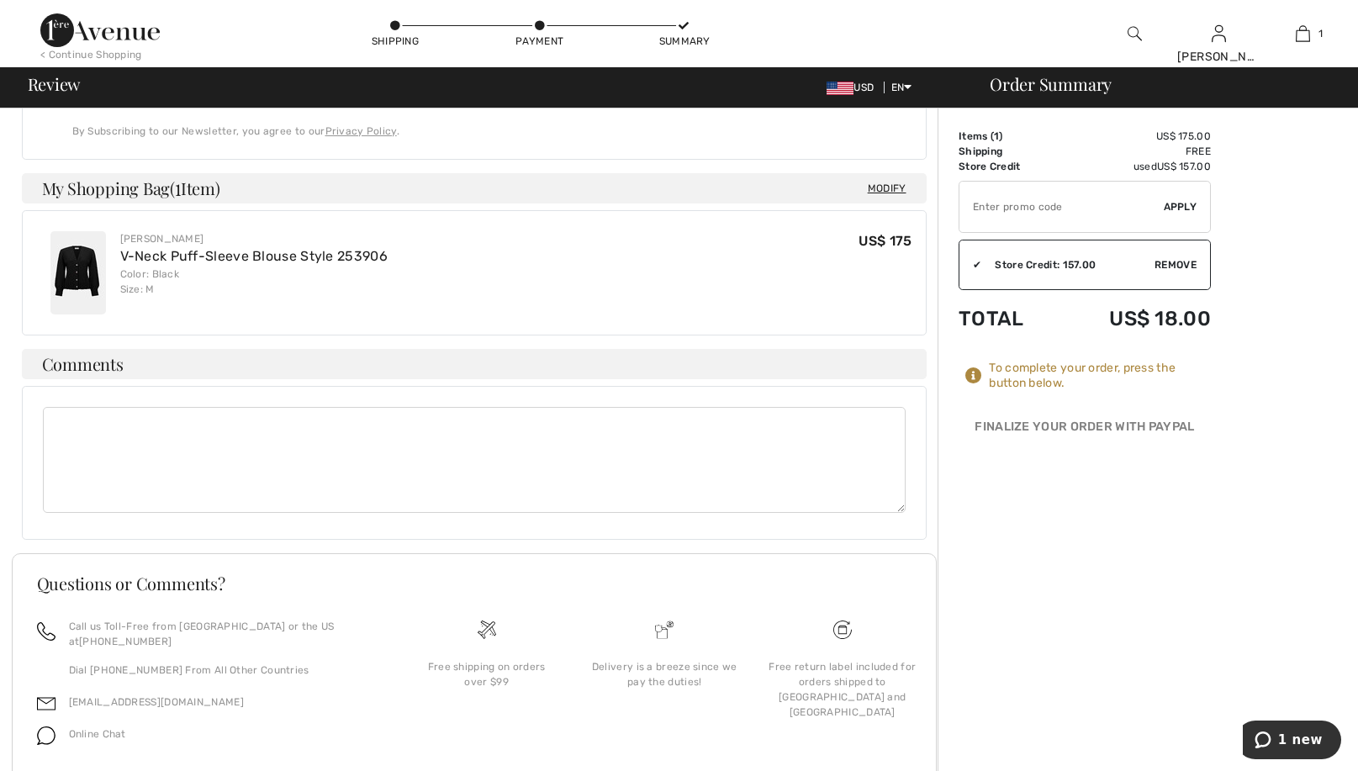
scroll to position [562, 0]
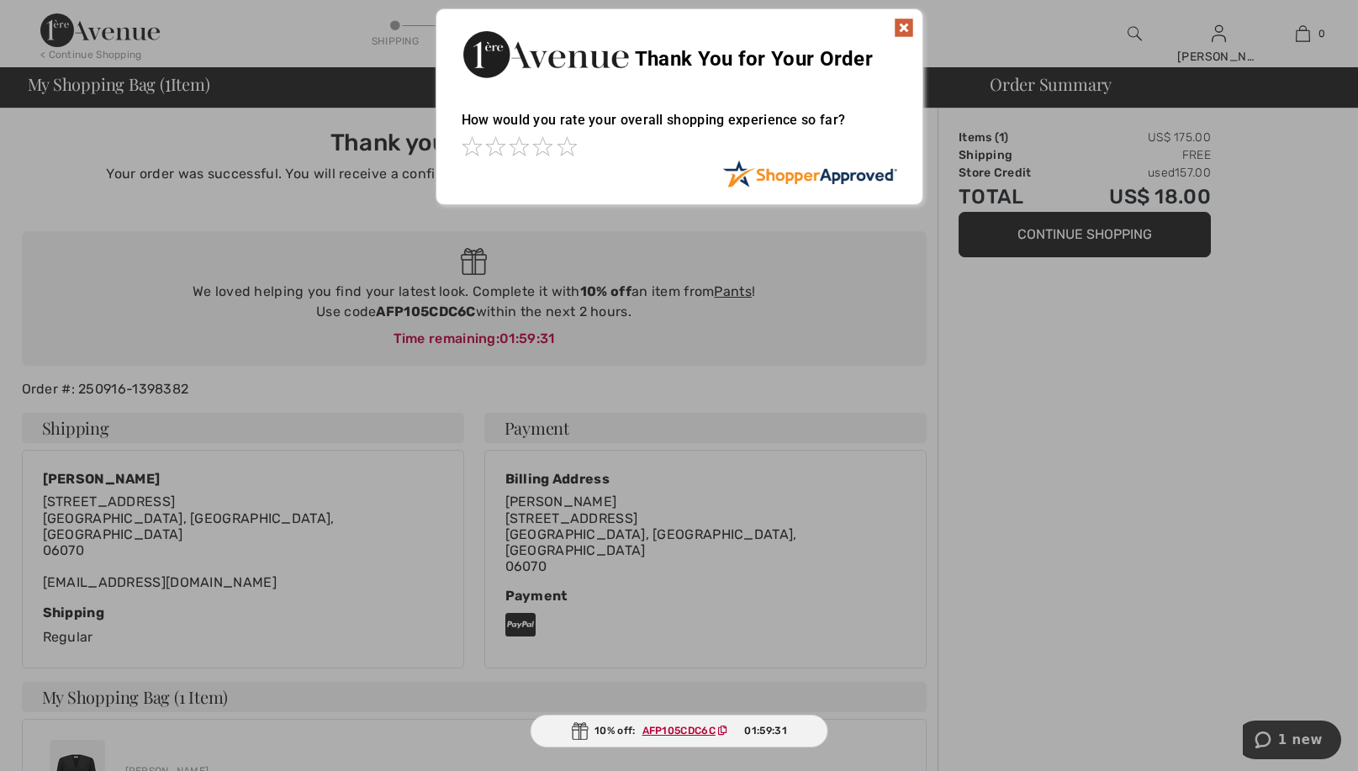
click at [896, 29] on img at bounding box center [904, 28] width 20 height 20
